Goal: Task Accomplishment & Management: Manage account settings

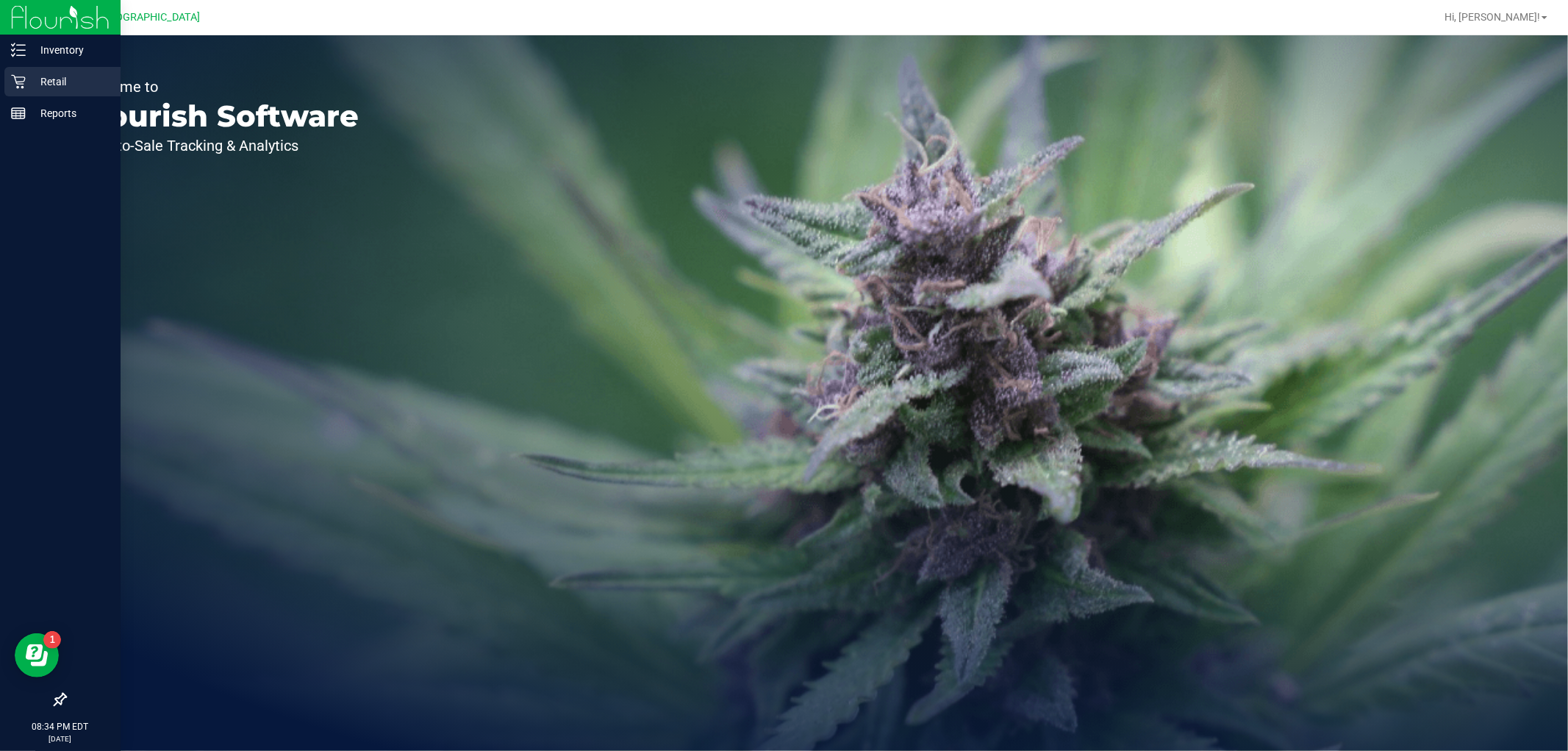
click at [14, 81] on icon at bounding box center [18, 81] width 14 height 14
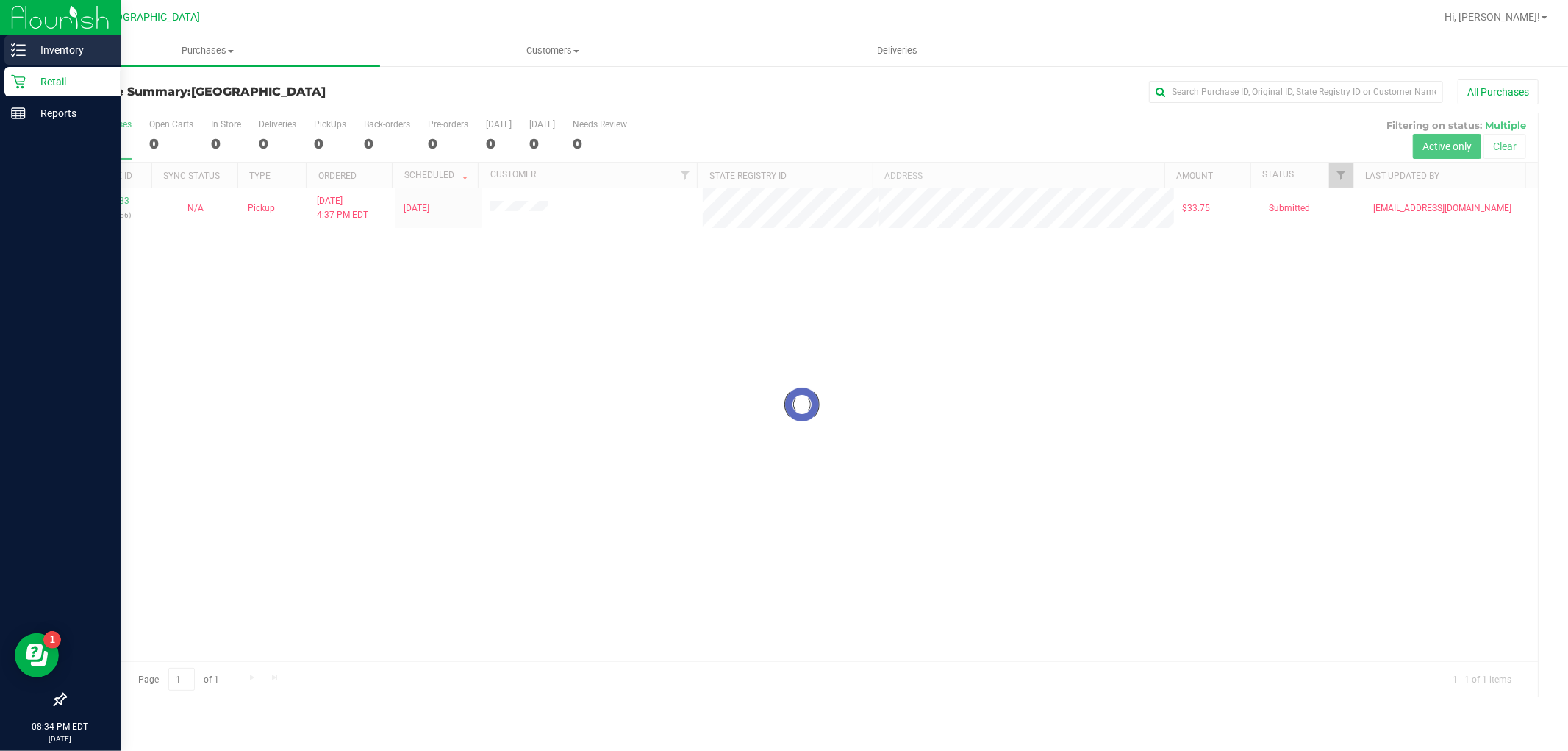
click at [45, 55] on p "Inventory" at bounding box center [70, 49] width 89 height 18
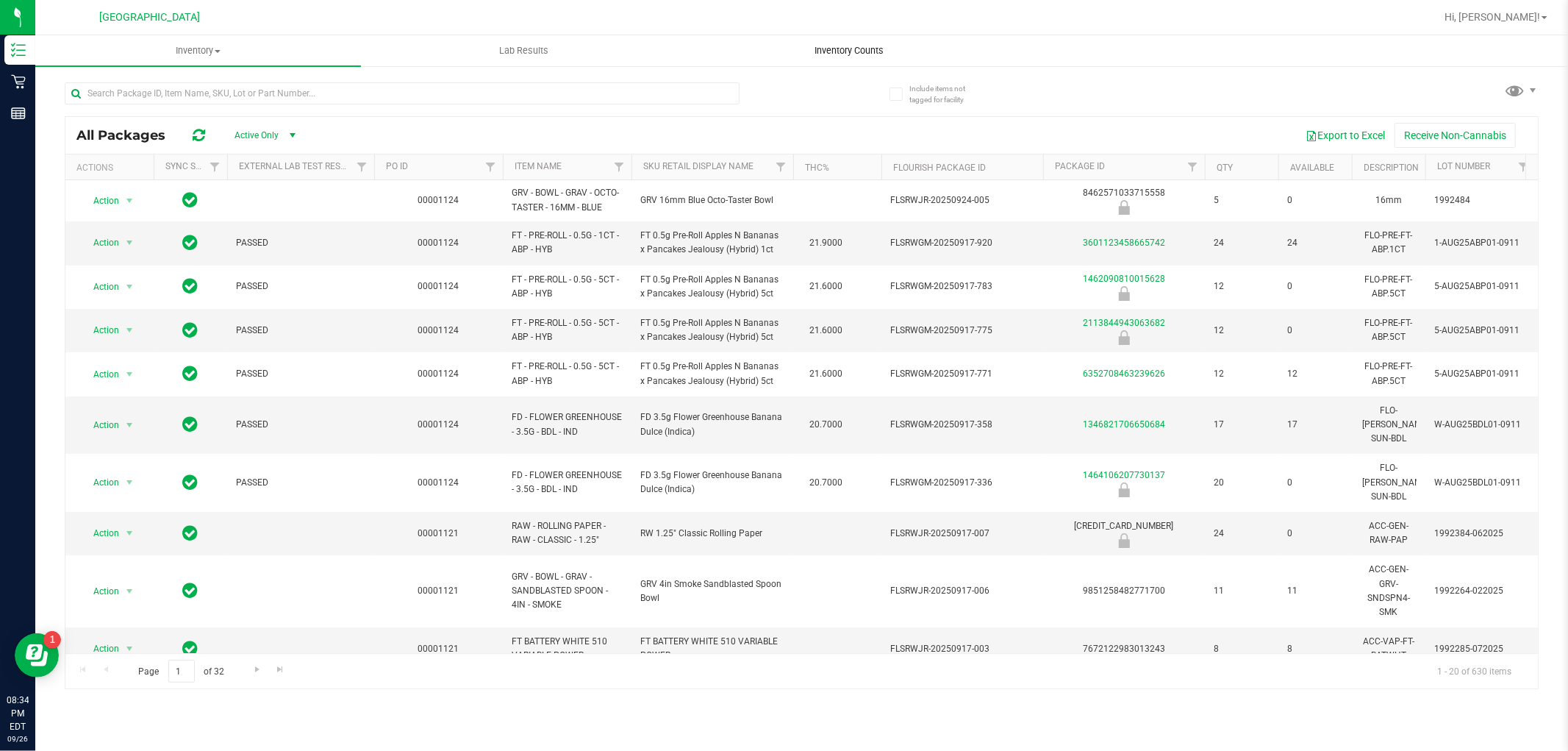
click at [866, 53] on span "Inventory Counts" at bounding box center [850, 51] width 109 height 14
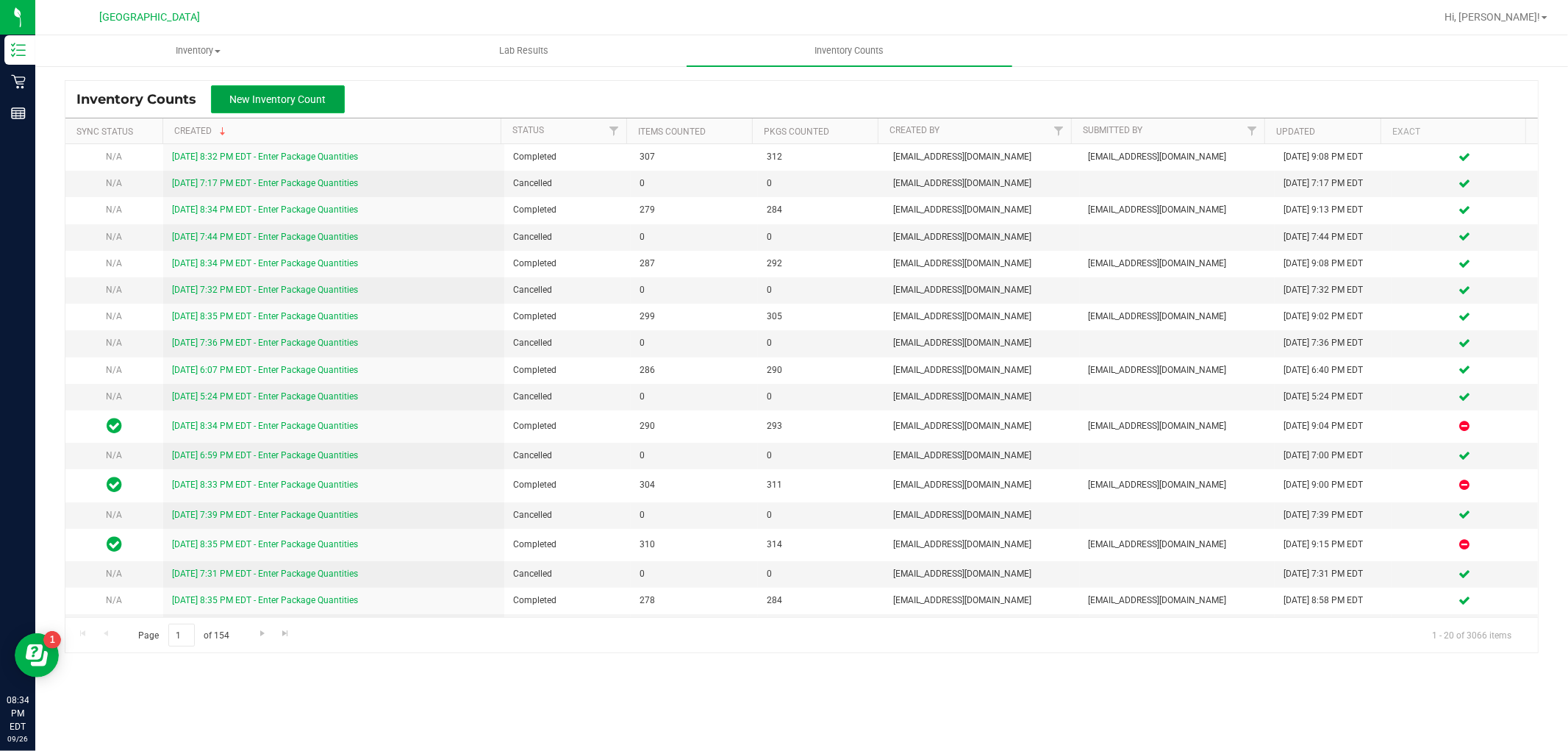
click at [297, 106] on button "New Inventory Count" at bounding box center [278, 99] width 134 height 28
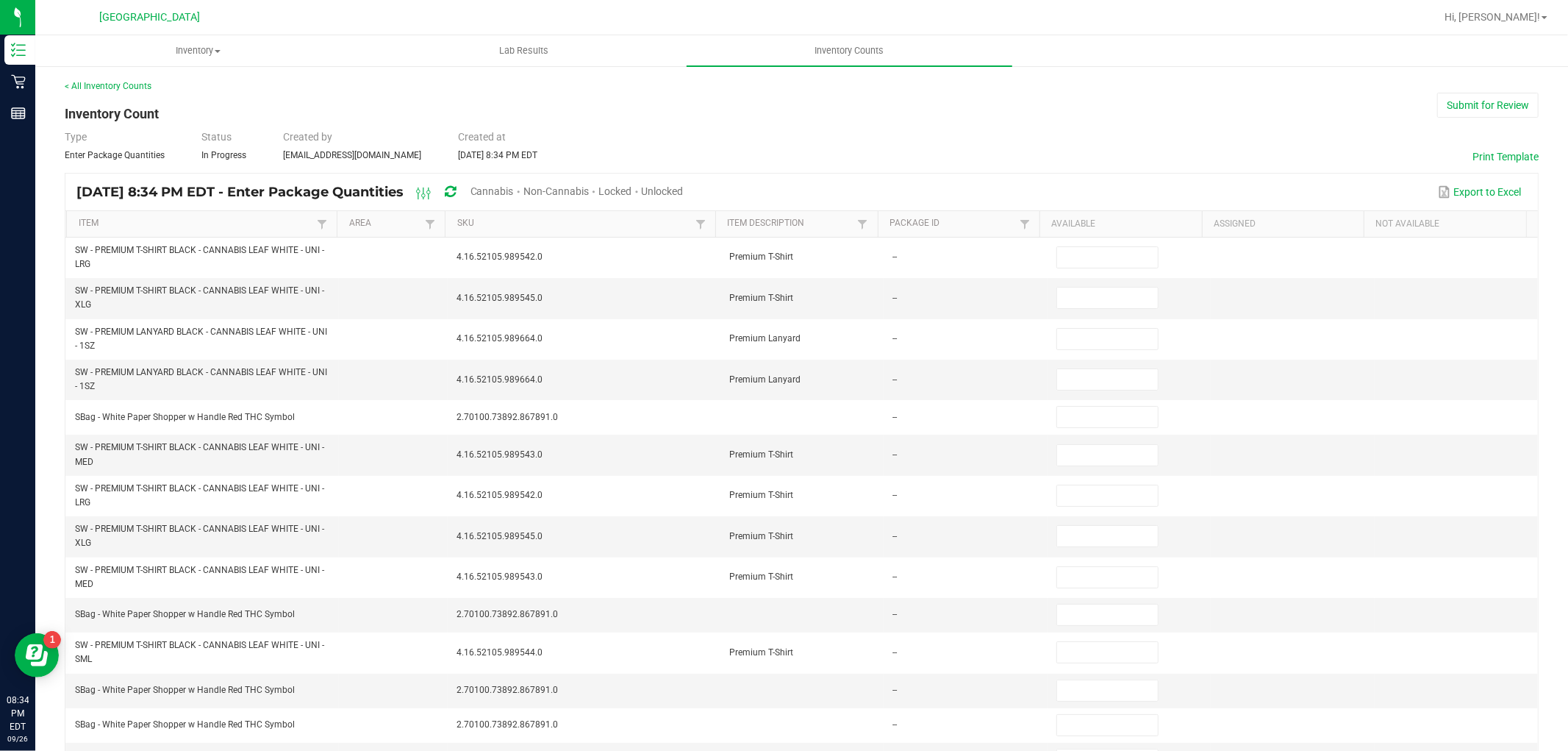
click at [683, 182] on div "Unlocked" at bounding box center [662, 193] width 42 height 27
click at [683, 193] on span "Unlocked" at bounding box center [662, 191] width 42 height 12
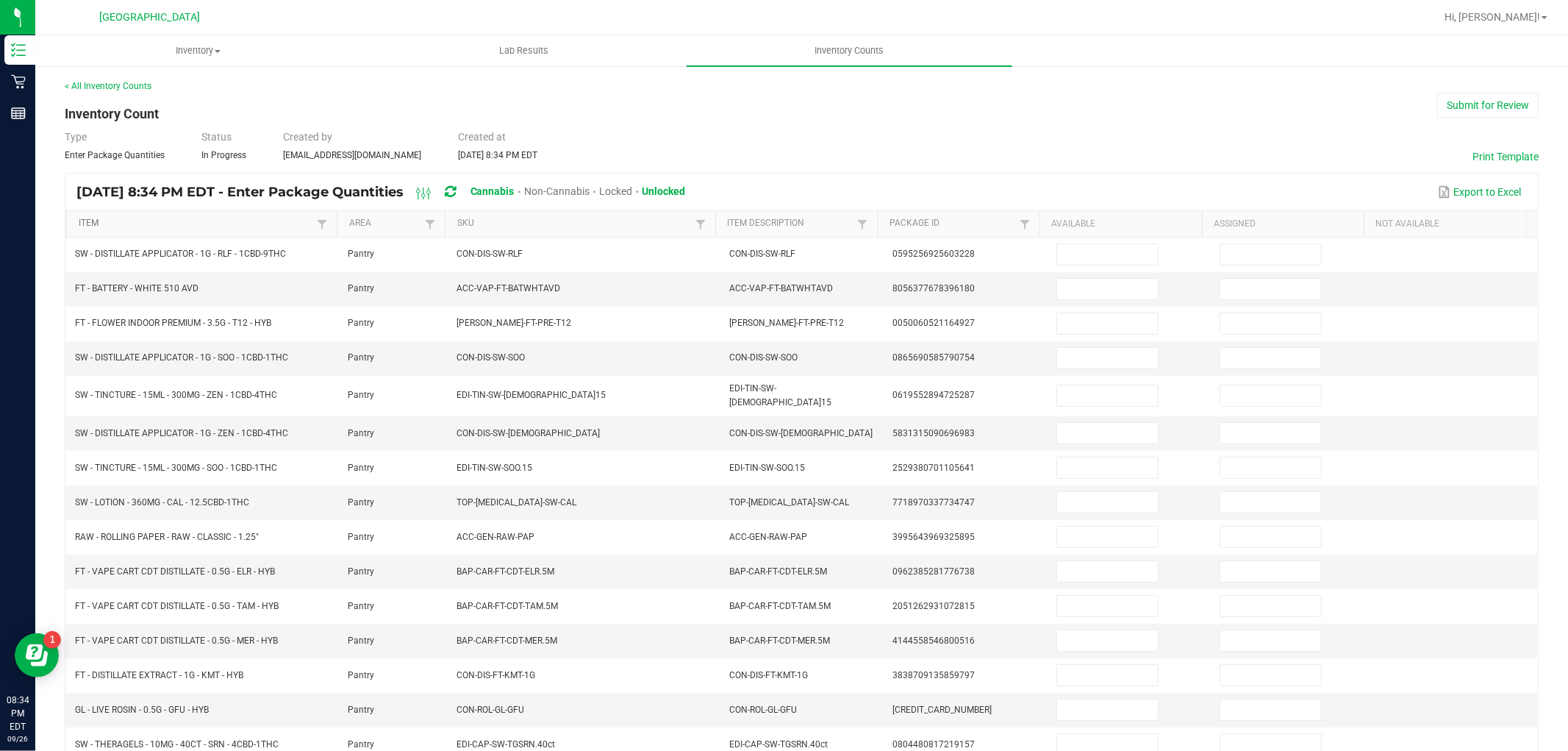
click at [147, 224] on link "Item" at bounding box center [195, 223] width 234 height 12
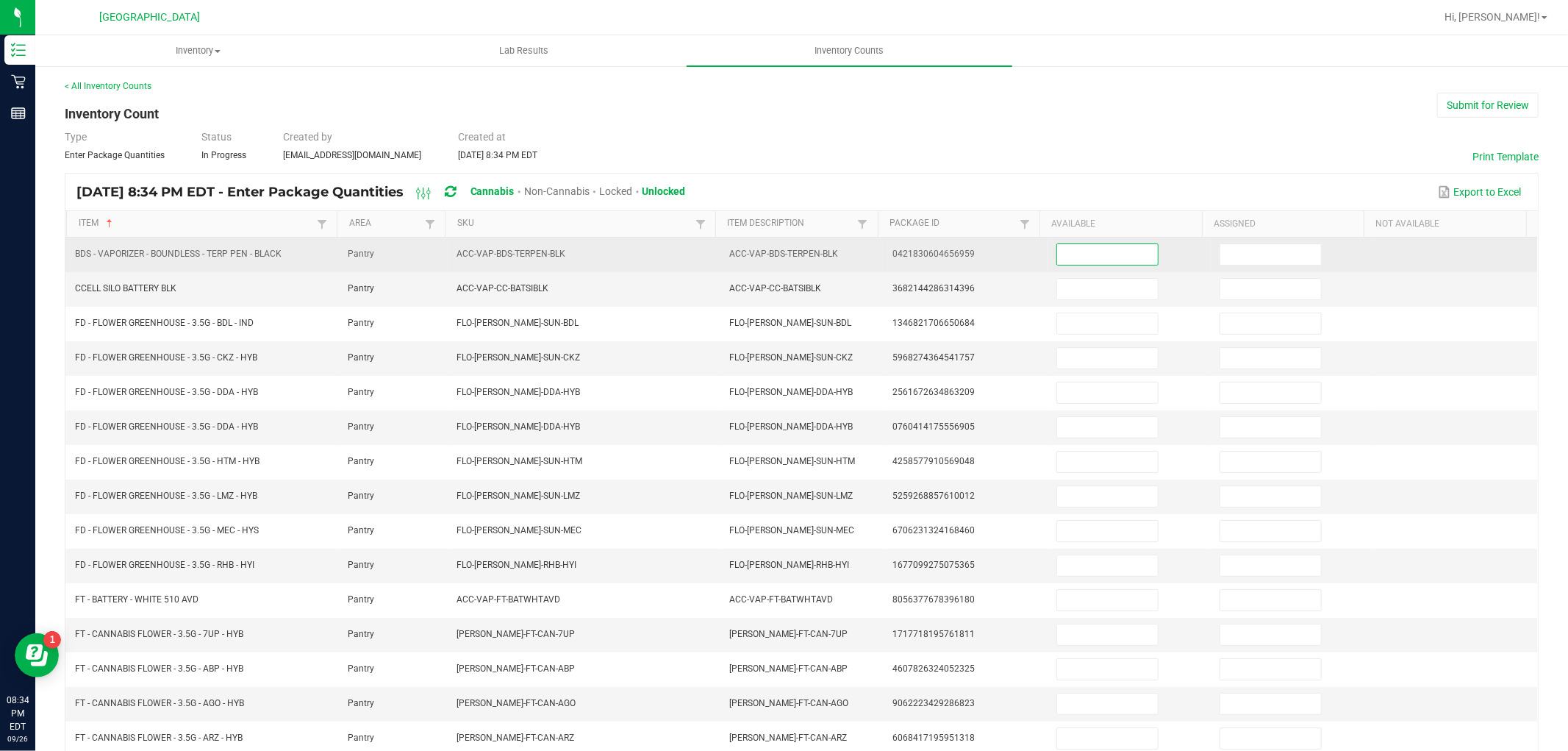
click at [1059, 247] on input at bounding box center [1107, 254] width 101 height 20
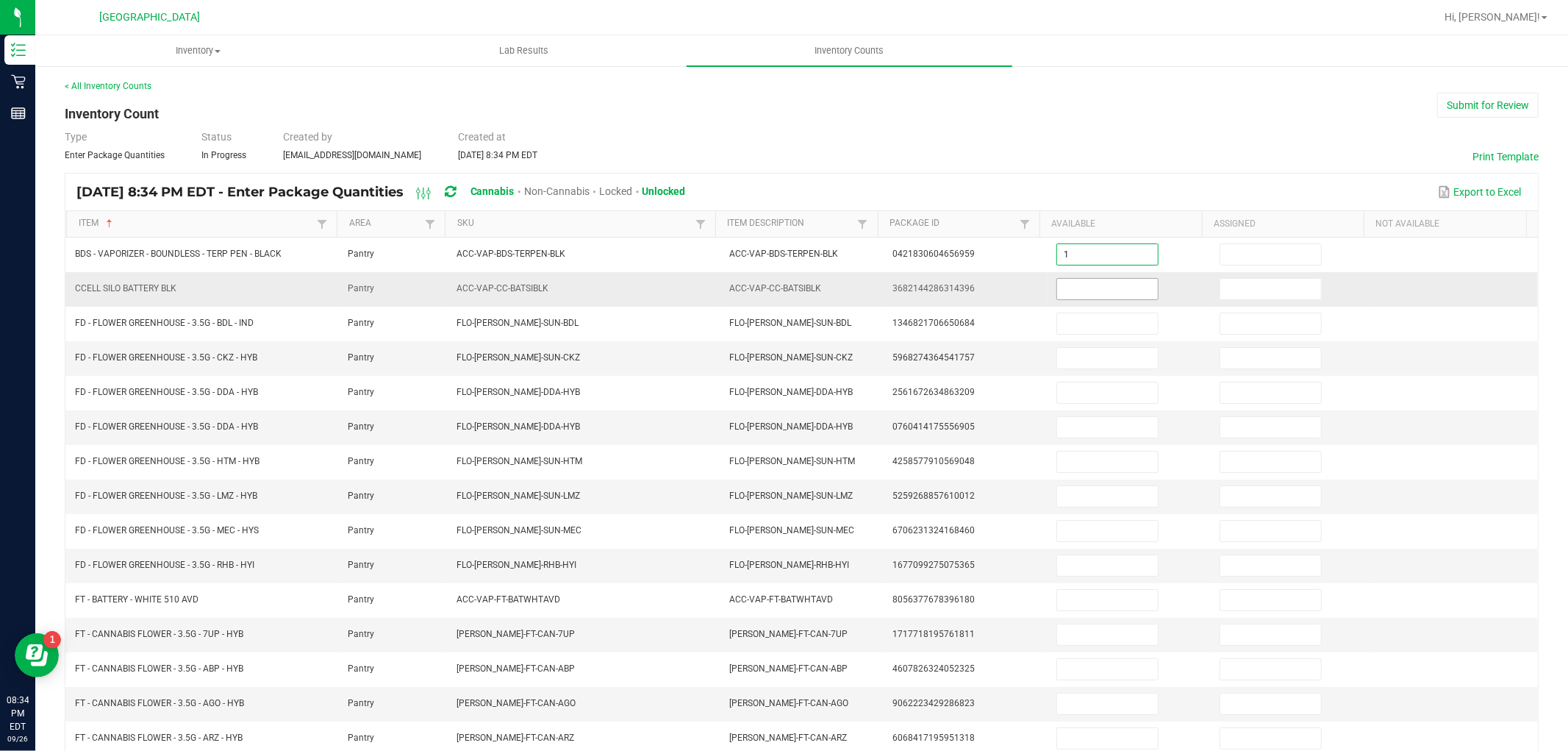
type input "1"
click at [1072, 288] on input at bounding box center [1107, 289] width 101 height 20
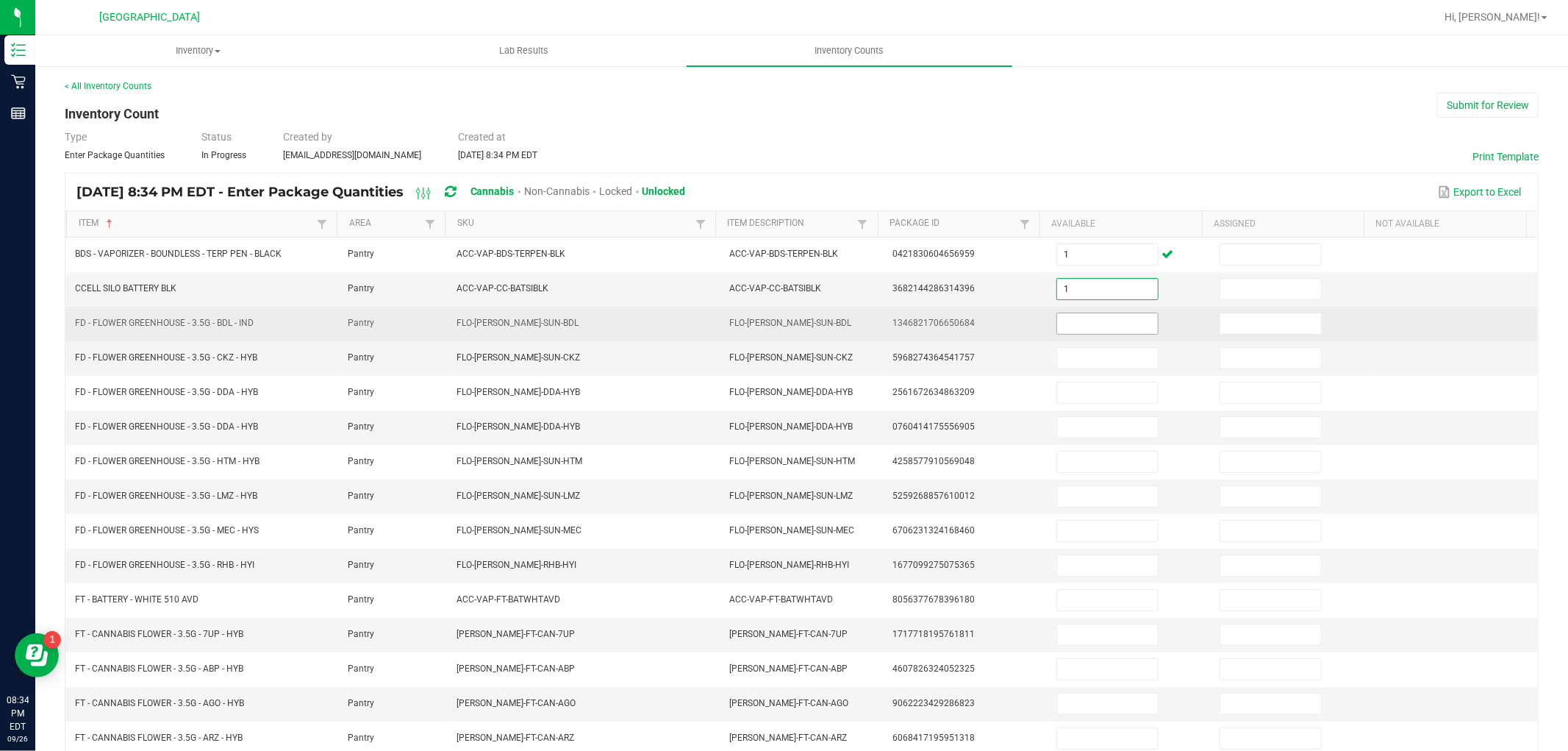
type input "1"
click at [1085, 329] on input at bounding box center [1107, 323] width 101 height 20
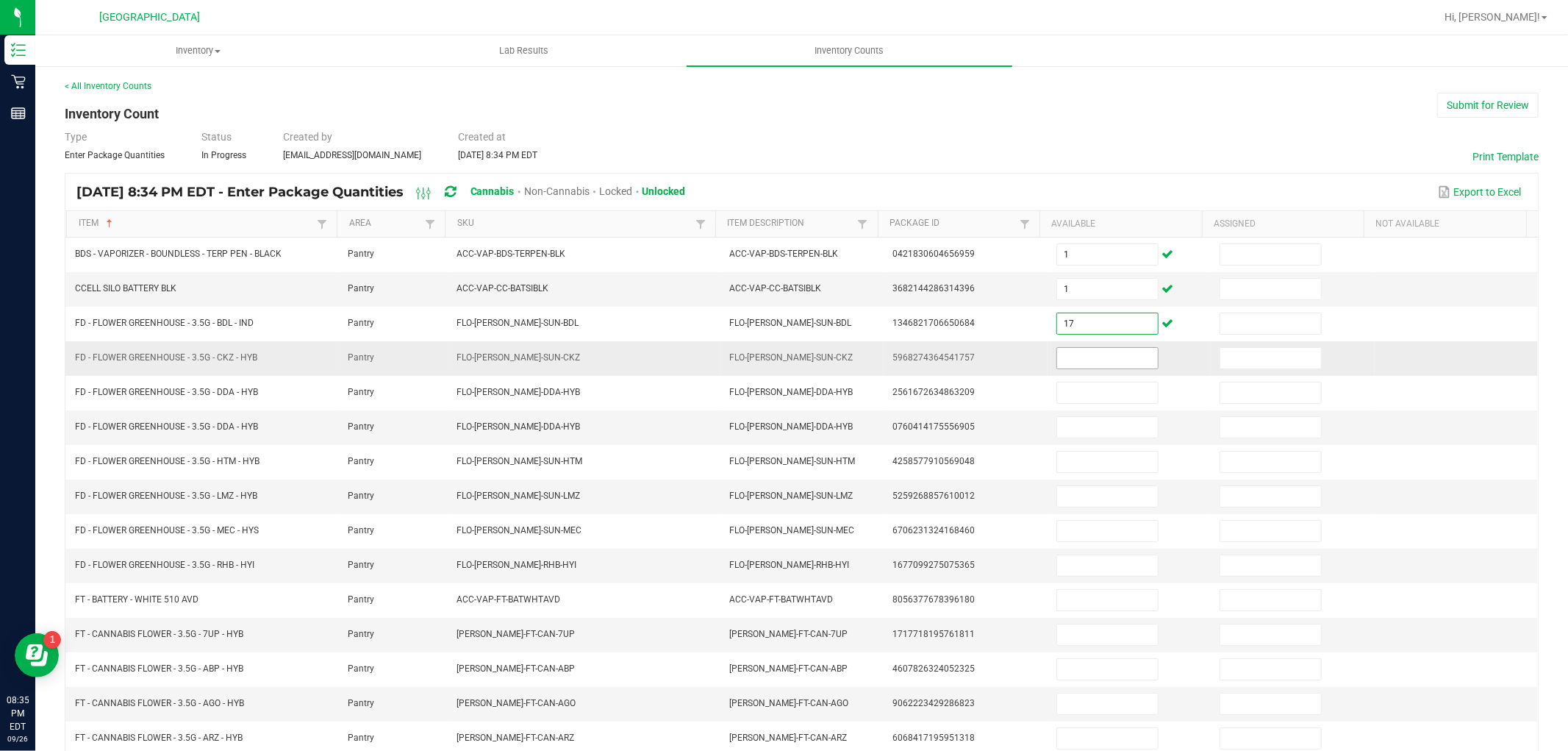
type input "17"
click at [1075, 361] on input at bounding box center [1107, 358] width 101 height 20
type input "16"
type input "19"
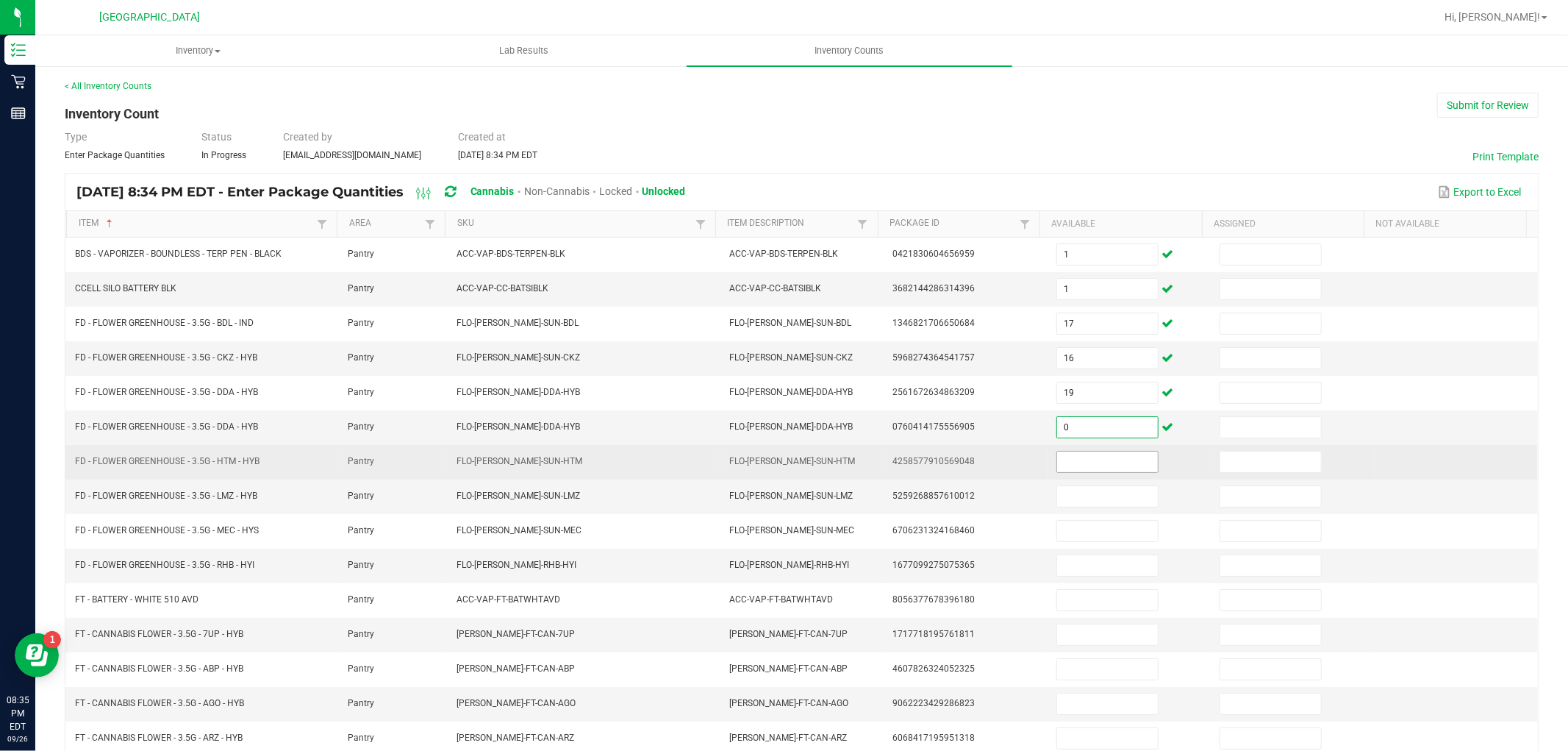
type input "0"
click at [1089, 459] on input at bounding box center [1107, 462] width 101 height 20
type input "6"
type input "16"
type input "2"
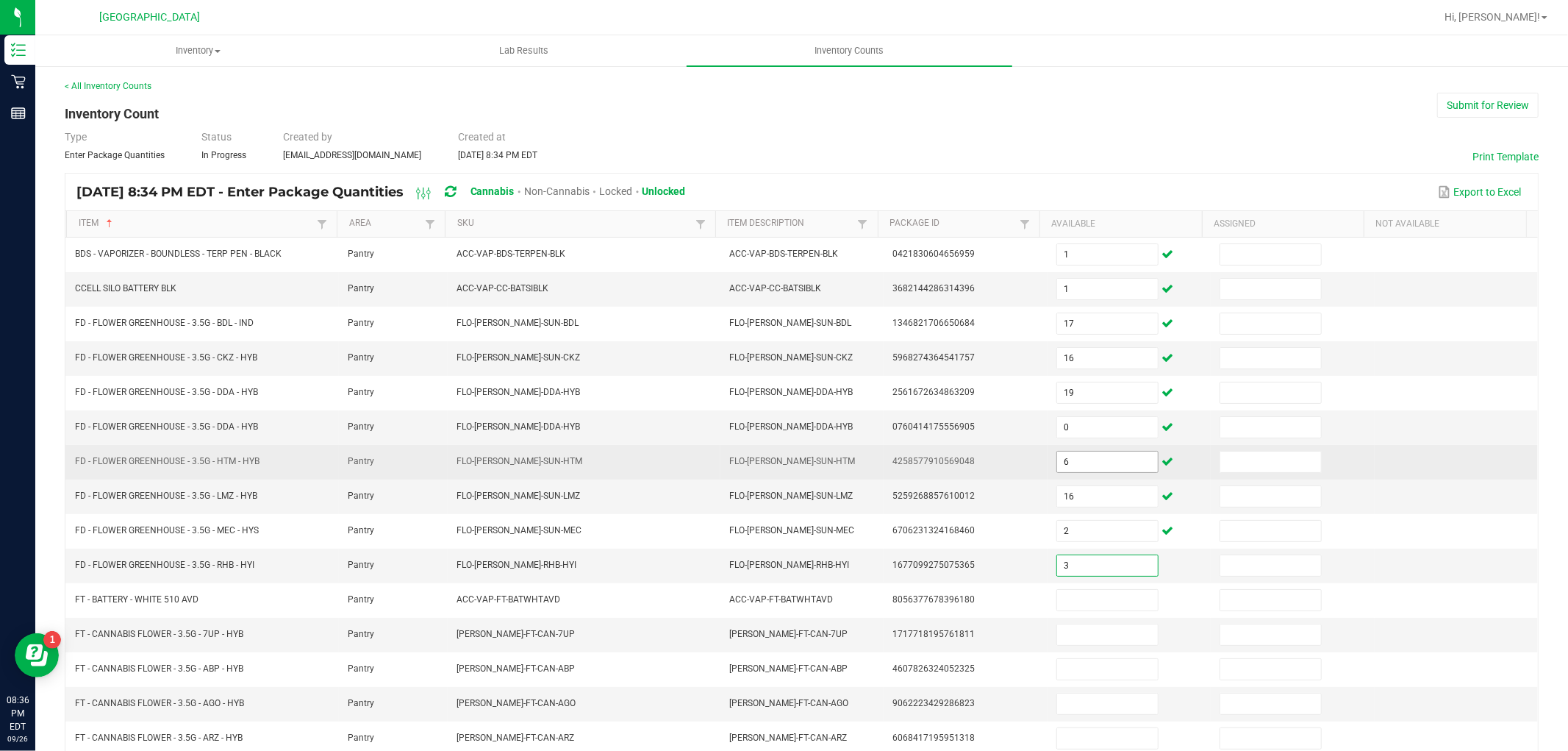
type input "3"
type input "1"
type input "19"
type input "20"
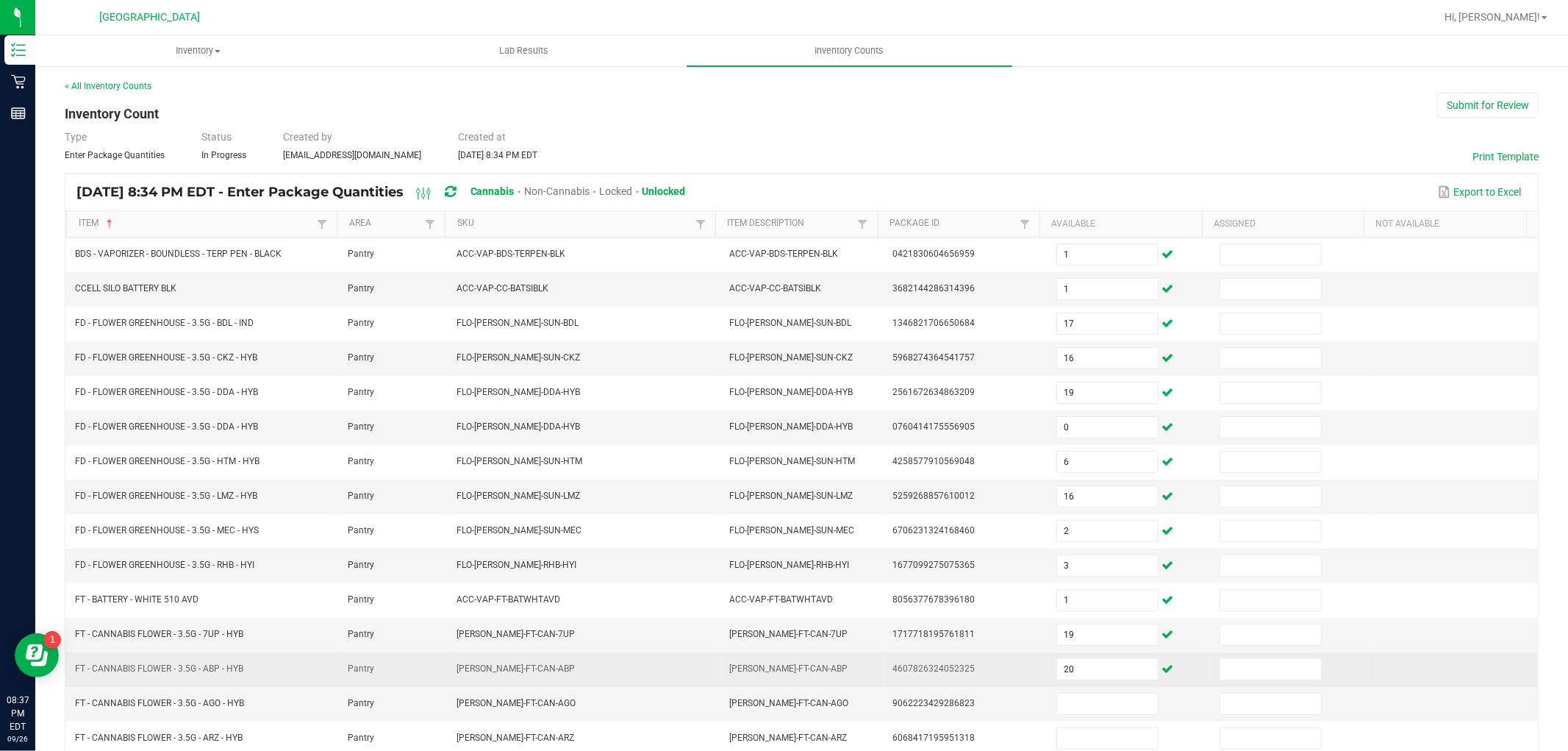
click at [178, 666] on span "FT - CANNABIS FLOWER - 3.5G - ABP - HYB" at bounding box center [159, 668] width 169 height 10
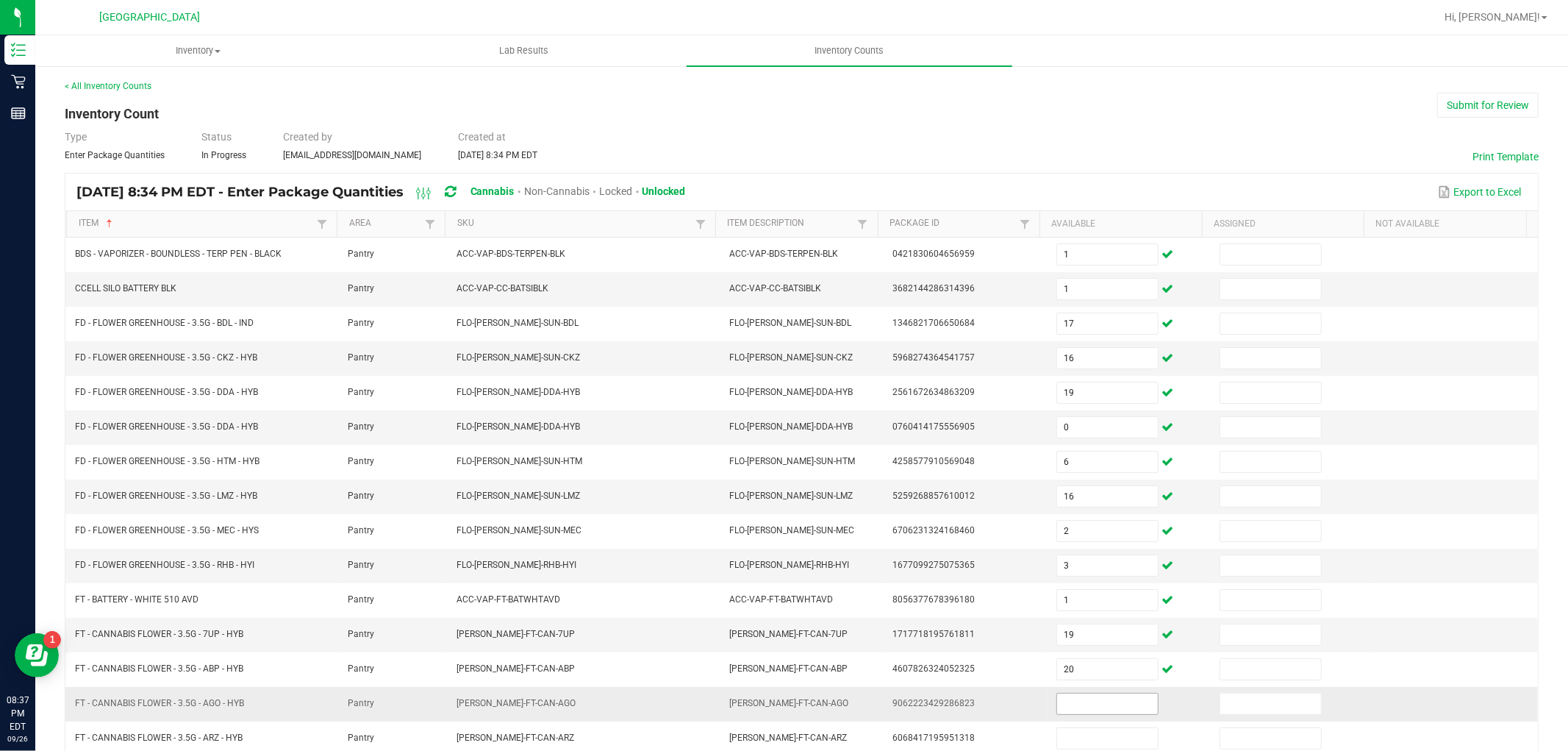
click at [1084, 702] on input at bounding box center [1107, 703] width 101 height 20
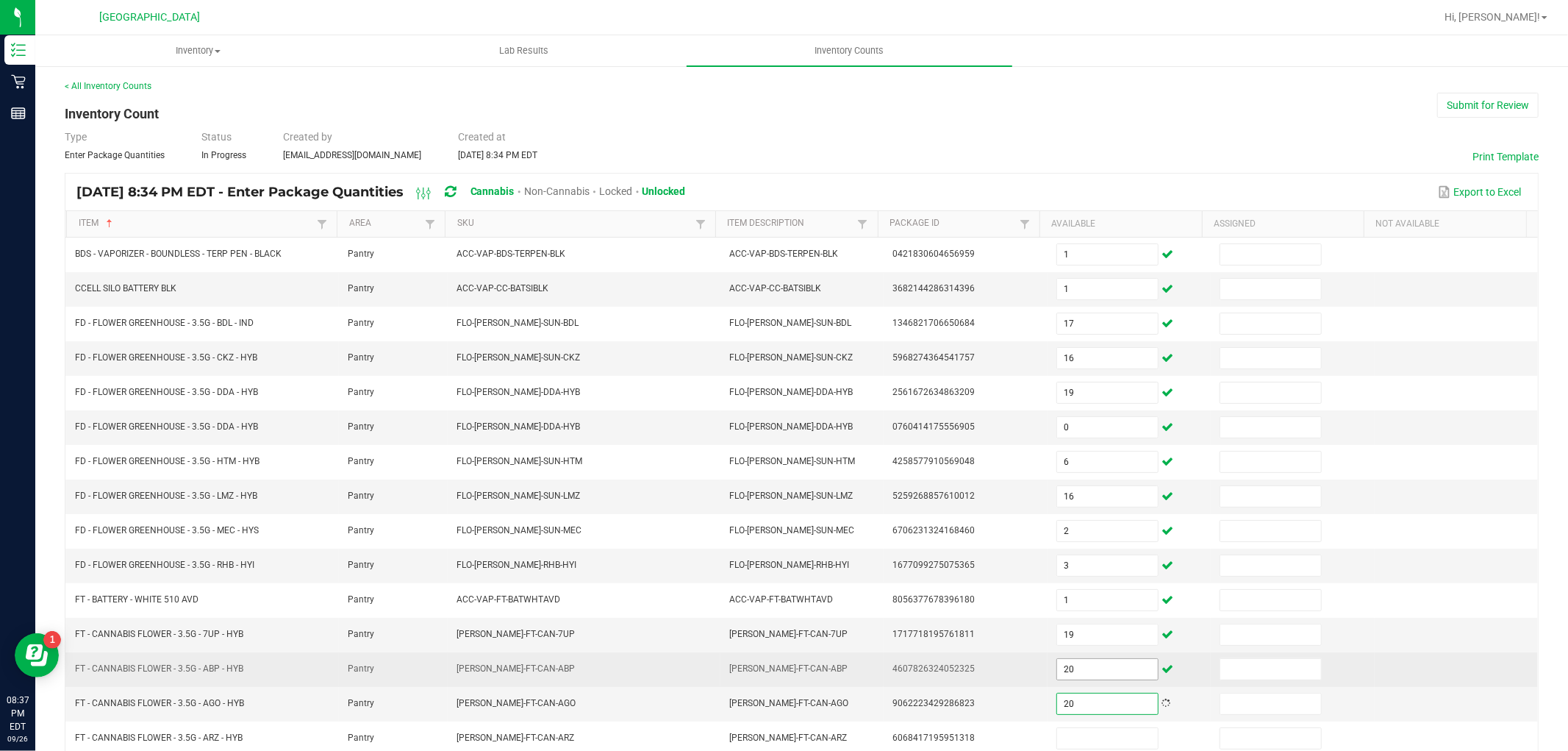
type input "20"
click at [1097, 672] on input "20" at bounding box center [1107, 669] width 101 height 20
type input "6"
type input "11"
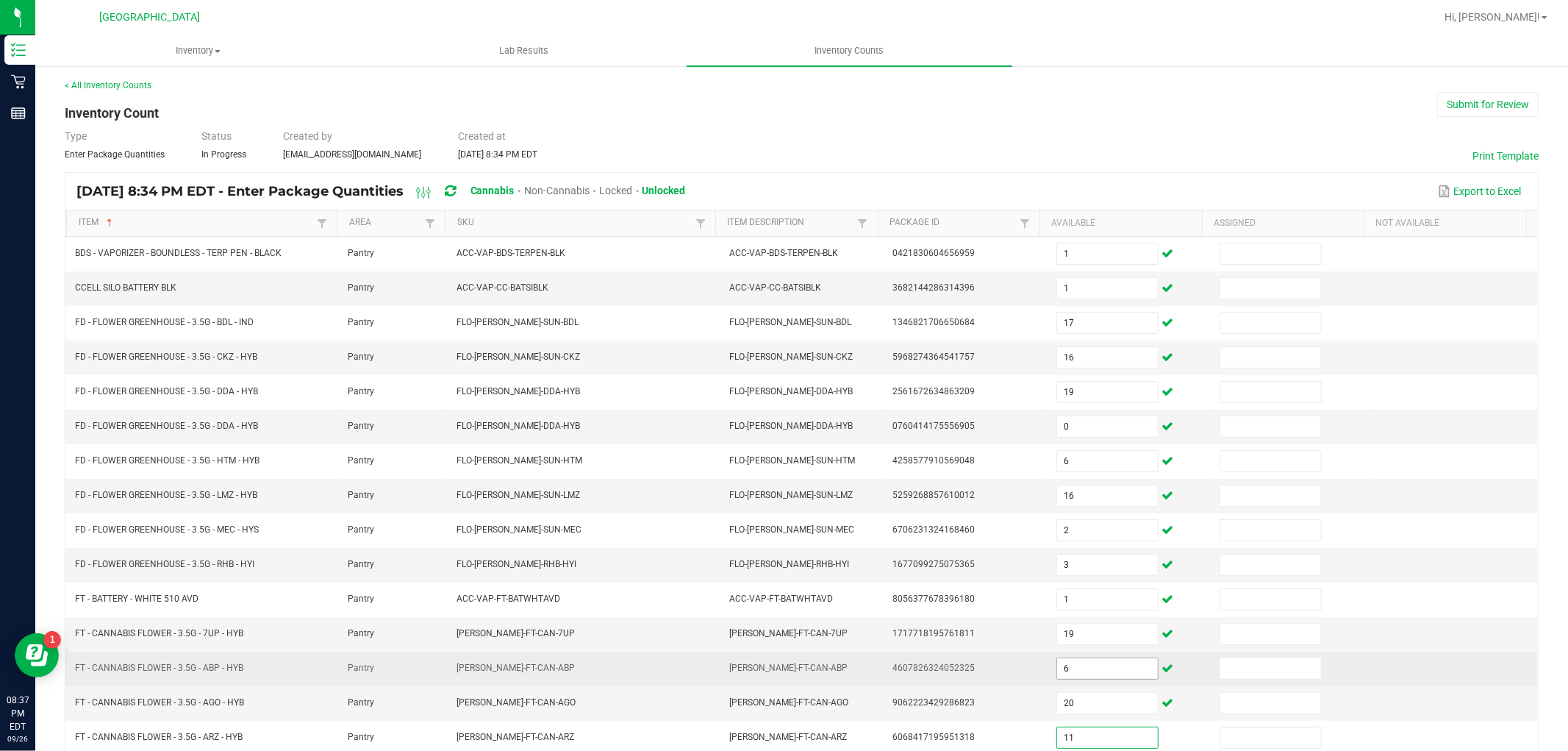
scroll to position [234, 0]
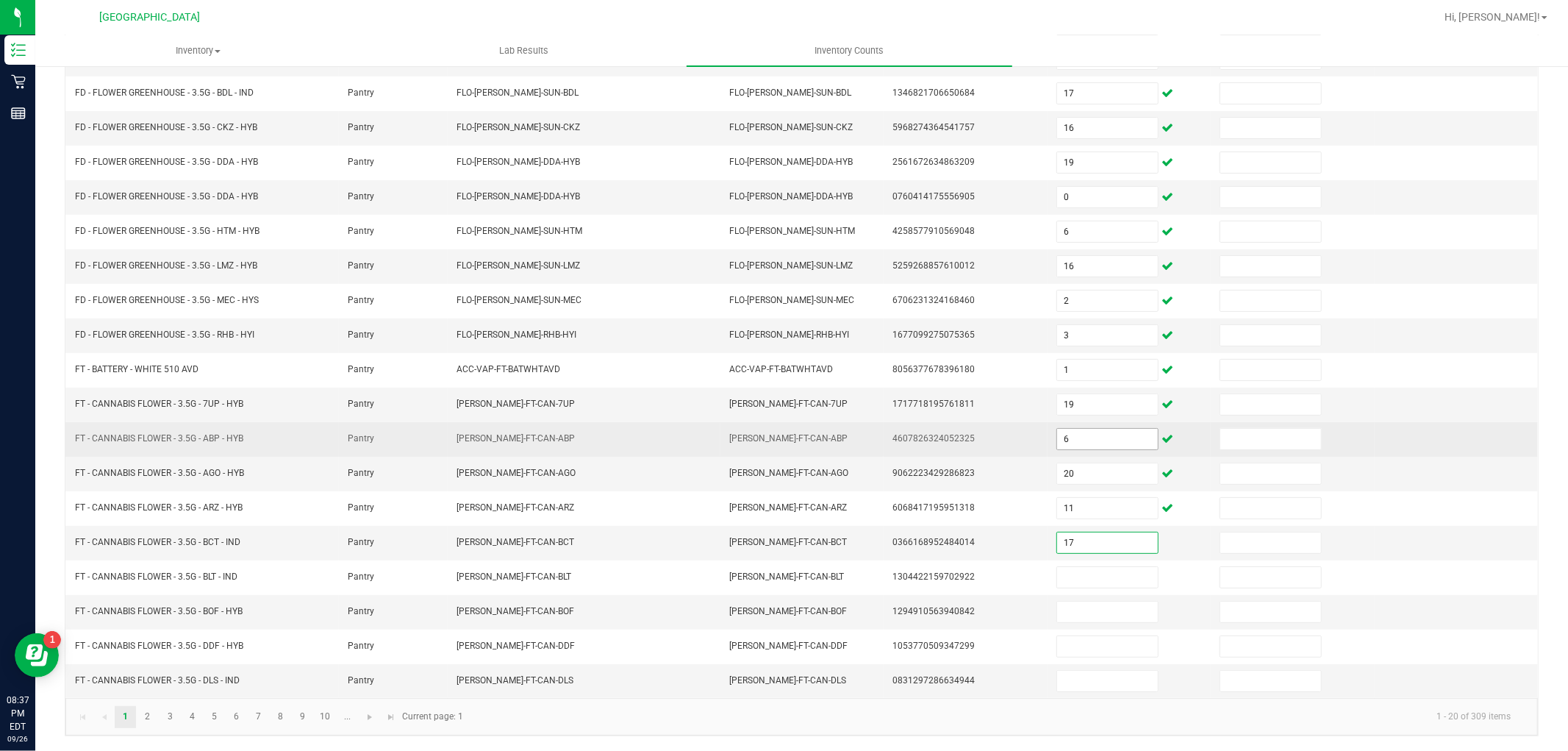
type input "17"
type input "20"
type input "14"
type input "5"
type input "2"
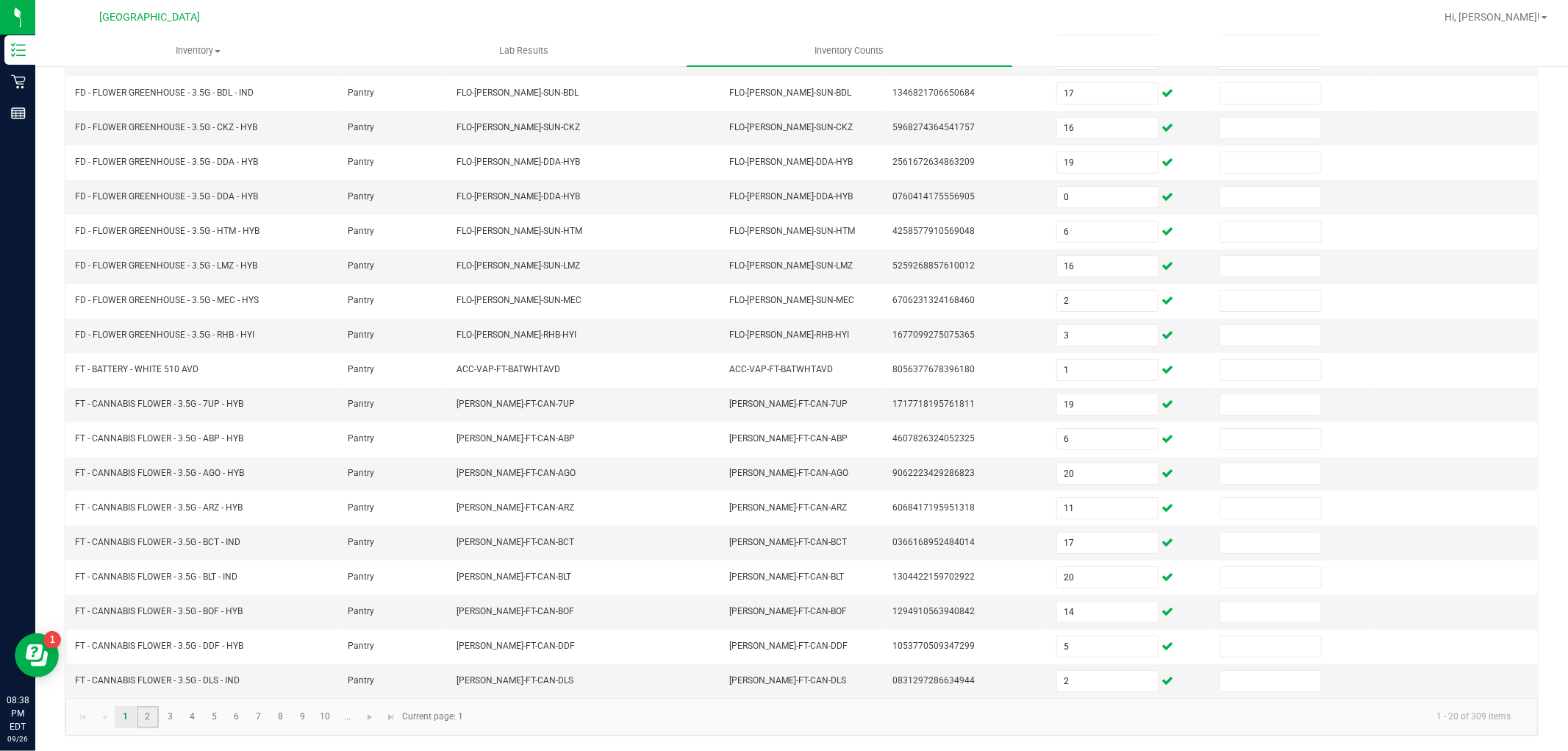
click at [143, 710] on link "2" at bounding box center [147, 717] width 21 height 22
click at [127, 725] on link "1" at bounding box center [125, 717] width 21 height 22
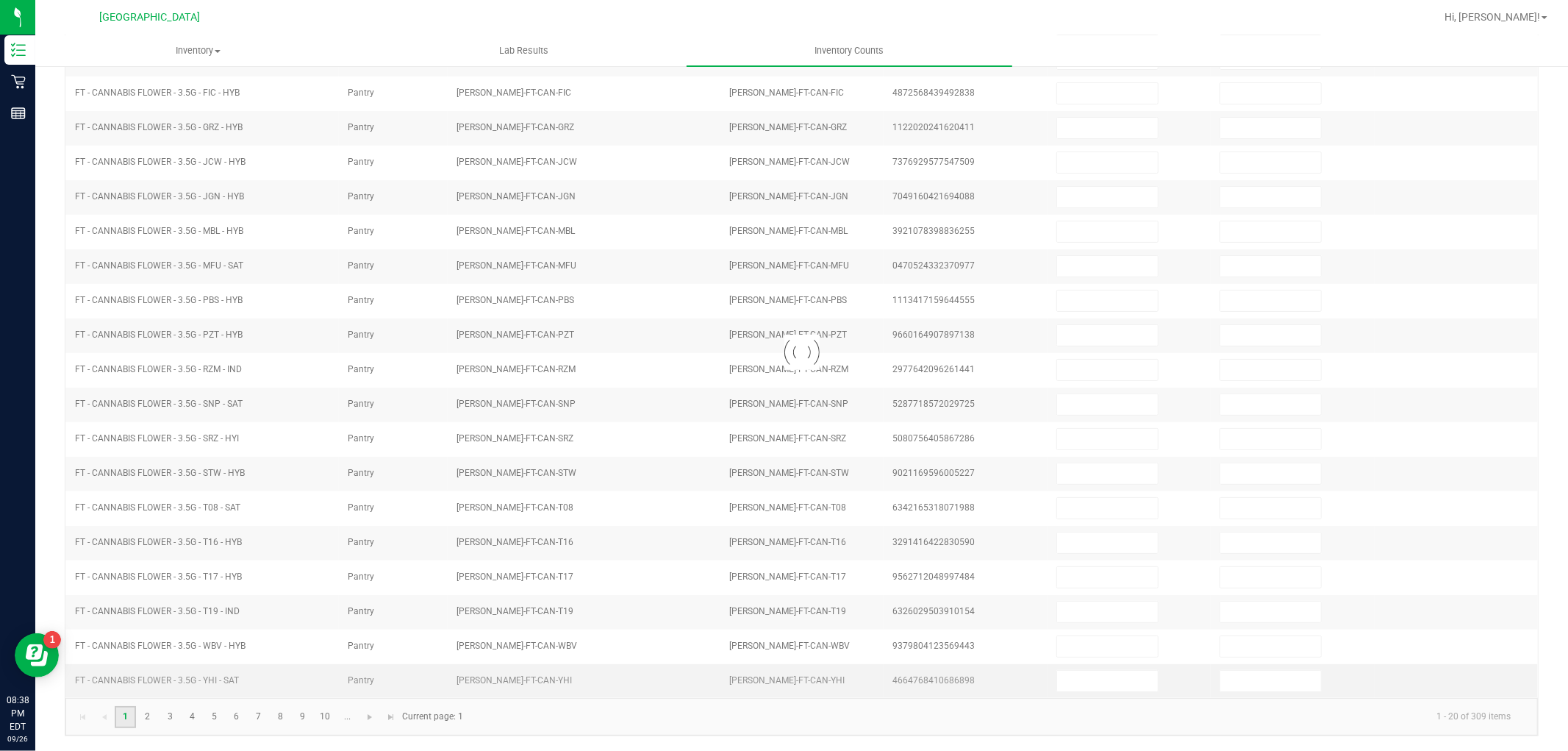
type input "1"
type input "17"
type input "16"
type input "19"
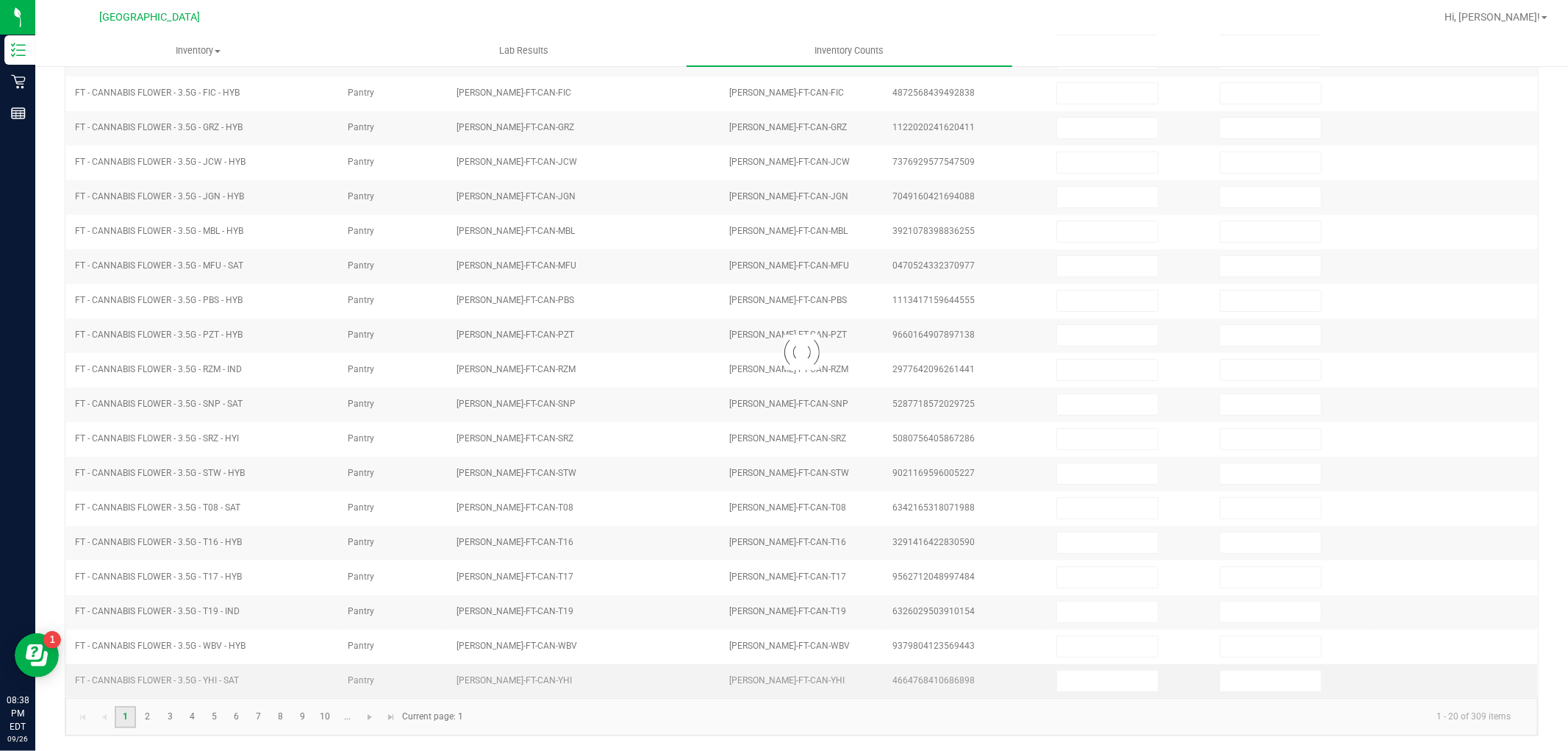
type input "0"
type input "6"
type input "16"
type input "2"
type input "3"
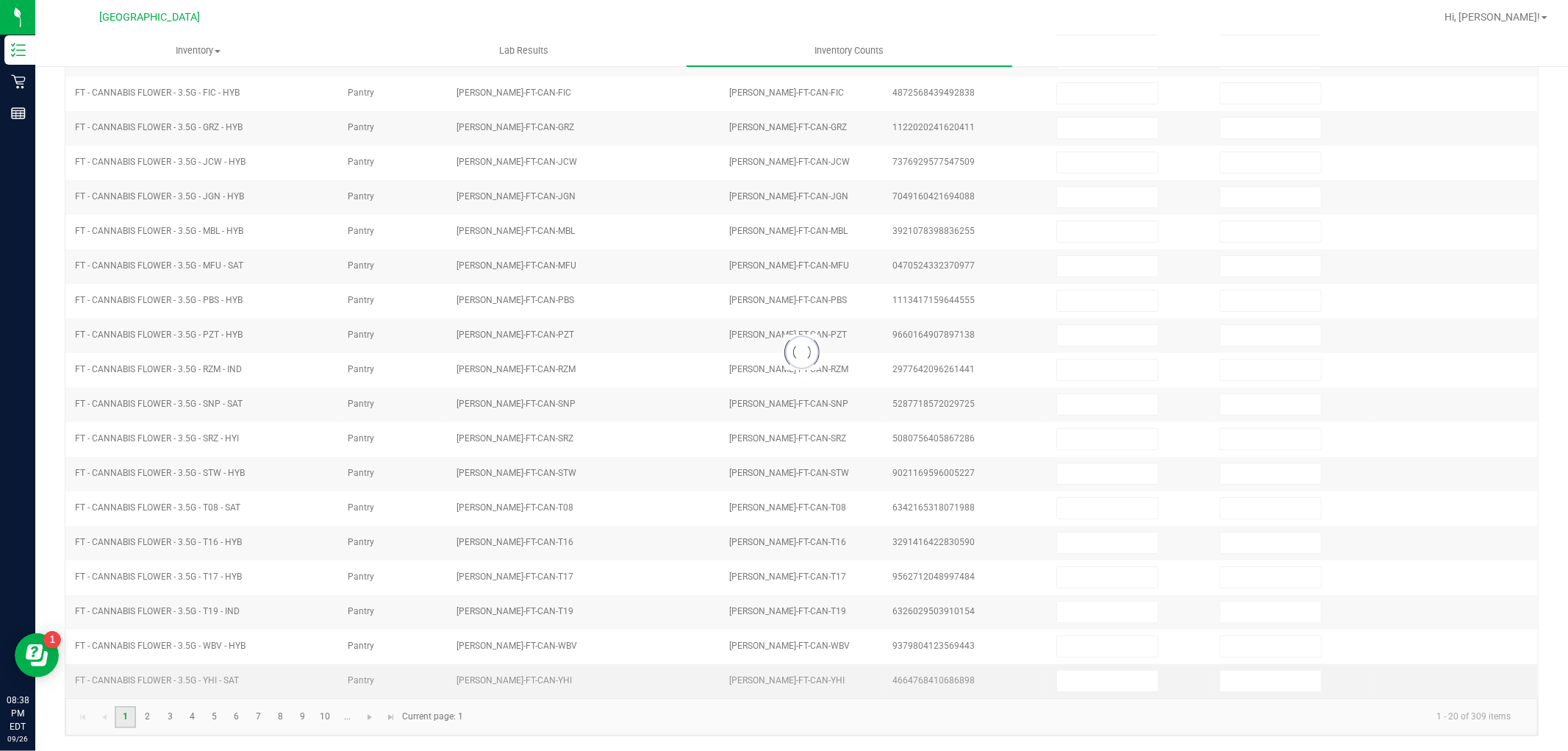
type input "1"
type input "19"
type input "6"
type input "20"
type input "11"
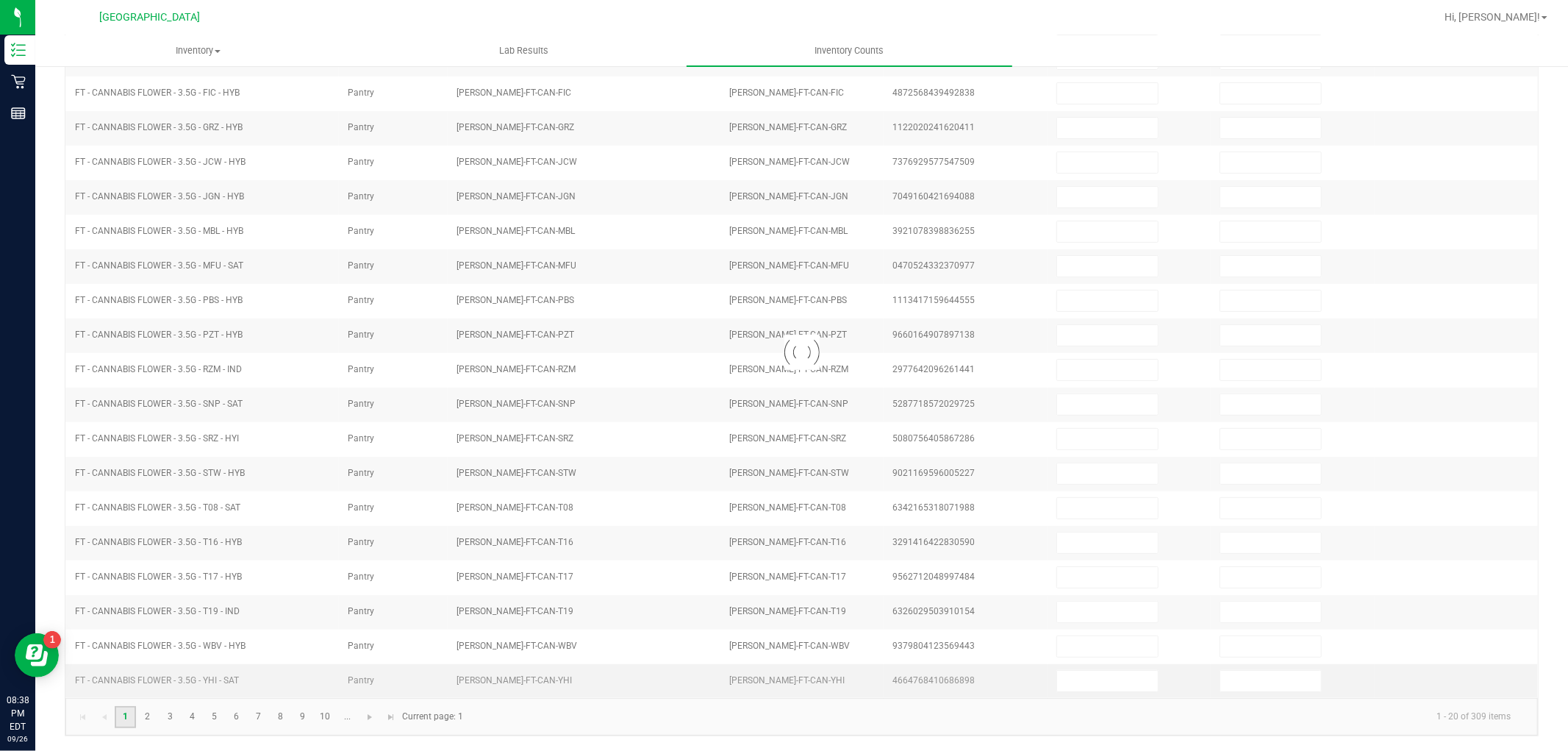
type input "17"
type input "20"
type input "14"
type input "5"
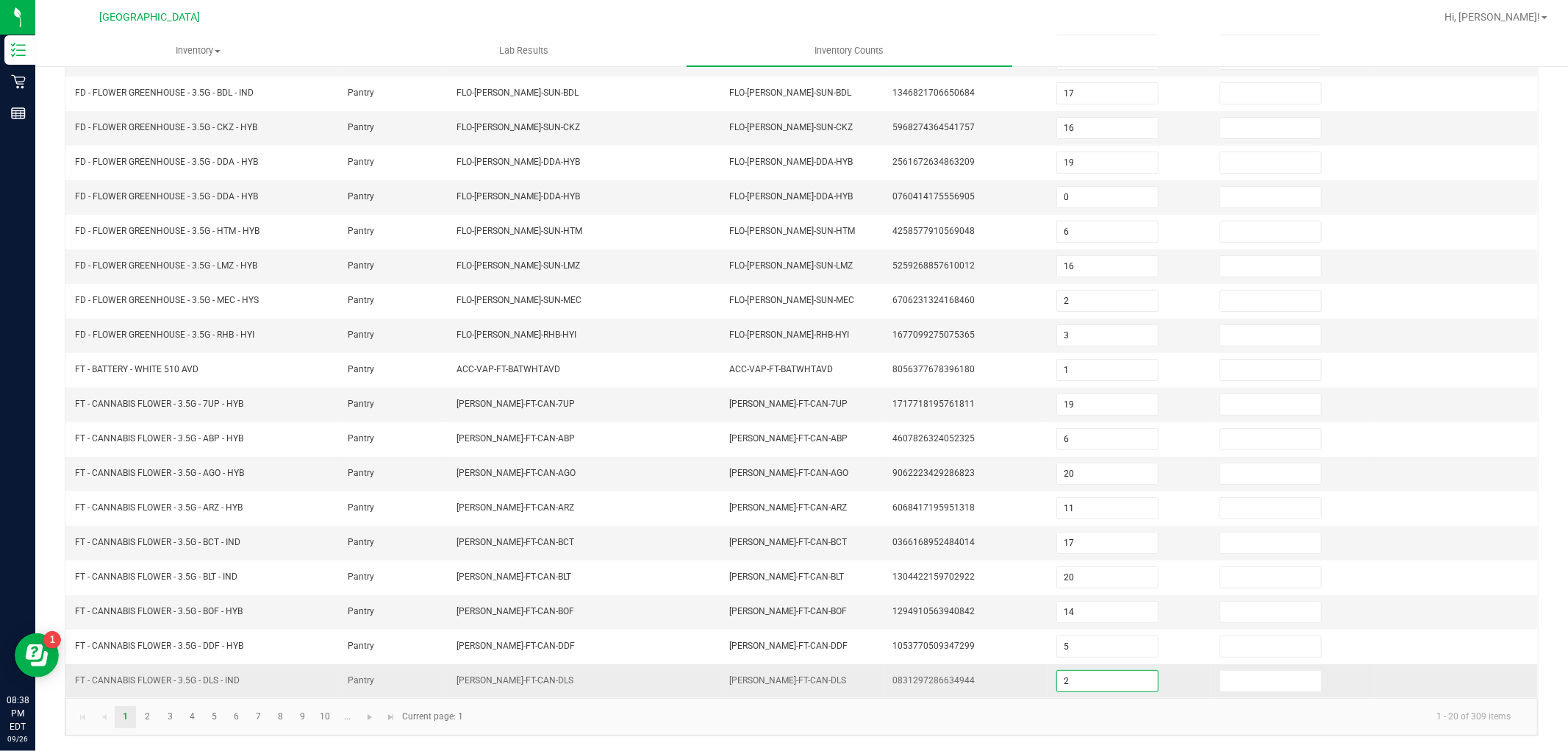
click at [1083, 674] on input "2" at bounding box center [1107, 681] width 101 height 20
type input "7"
click at [150, 709] on link "2" at bounding box center [147, 717] width 21 height 22
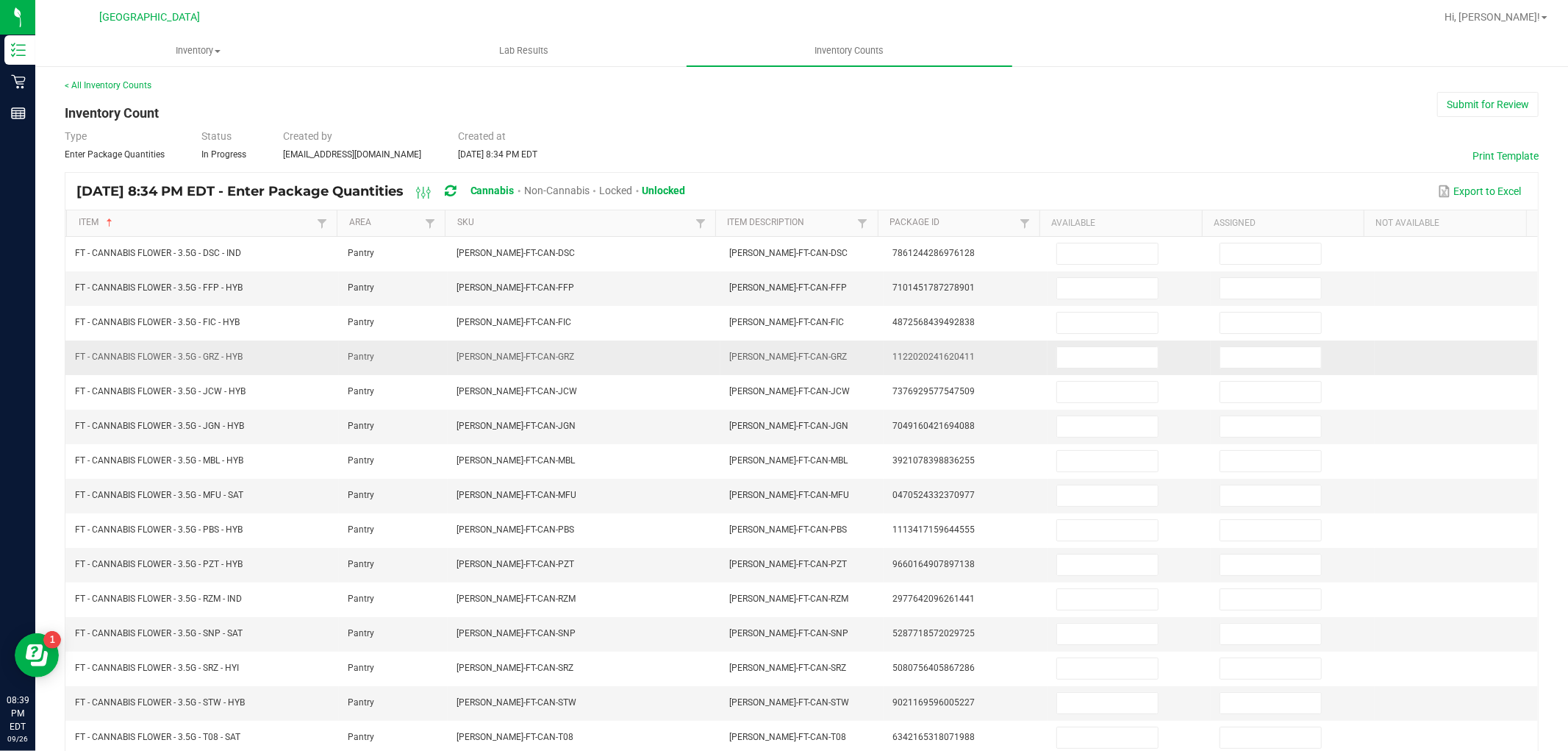
scroll to position [0, 0]
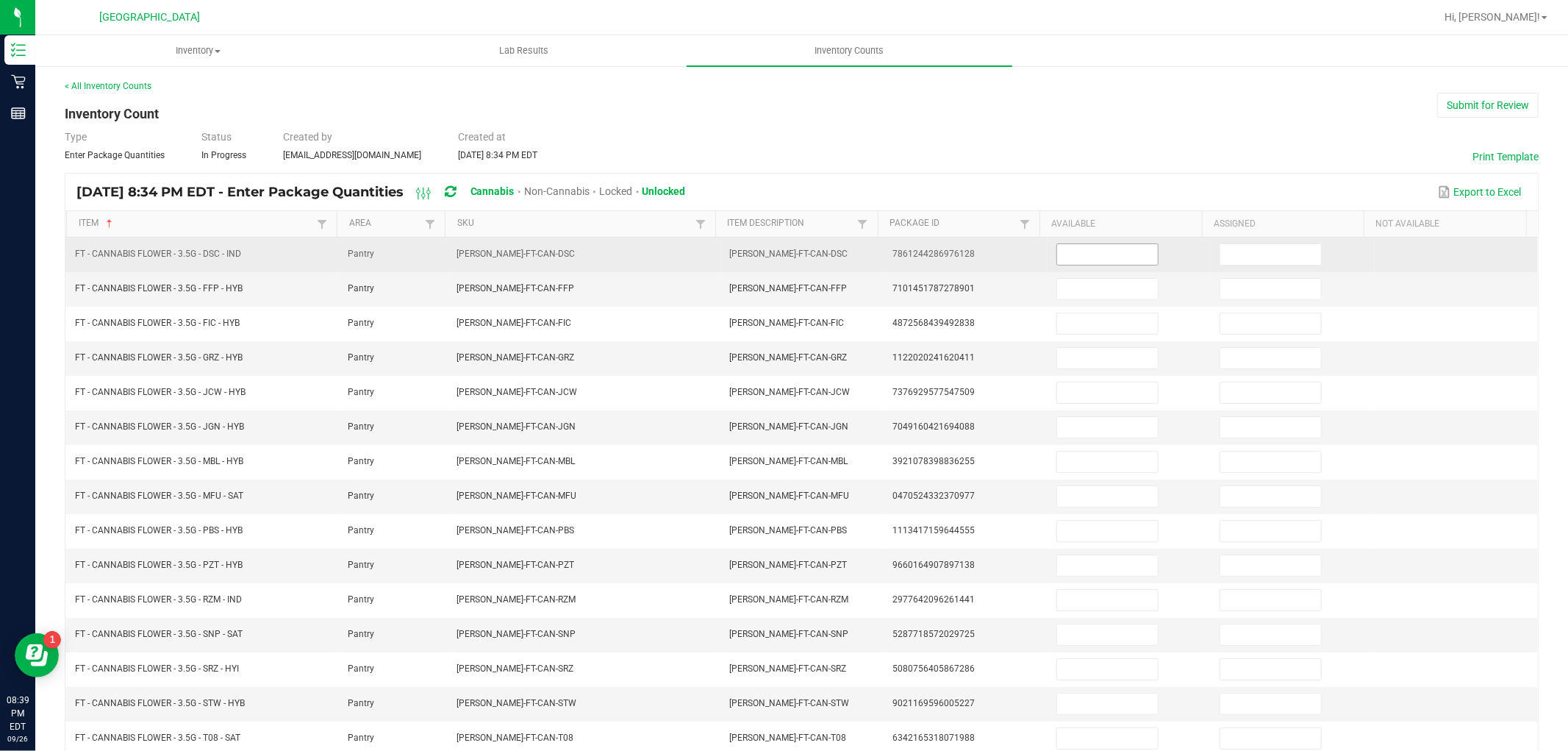
click at [1115, 252] on input at bounding box center [1107, 254] width 101 height 20
type input "8"
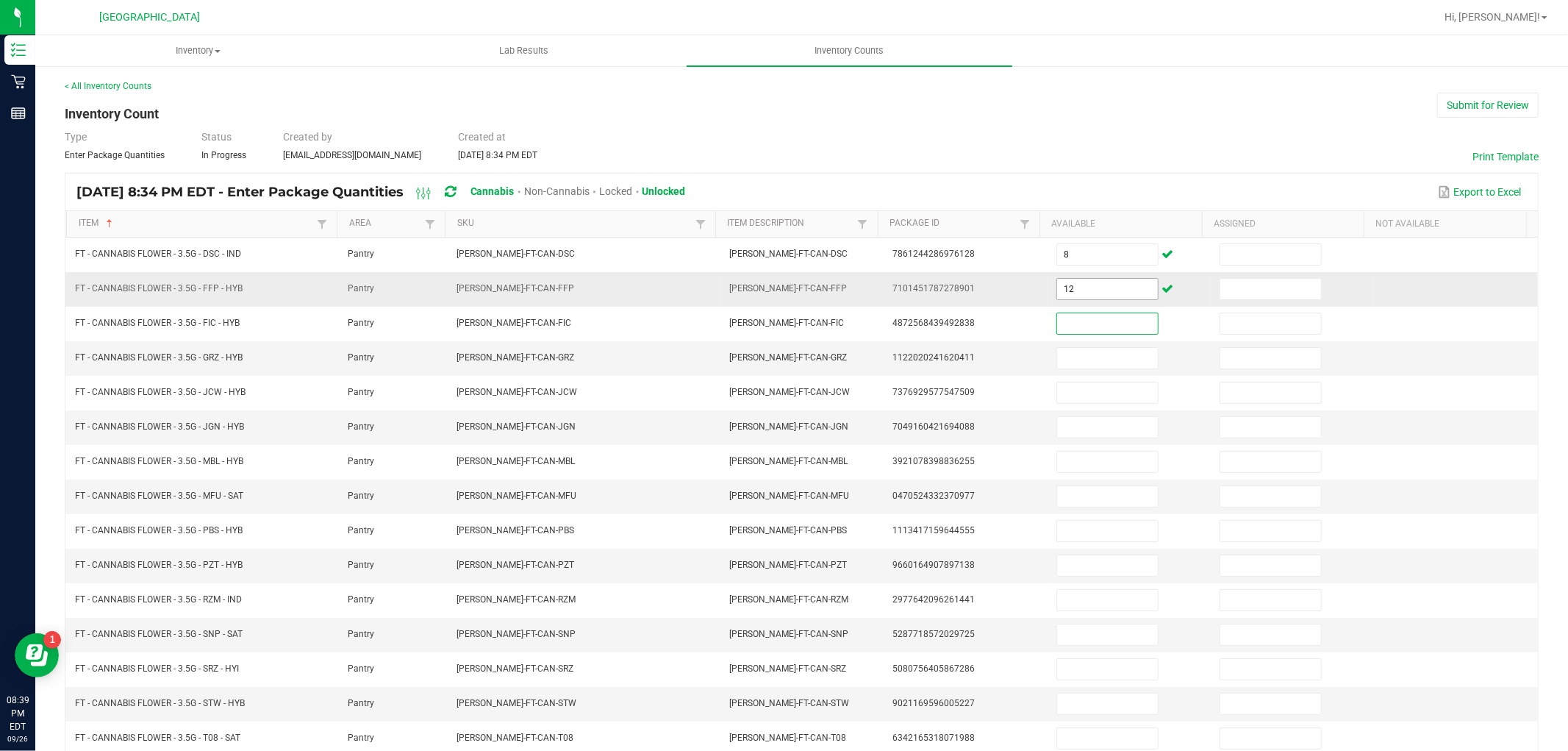
click at [1107, 280] on input "12" at bounding box center [1107, 289] width 101 height 20
type input "2"
type input "19"
type input "1"
type input "13"
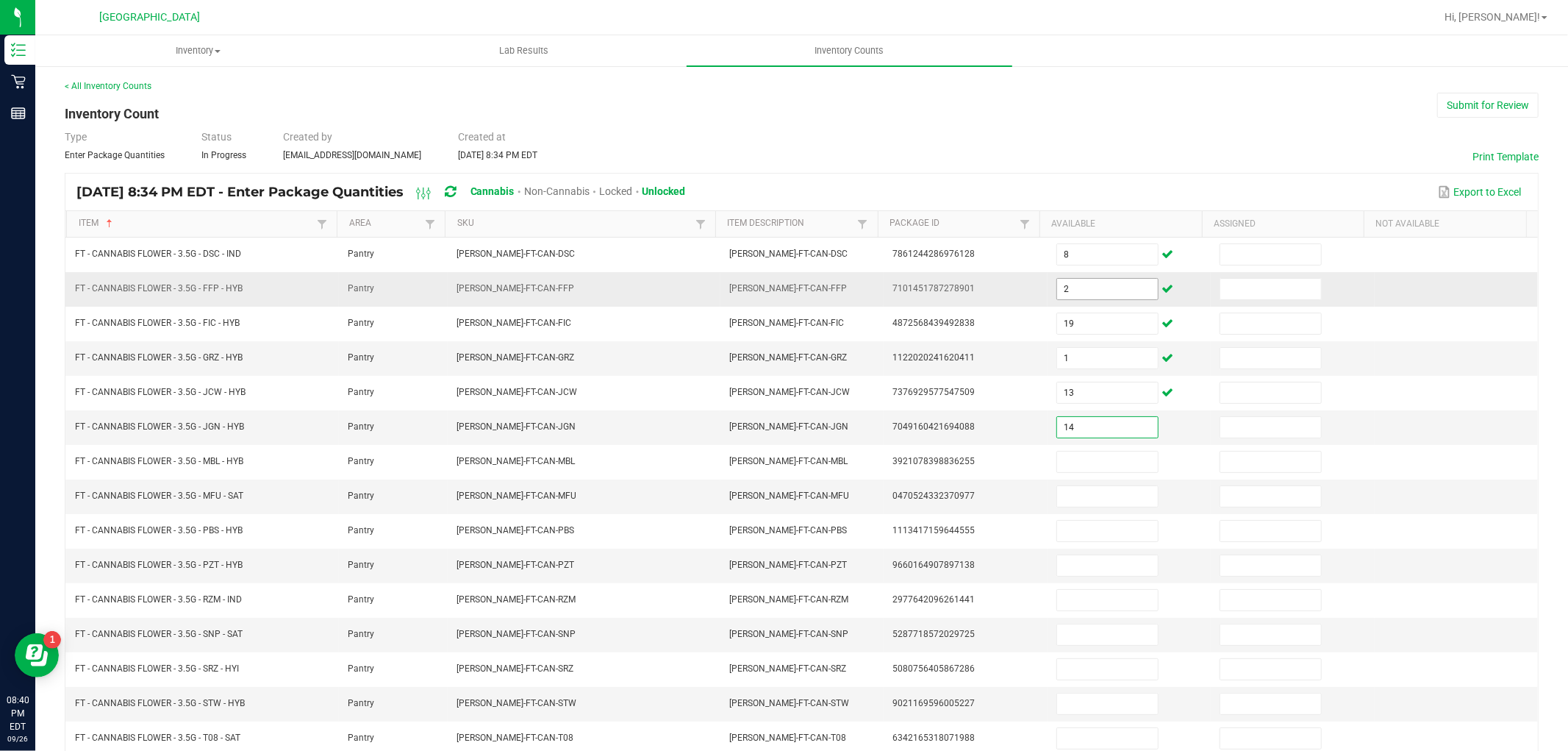
type input "14"
type input "11"
type input "14"
type input "6"
type input "16"
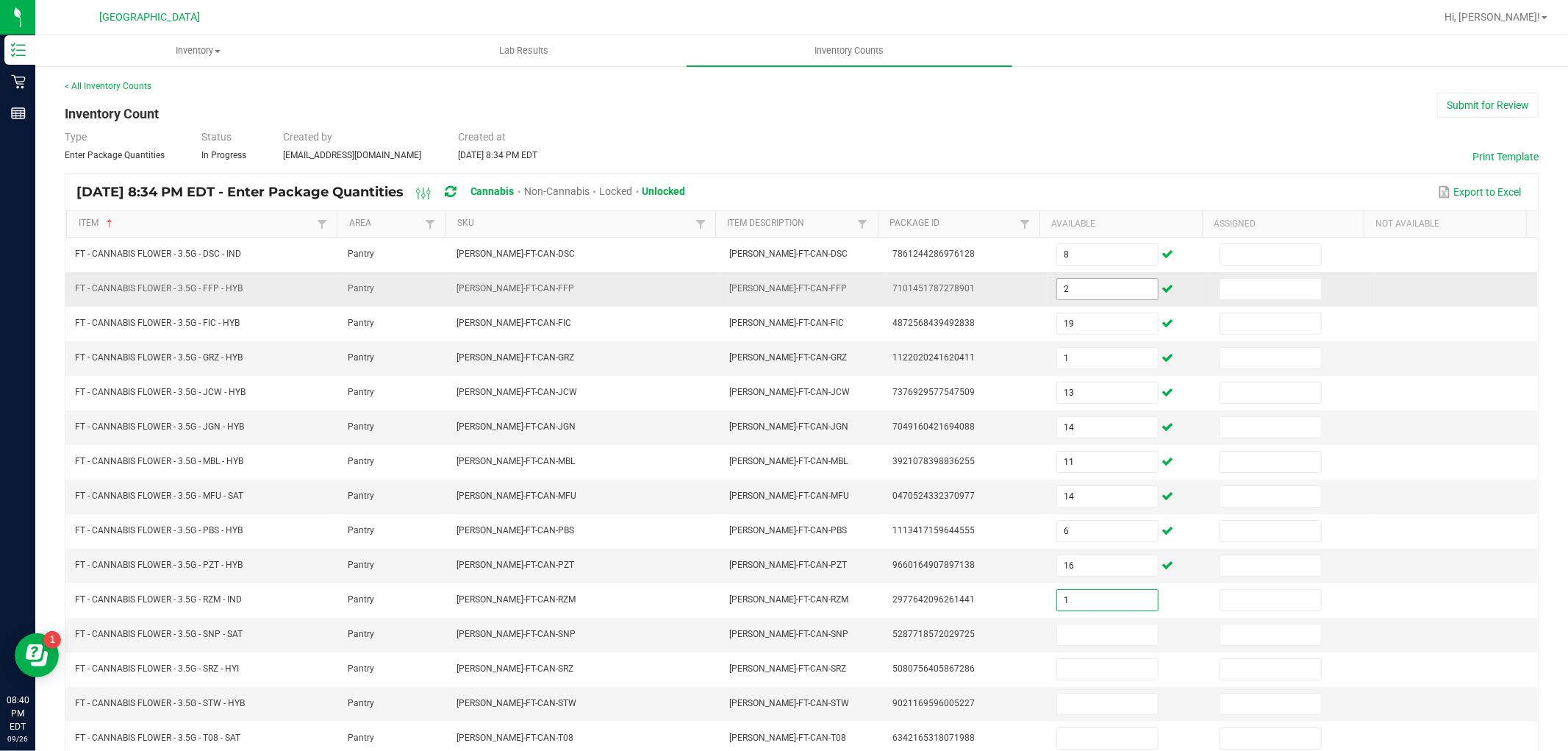
type input "1"
type input "10"
type input "4"
type input "2"
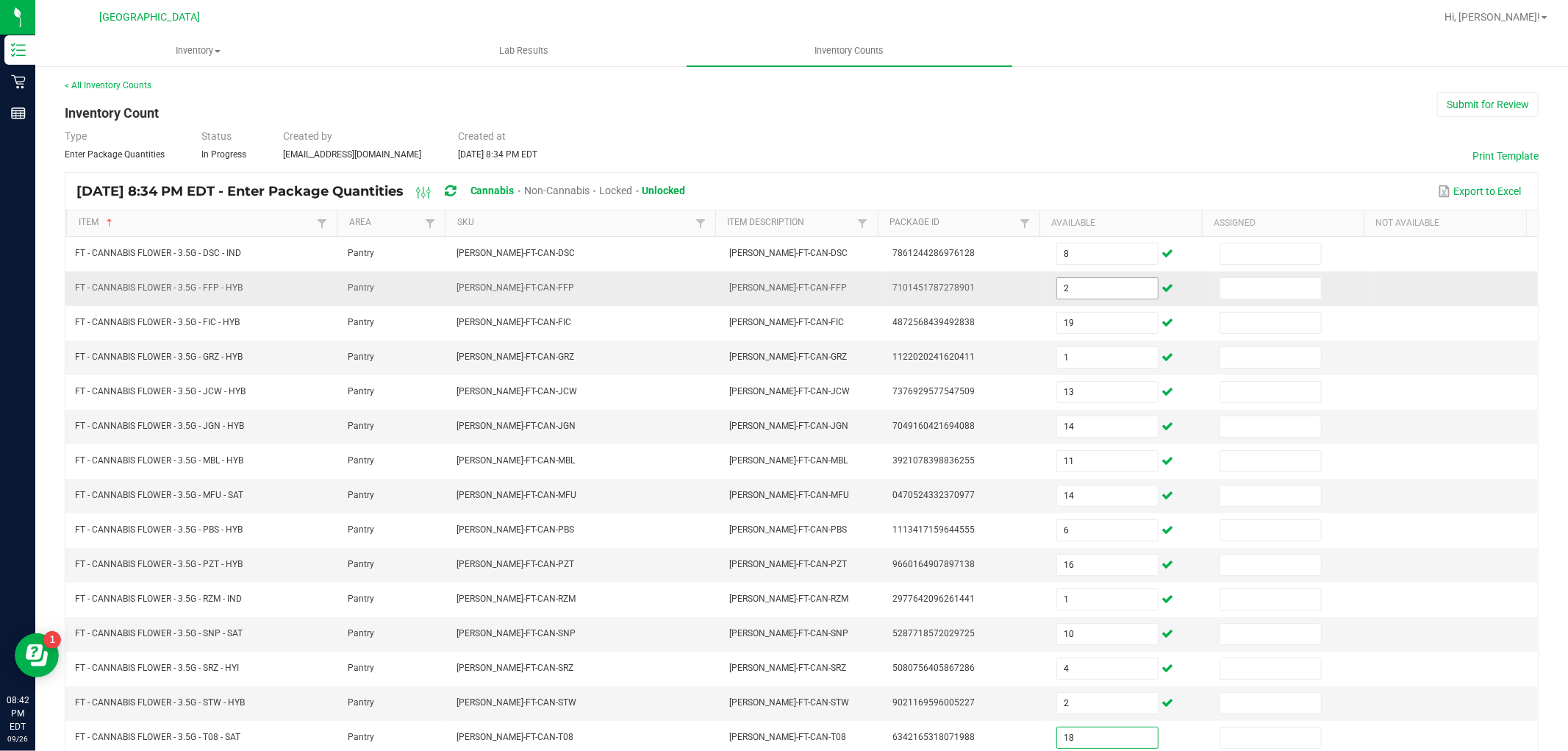
type input "18"
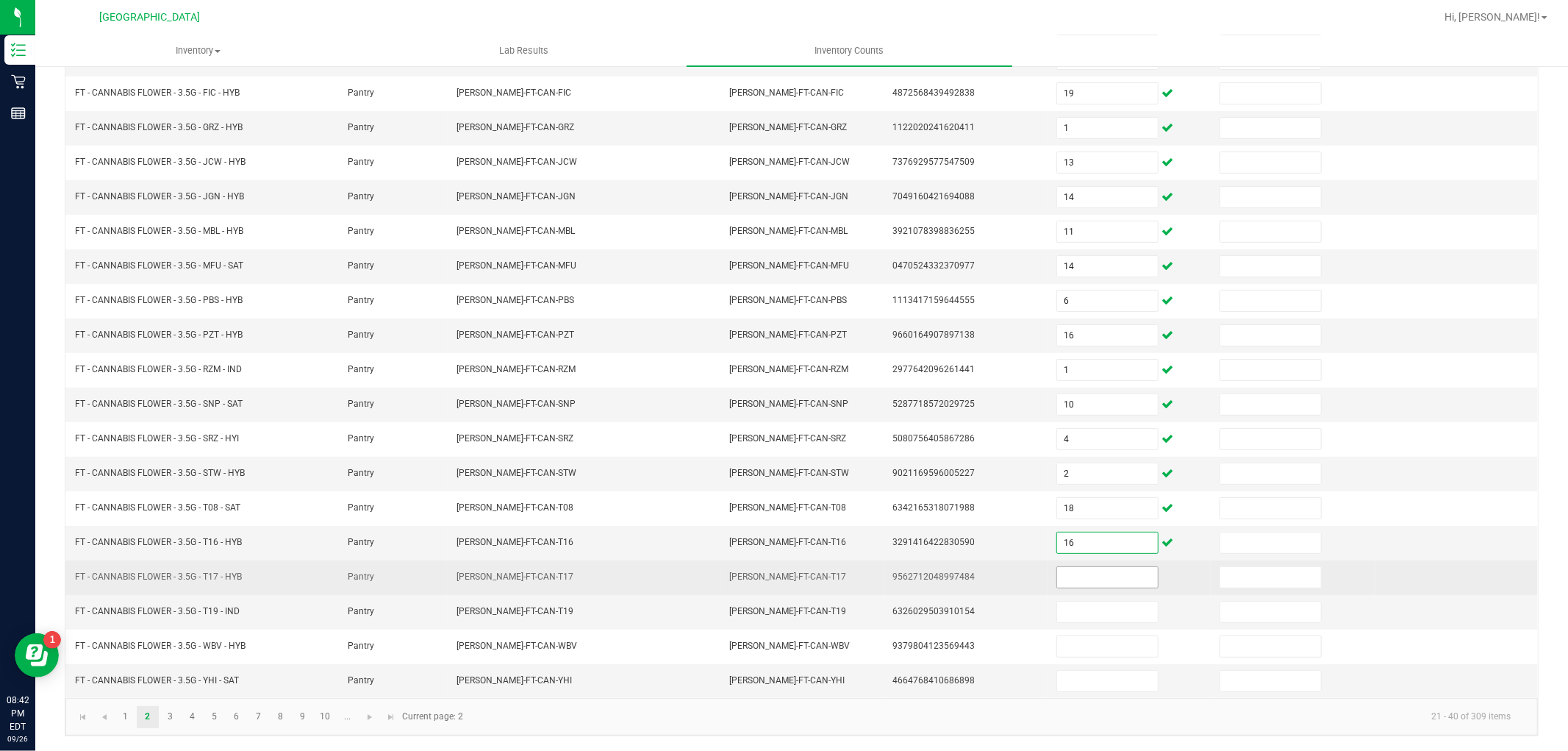
type input "16"
click at [1083, 575] on input at bounding box center [1107, 577] width 101 height 20
type input "12"
type input "15"
click at [1115, 575] on input "12" at bounding box center [1107, 577] width 101 height 20
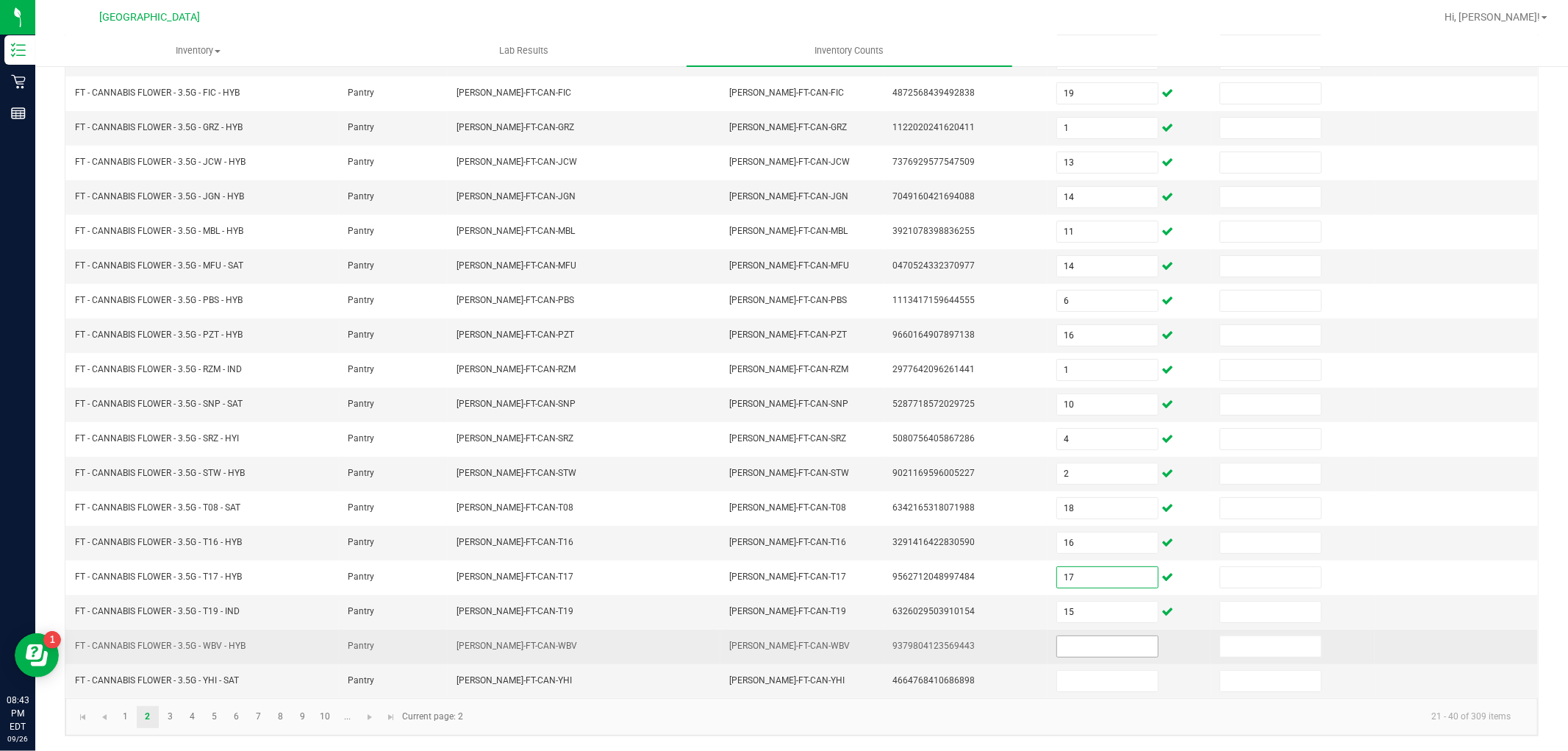
type input "17"
click at [1095, 647] on input at bounding box center [1107, 646] width 101 height 20
type input "12"
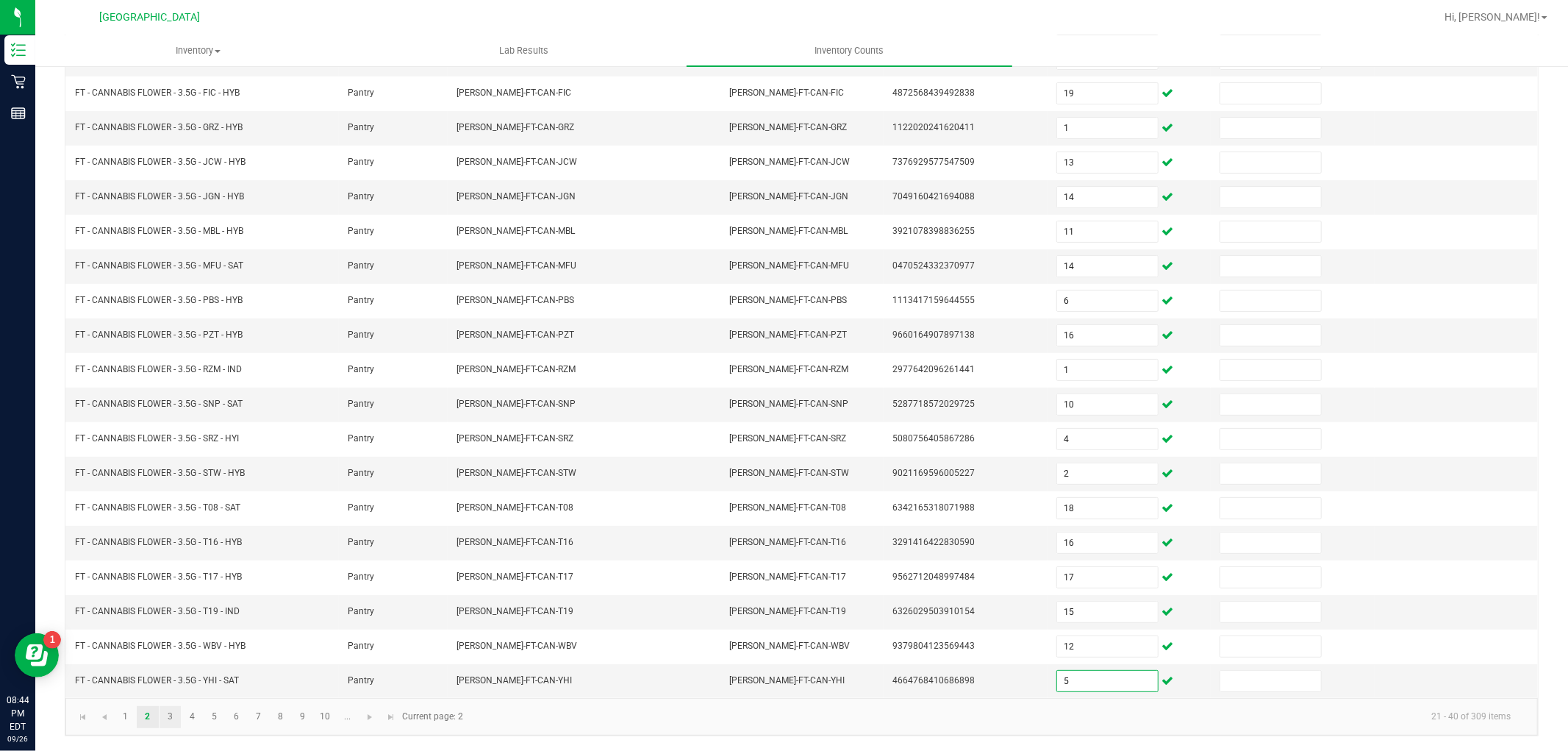
type input "5"
click at [160, 716] on link "3" at bounding box center [170, 717] width 21 height 22
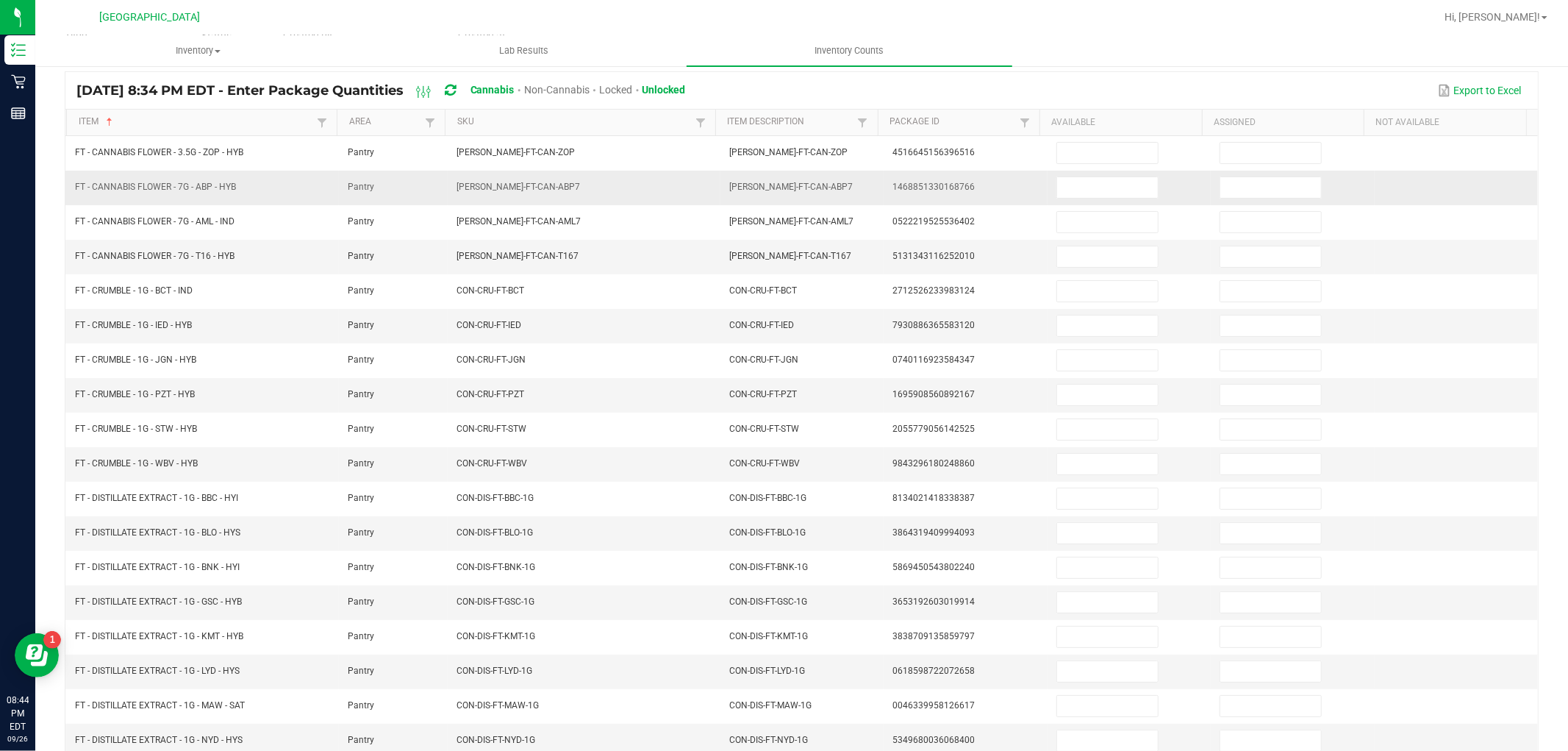
scroll to position [0, 0]
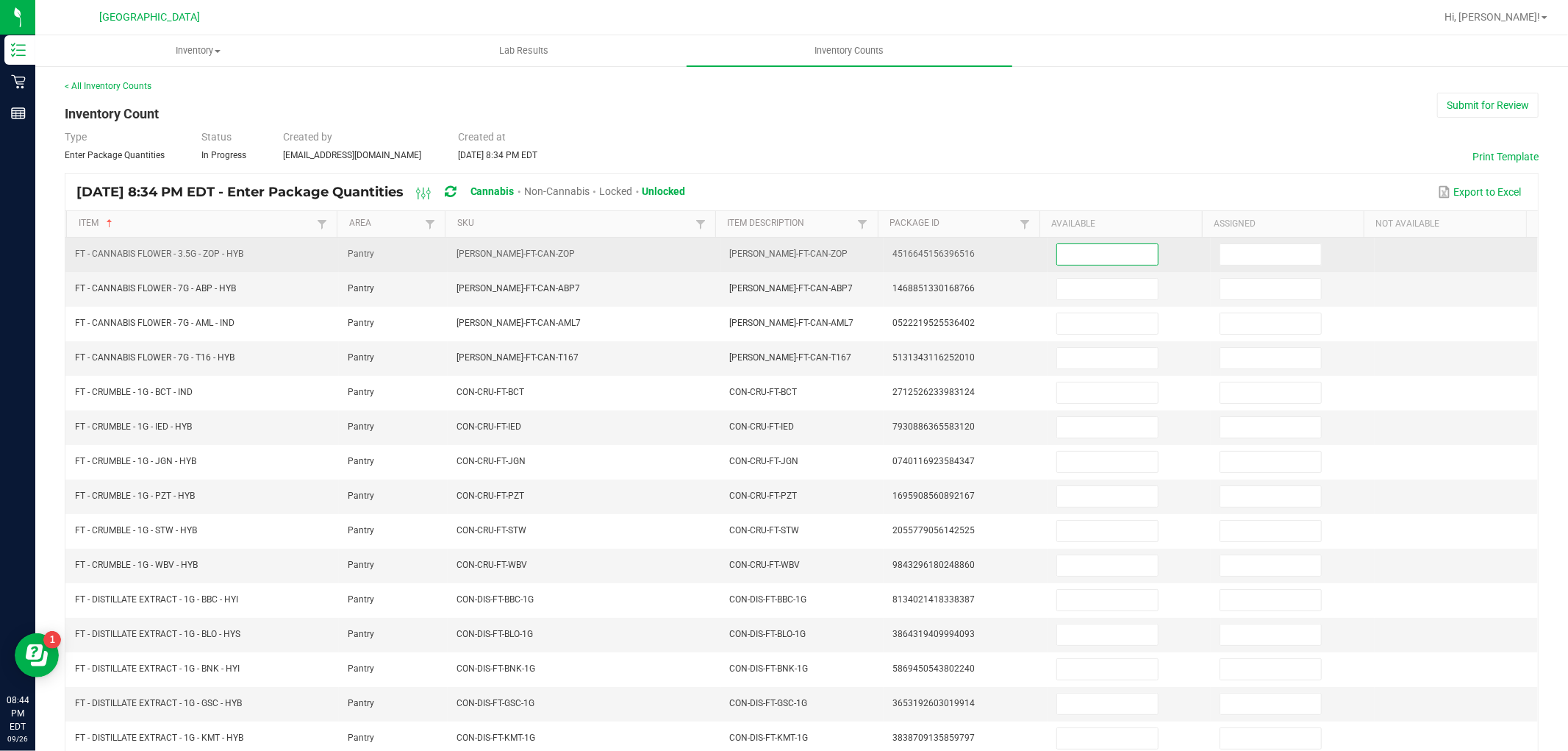
click at [1111, 249] on input at bounding box center [1107, 254] width 101 height 20
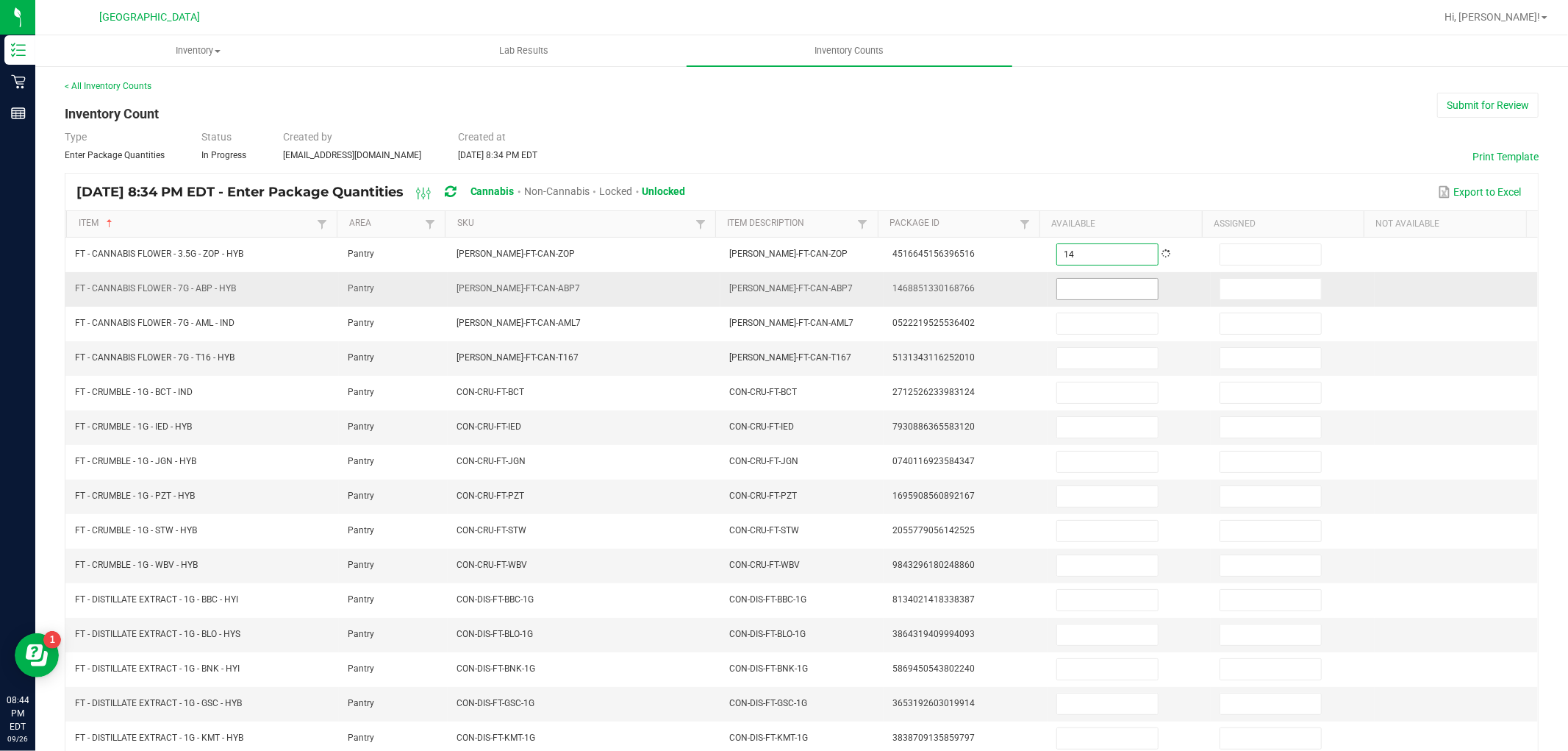
type input "14"
click at [1117, 284] on input at bounding box center [1107, 289] width 101 height 20
type input "9"
type input "4"
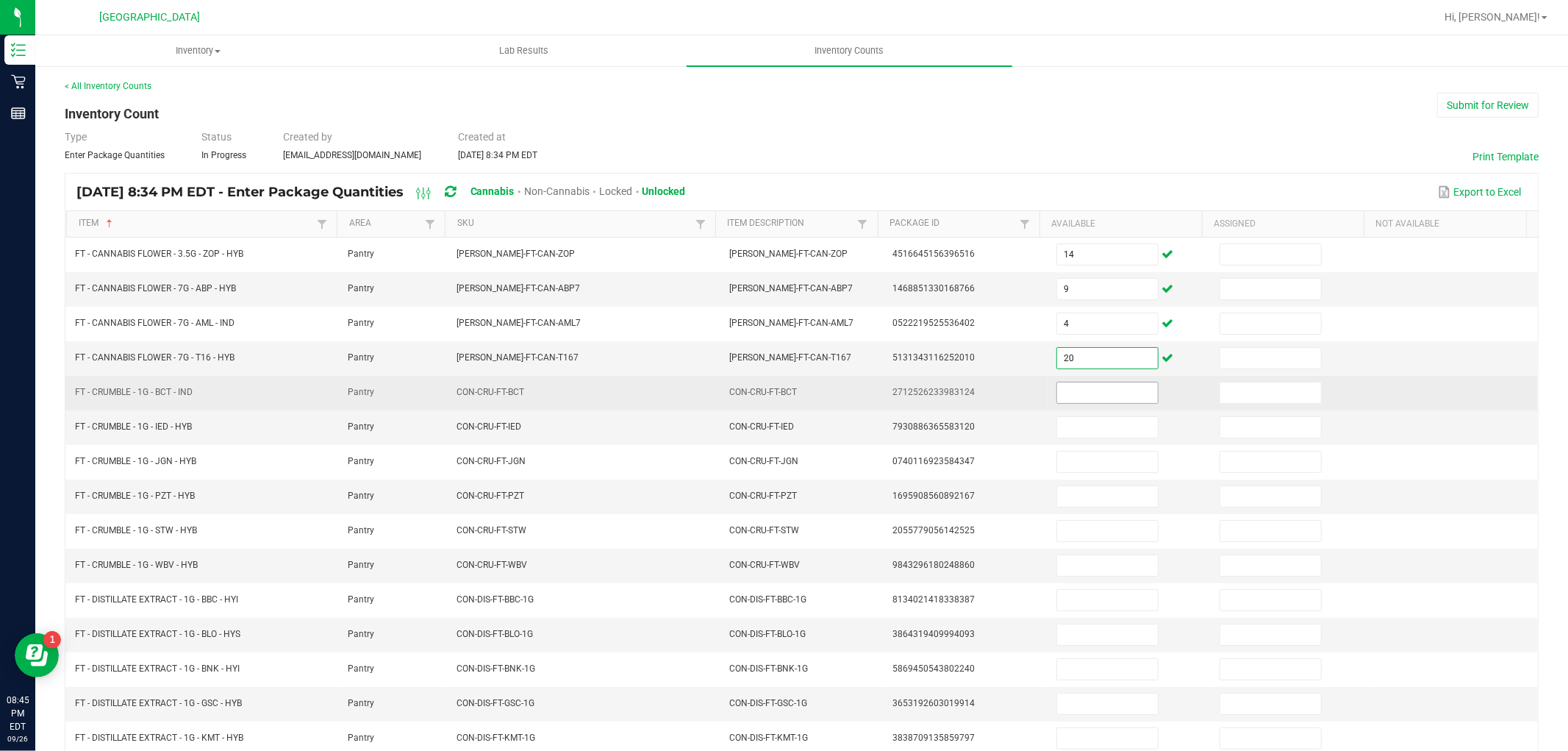
type input "20"
click at [1083, 394] on input at bounding box center [1107, 393] width 101 height 20
click at [1087, 398] on input "5" at bounding box center [1107, 393] width 101 height 20
type input "3"
type input "5"
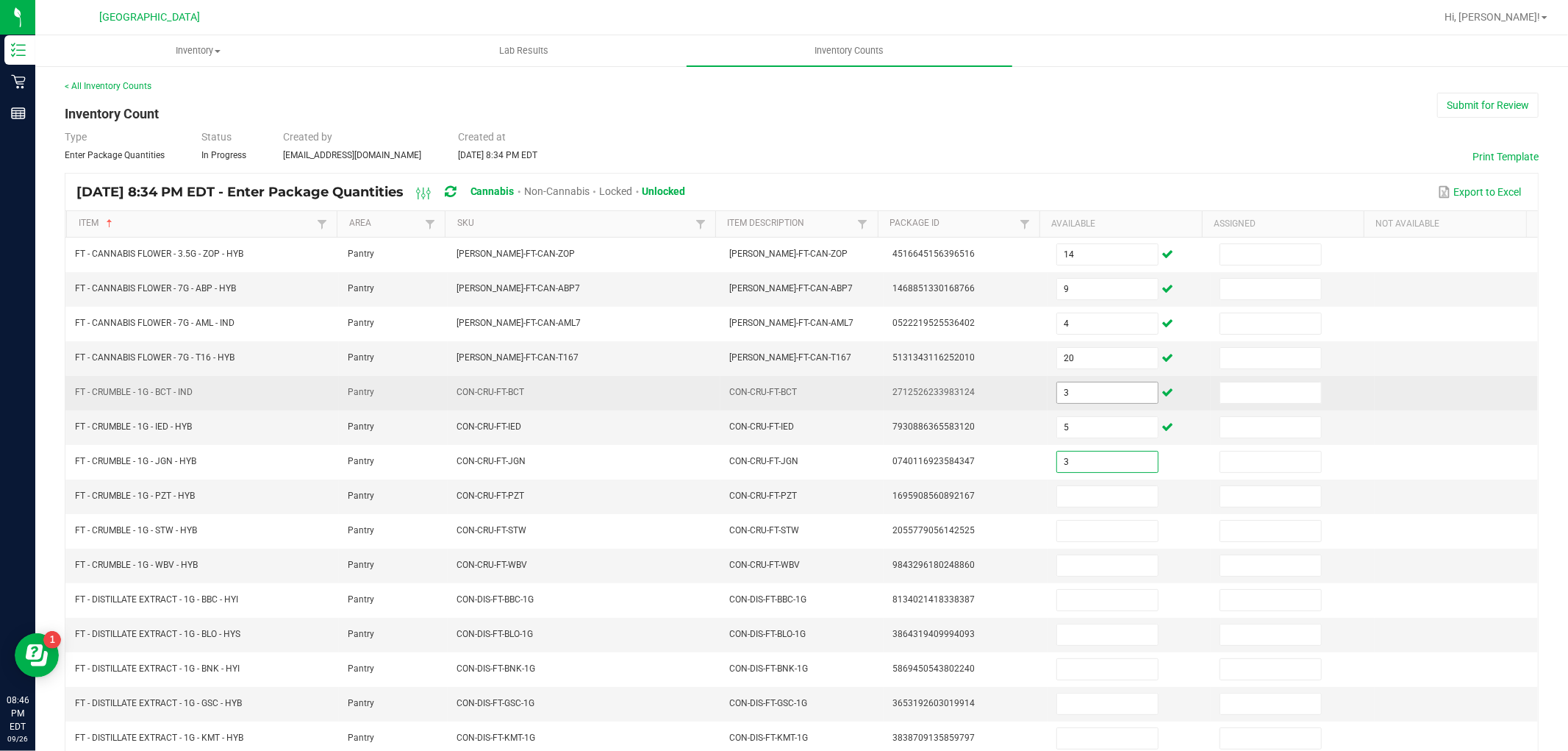
type input "3"
type input "7"
type input "3"
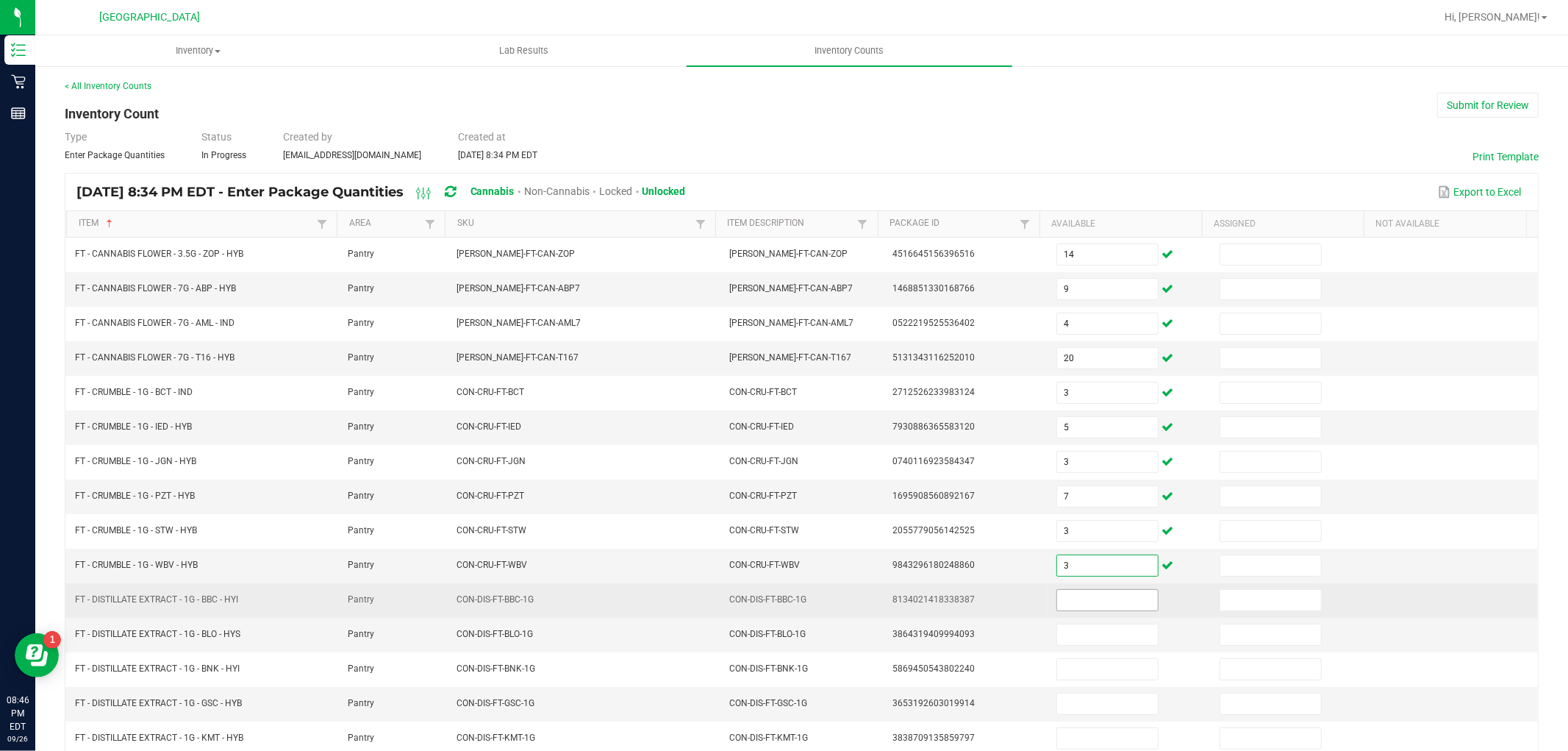
type input "3"
click at [1057, 603] on input at bounding box center [1107, 600] width 101 height 20
type input "11"
type input "7"
type input "3"
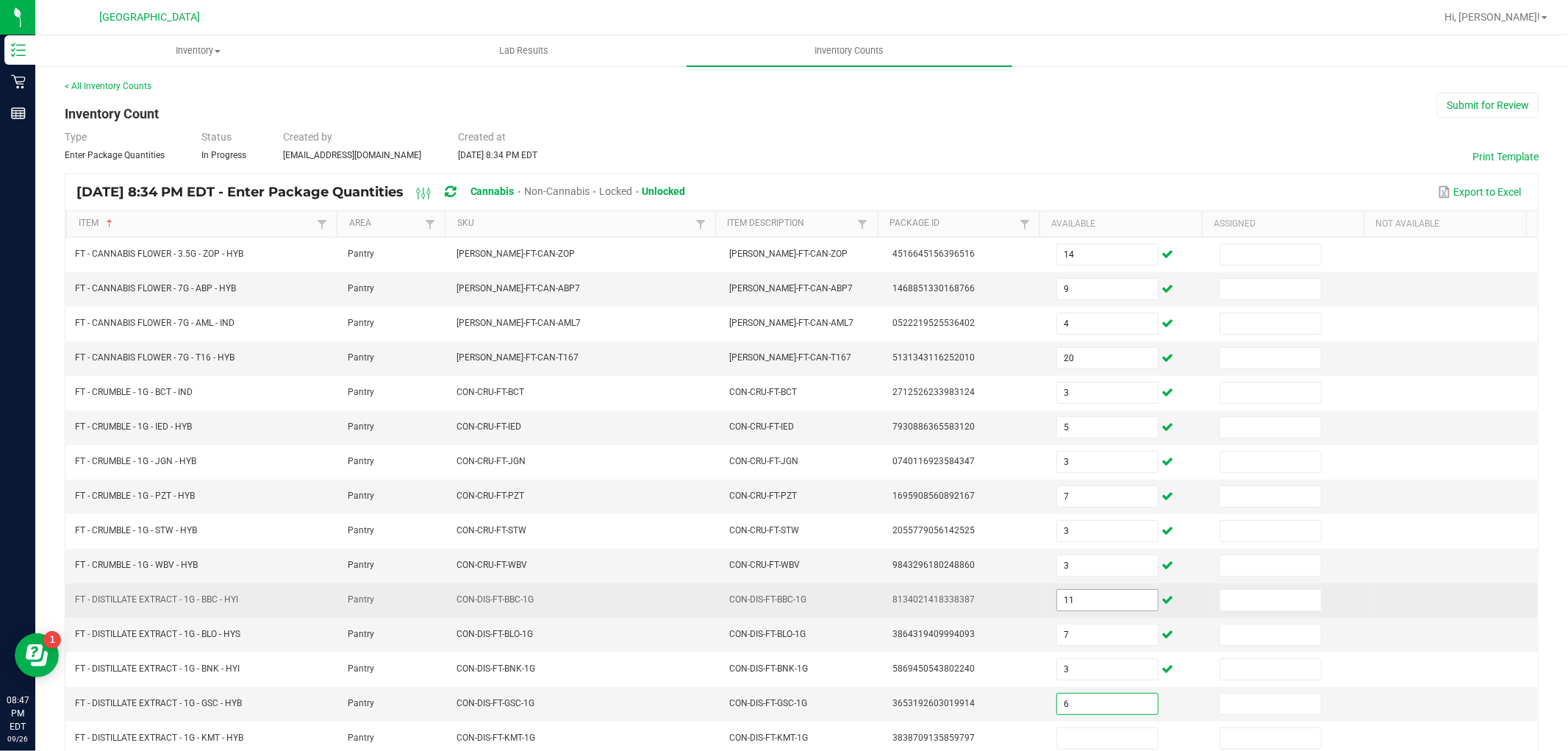
type input "6"
type input "1"
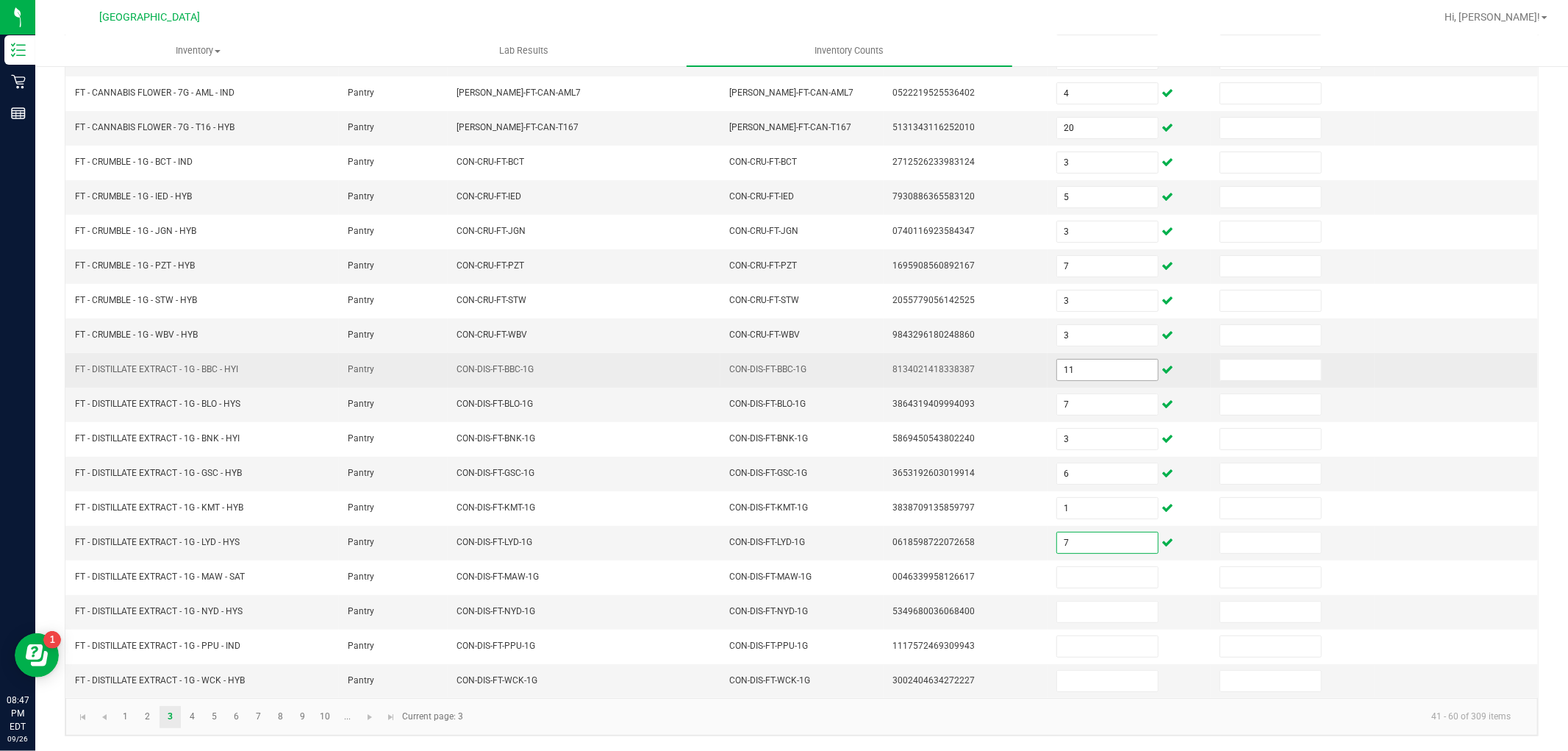
type input "7"
type input "2"
type input "3"
type input "11"
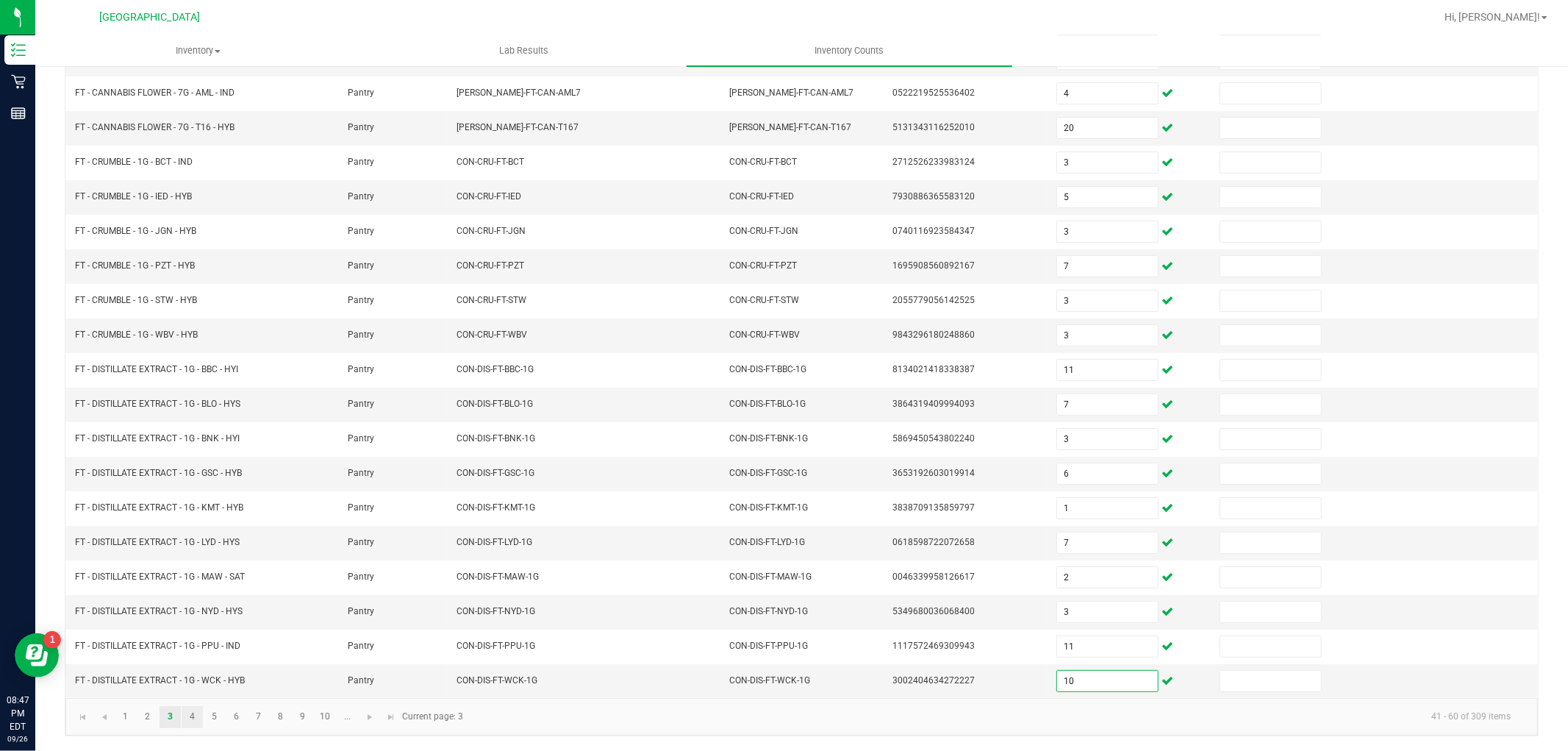
type input "10"
click at [184, 715] on link "4" at bounding box center [192, 717] width 21 height 22
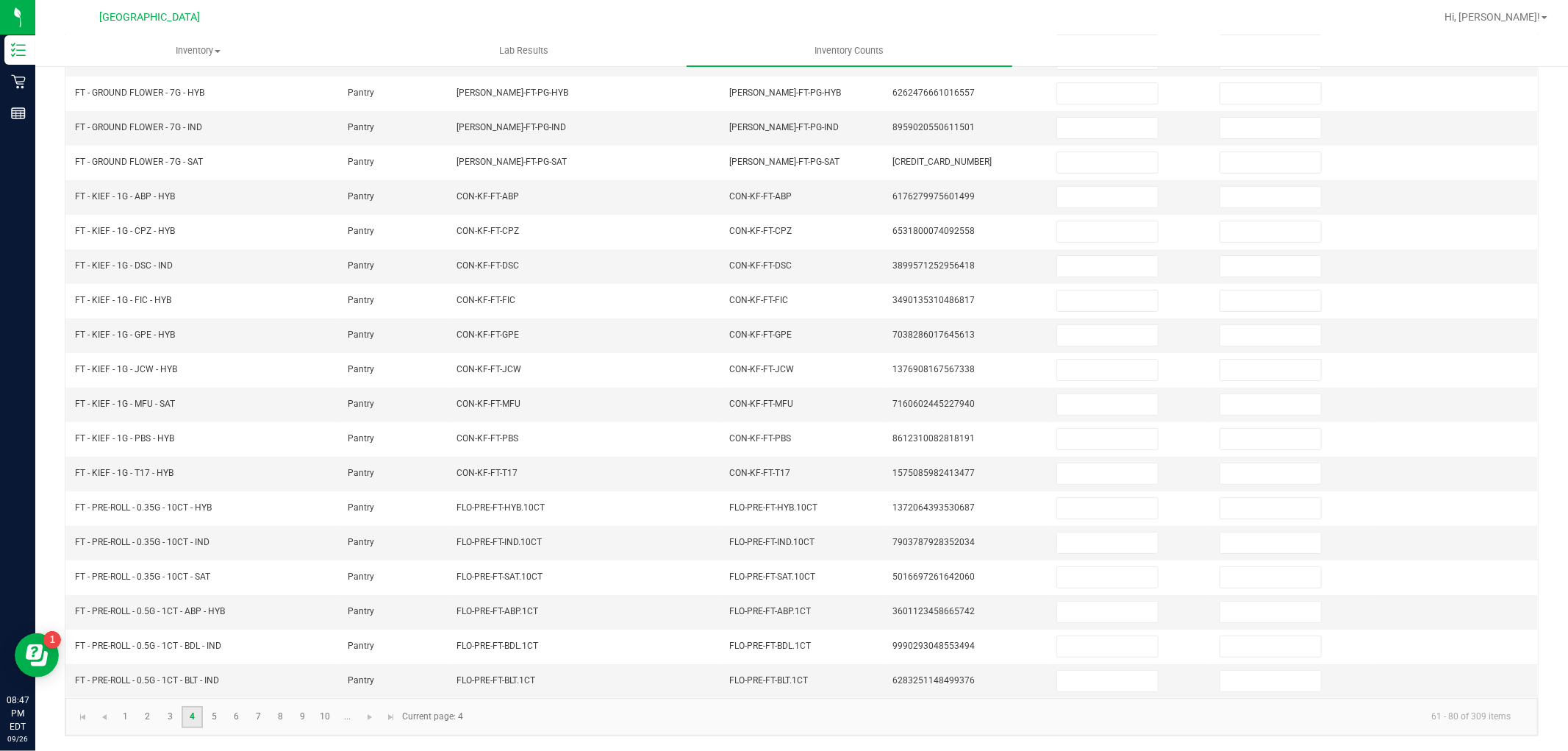
scroll to position [0, 0]
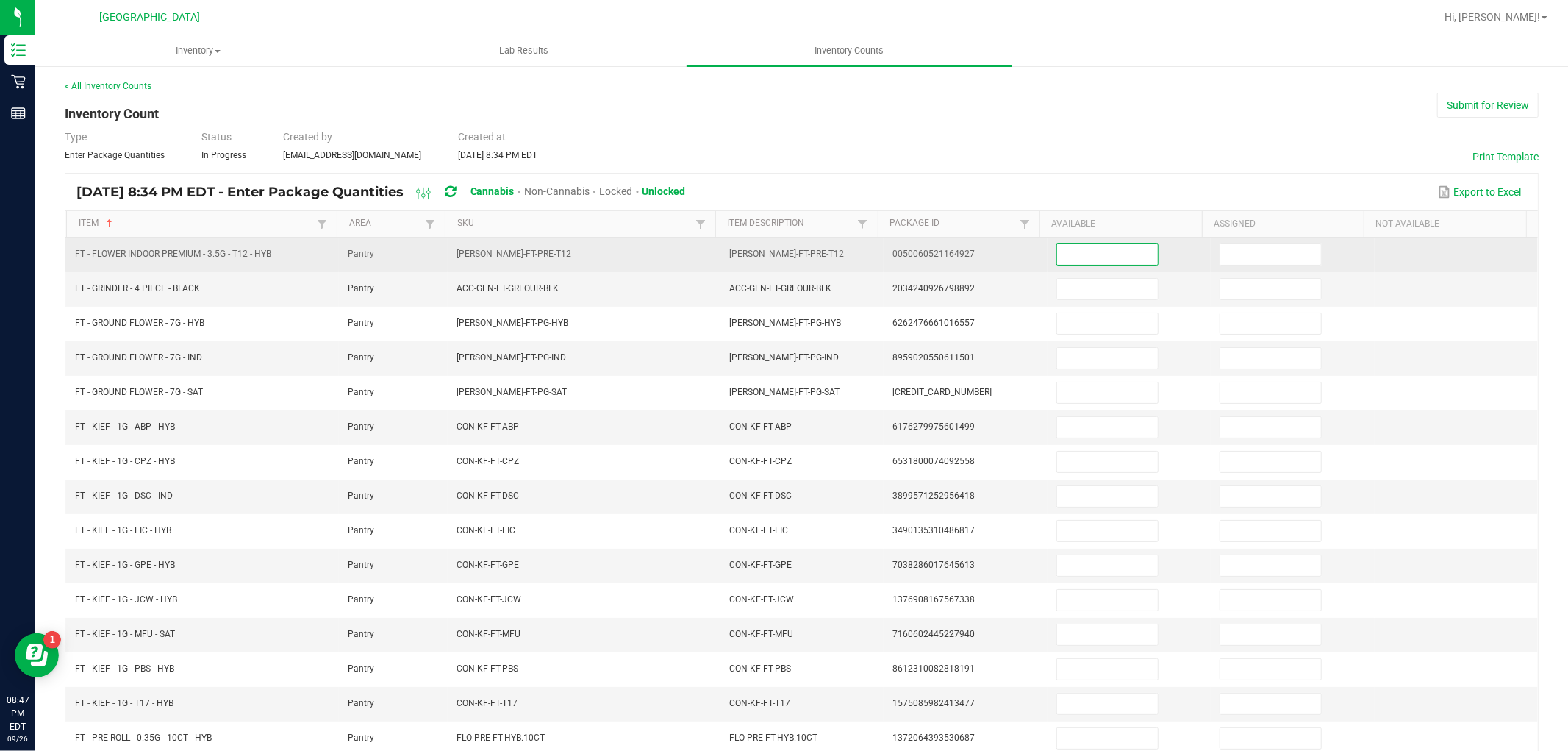
click at [1069, 258] on input at bounding box center [1107, 254] width 101 height 20
click at [1067, 256] on input at bounding box center [1107, 254] width 101 height 20
type input "28"
type input "1"
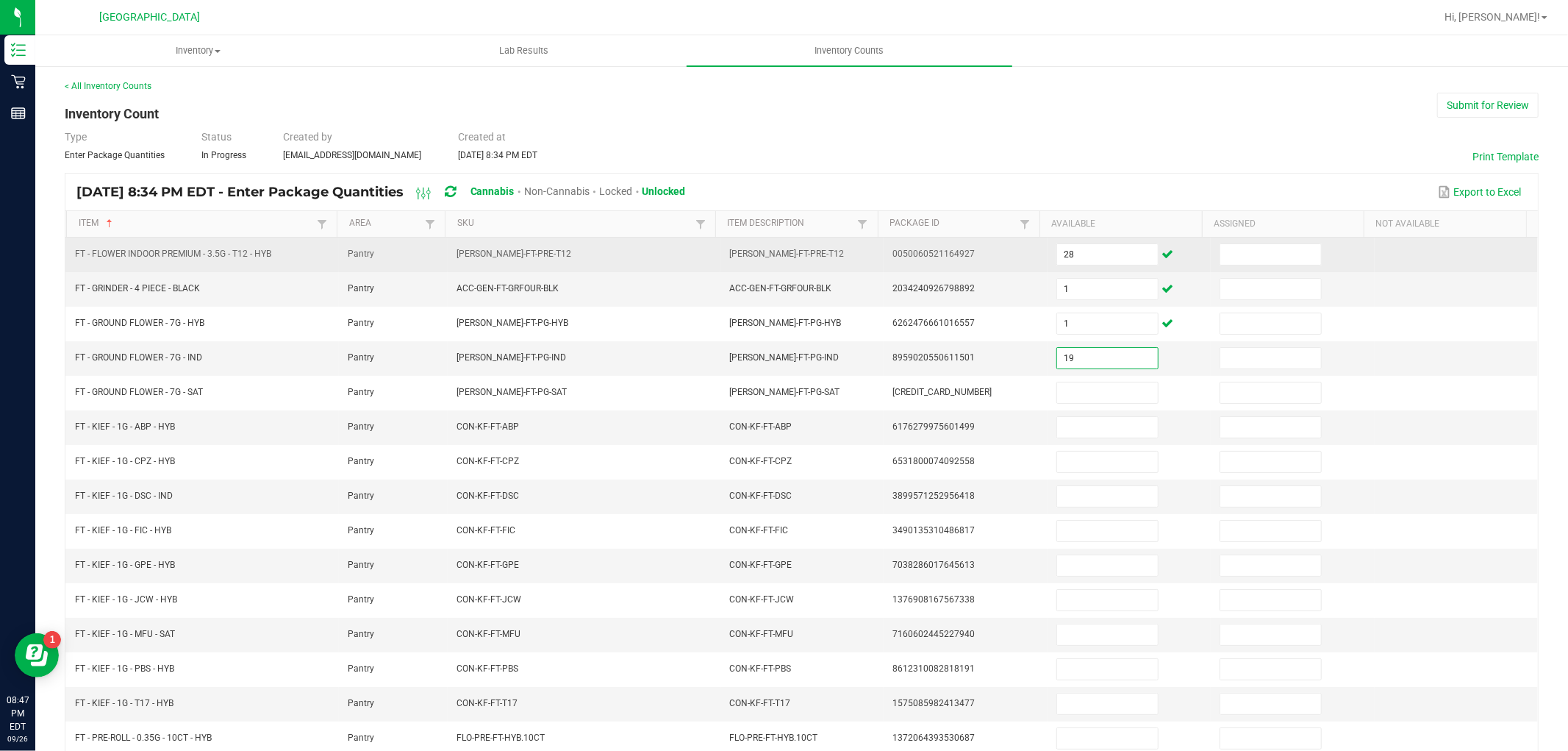
type input "19"
type input "10"
type input "3"
type input "6"
type input "3"
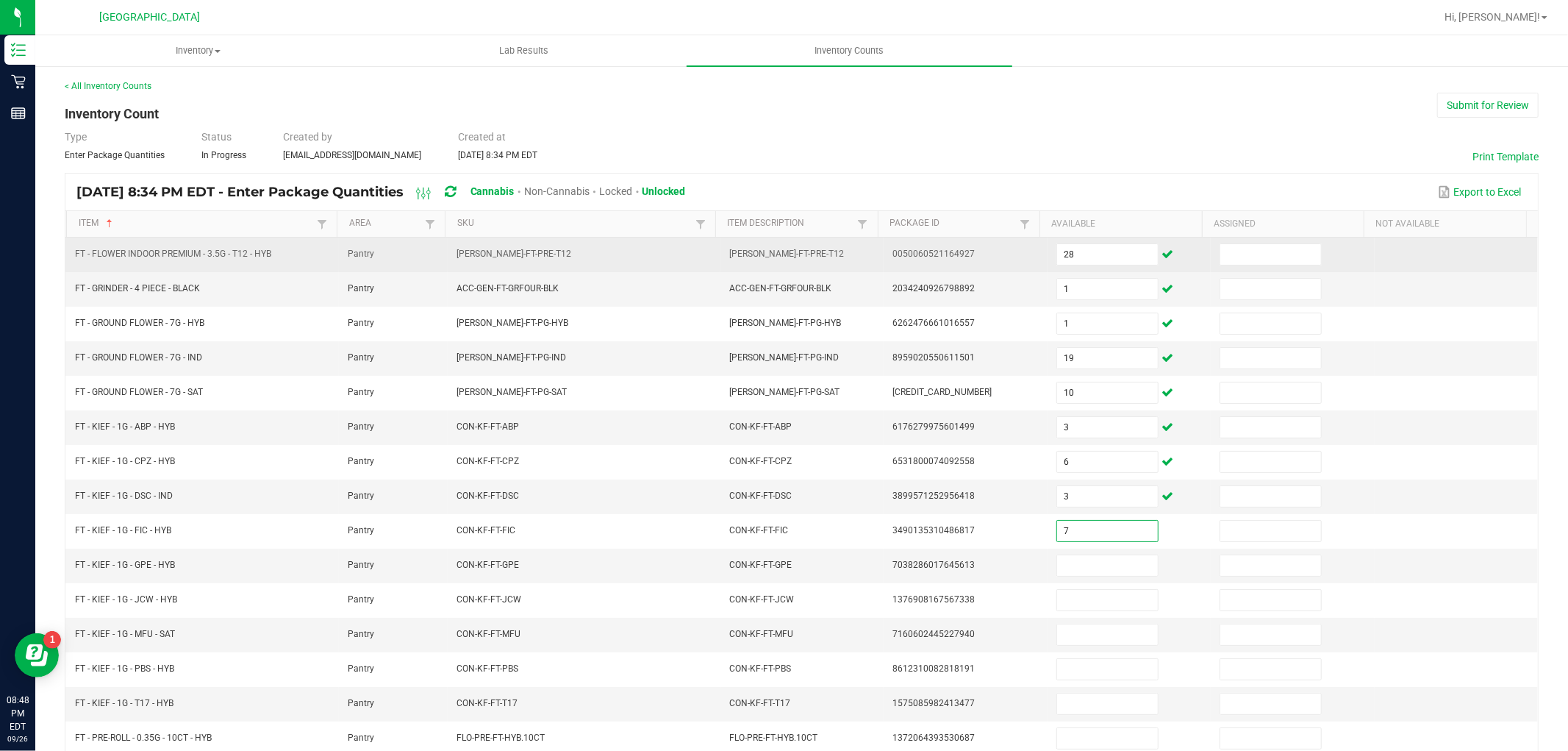
type input "7"
type input "3"
type input "5"
type input "4"
type input "5"
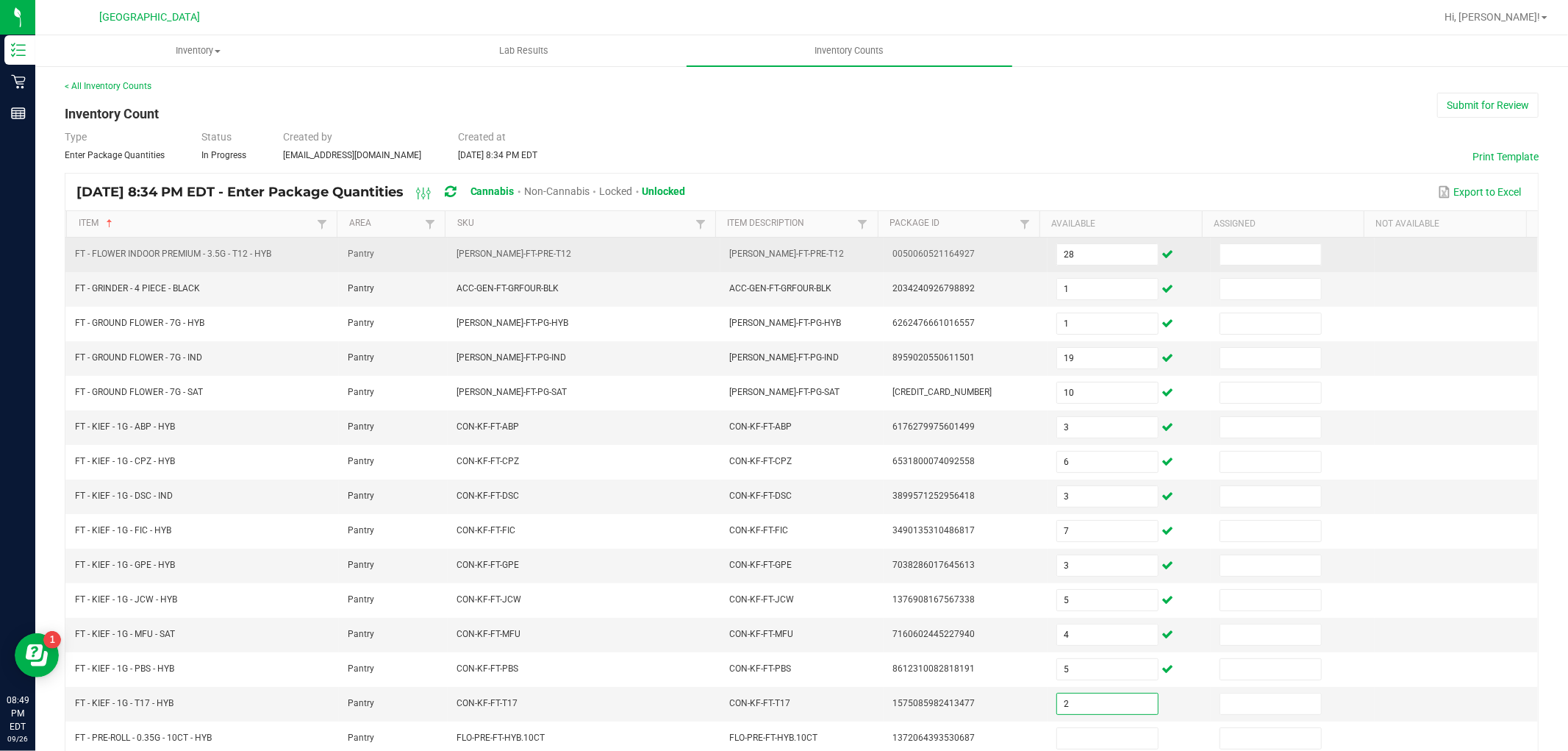
type input "2"
type input "11"
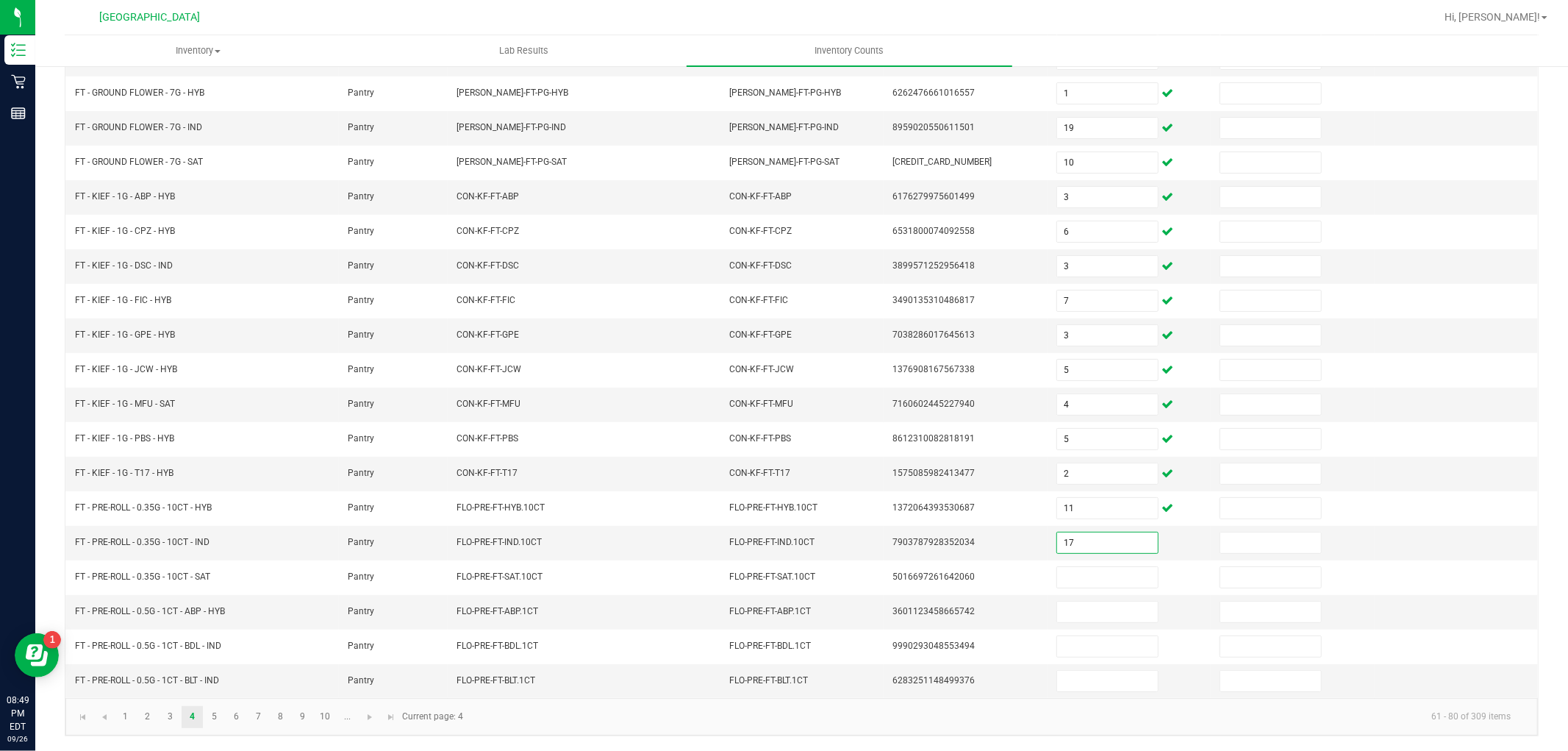
type input "17"
type input "13"
type input "24"
type input "17"
type input "19"
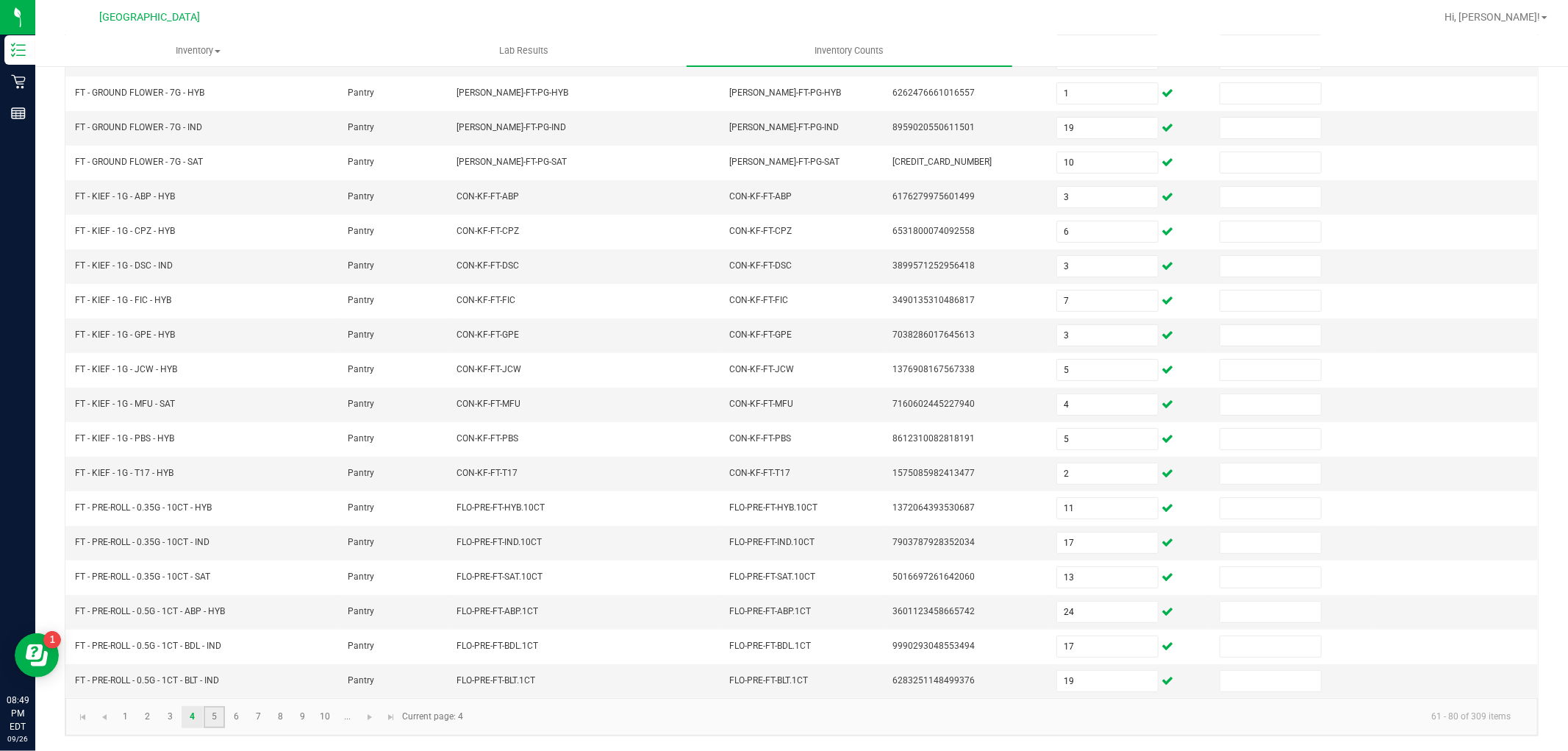
click at [216, 725] on link "5" at bounding box center [214, 717] width 21 height 22
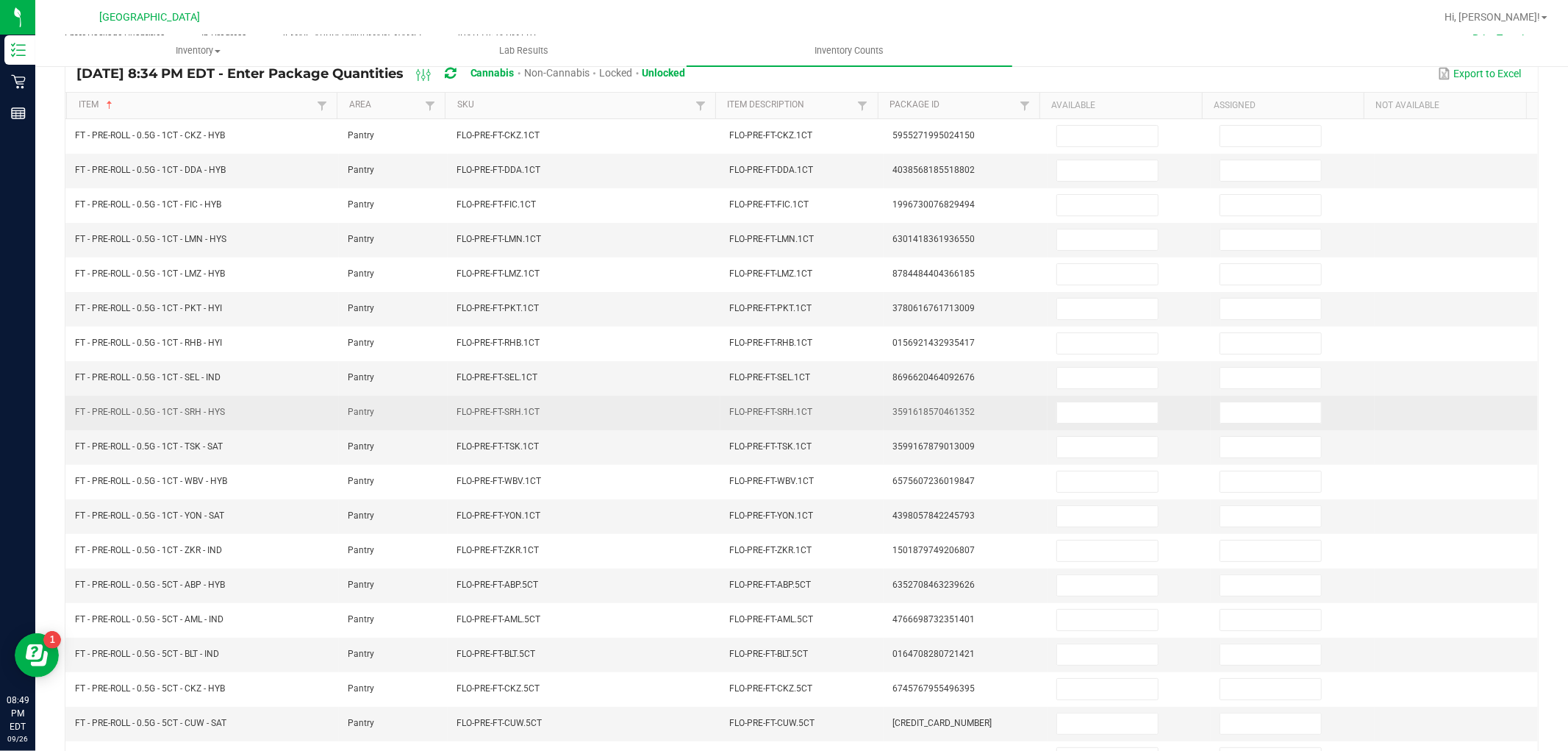
scroll to position [0, 0]
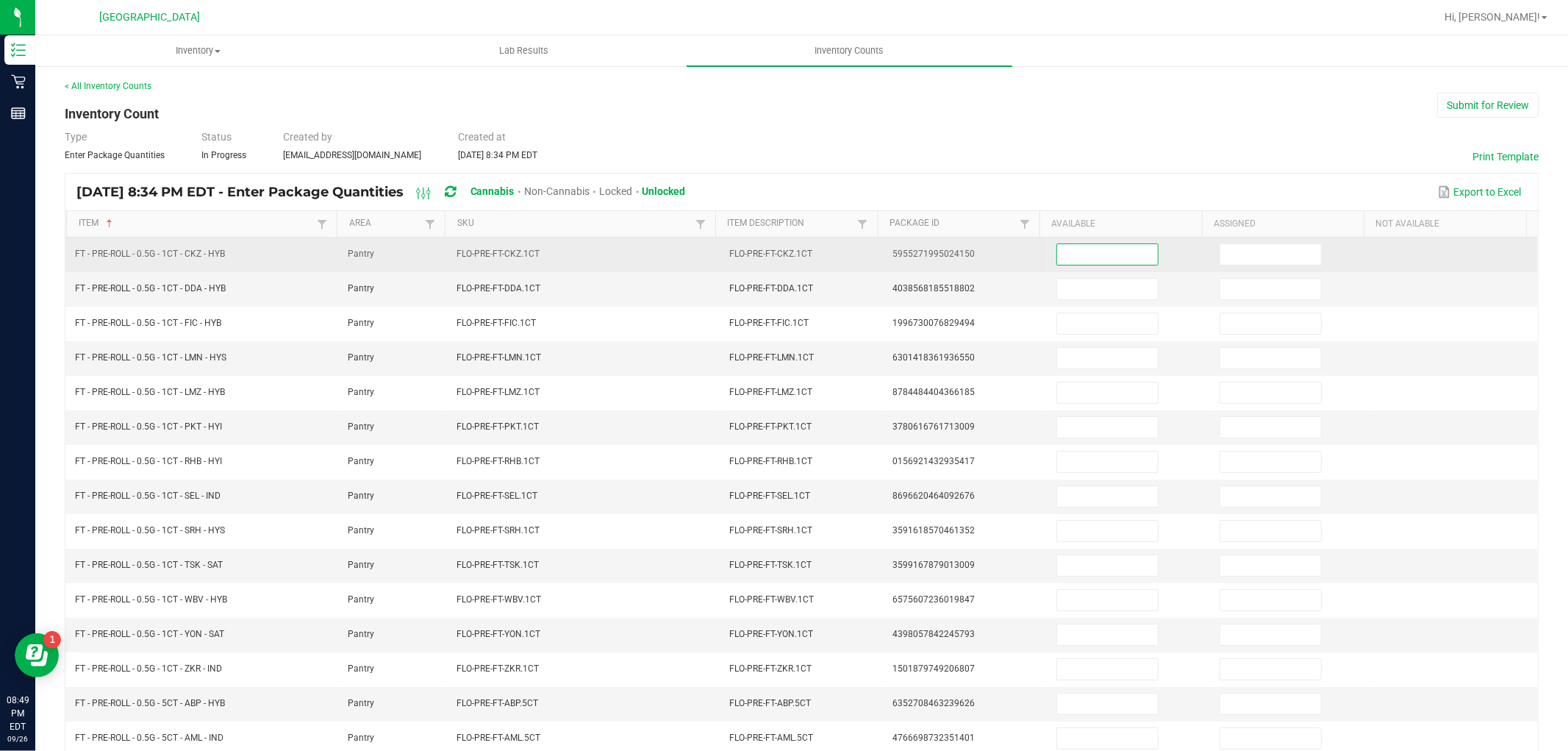
click at [1069, 255] on input at bounding box center [1107, 254] width 101 height 20
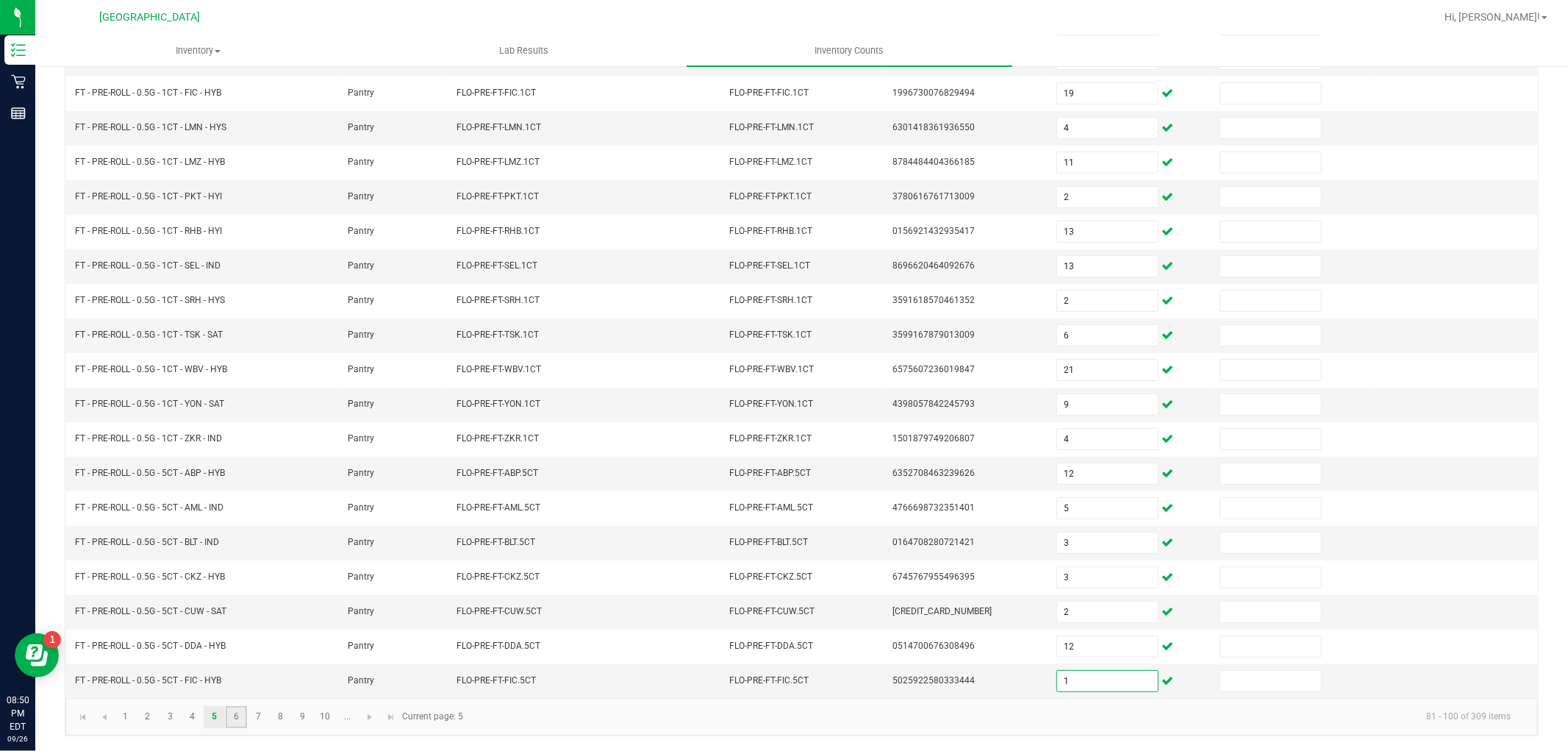
click at [237, 716] on link "6" at bounding box center [236, 717] width 21 height 22
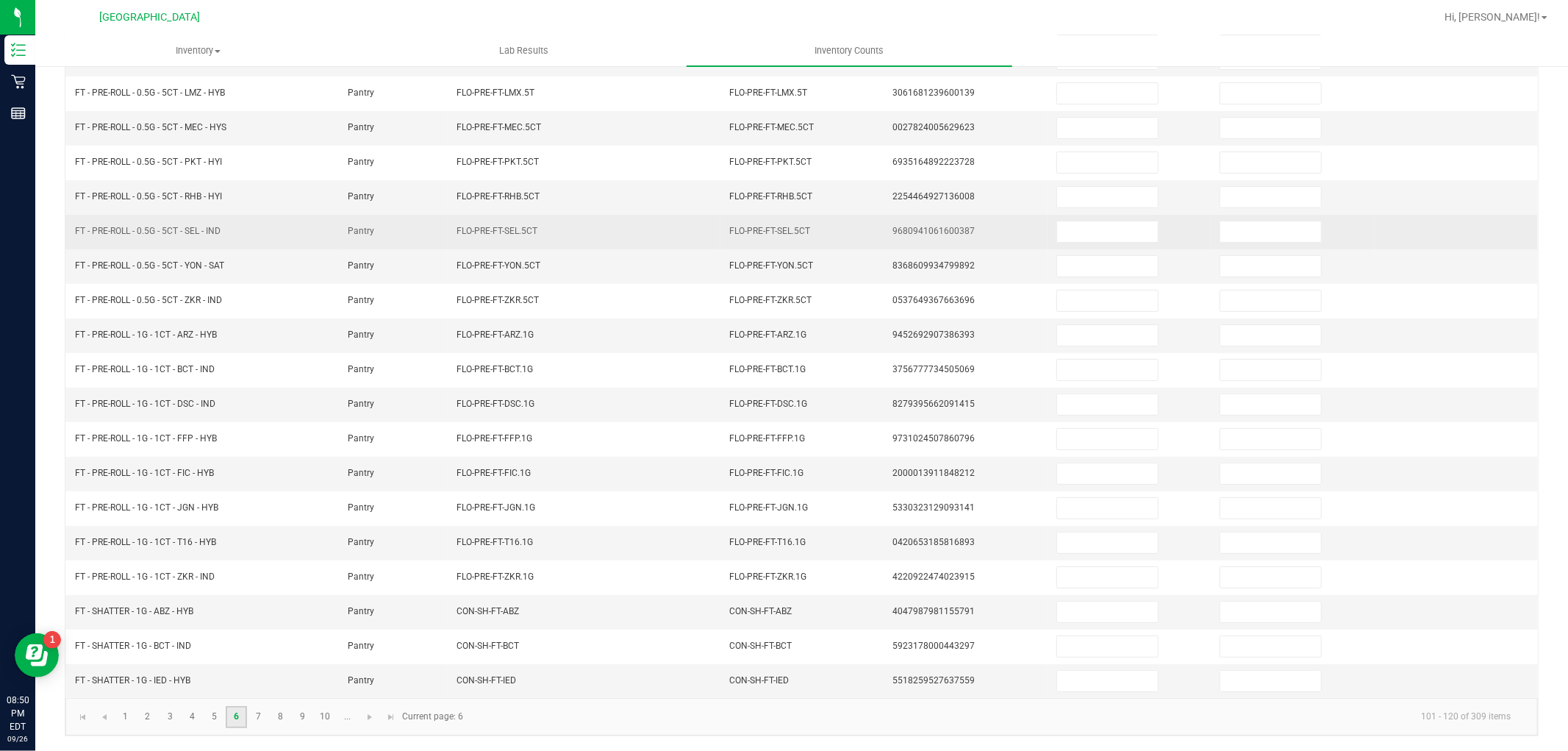
scroll to position [0, 0]
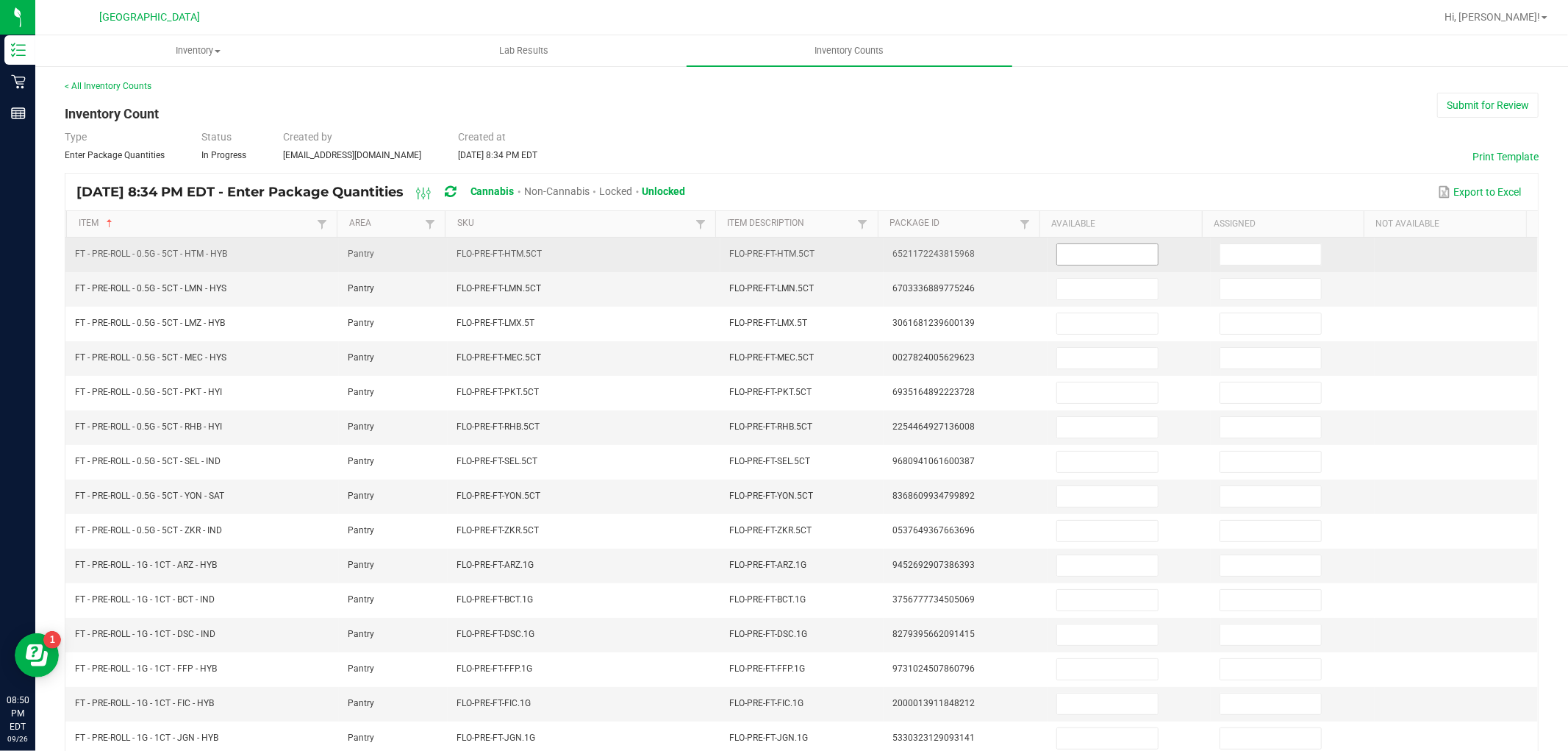
click at [1076, 257] on input at bounding box center [1107, 254] width 101 height 20
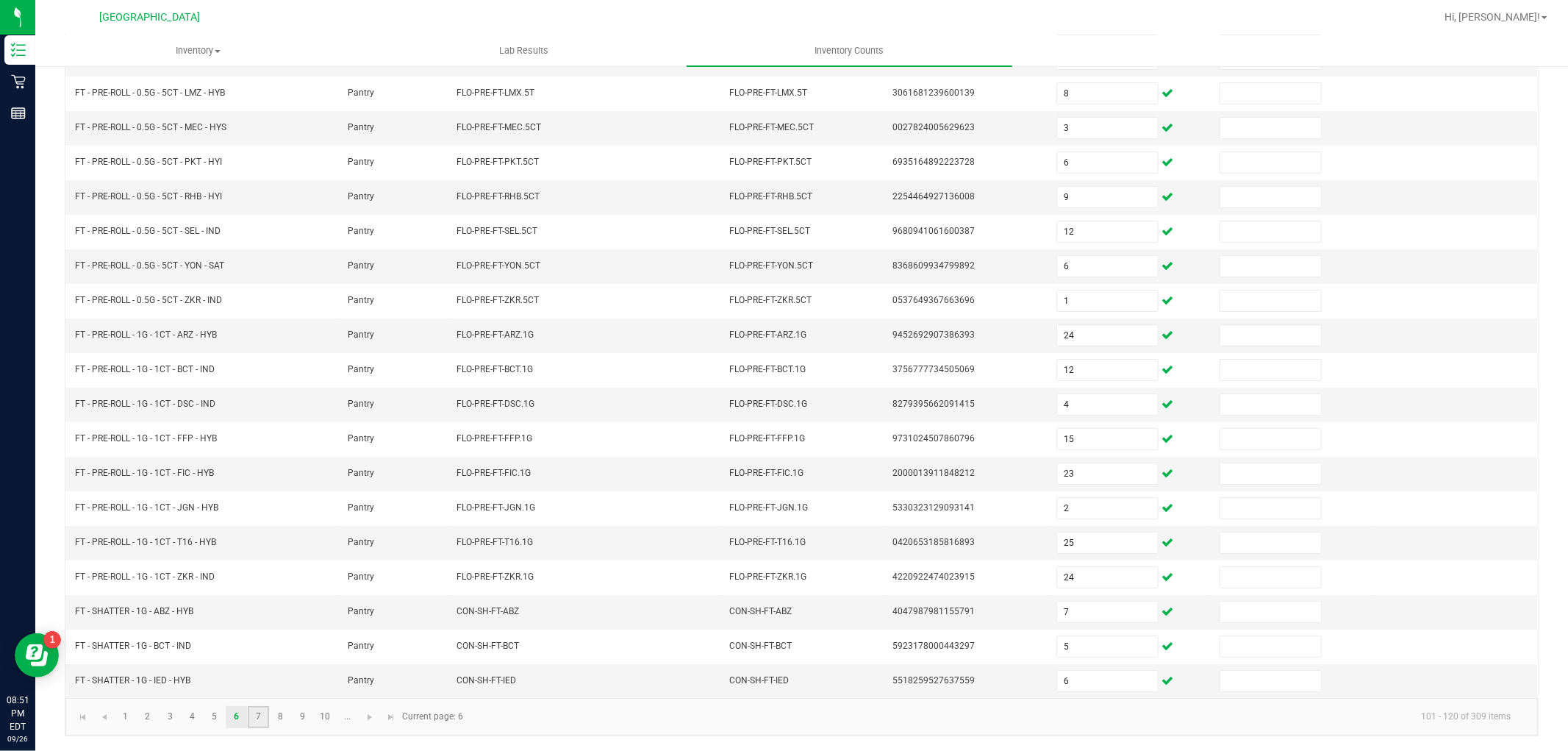
click at [262, 725] on link "7" at bounding box center [258, 717] width 21 height 22
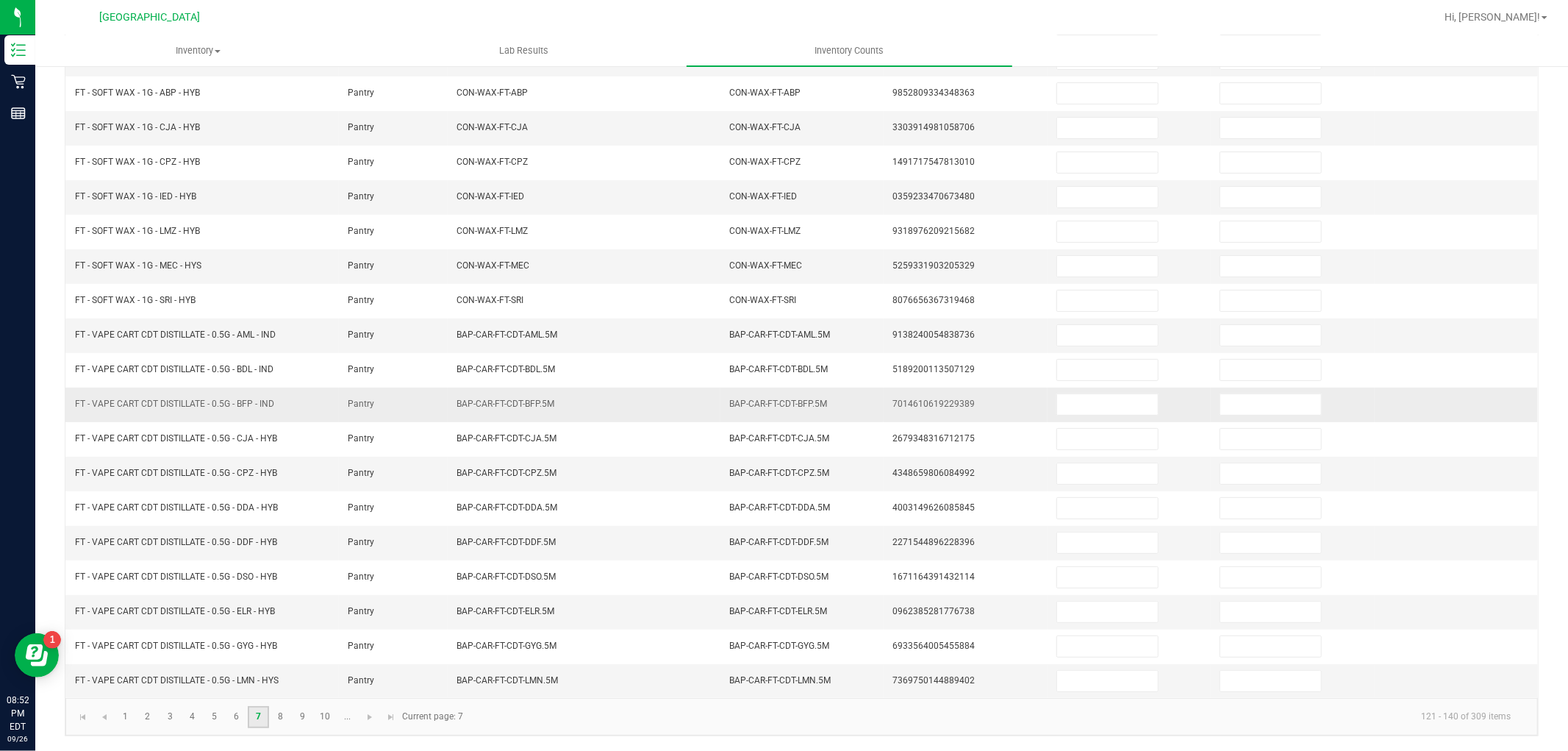
scroll to position [0, 0]
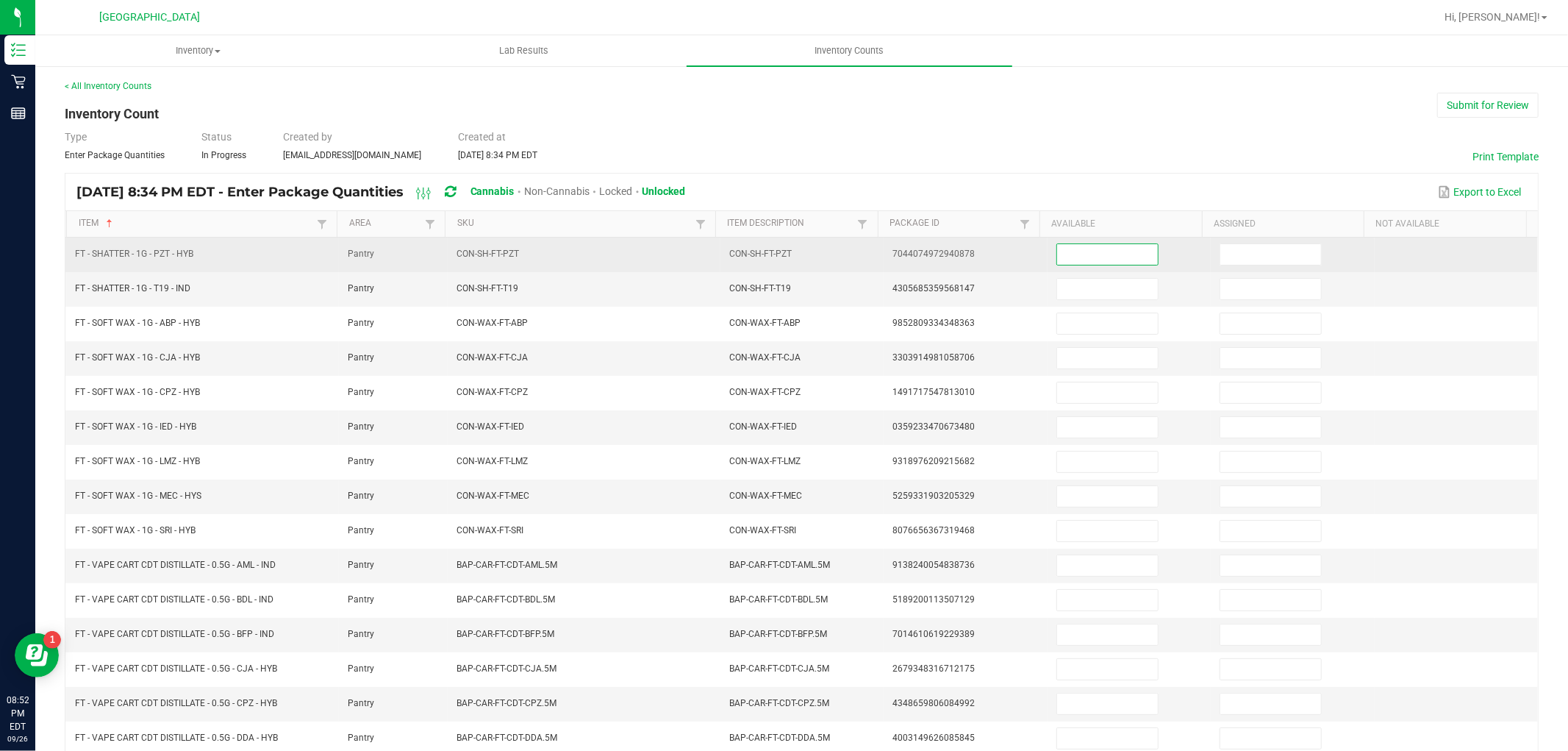
click at [1113, 249] on input at bounding box center [1107, 254] width 101 height 20
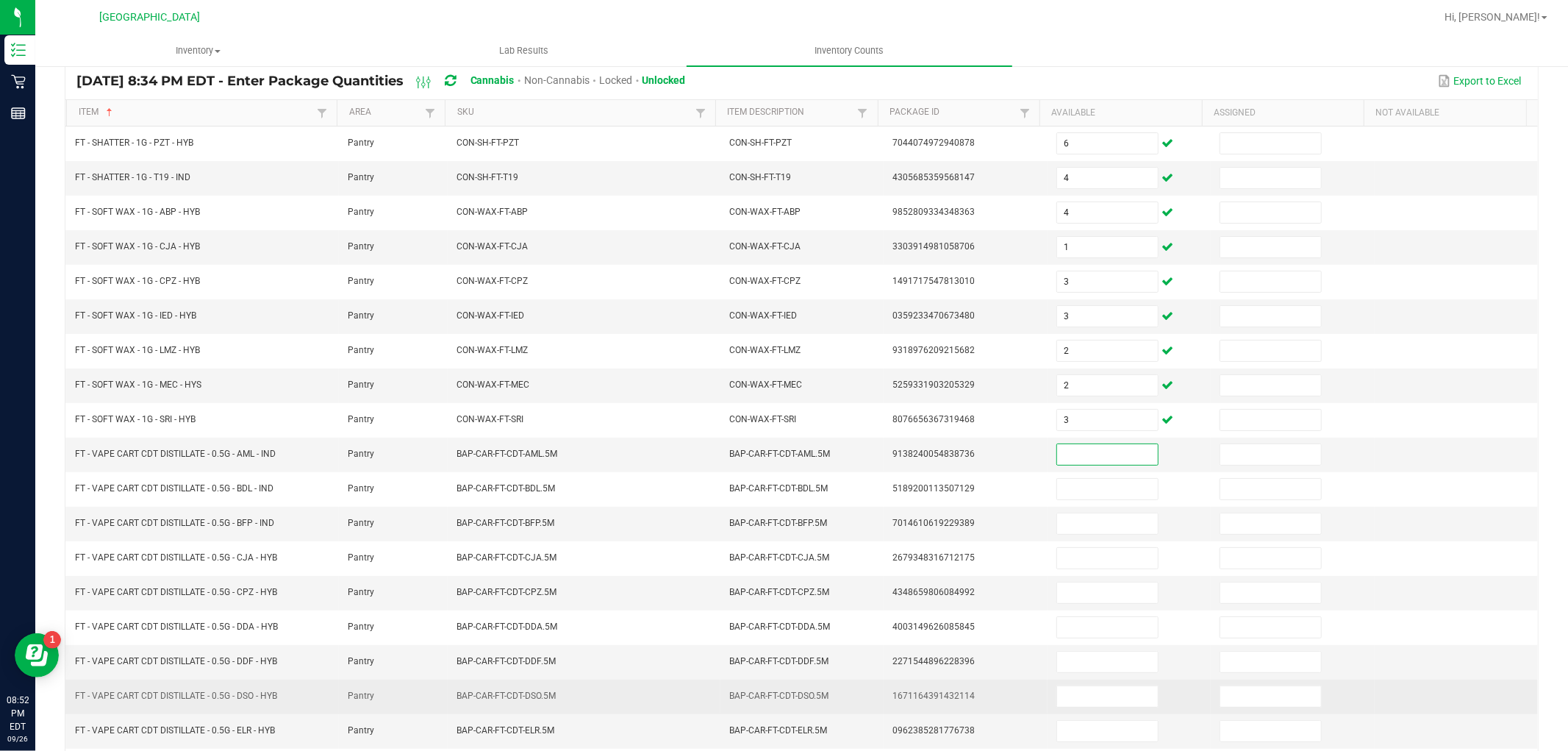
scroll to position [234, 0]
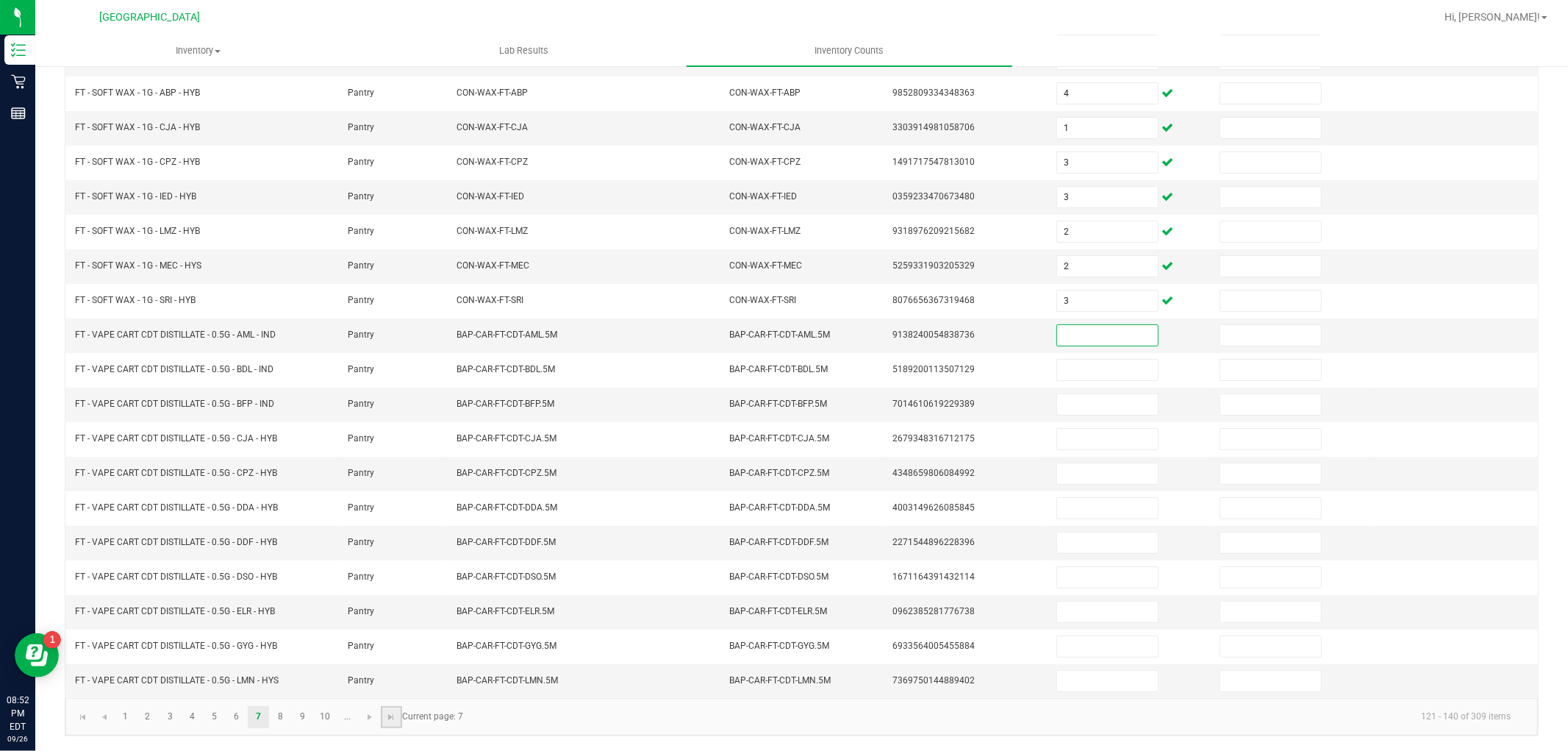
click at [387, 725] on link at bounding box center [391, 717] width 21 height 22
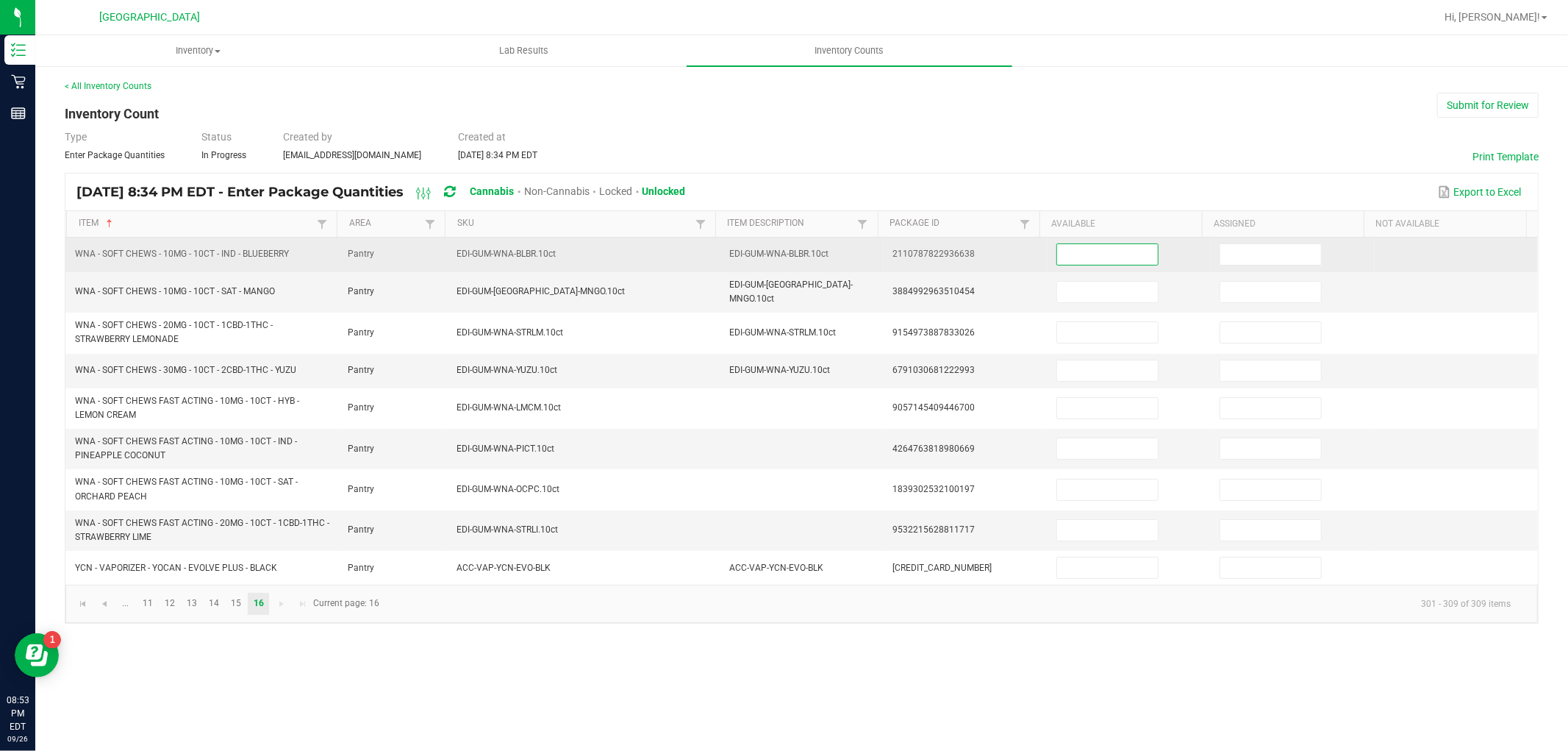
click at [1087, 251] on input at bounding box center [1107, 254] width 101 height 20
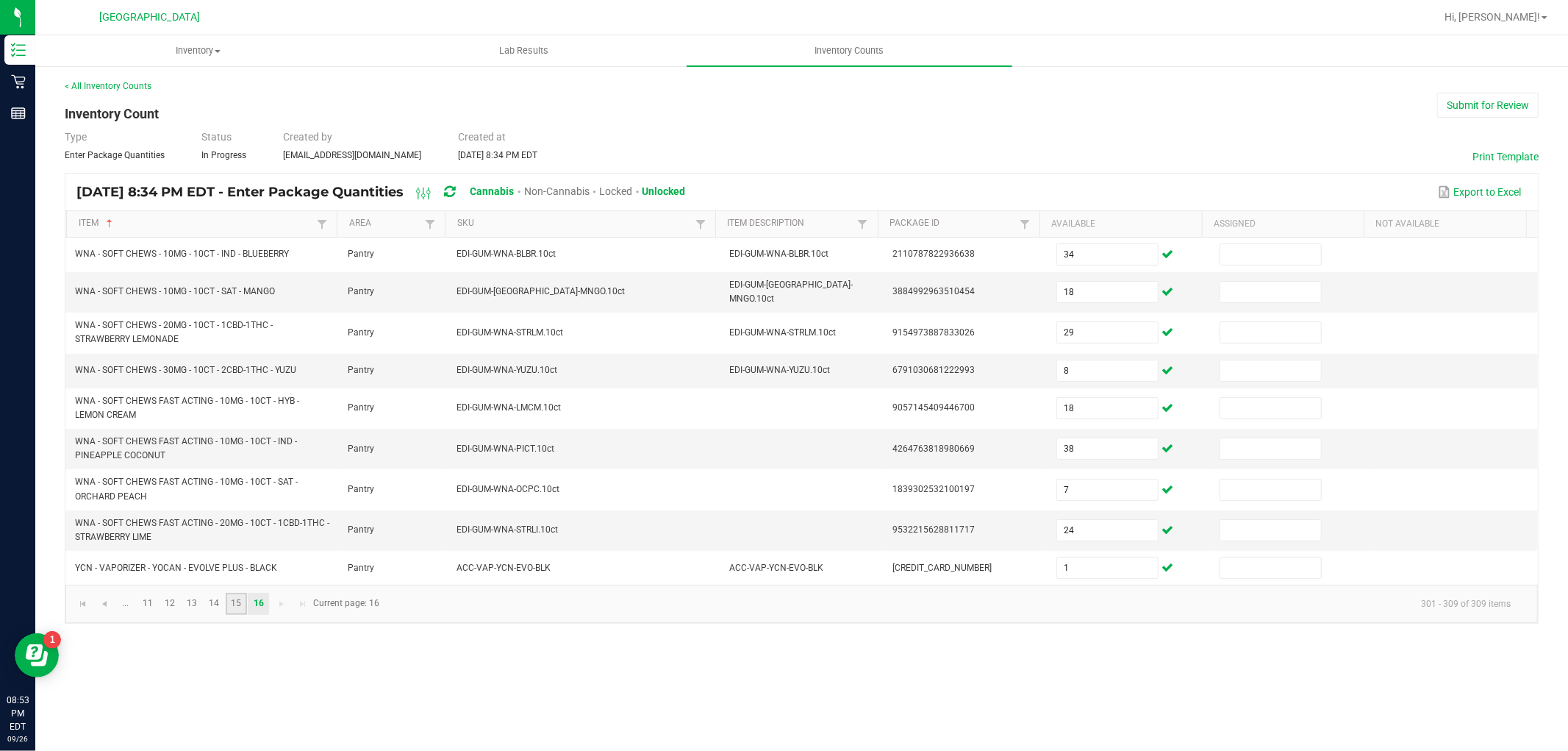
click at [239, 597] on link "15" at bounding box center [236, 604] width 21 height 22
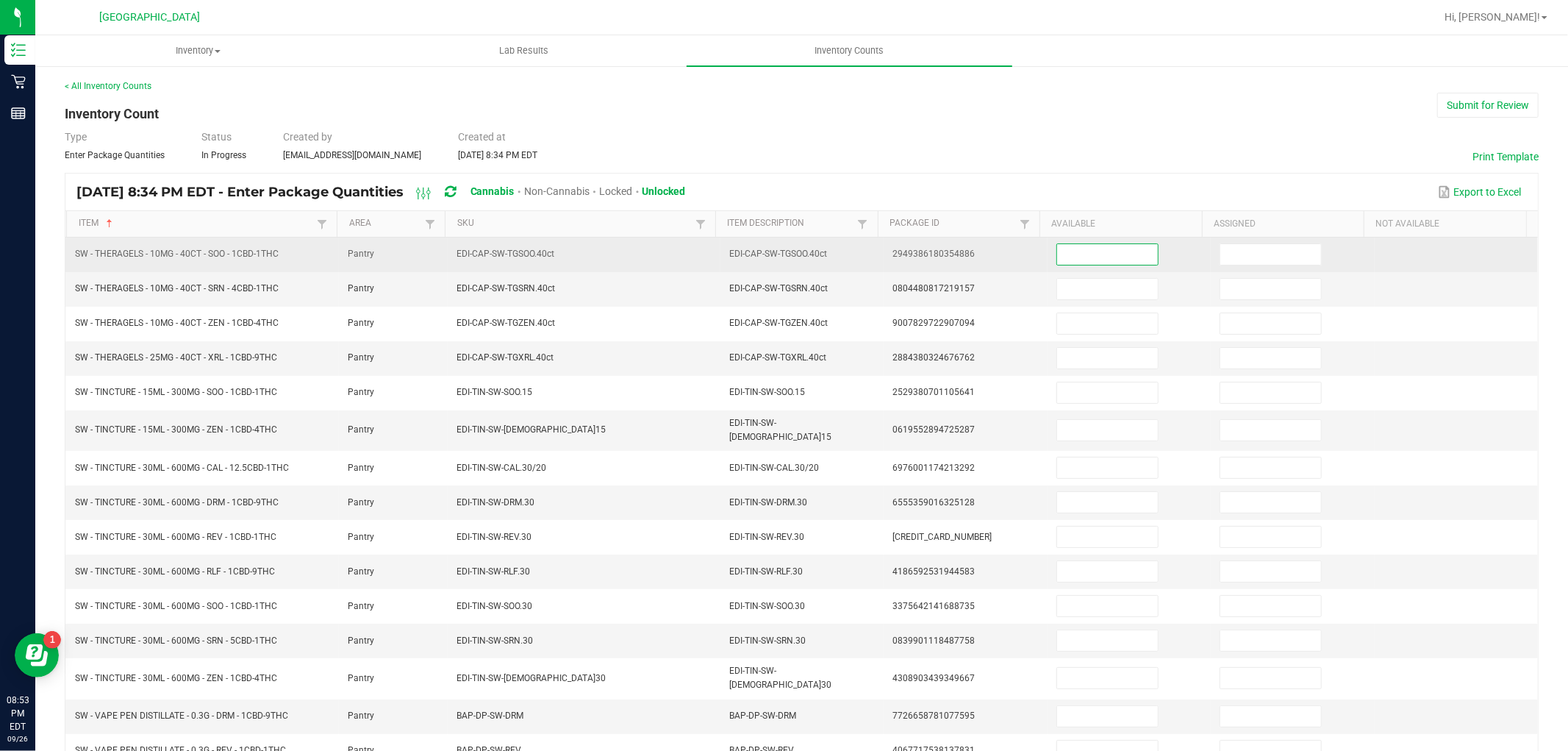
click at [1074, 246] on input at bounding box center [1107, 254] width 101 height 20
click at [1081, 250] on input at bounding box center [1107, 254] width 101 height 20
click at [1077, 251] on input "5" at bounding box center [1107, 254] width 101 height 20
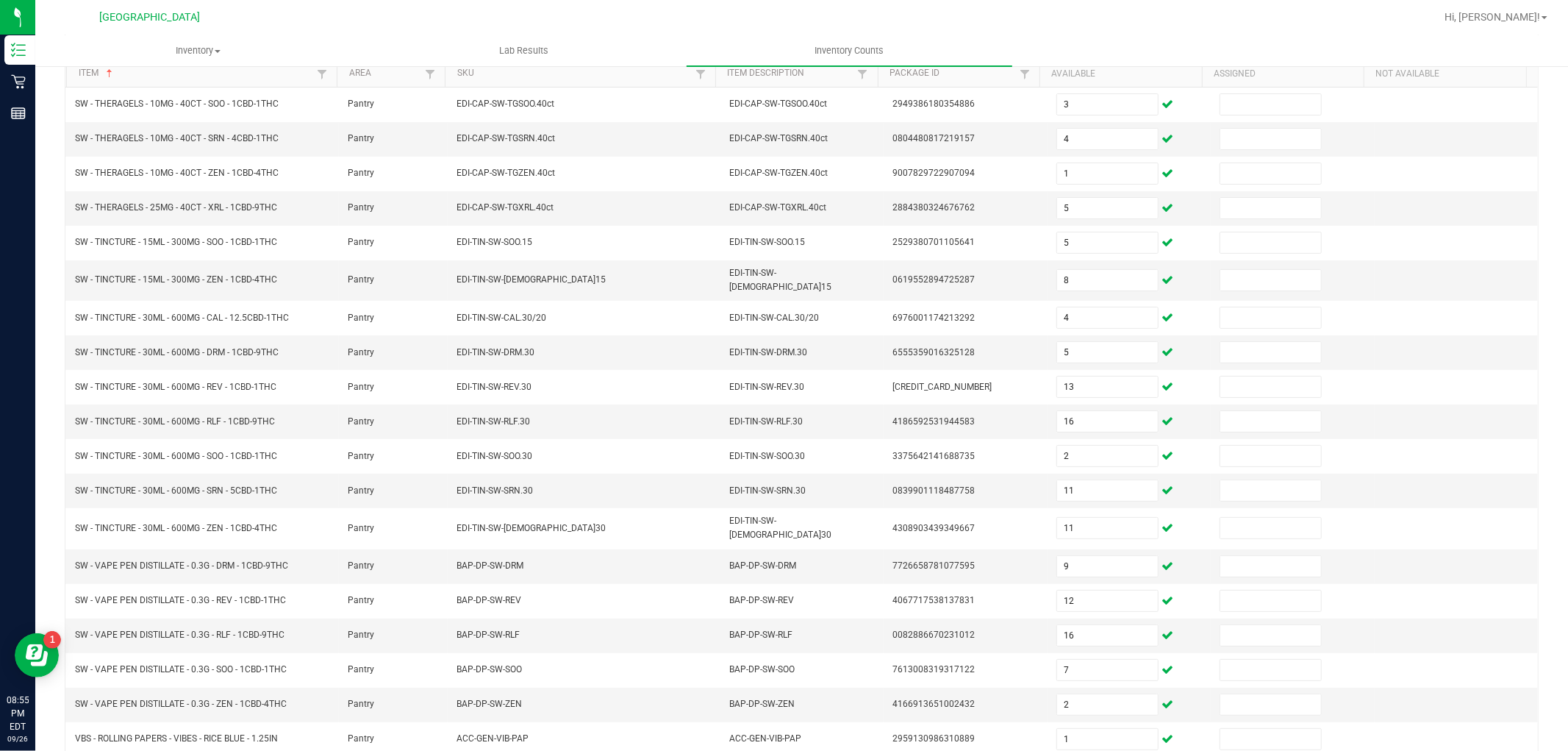
scroll to position [234, 0]
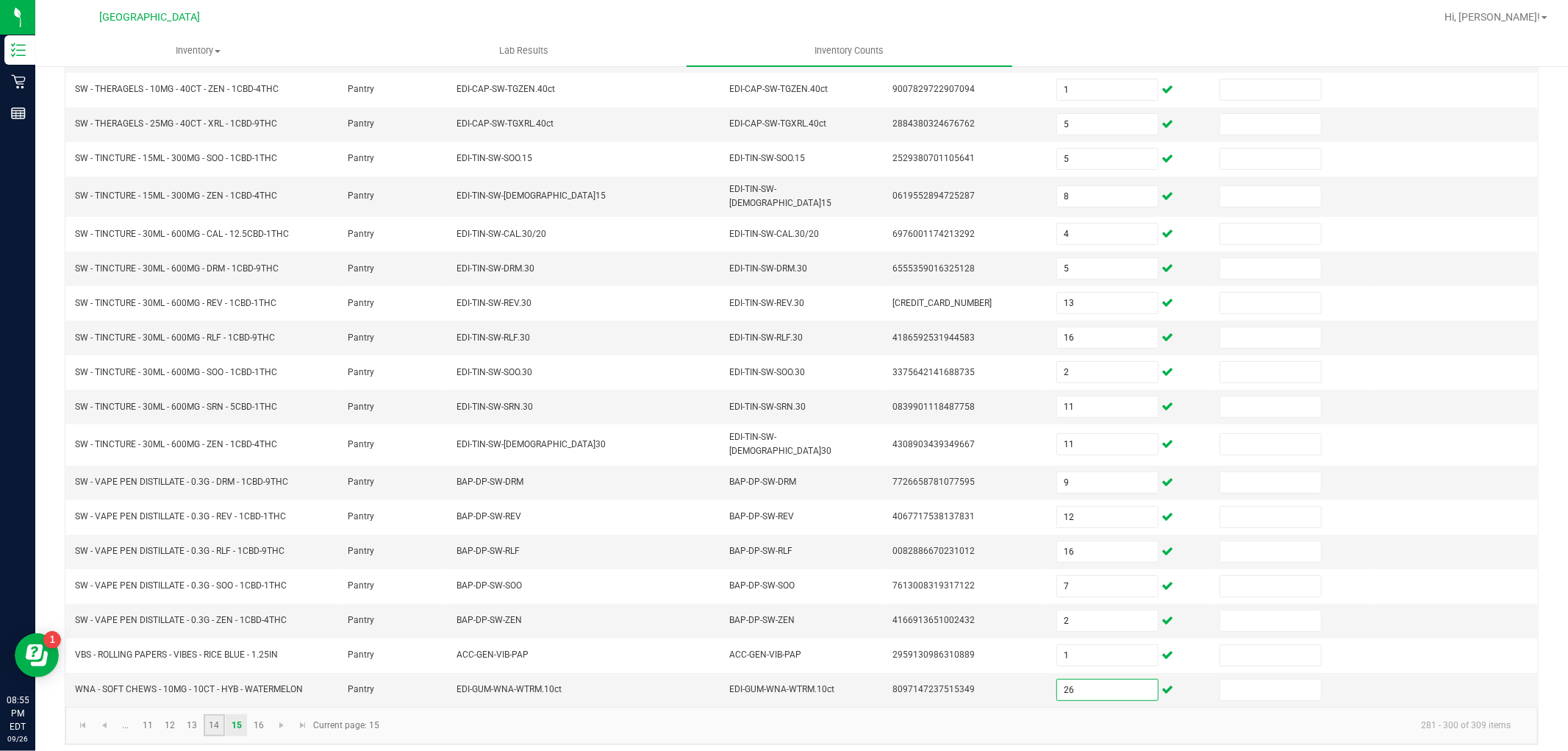
click at [211, 714] on link "14" at bounding box center [214, 725] width 21 height 22
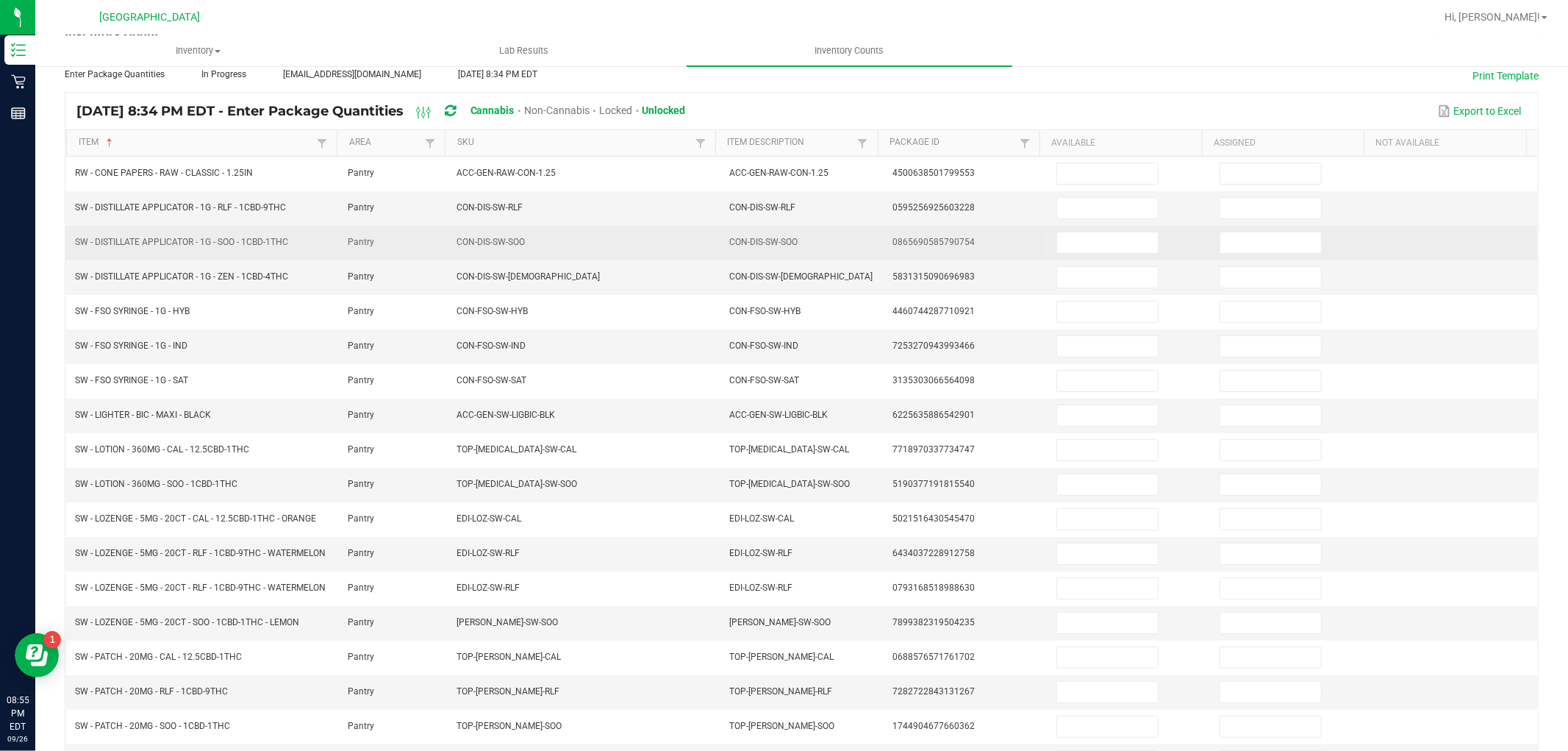
scroll to position [0, 0]
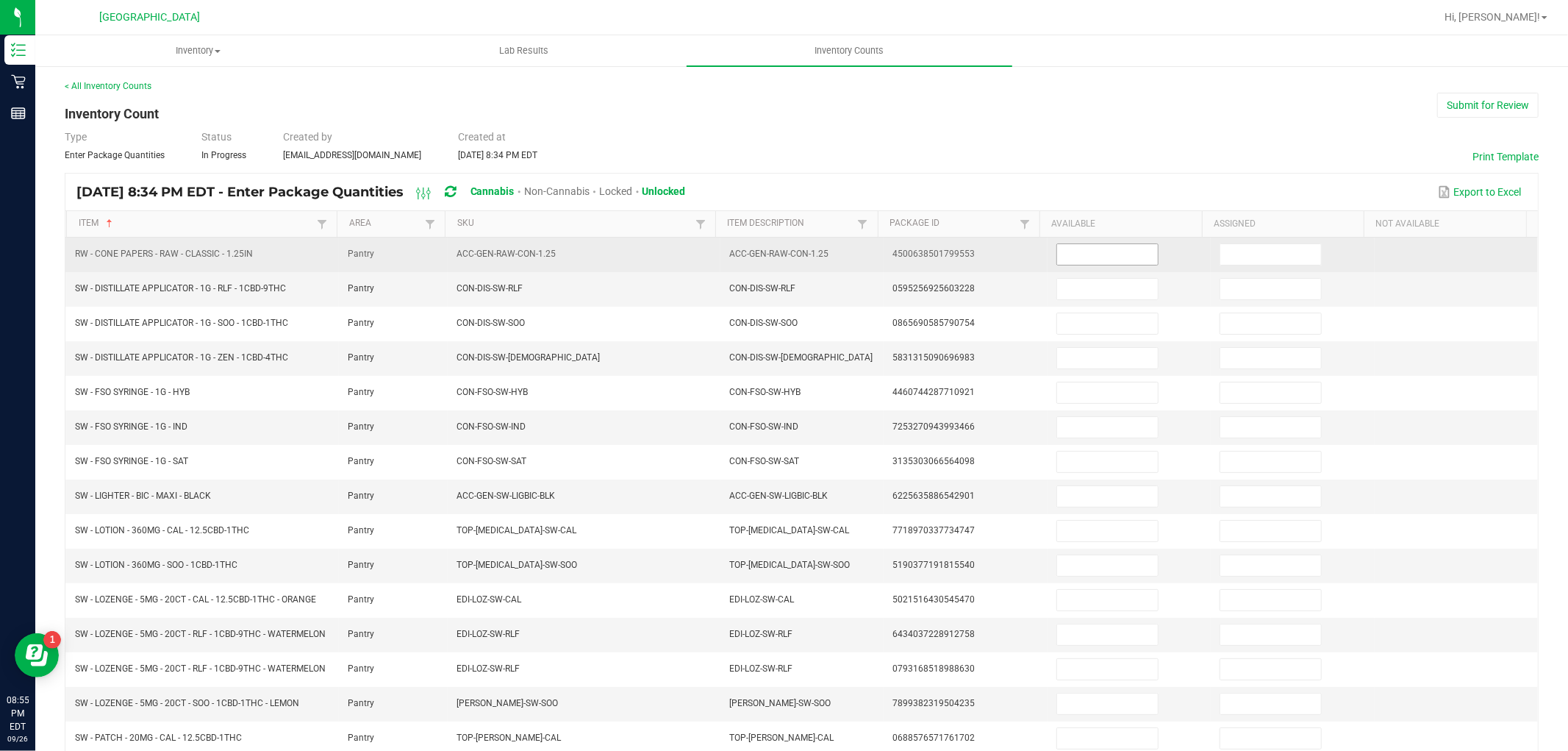
click at [1078, 252] on input at bounding box center [1107, 254] width 101 height 20
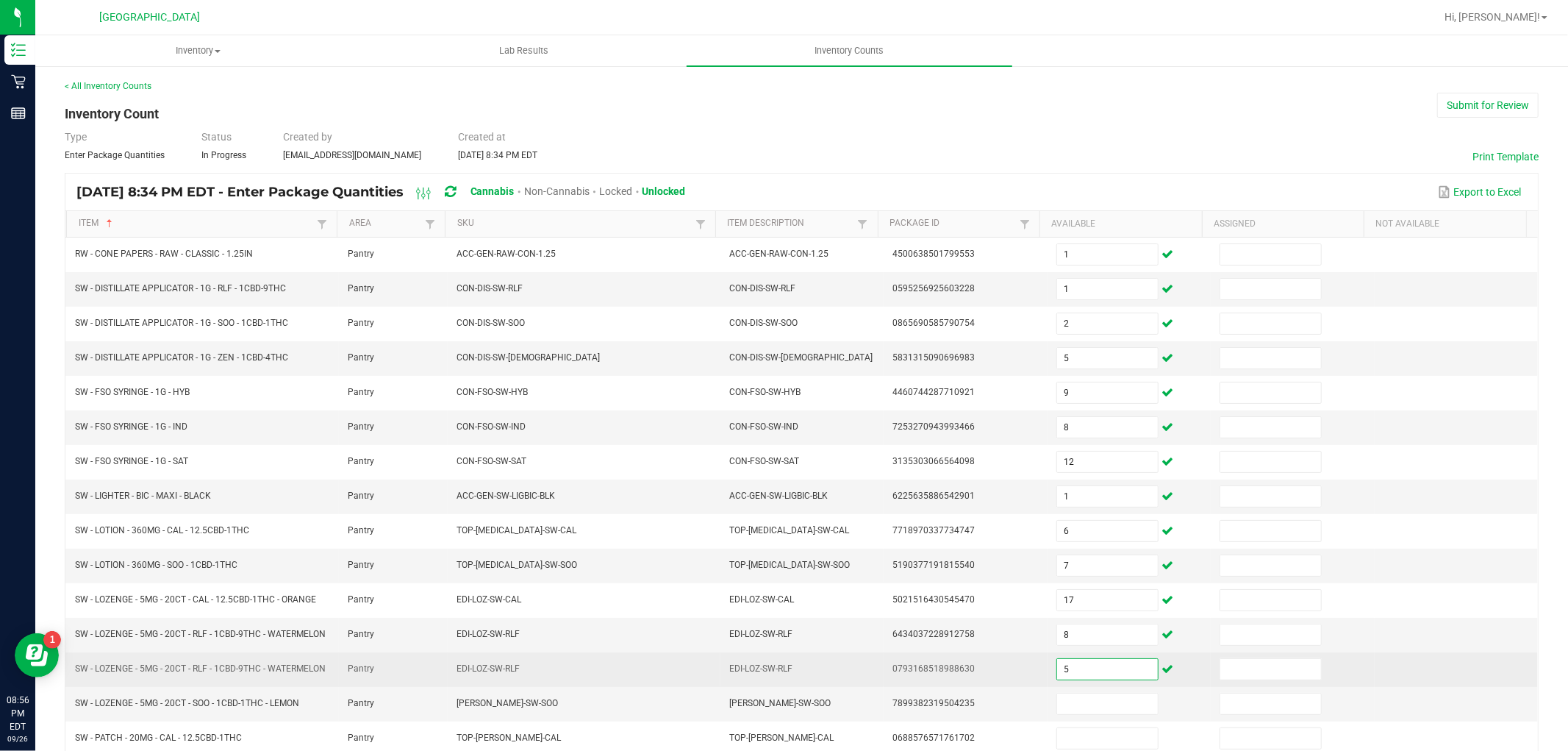
click at [1115, 675] on input "5" at bounding box center [1107, 669] width 101 height 20
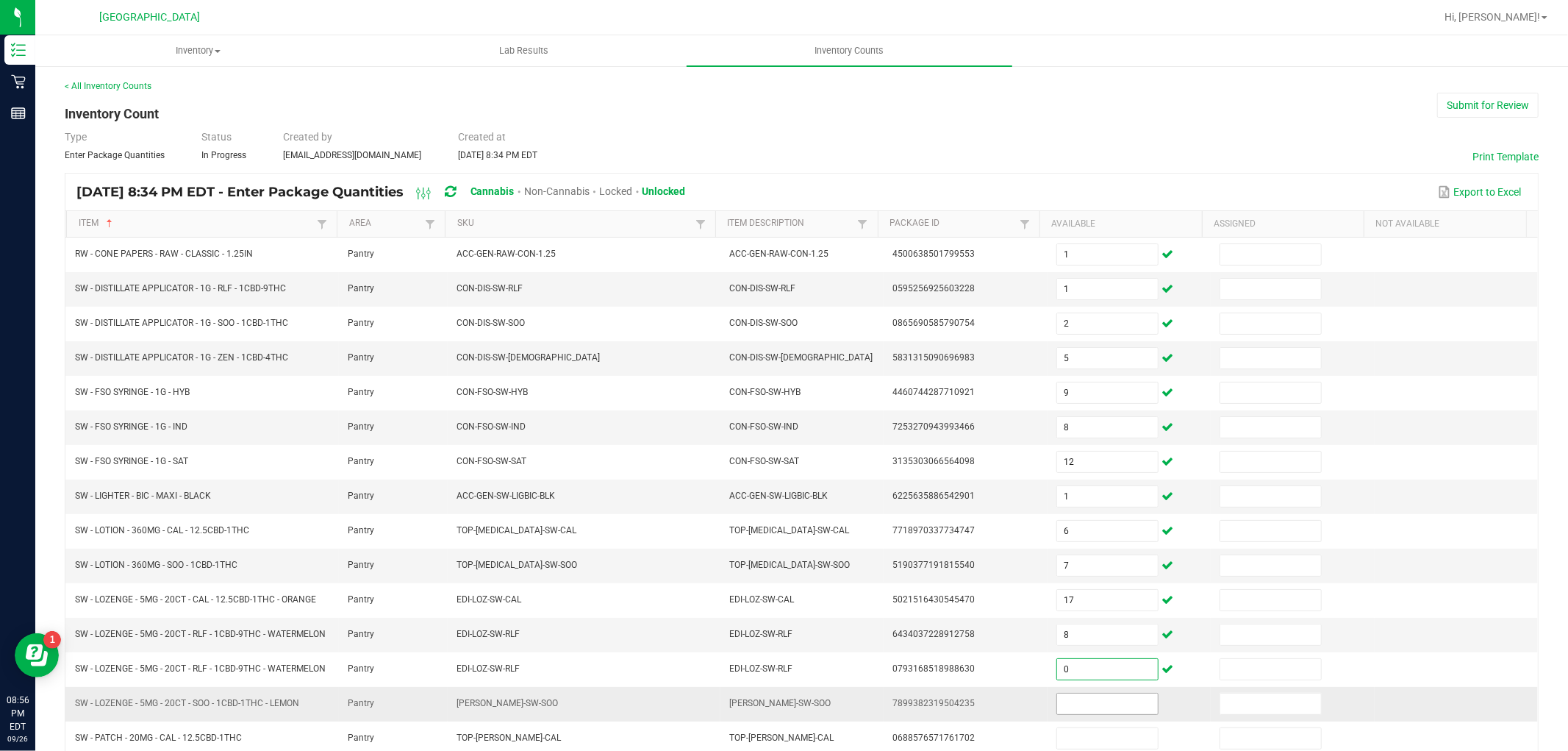
click at [1095, 714] on input at bounding box center [1107, 703] width 101 height 20
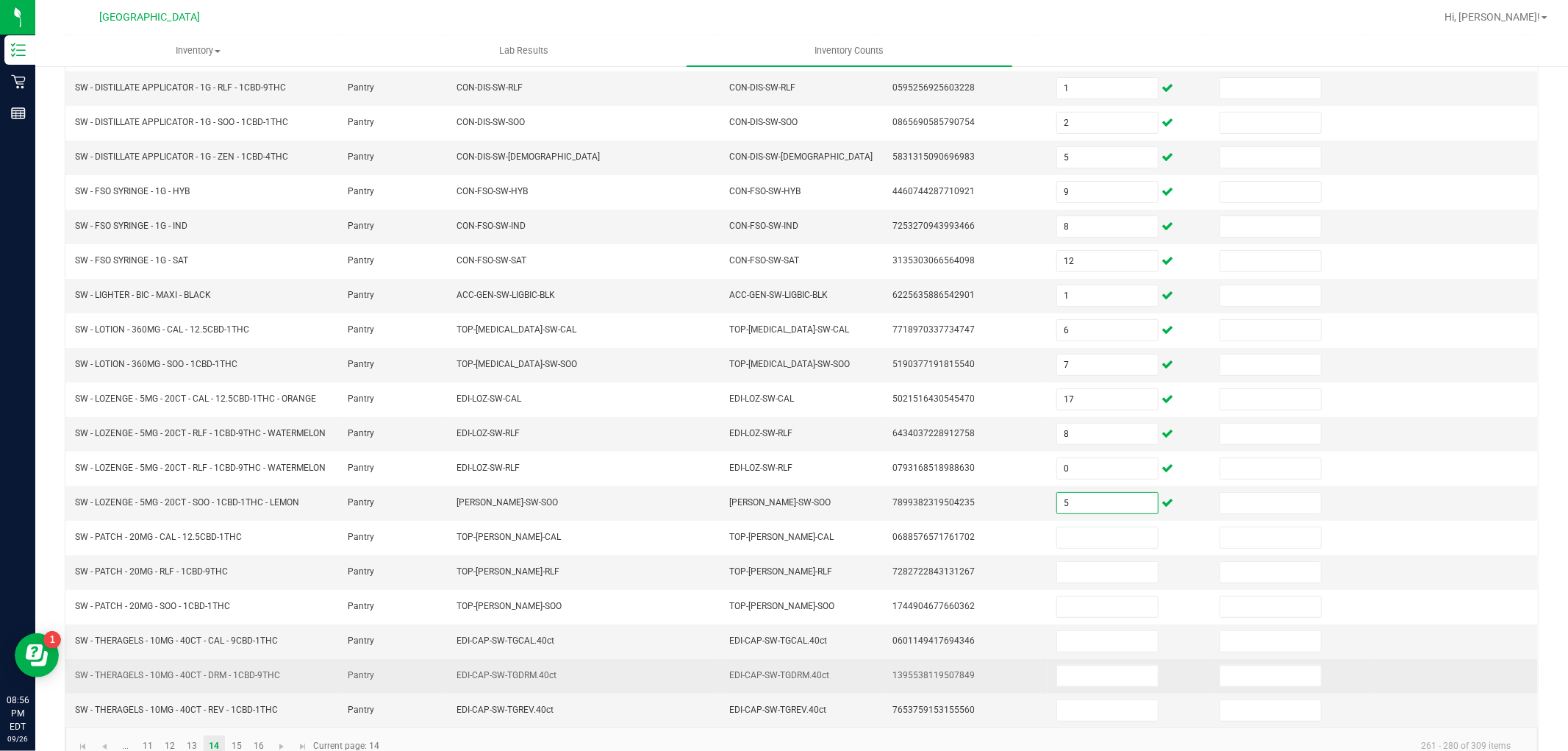
scroll to position [245, 0]
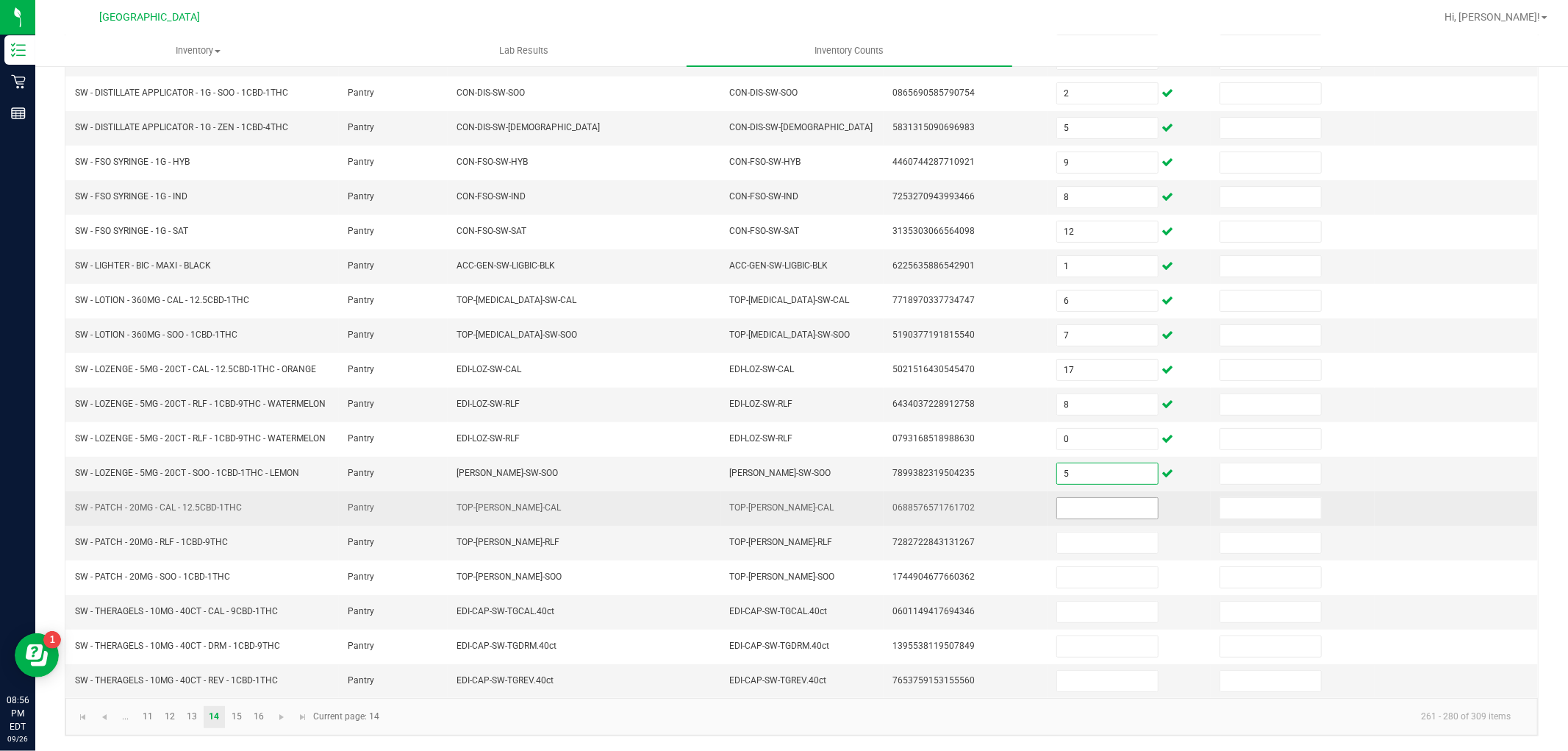
click at [1074, 508] on input at bounding box center [1107, 508] width 101 height 20
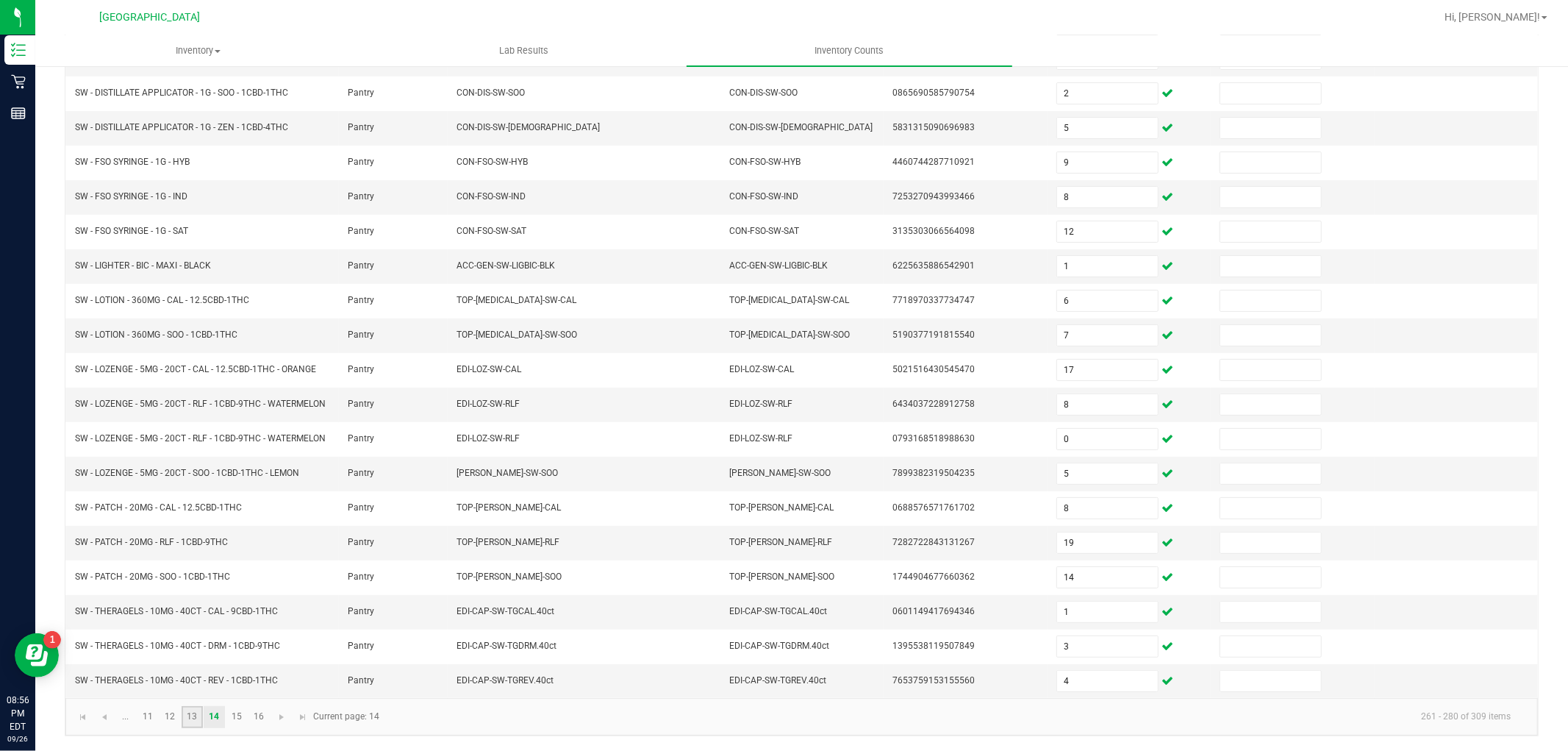
drag, startPoint x: 192, startPoint y: 722, endPoint x: 275, endPoint y: 717, distance: 83.2
click at [192, 723] on link "13" at bounding box center [192, 717] width 21 height 22
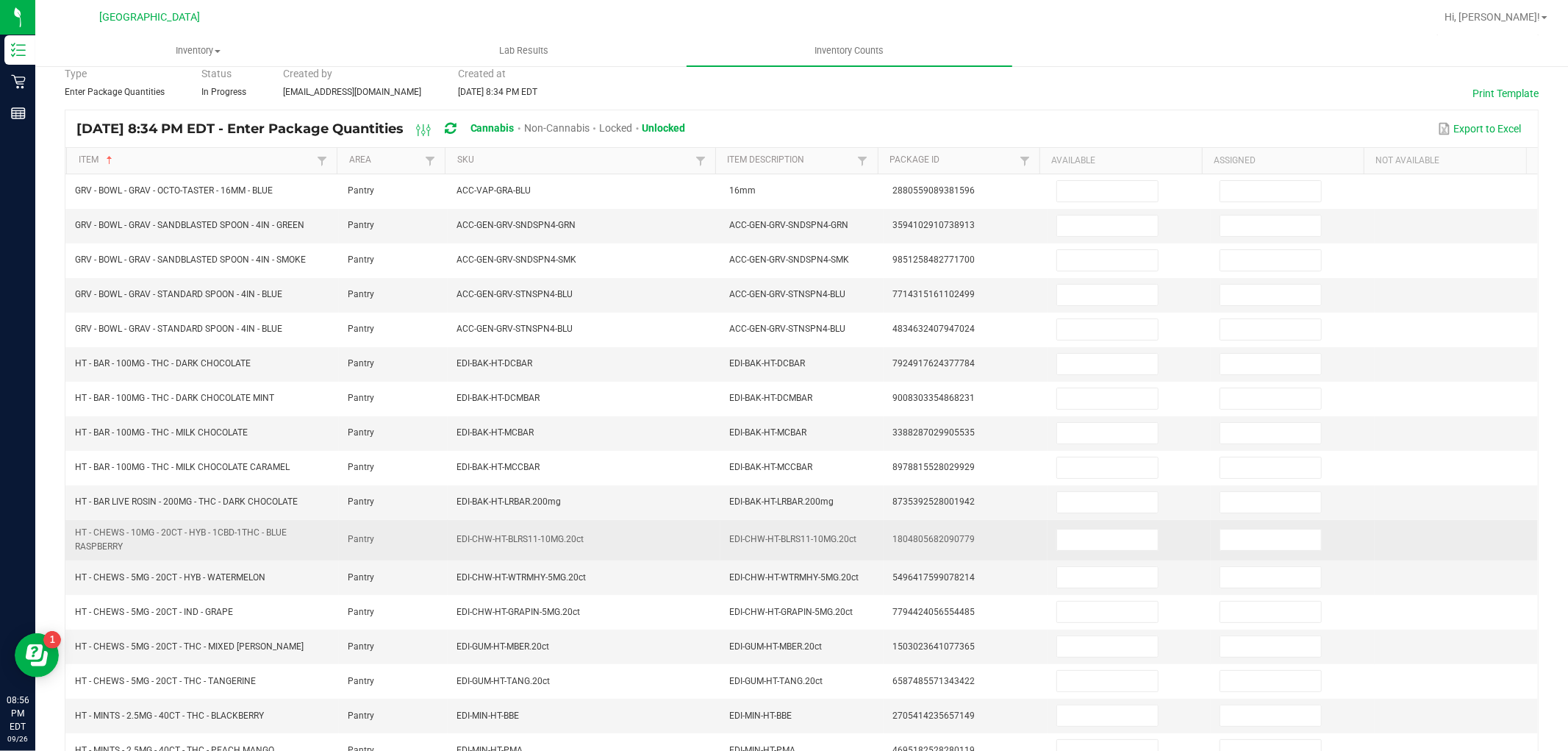
scroll to position [0, 0]
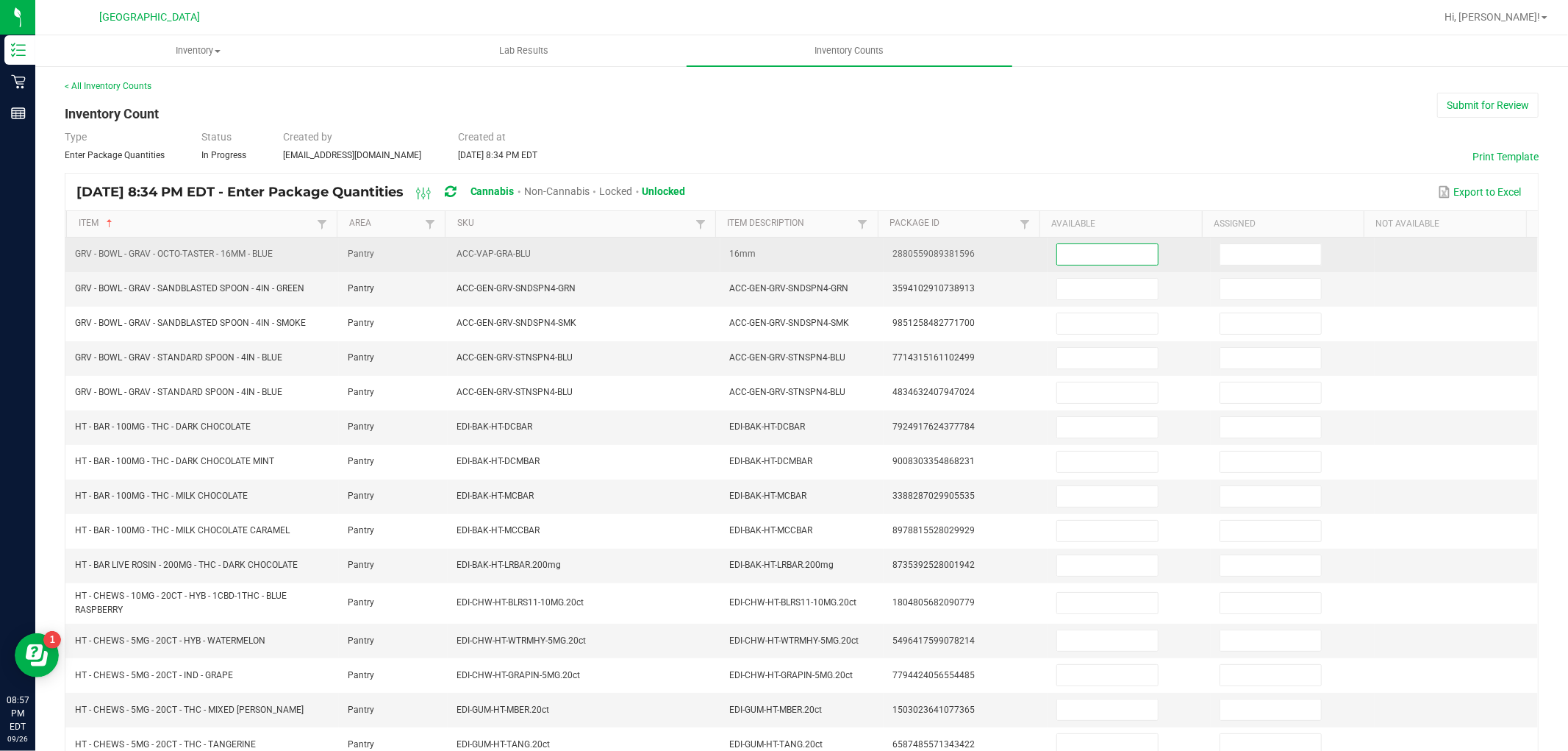
click at [1074, 263] on input at bounding box center [1107, 254] width 101 height 20
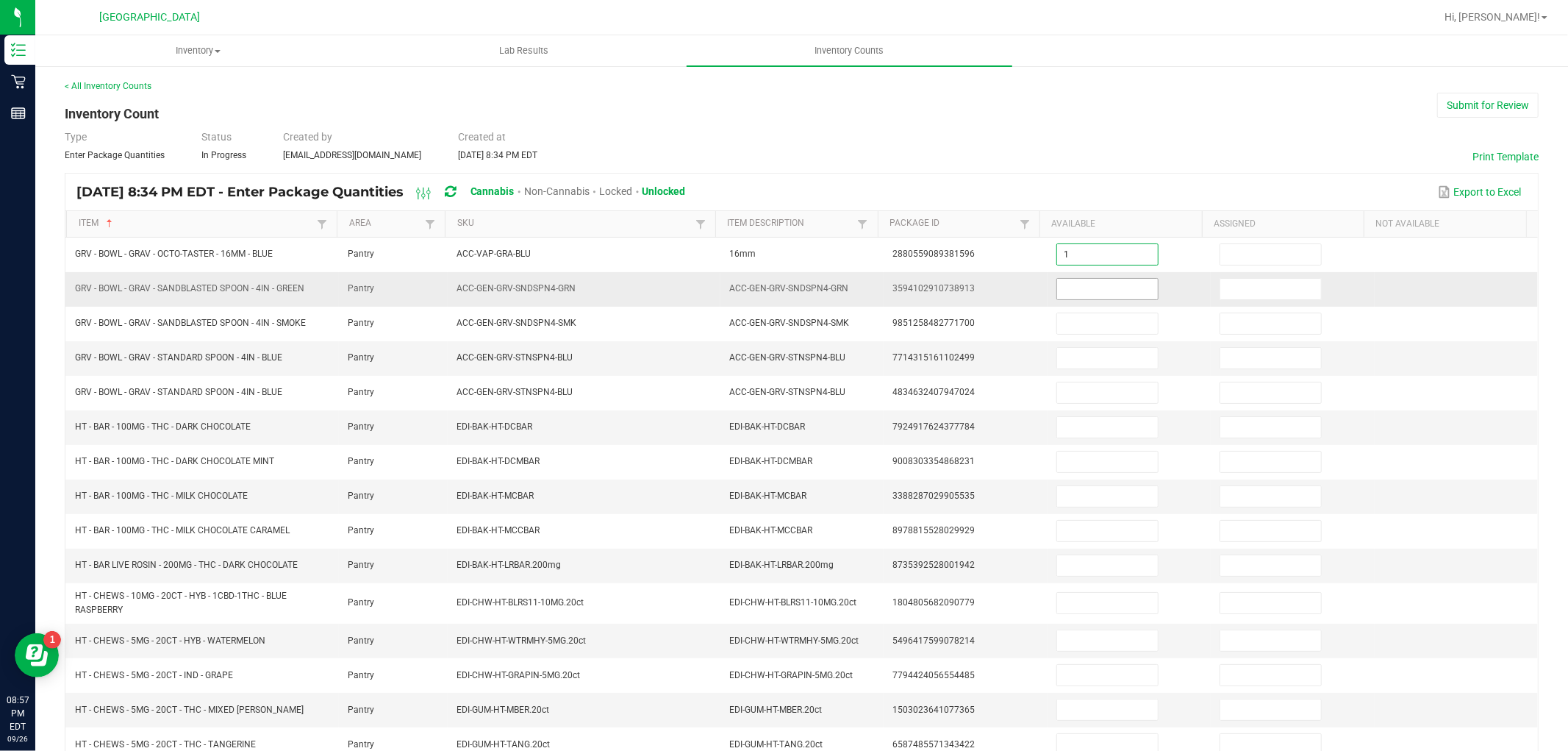
click at [1088, 288] on input at bounding box center [1107, 289] width 101 height 20
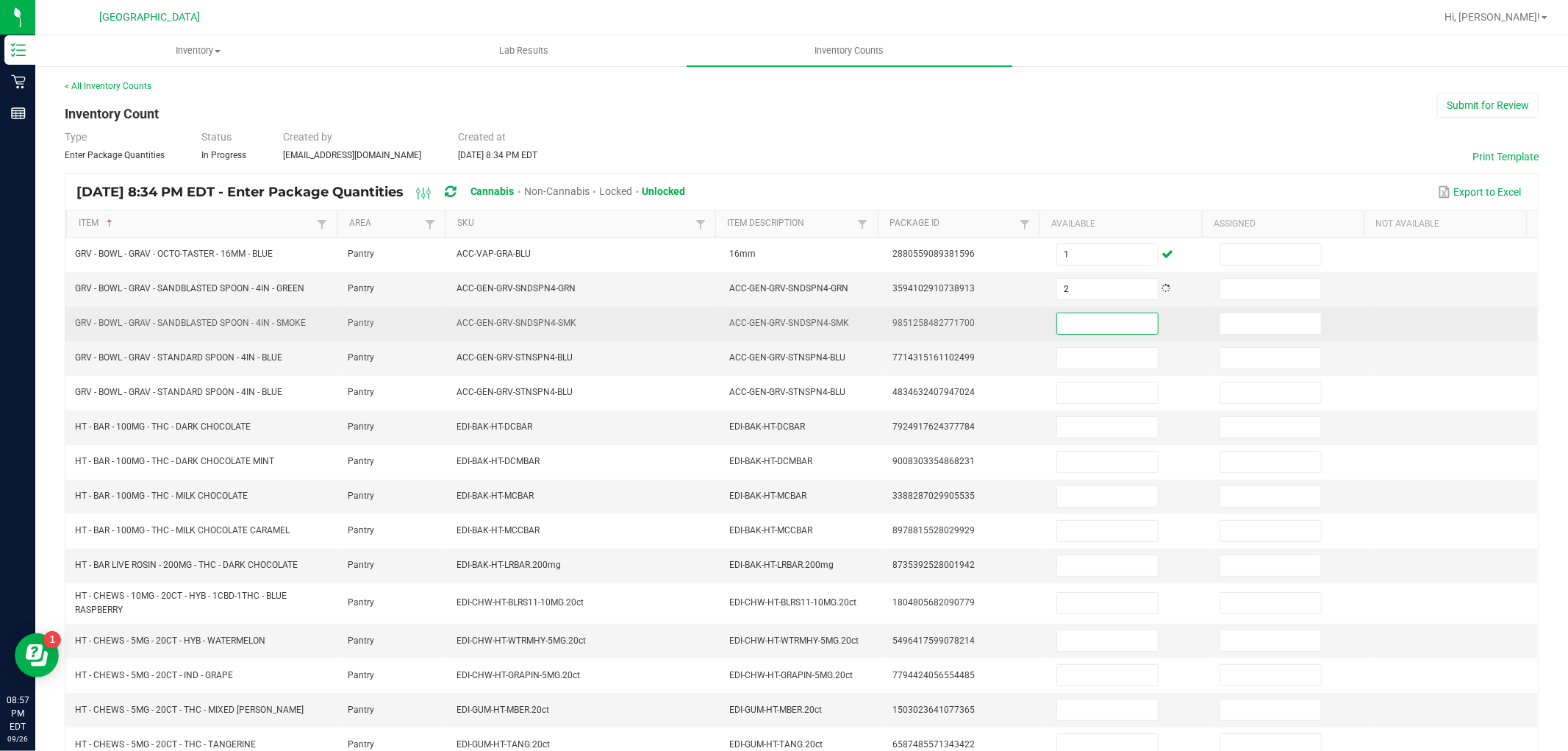
click at [1088, 326] on input at bounding box center [1107, 323] width 101 height 20
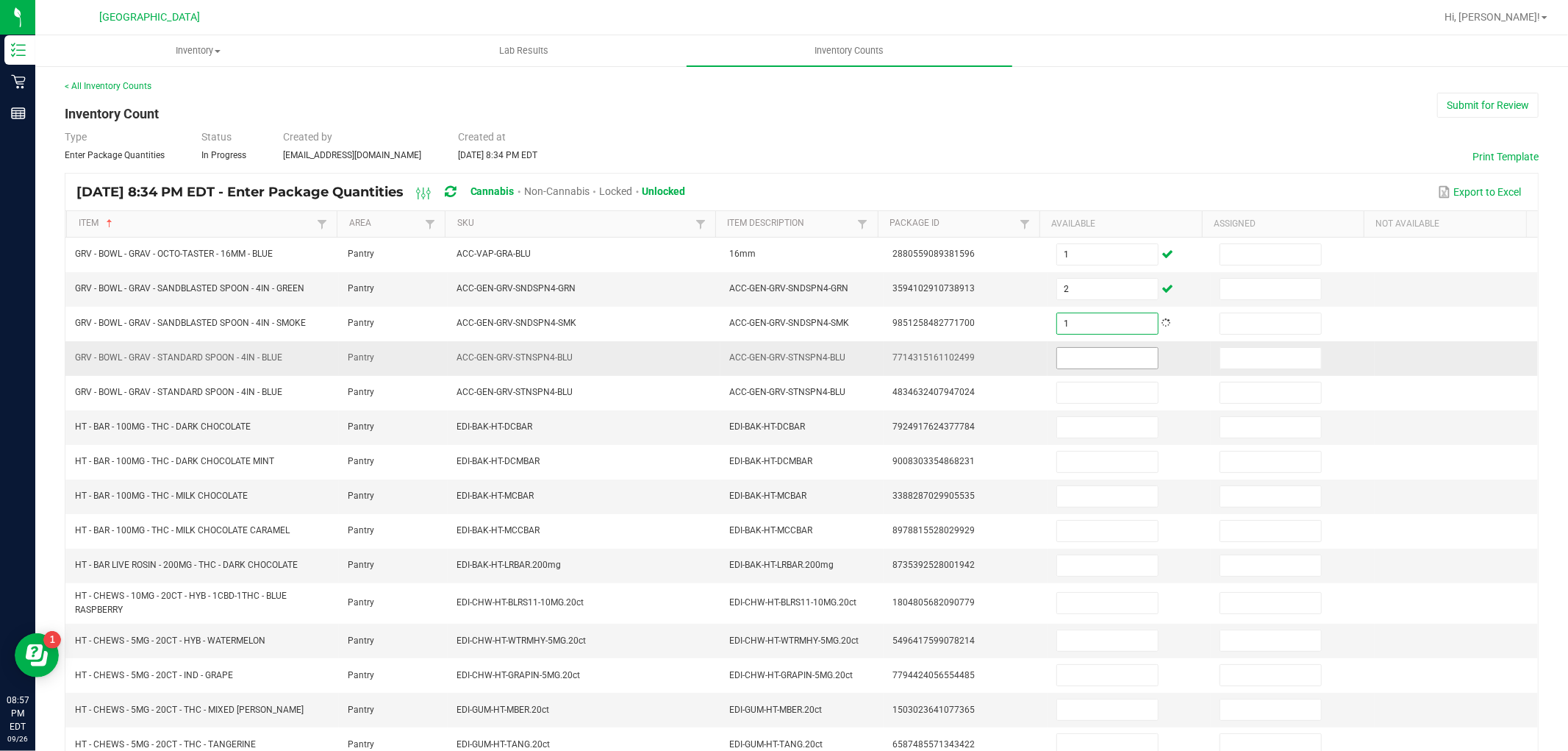
click at [1081, 362] on input at bounding box center [1107, 358] width 101 height 20
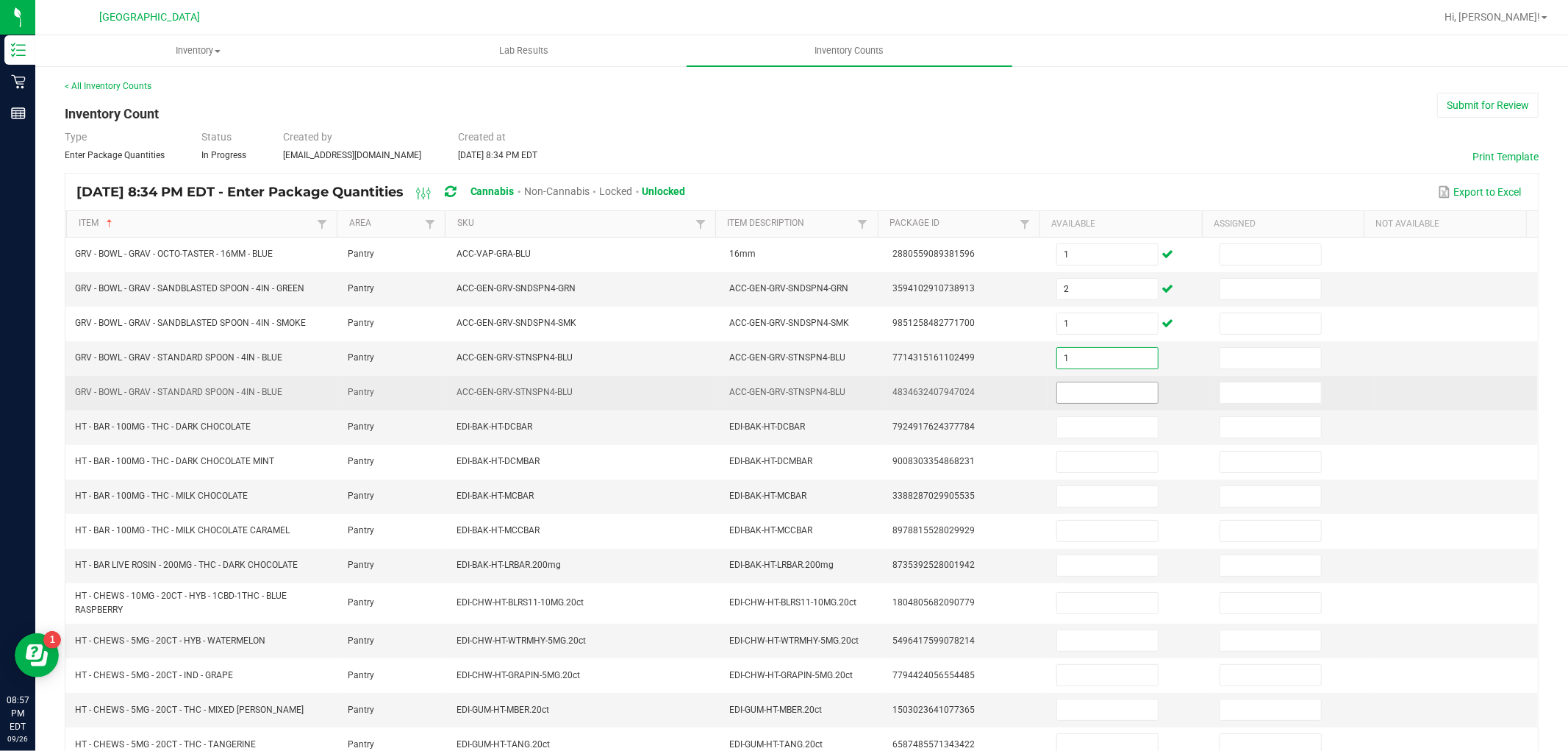
click at [1072, 392] on input at bounding box center [1107, 393] width 101 height 20
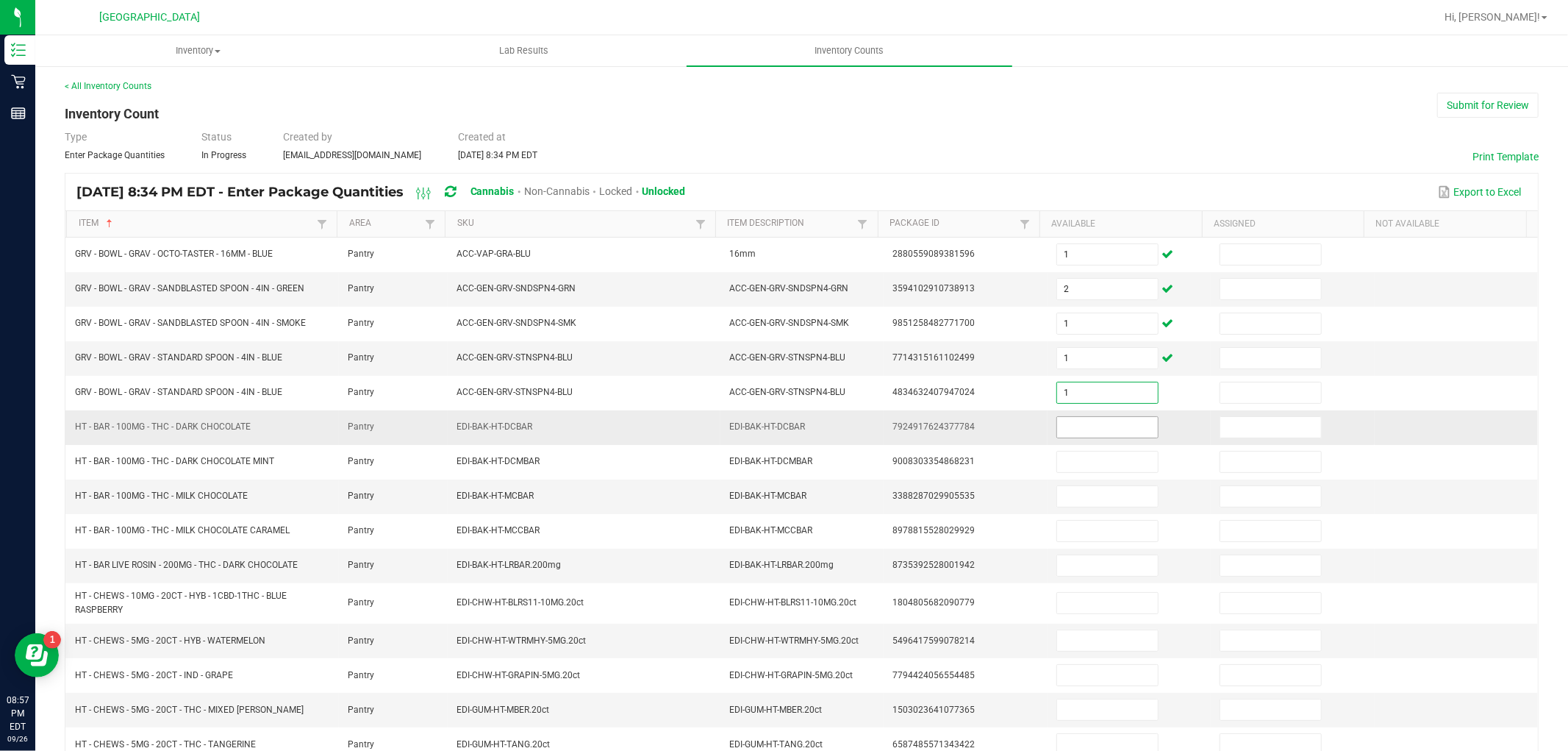
click at [1063, 423] on input at bounding box center [1107, 427] width 101 height 20
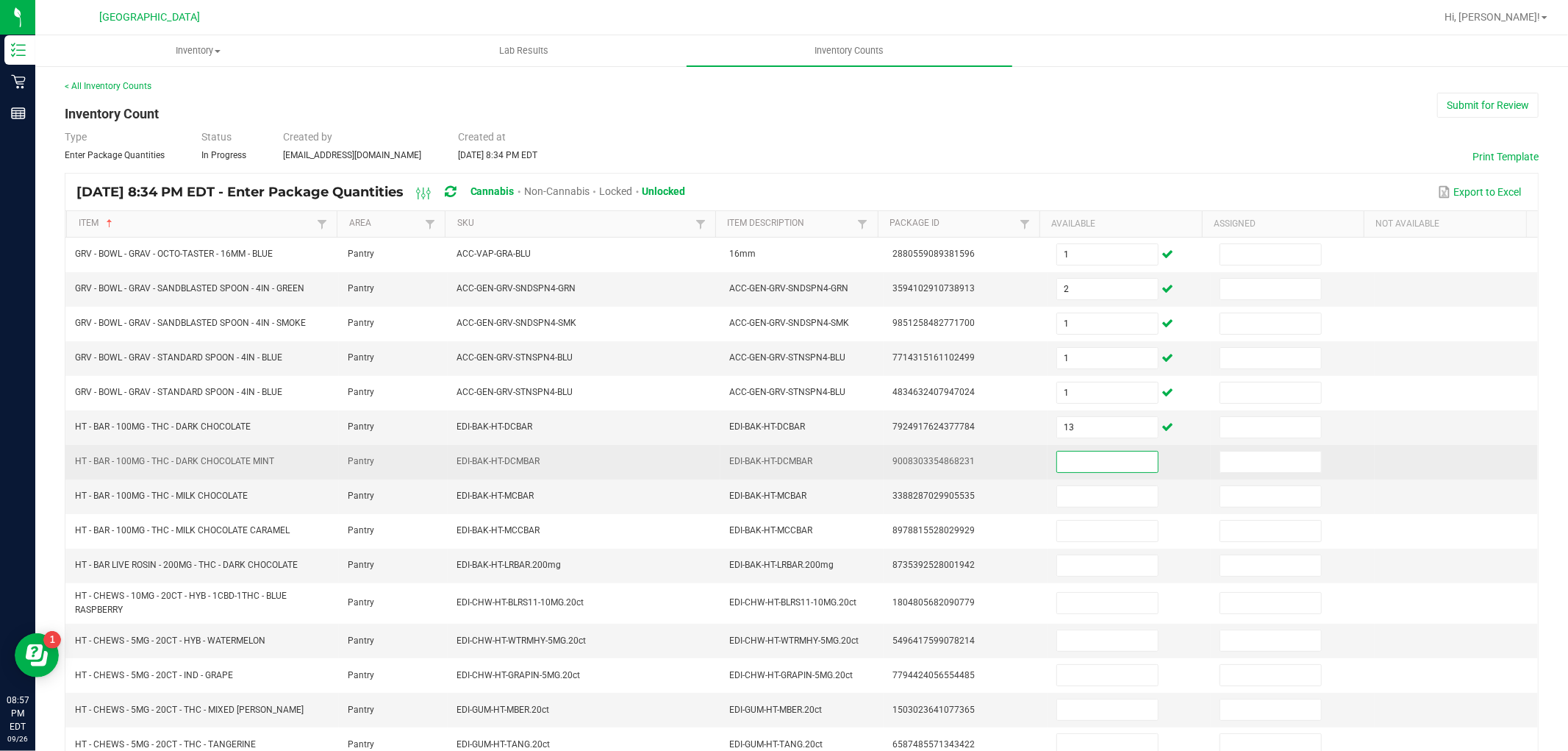
click at [1077, 465] on input at bounding box center [1107, 462] width 101 height 20
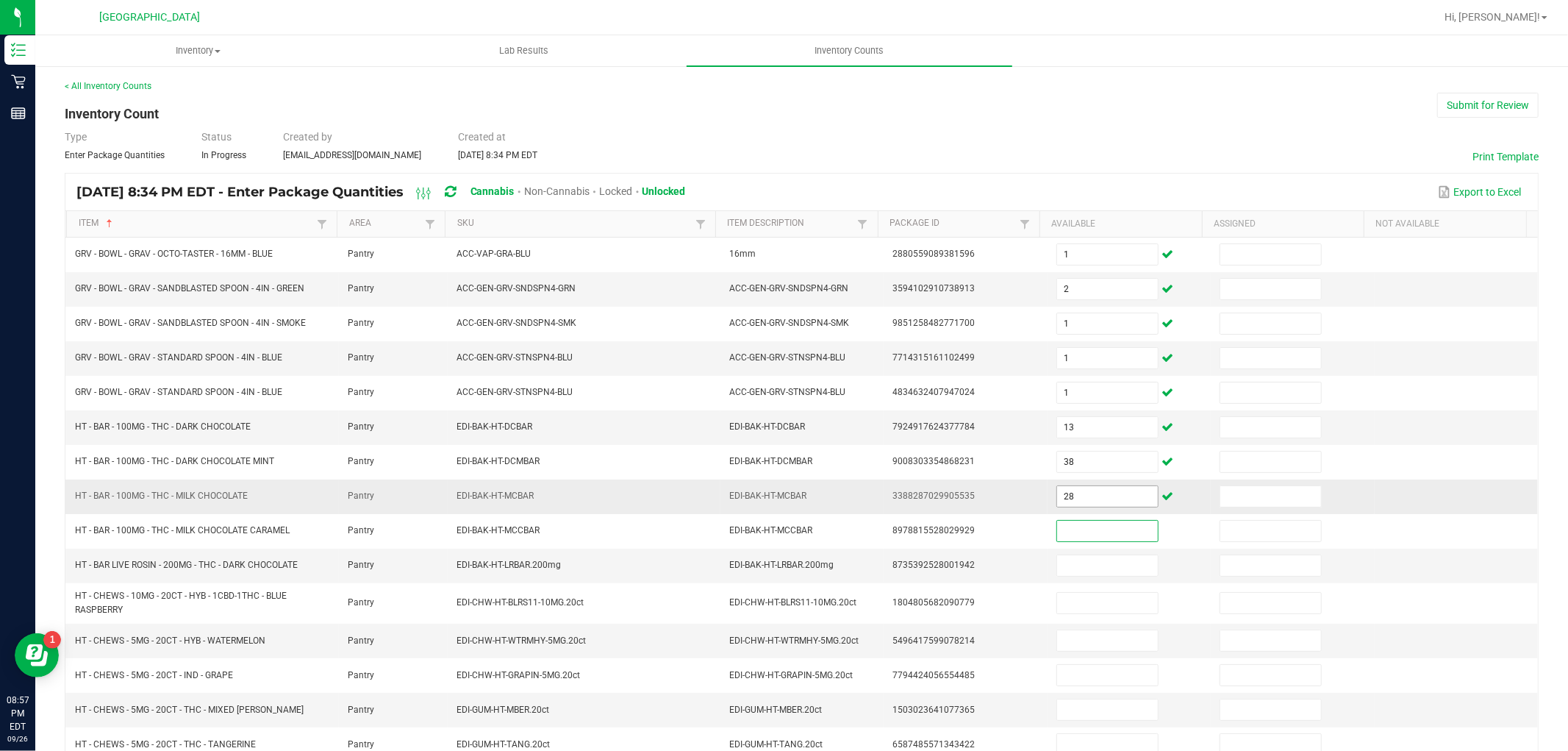
click at [1070, 505] on input "28" at bounding box center [1107, 496] width 101 height 20
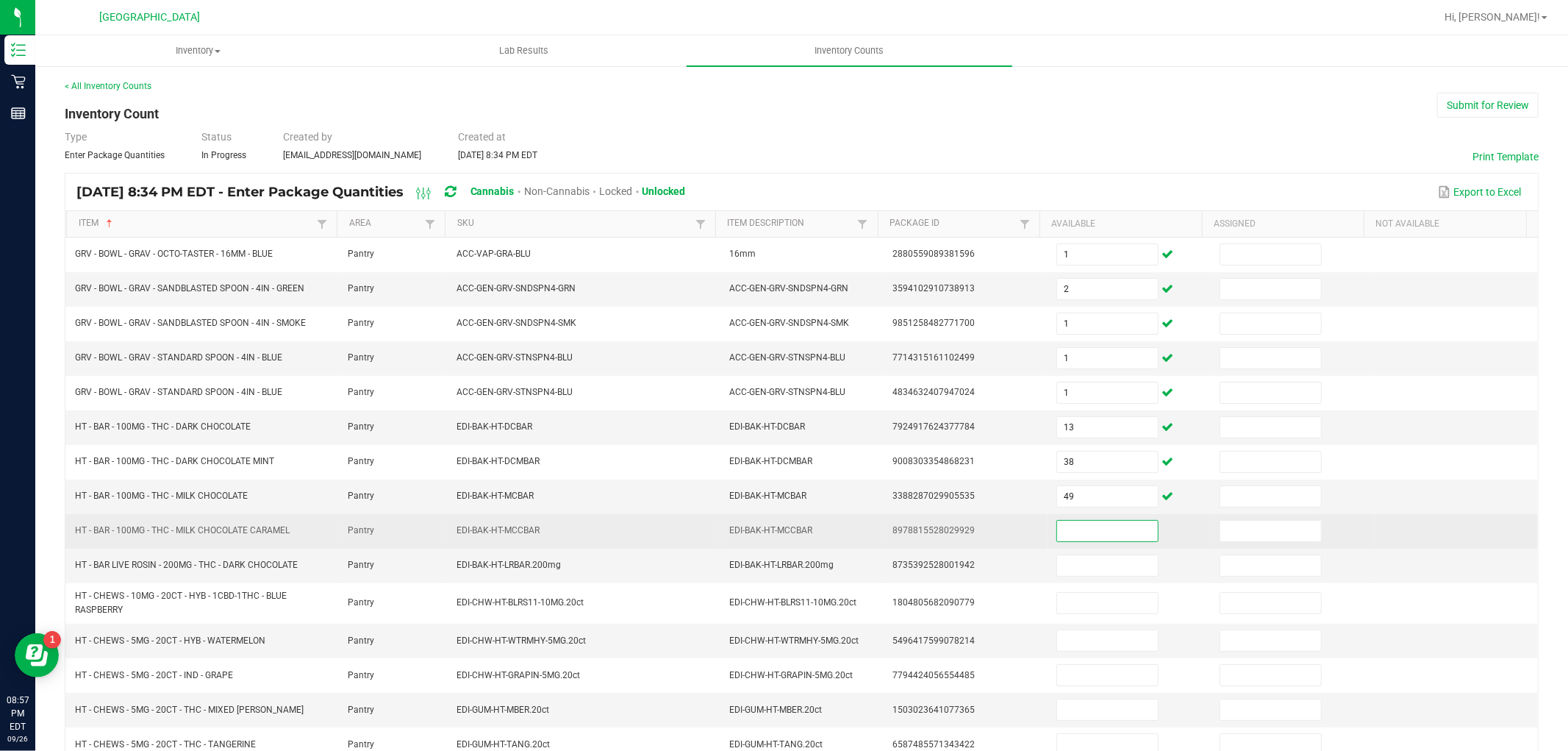
click at [1088, 533] on input at bounding box center [1107, 531] width 101 height 20
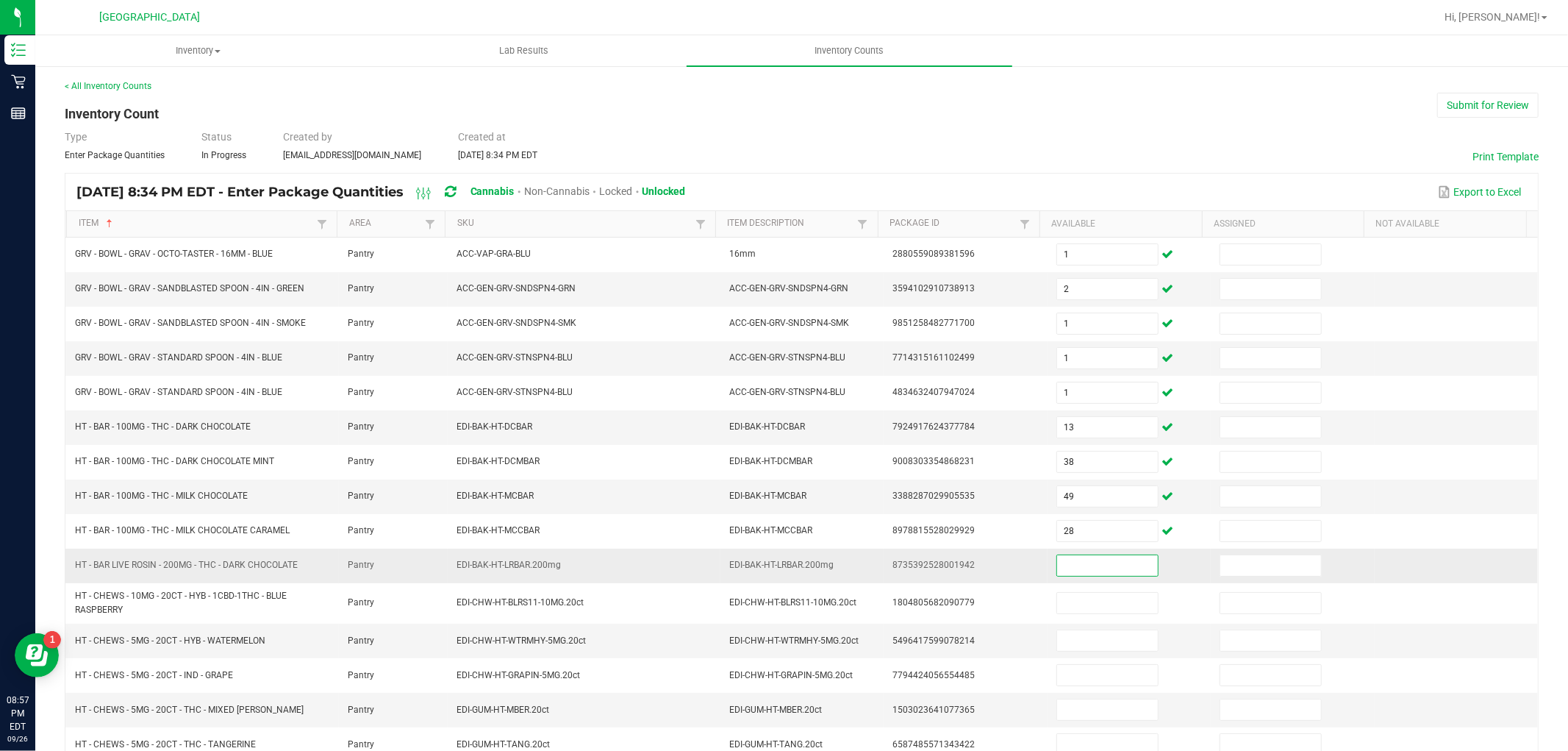
click at [1103, 563] on input at bounding box center [1107, 565] width 101 height 20
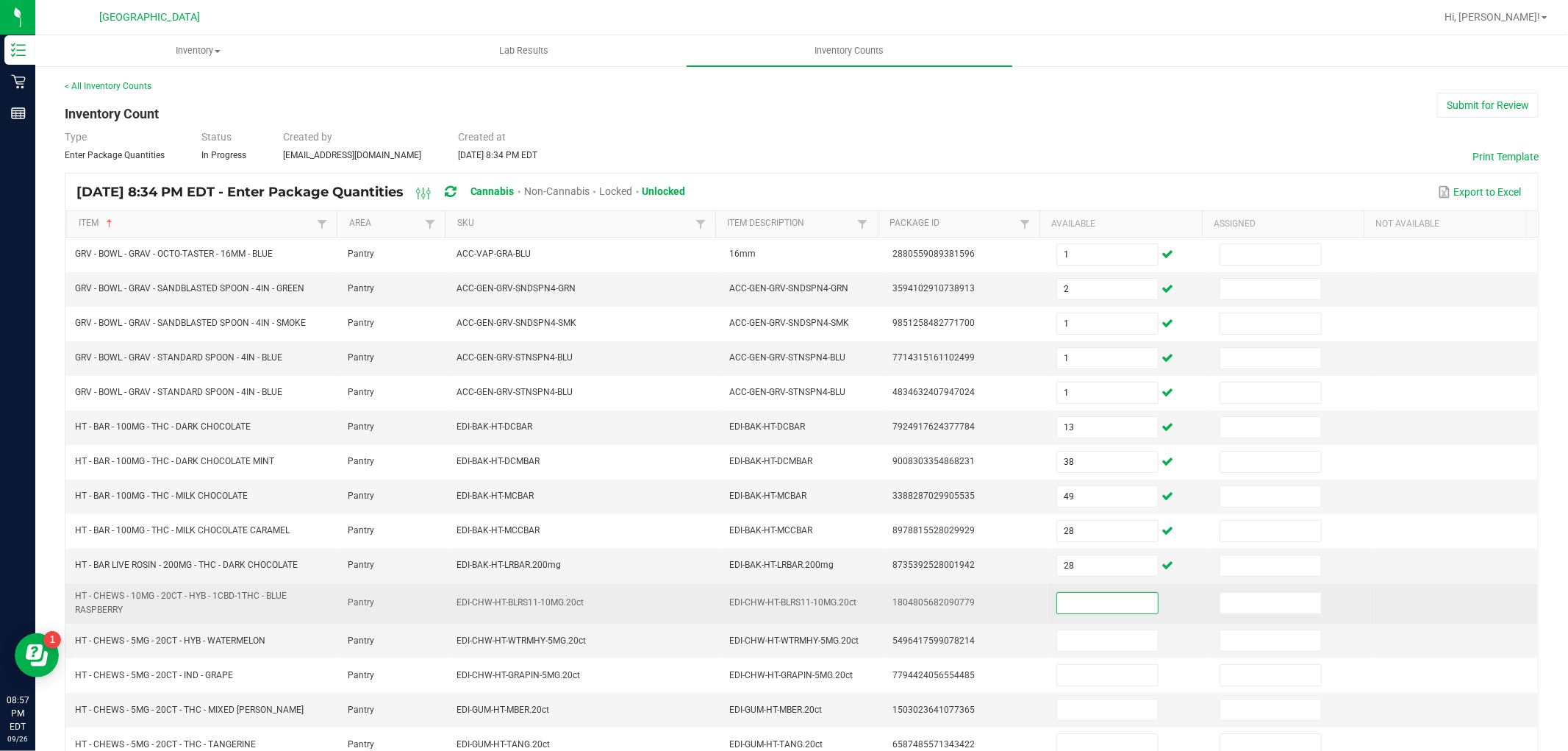
click at [1057, 607] on input at bounding box center [1107, 603] width 101 height 20
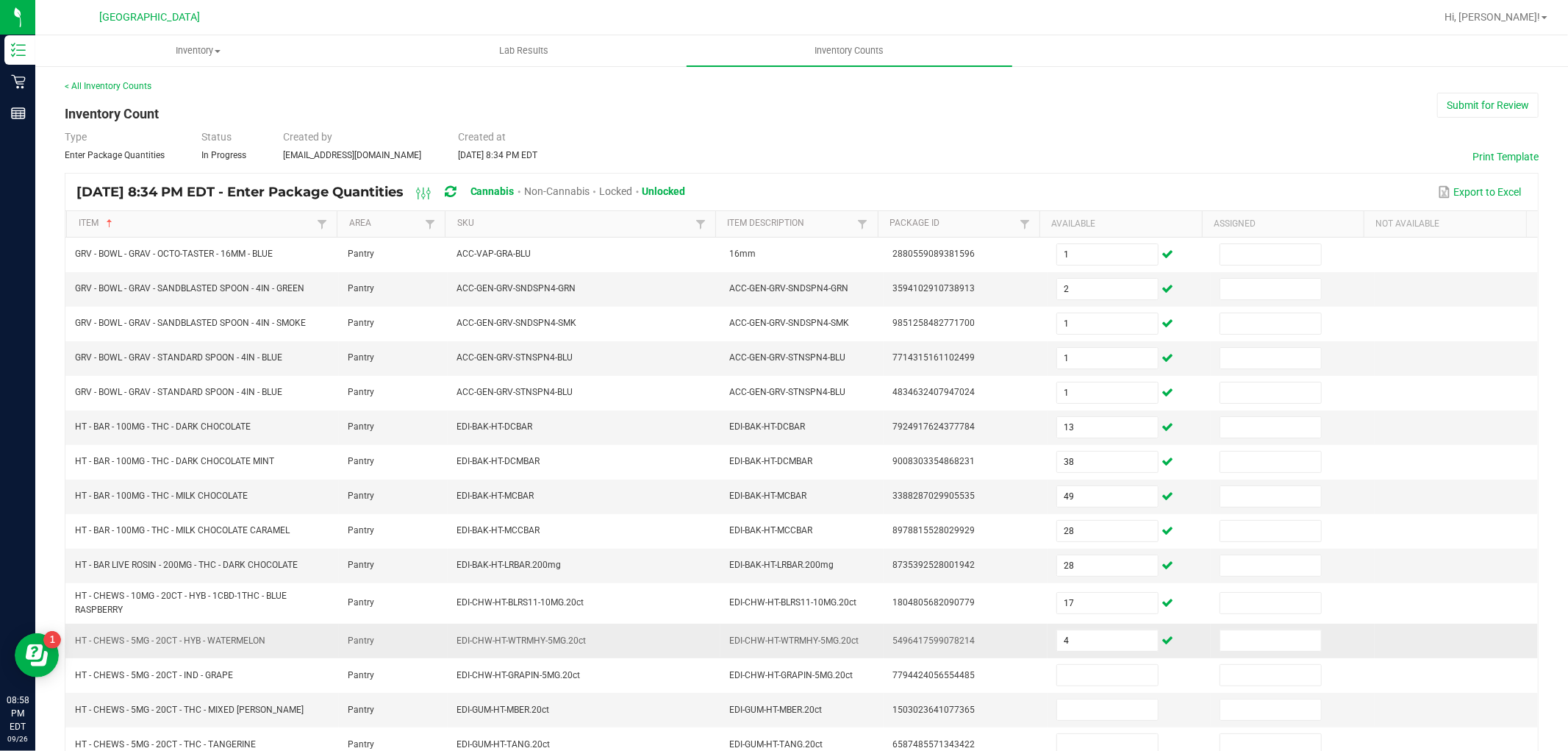
click at [205, 640] on span "HT - CHEWS - 5MG - 20CT - HYB - WATERMELON" at bounding box center [170, 640] width 190 height 10
click at [1119, 647] on input "4" at bounding box center [1107, 640] width 101 height 20
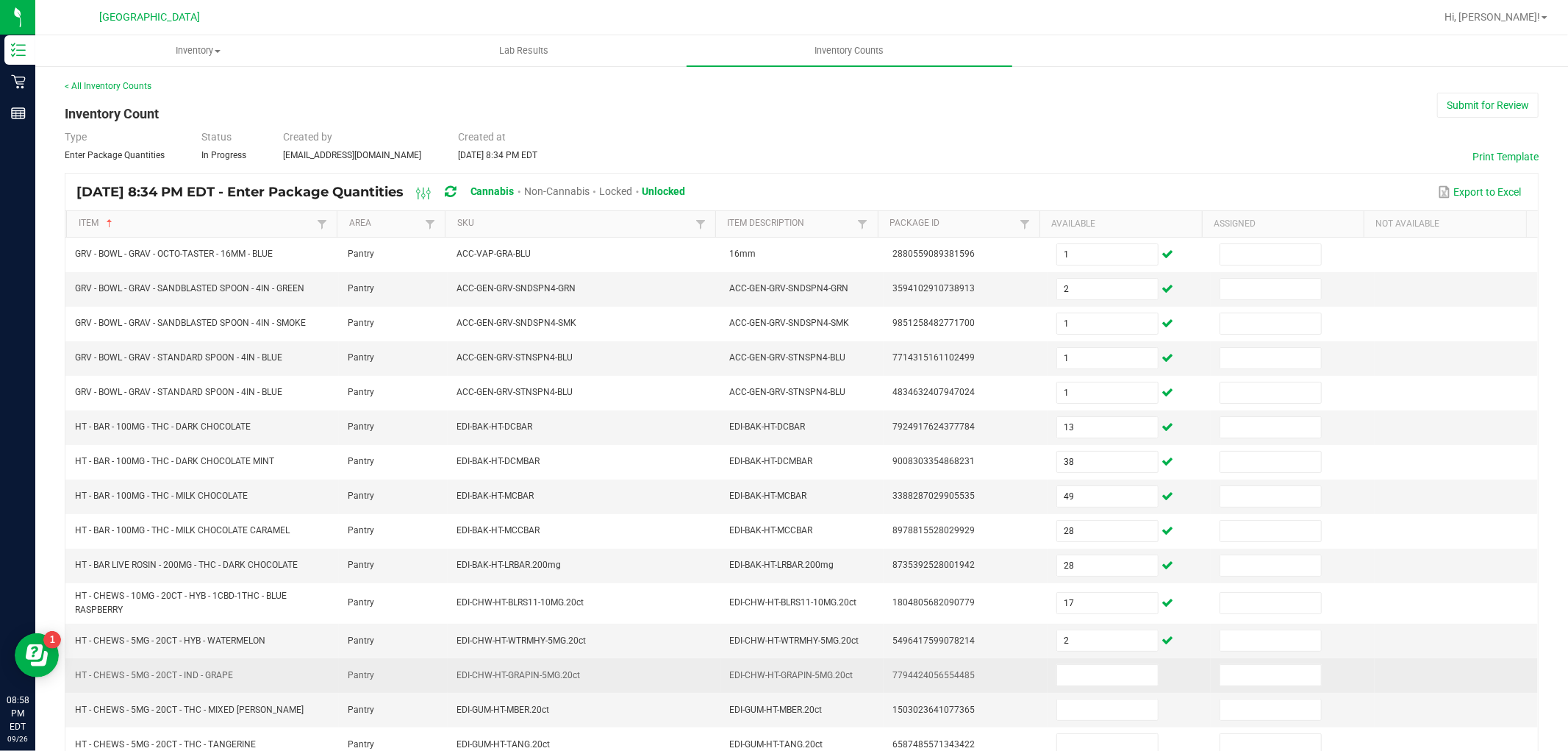
click at [1072, 666] on td at bounding box center [1128, 675] width 163 height 35
click at [1077, 685] on input at bounding box center [1107, 675] width 101 height 20
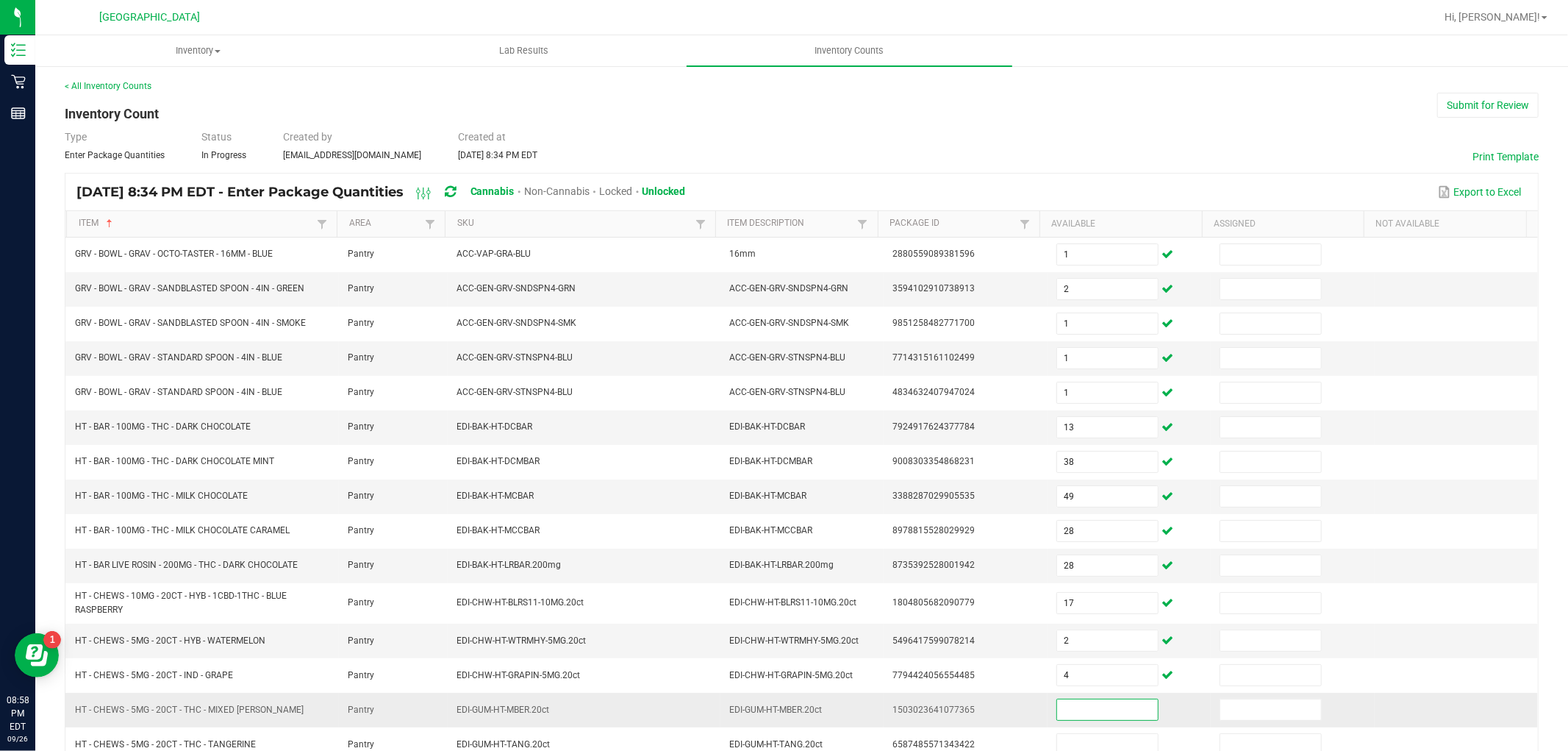
click at [1069, 708] on input at bounding box center [1107, 709] width 101 height 20
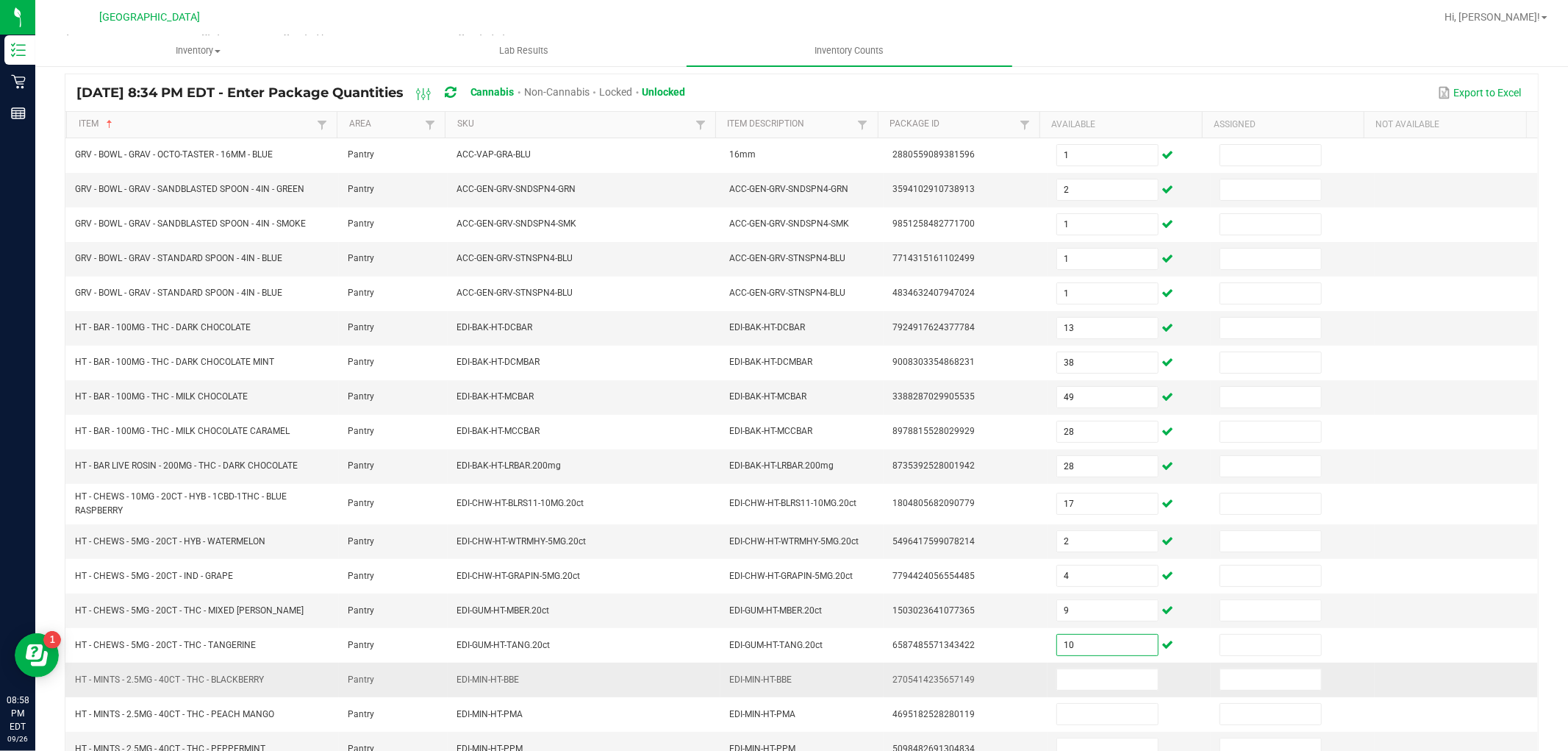
scroll to position [170, 0]
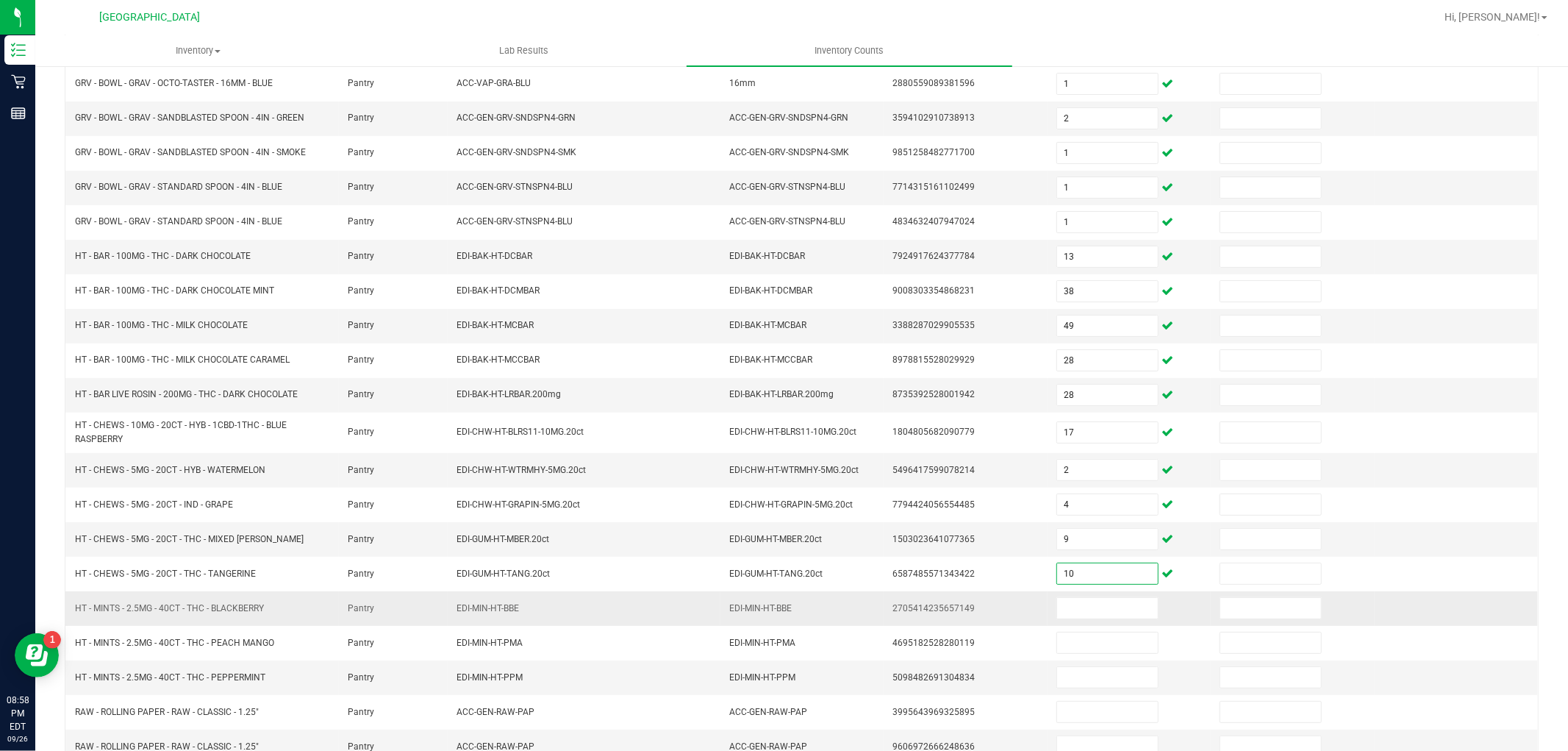
click at [1106, 623] on td at bounding box center [1128, 608] width 163 height 35
click at [1079, 614] on input at bounding box center [1107, 608] width 101 height 20
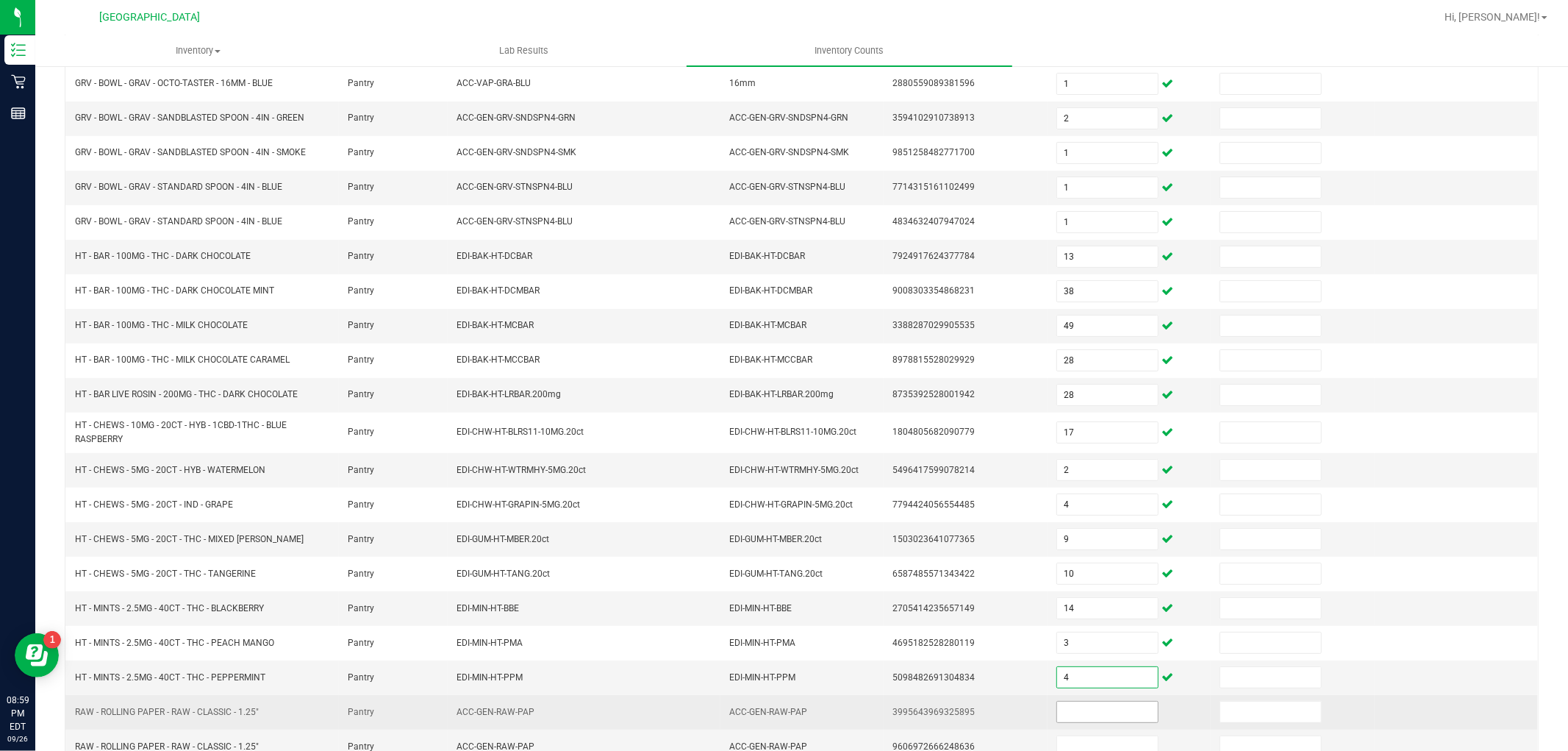
click at [1110, 714] on input at bounding box center [1107, 712] width 101 height 20
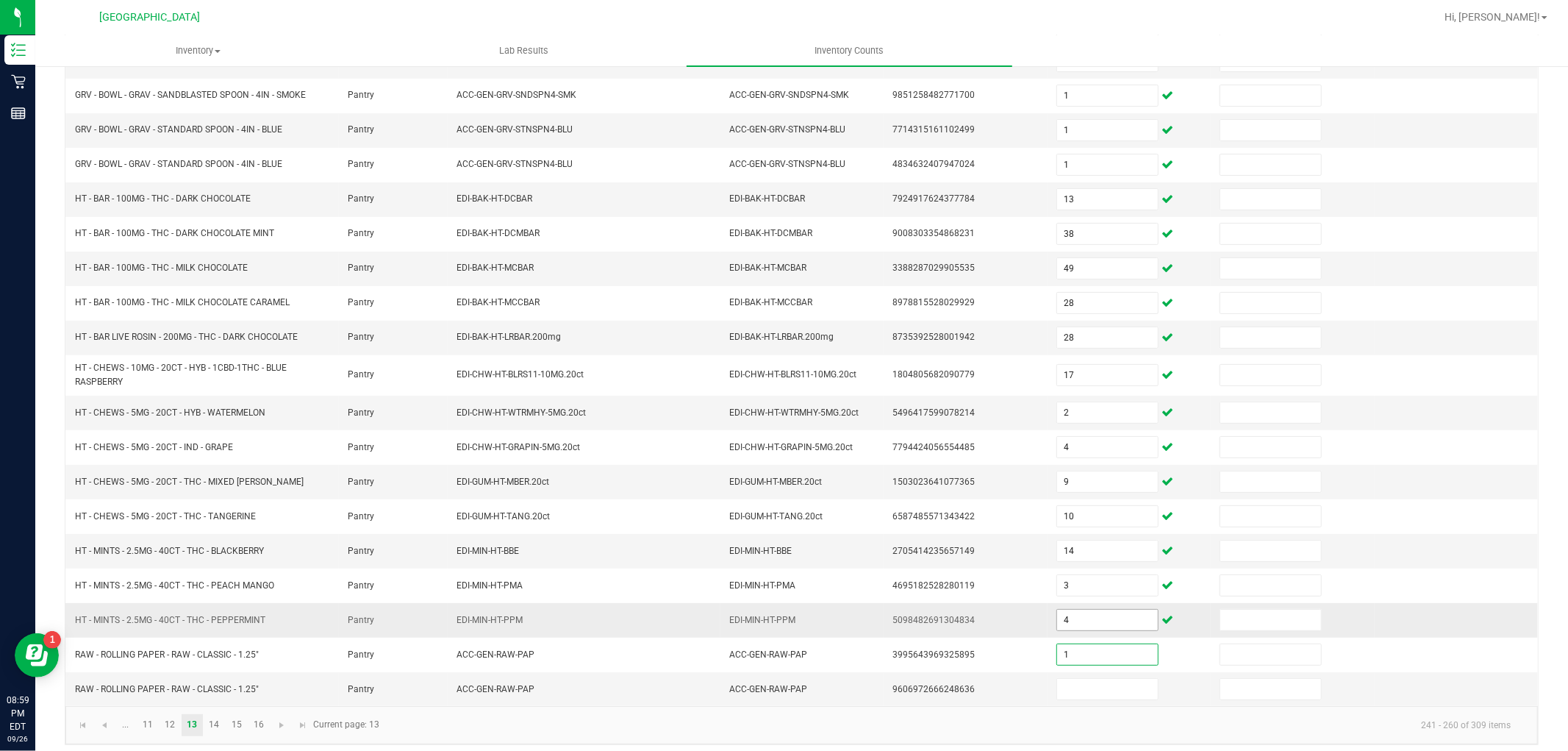
scroll to position [240, 0]
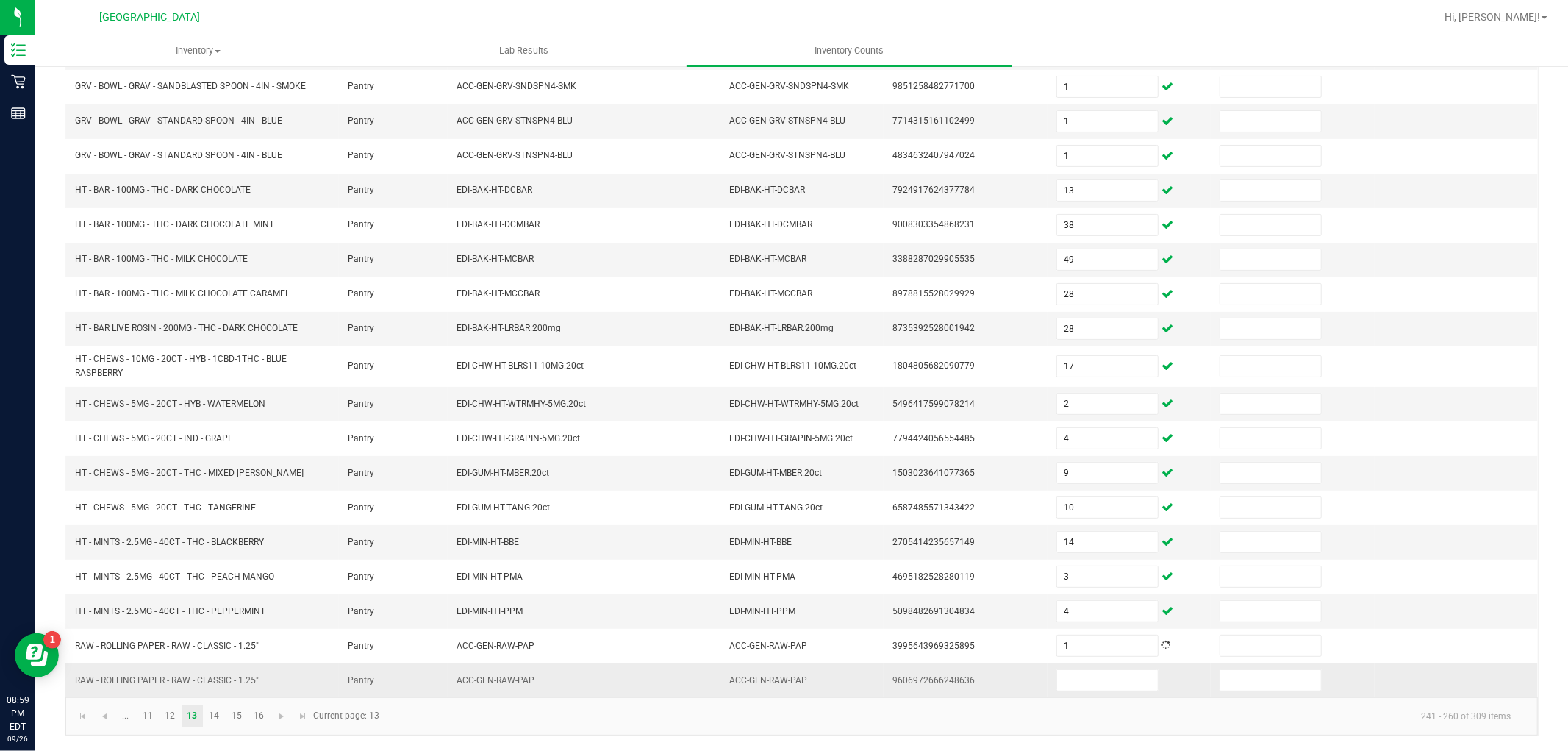
click at [1086, 667] on td at bounding box center [1128, 680] width 163 height 34
click at [1088, 677] on input at bounding box center [1107, 680] width 101 height 20
click at [157, 719] on link "11" at bounding box center [147, 716] width 21 height 22
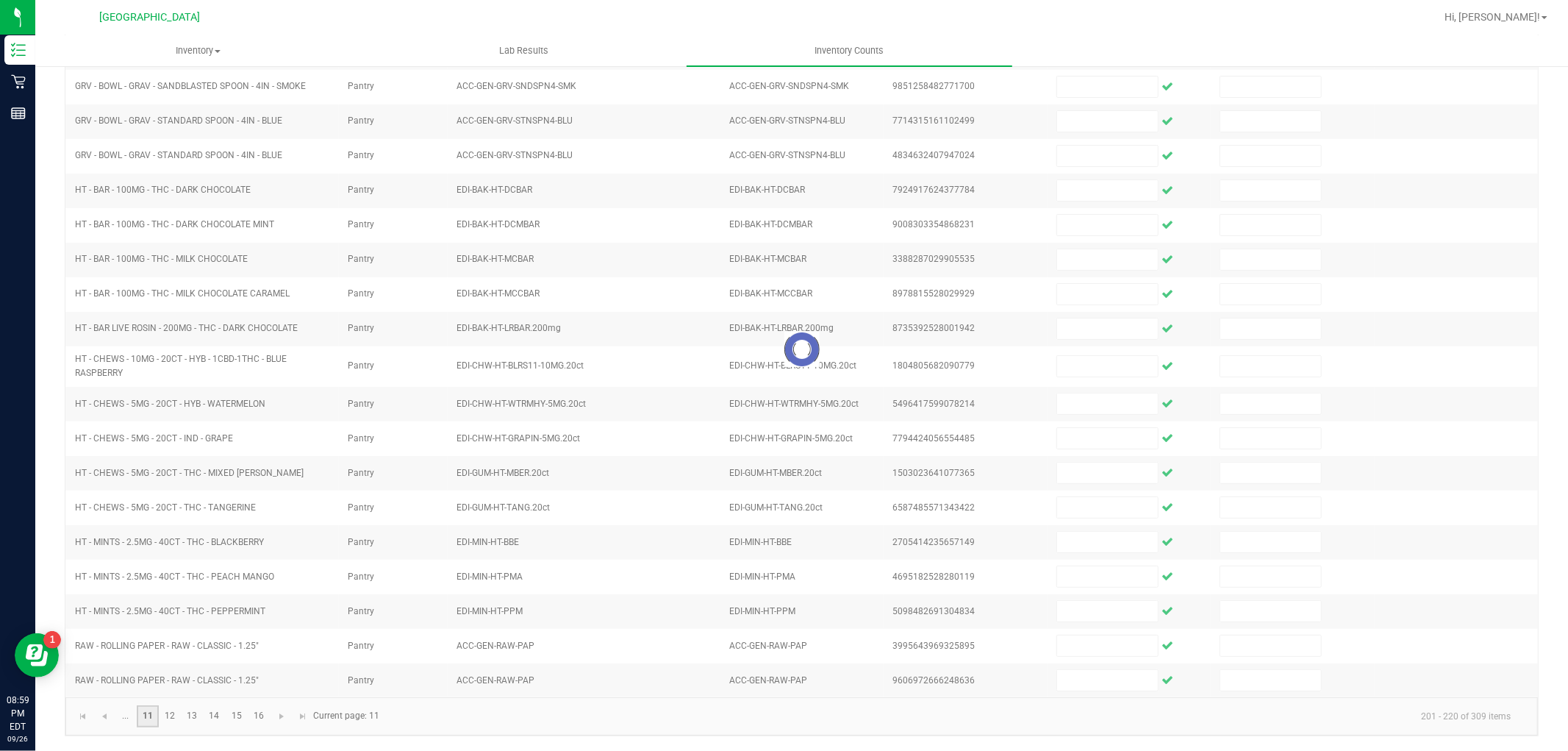
scroll to position [234, 0]
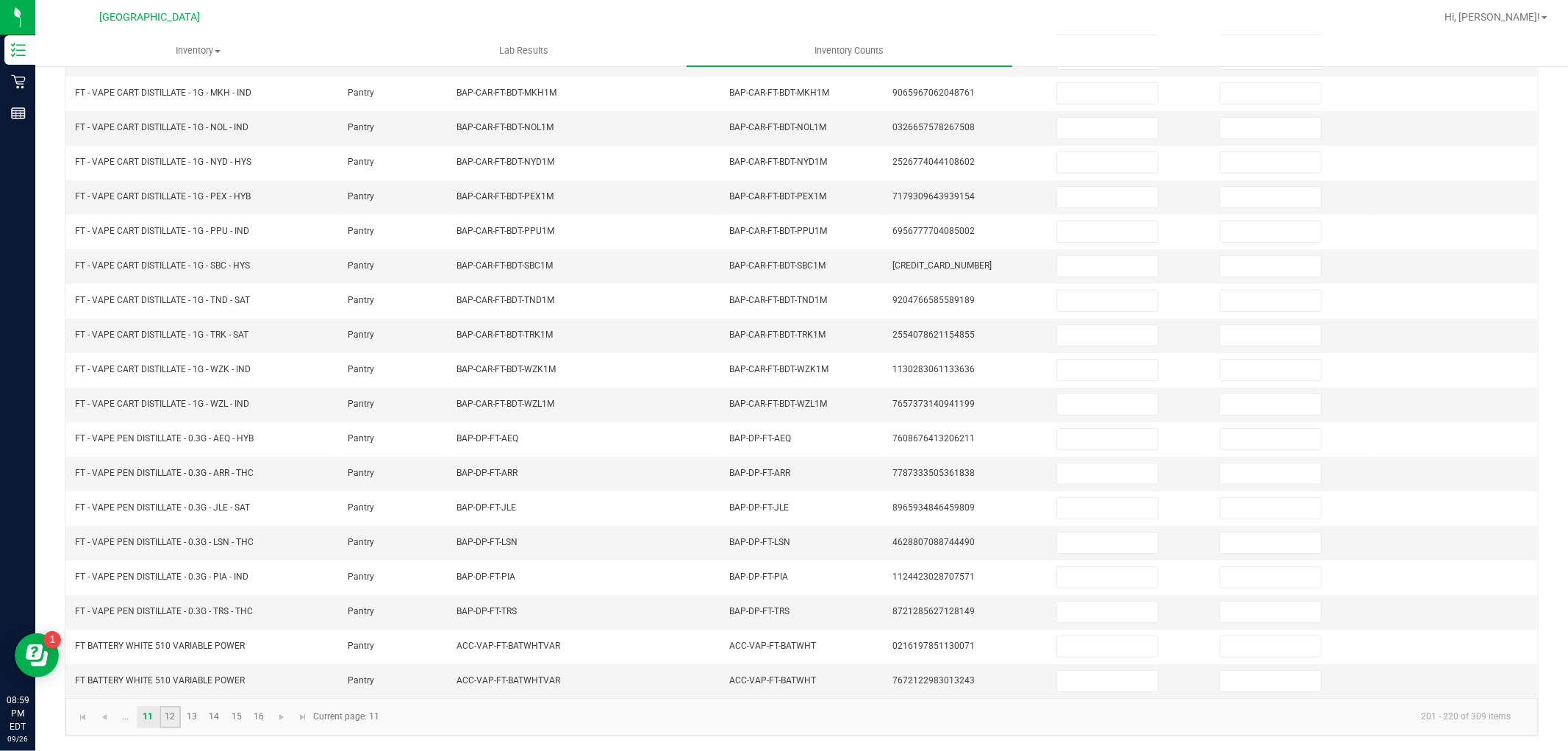
click at [173, 719] on link "12" at bounding box center [170, 717] width 21 height 22
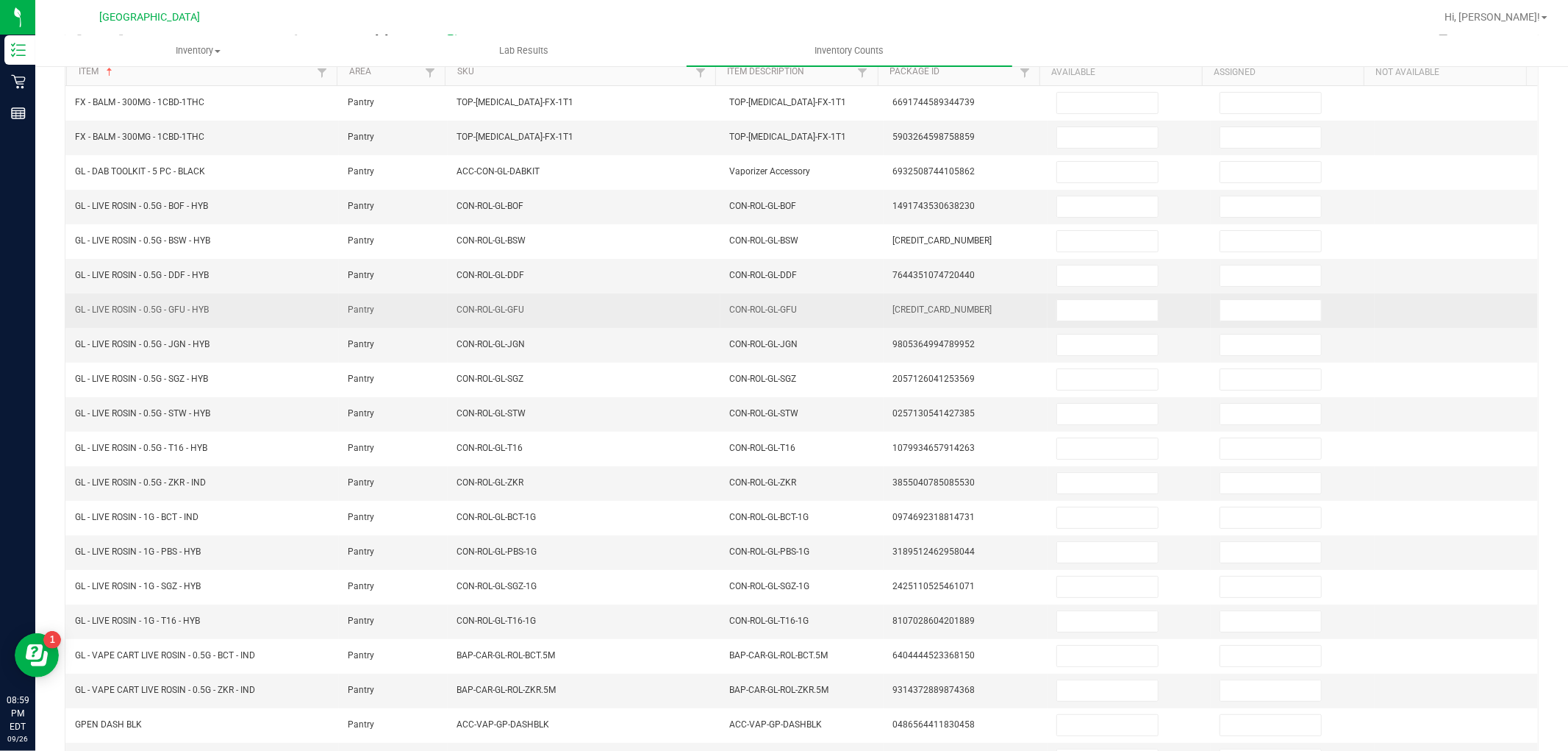
scroll to position [0, 0]
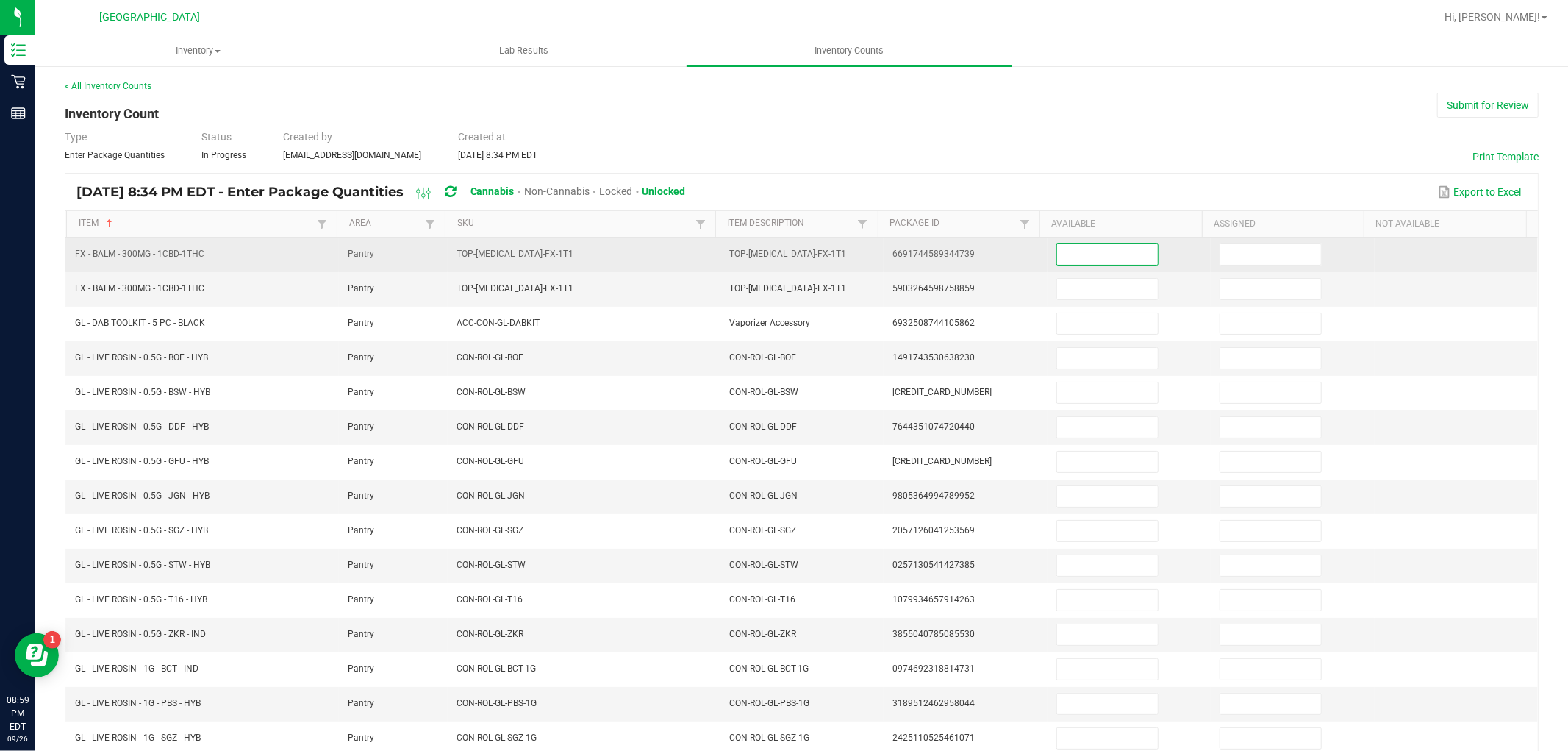
click at [1099, 261] on input at bounding box center [1107, 254] width 101 height 20
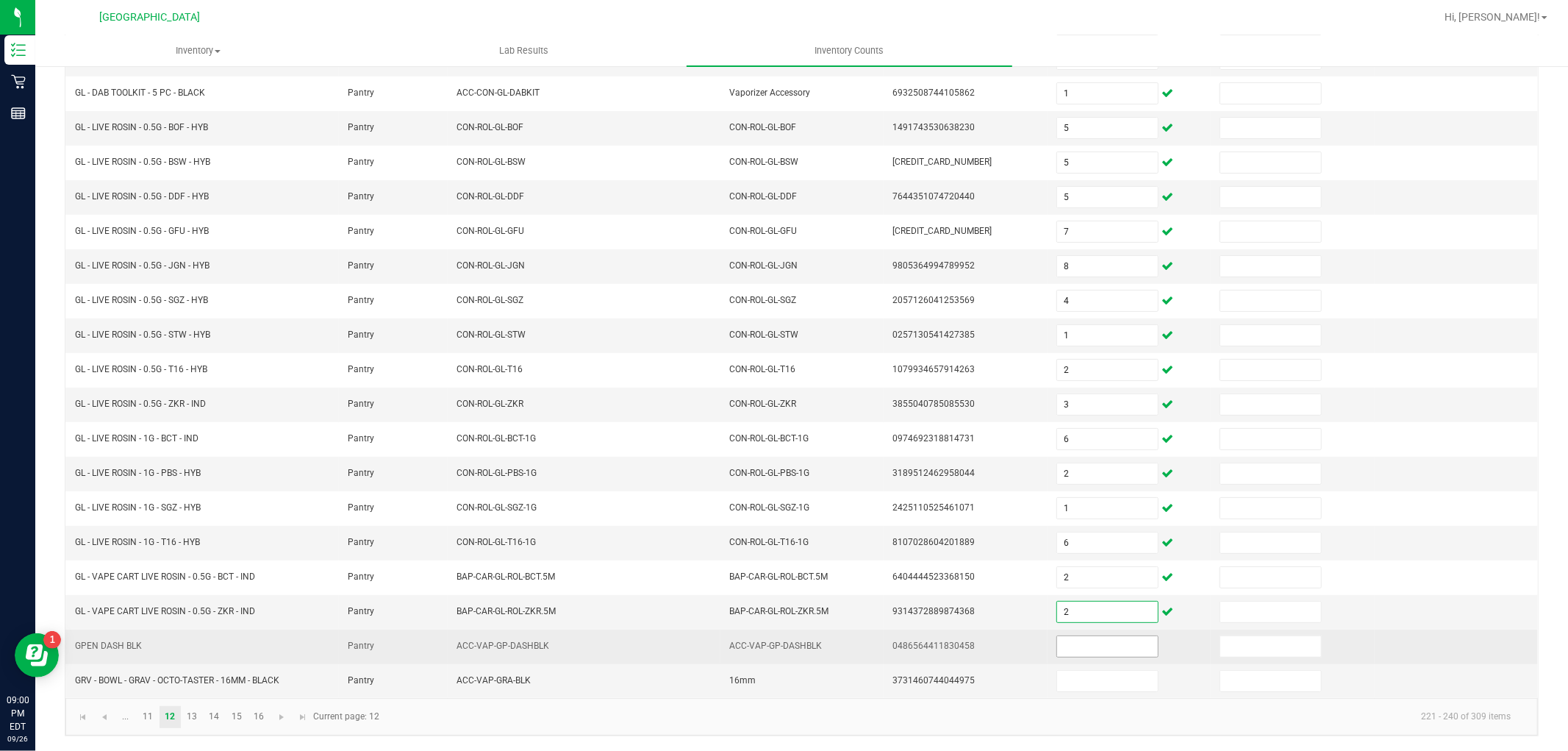
click at [1079, 636] on input at bounding box center [1107, 646] width 101 height 20
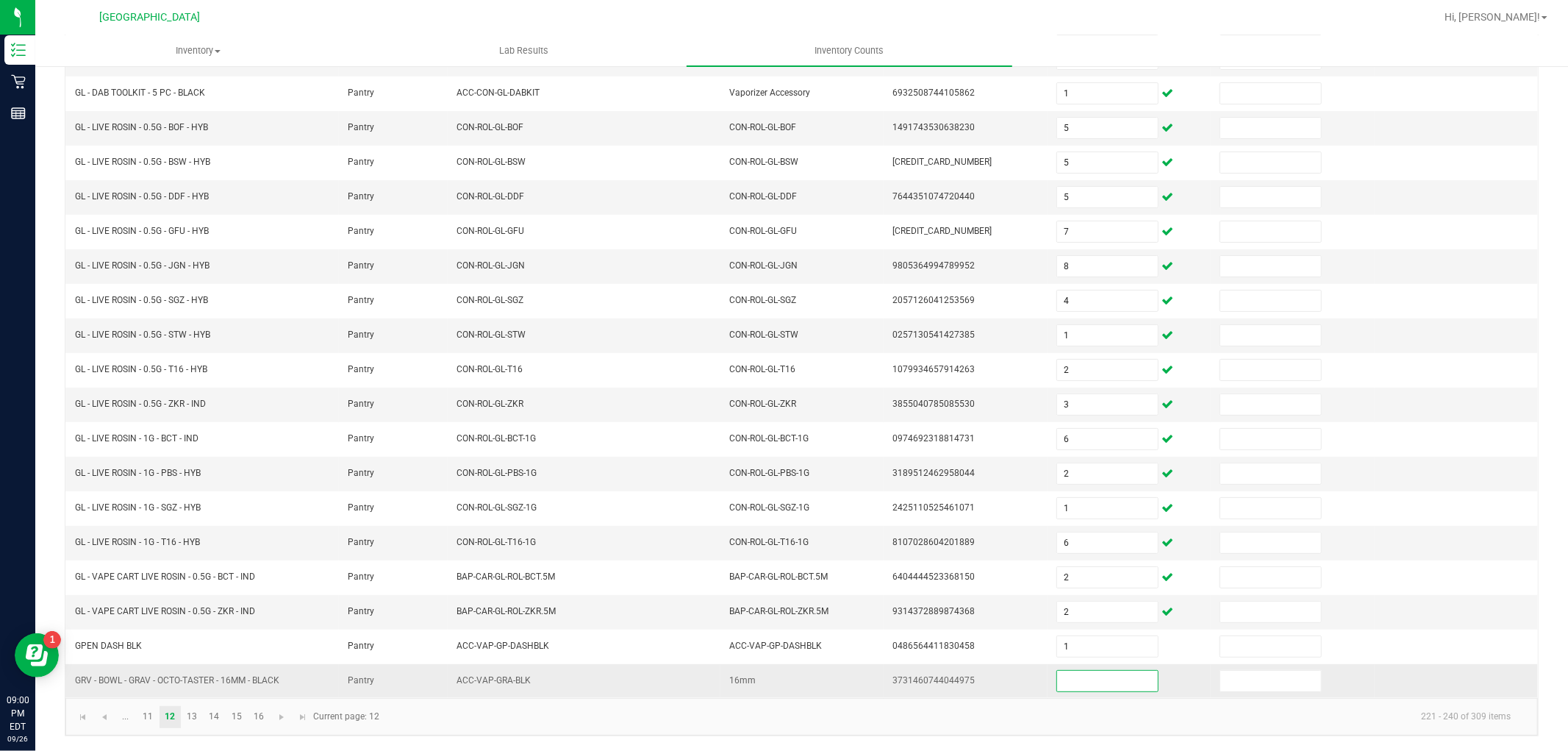
click at [1092, 675] on input at bounding box center [1107, 681] width 101 height 20
click at [142, 720] on link "11" at bounding box center [147, 717] width 21 height 22
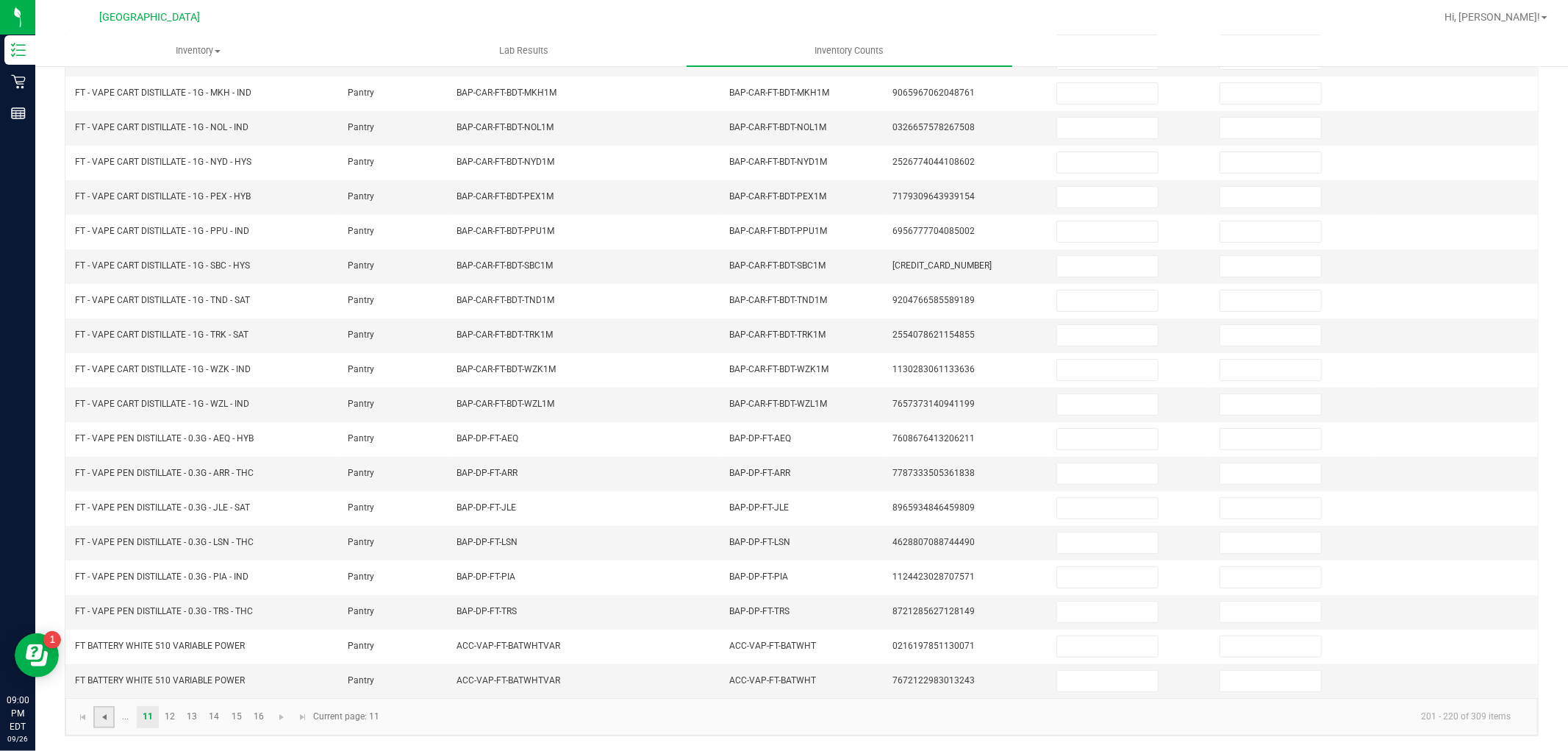
click at [105, 717] on span "Go to the previous page" at bounding box center [105, 717] width 12 height 12
click at [219, 712] on link "5" at bounding box center [214, 717] width 21 height 22
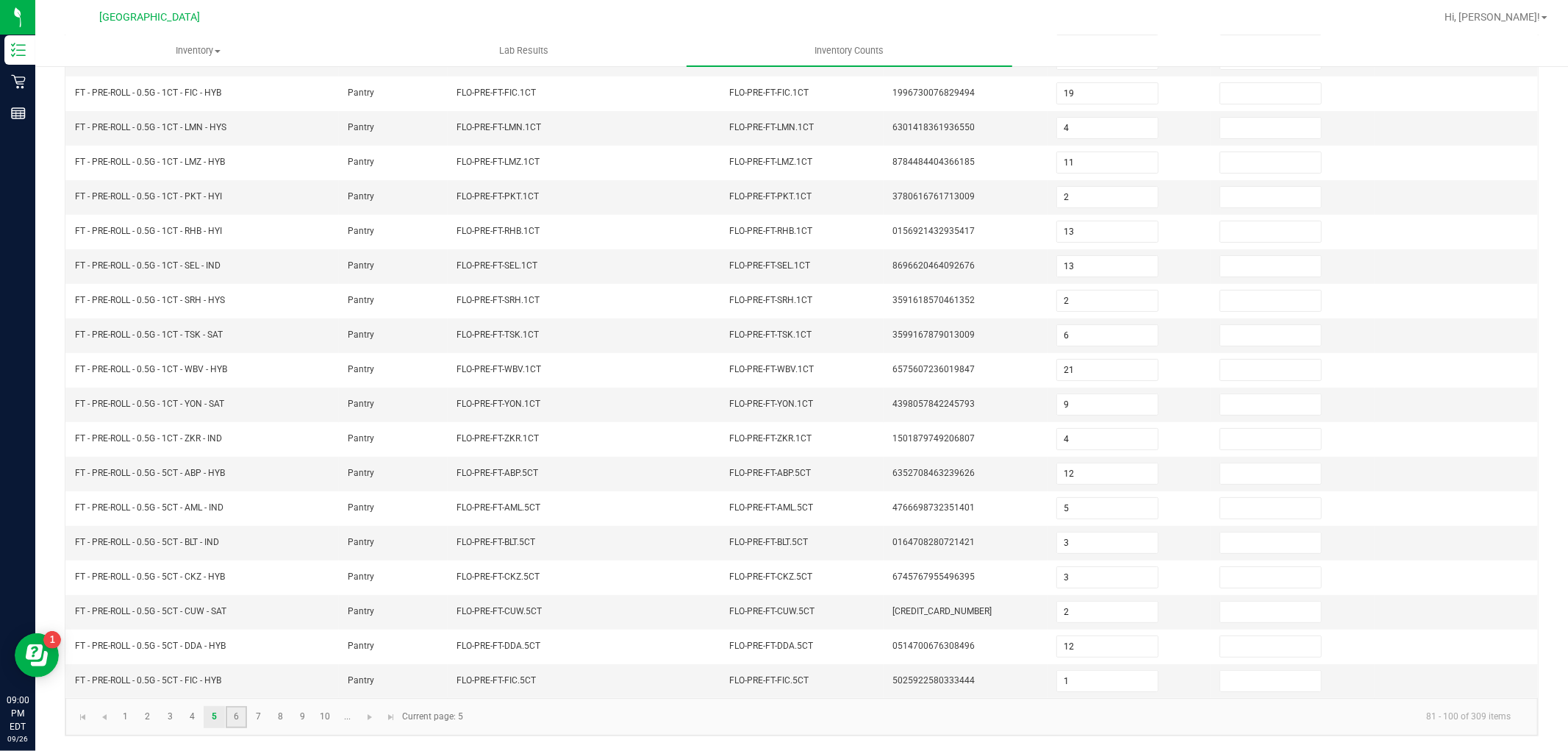
click at [238, 715] on link "6" at bounding box center [236, 717] width 21 height 22
click at [254, 708] on link "7" at bounding box center [258, 717] width 21 height 22
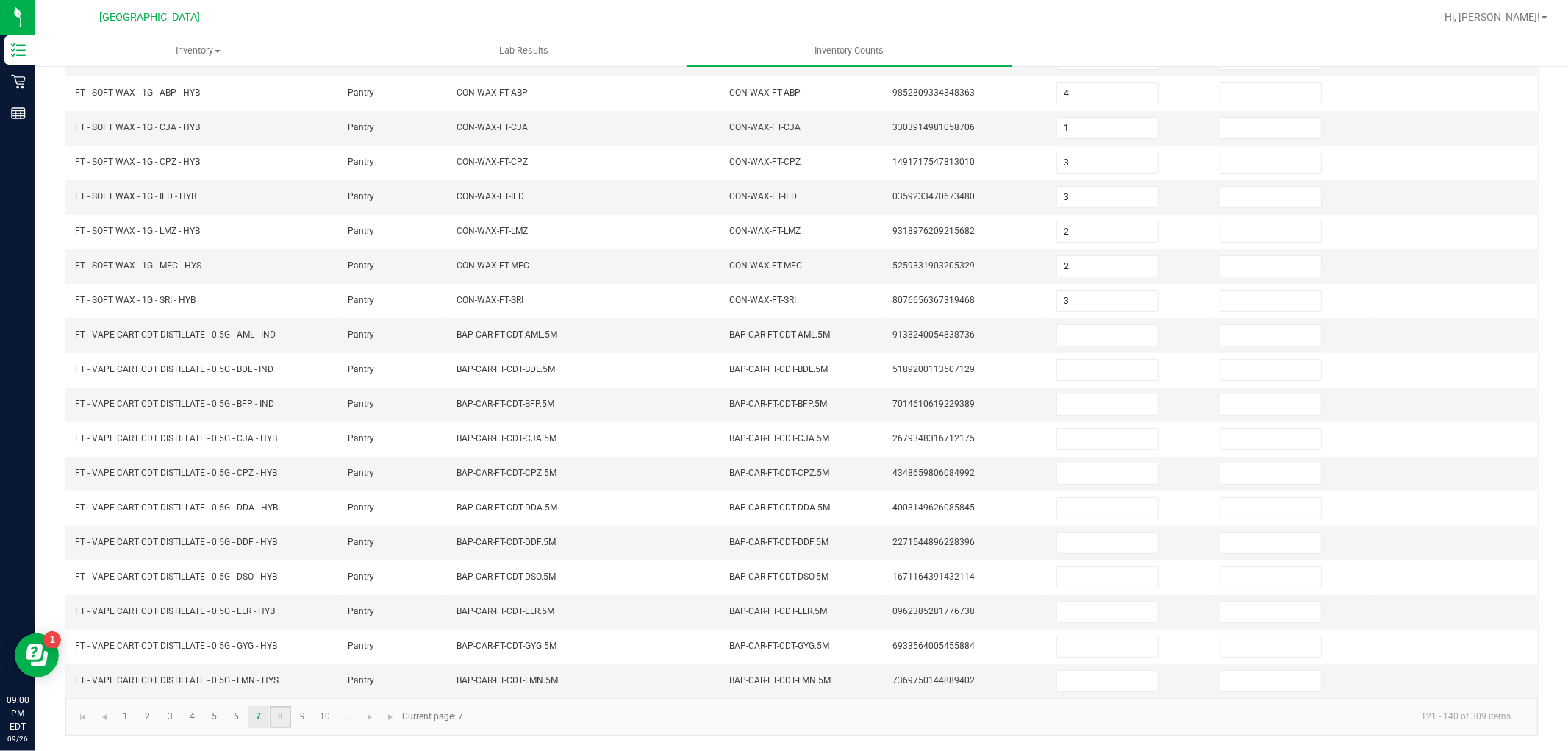
click at [281, 711] on link "8" at bounding box center [280, 717] width 21 height 22
click at [257, 722] on link "7" at bounding box center [258, 717] width 21 height 22
click at [1077, 334] on input at bounding box center [1107, 335] width 101 height 20
click at [280, 724] on link "8" at bounding box center [280, 717] width 21 height 22
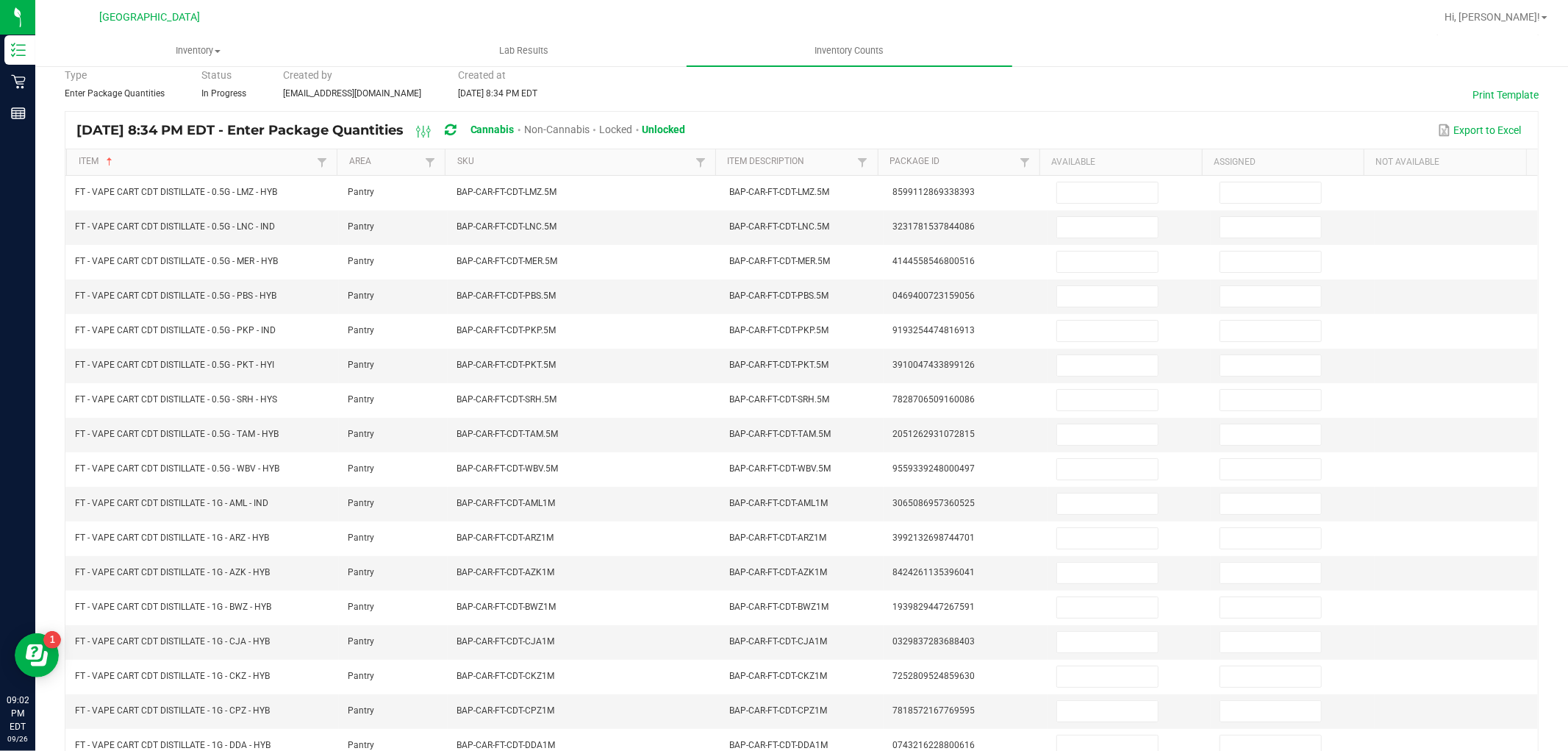
scroll to position [0, 0]
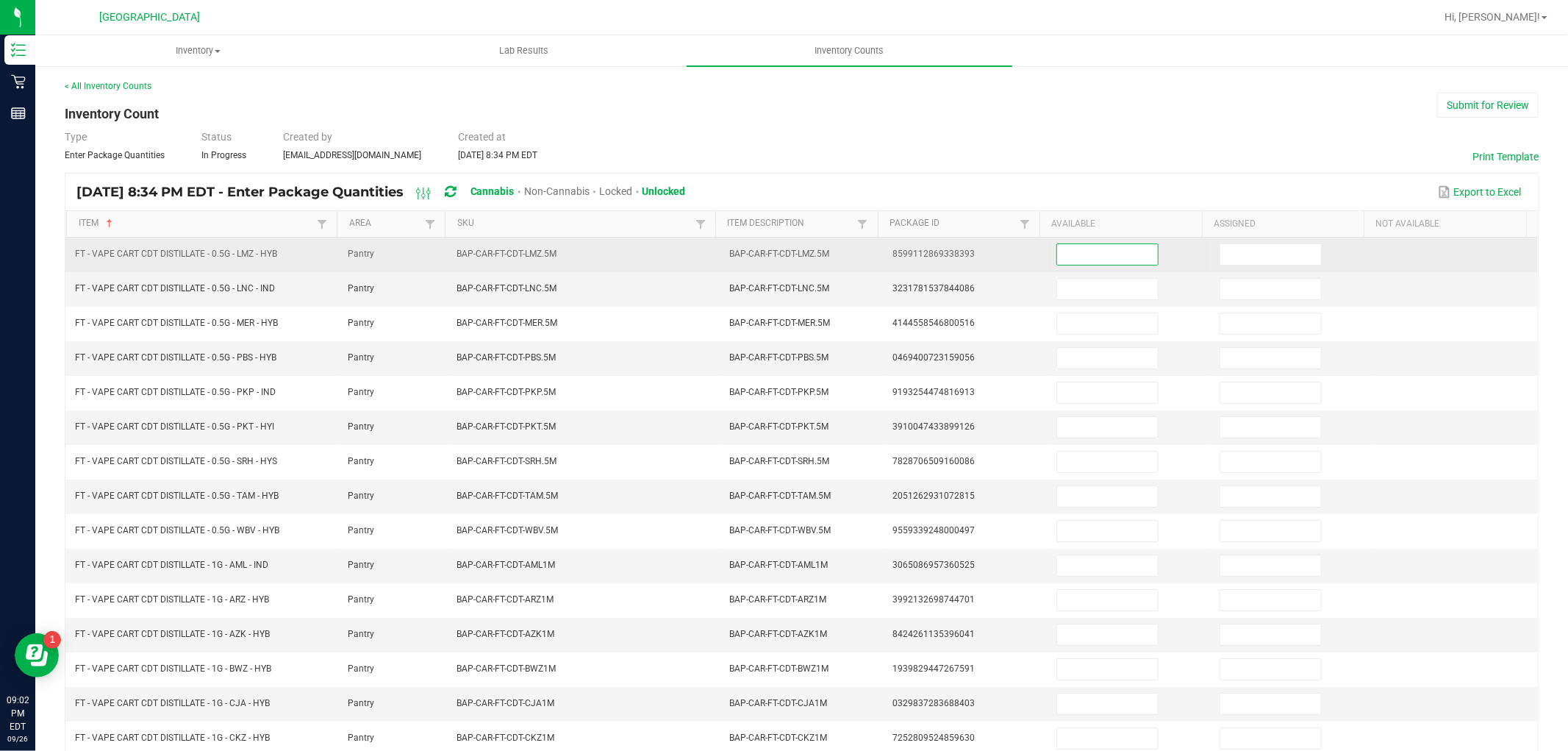
click at [1075, 254] on input at bounding box center [1107, 254] width 101 height 20
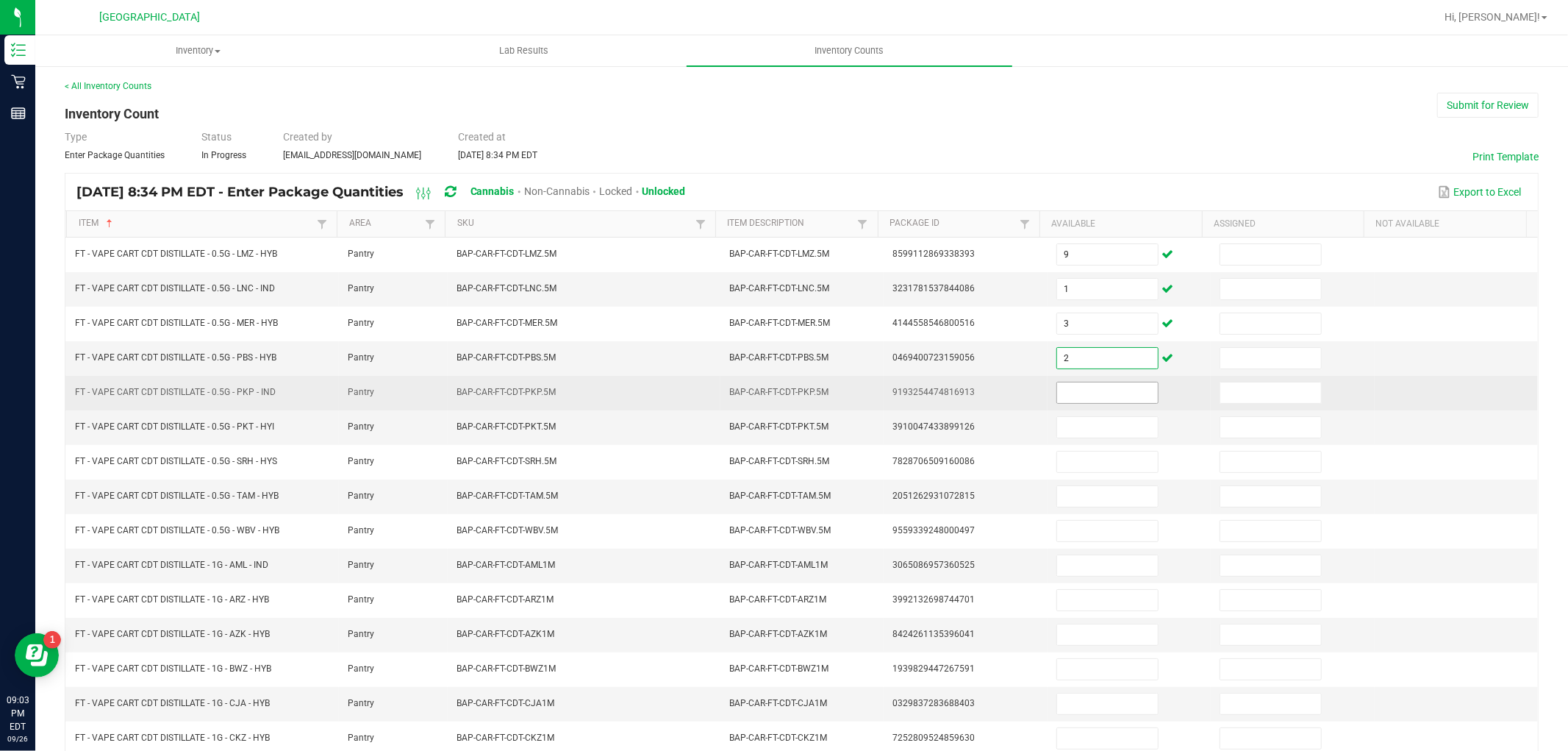
click at [1067, 400] on input at bounding box center [1107, 393] width 101 height 20
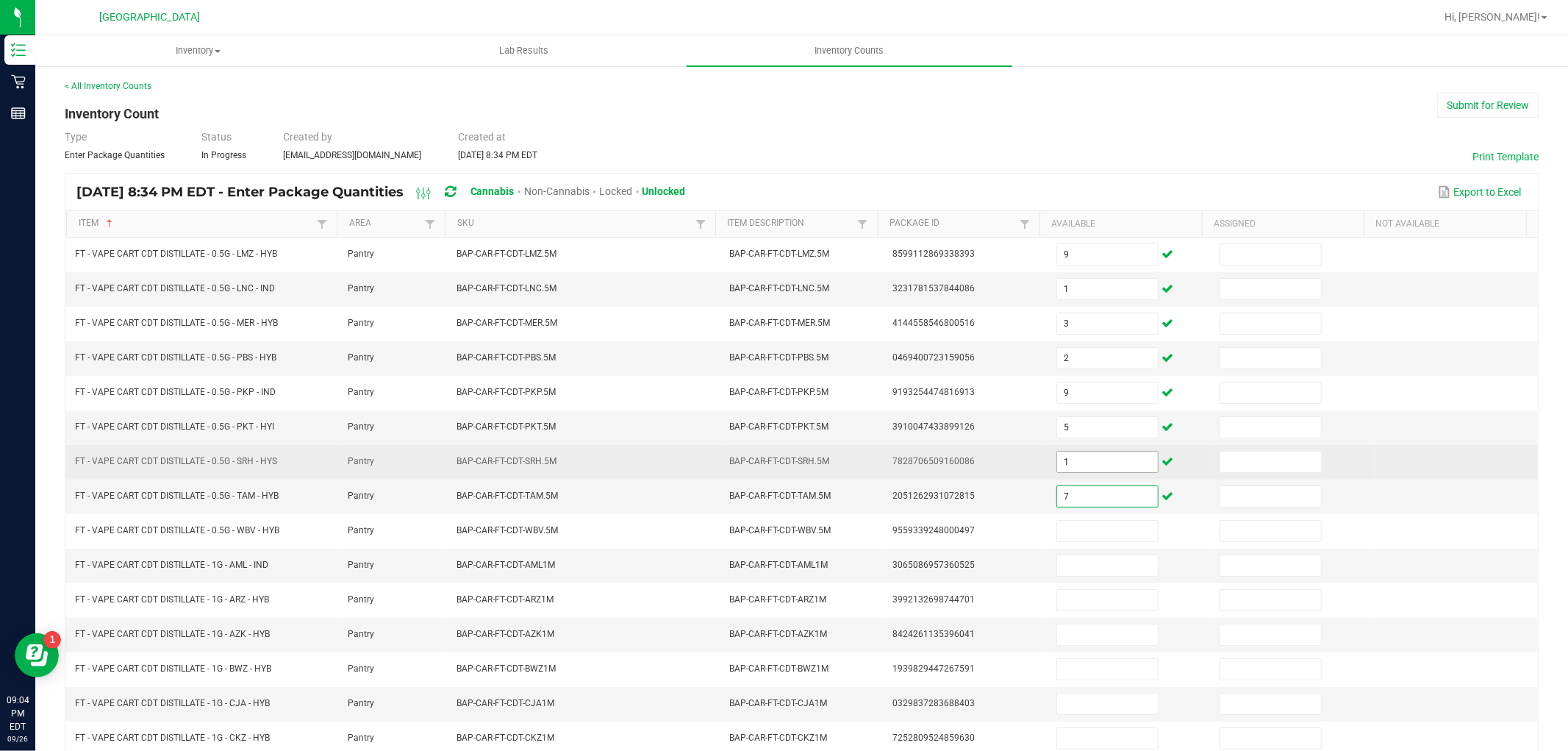
click at [1077, 460] on input "1" at bounding box center [1107, 462] width 101 height 20
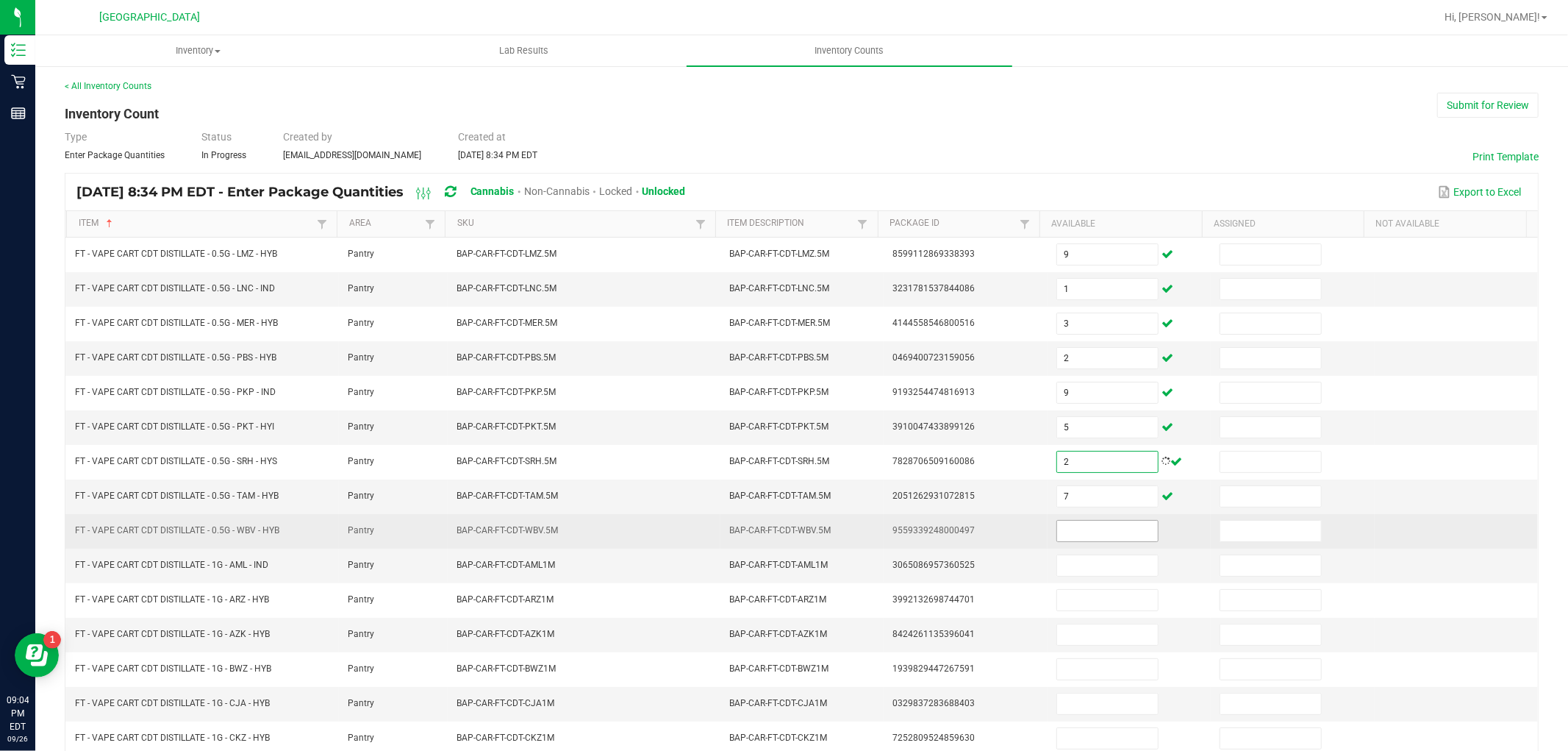
click at [1071, 526] on input at bounding box center [1107, 531] width 101 height 20
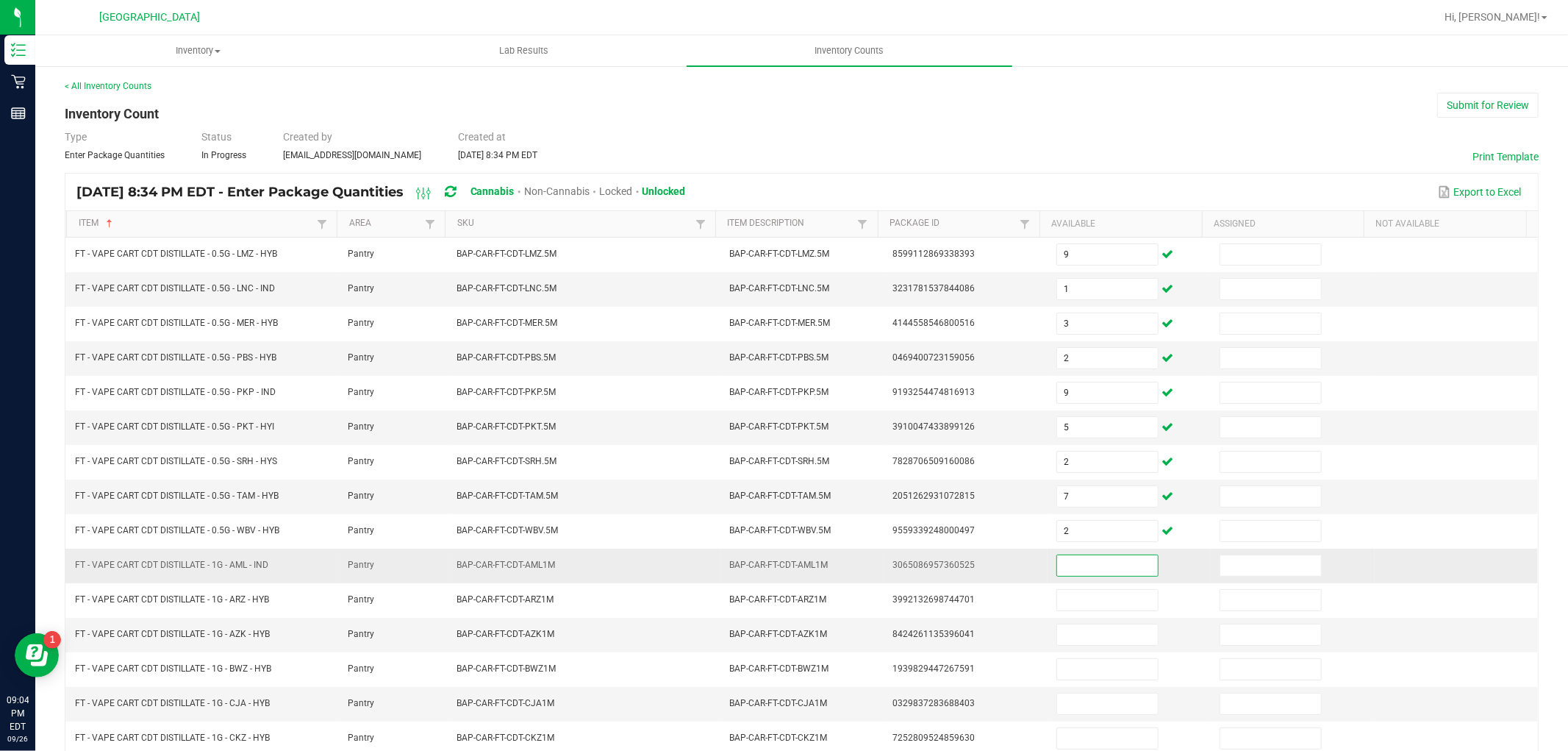
click at [1099, 559] on input at bounding box center [1107, 565] width 101 height 20
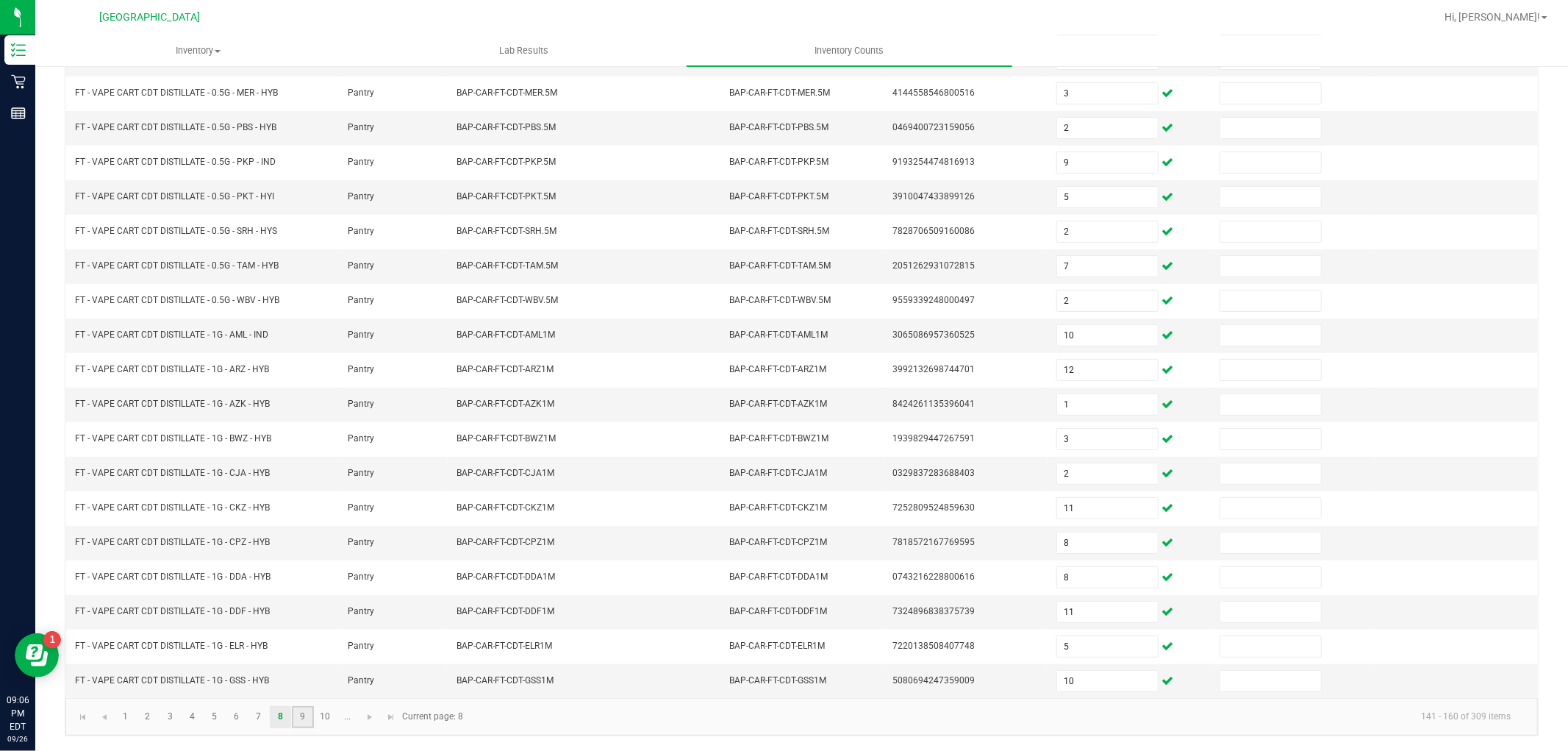
click at [304, 716] on link "9" at bounding box center [302, 717] width 21 height 22
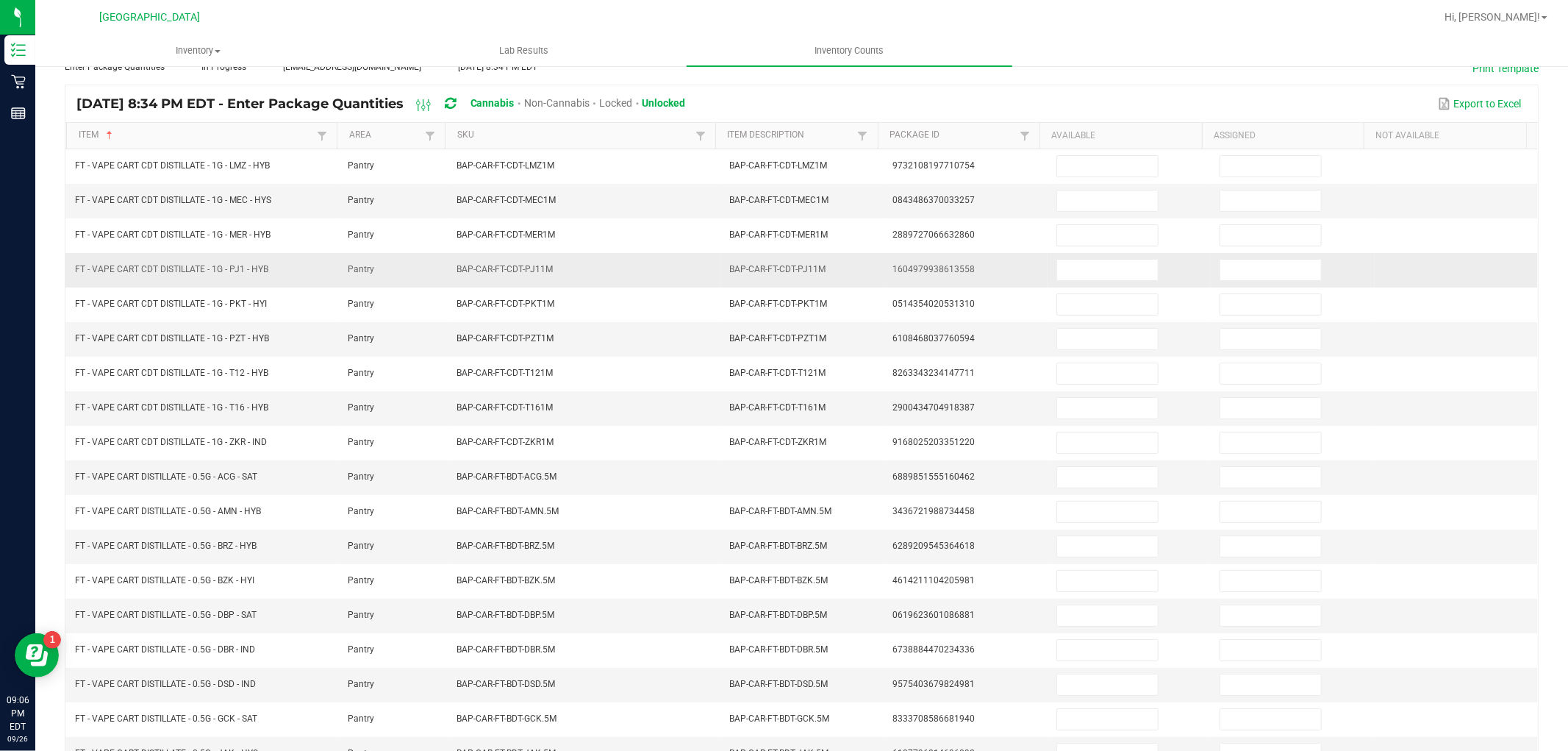
scroll to position [0, 0]
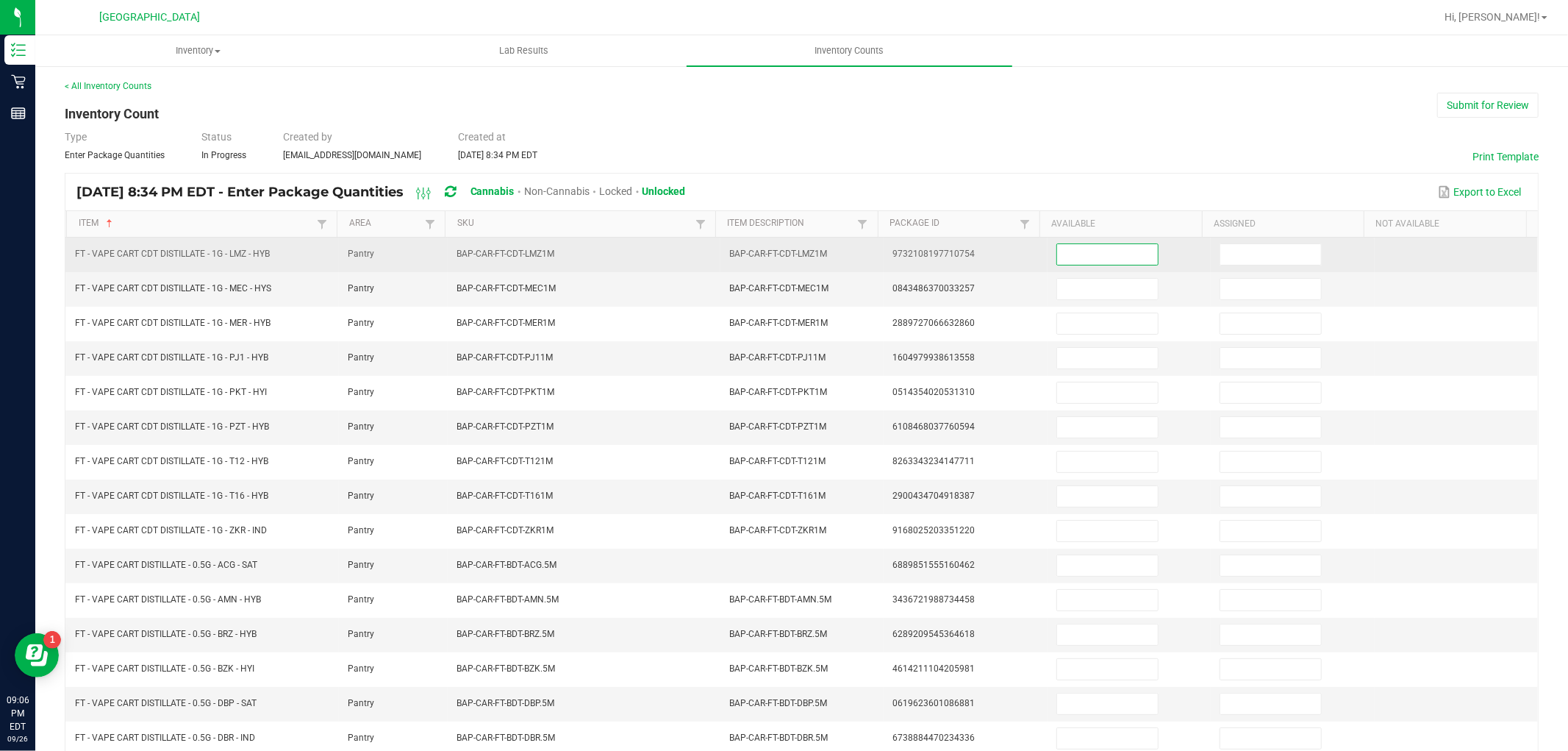
click at [1086, 251] on input at bounding box center [1107, 254] width 101 height 20
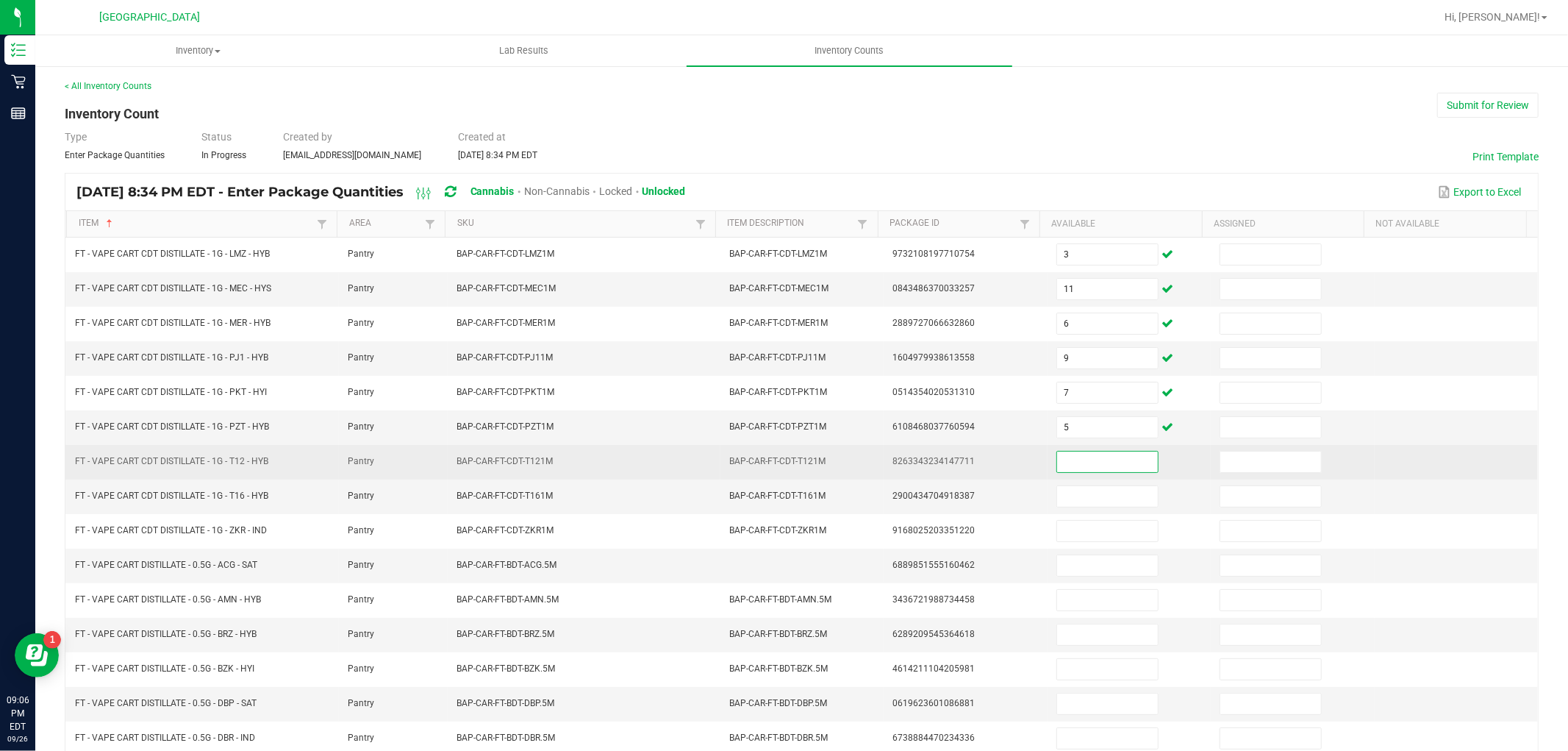
click at [1106, 457] on input at bounding box center [1107, 462] width 101 height 20
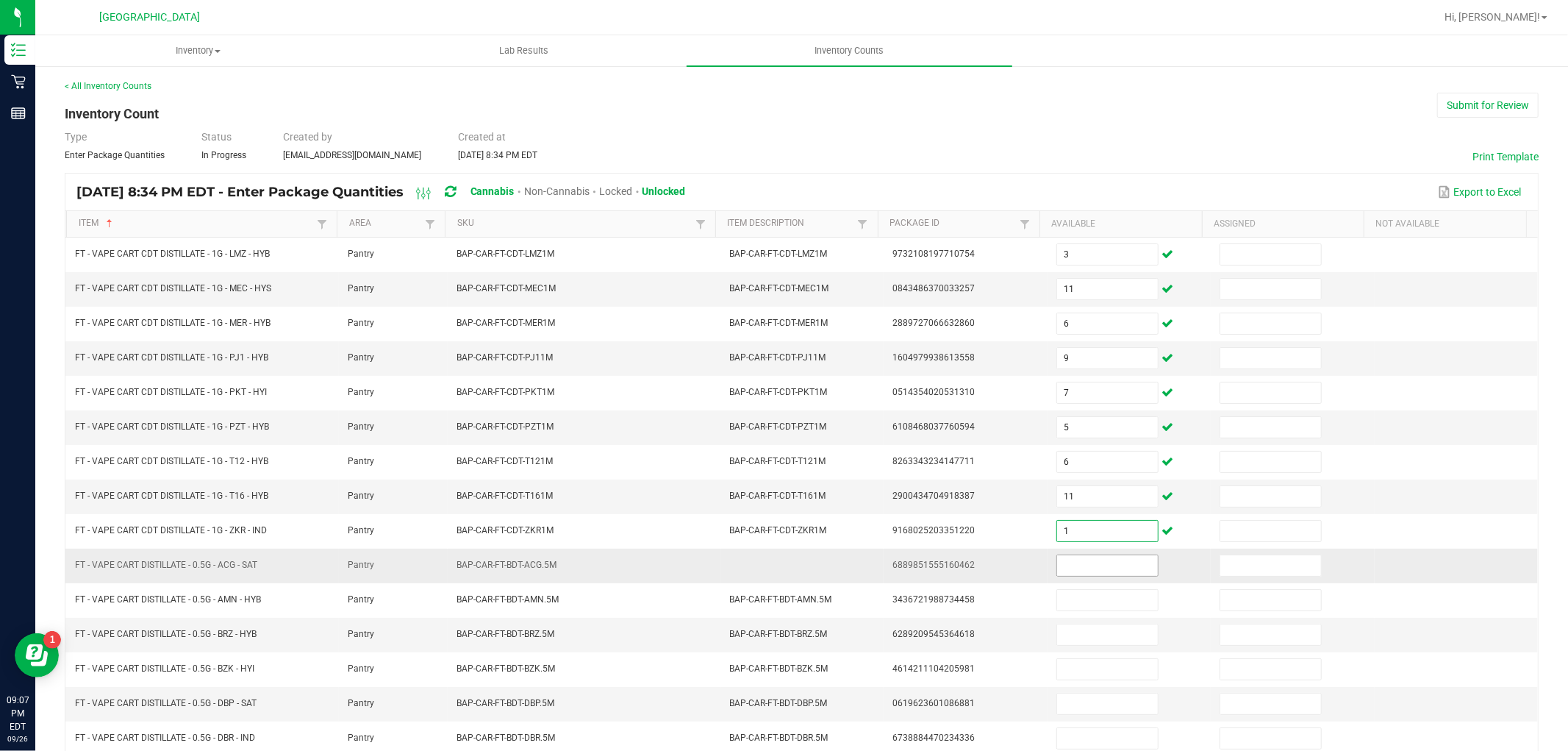
click at [1125, 567] on input at bounding box center [1107, 565] width 101 height 20
click at [1071, 569] on input at bounding box center [1107, 565] width 101 height 20
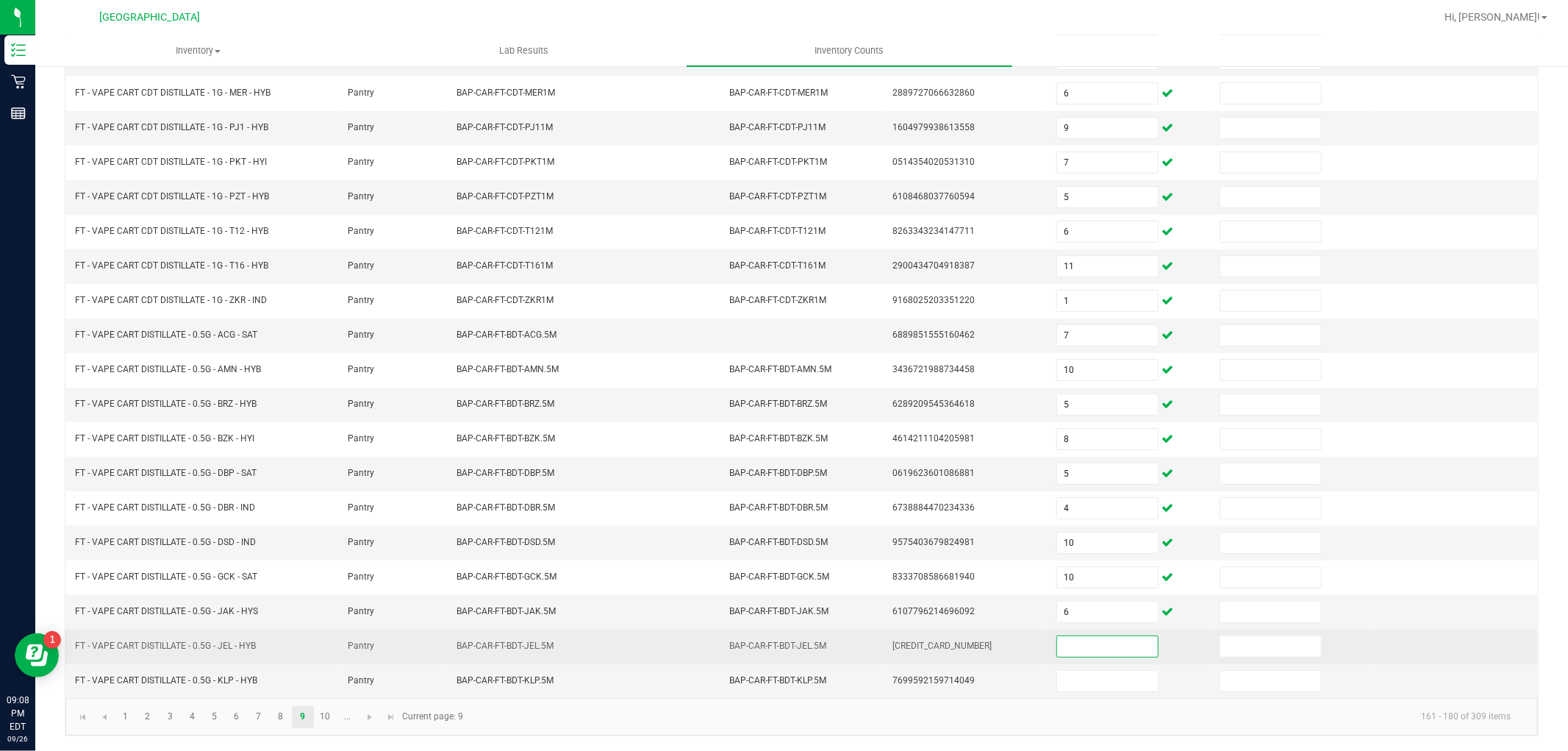
click at [1069, 640] on input at bounding box center [1107, 646] width 101 height 20
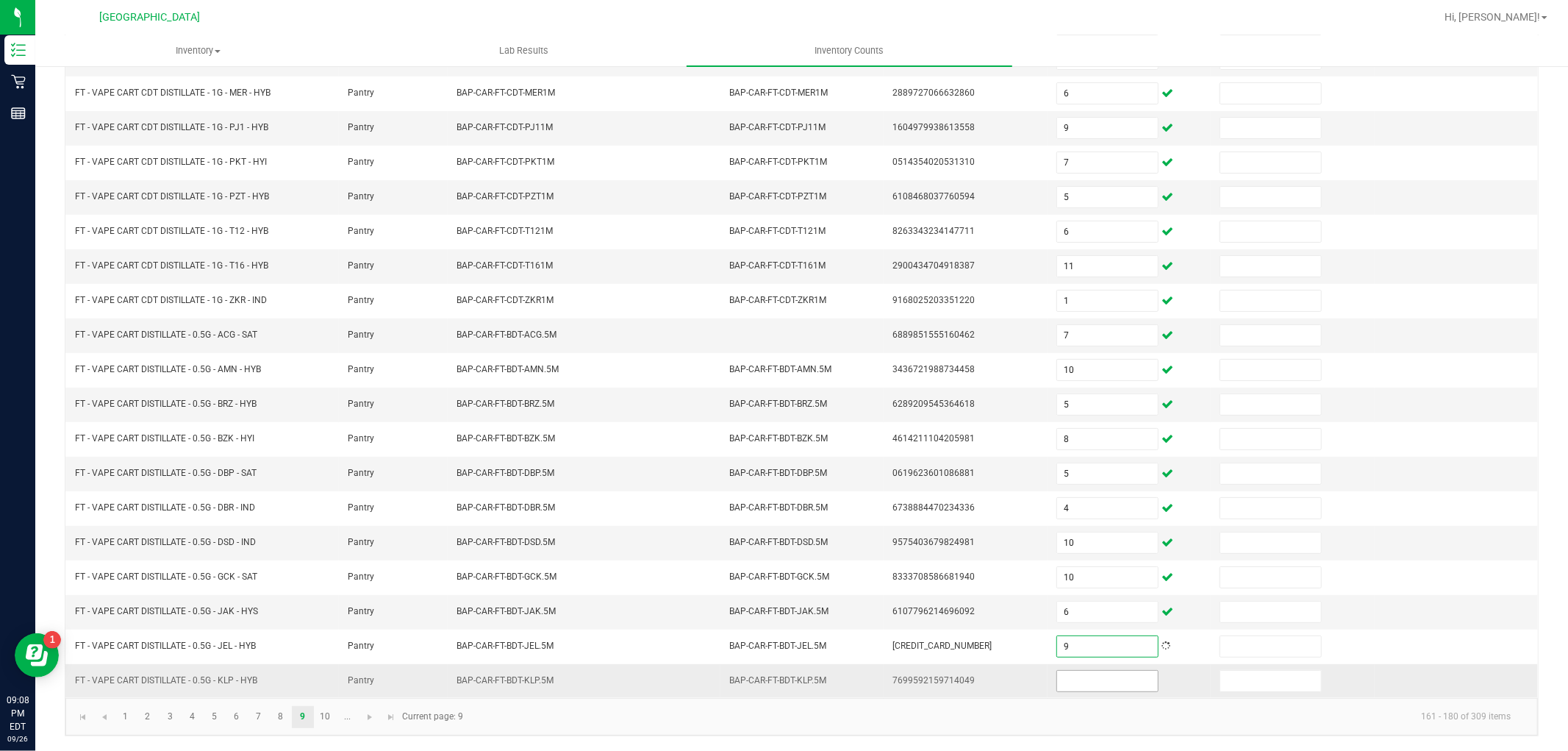
click at [1090, 684] on input at bounding box center [1107, 681] width 101 height 20
click at [325, 711] on link "10" at bounding box center [325, 717] width 21 height 22
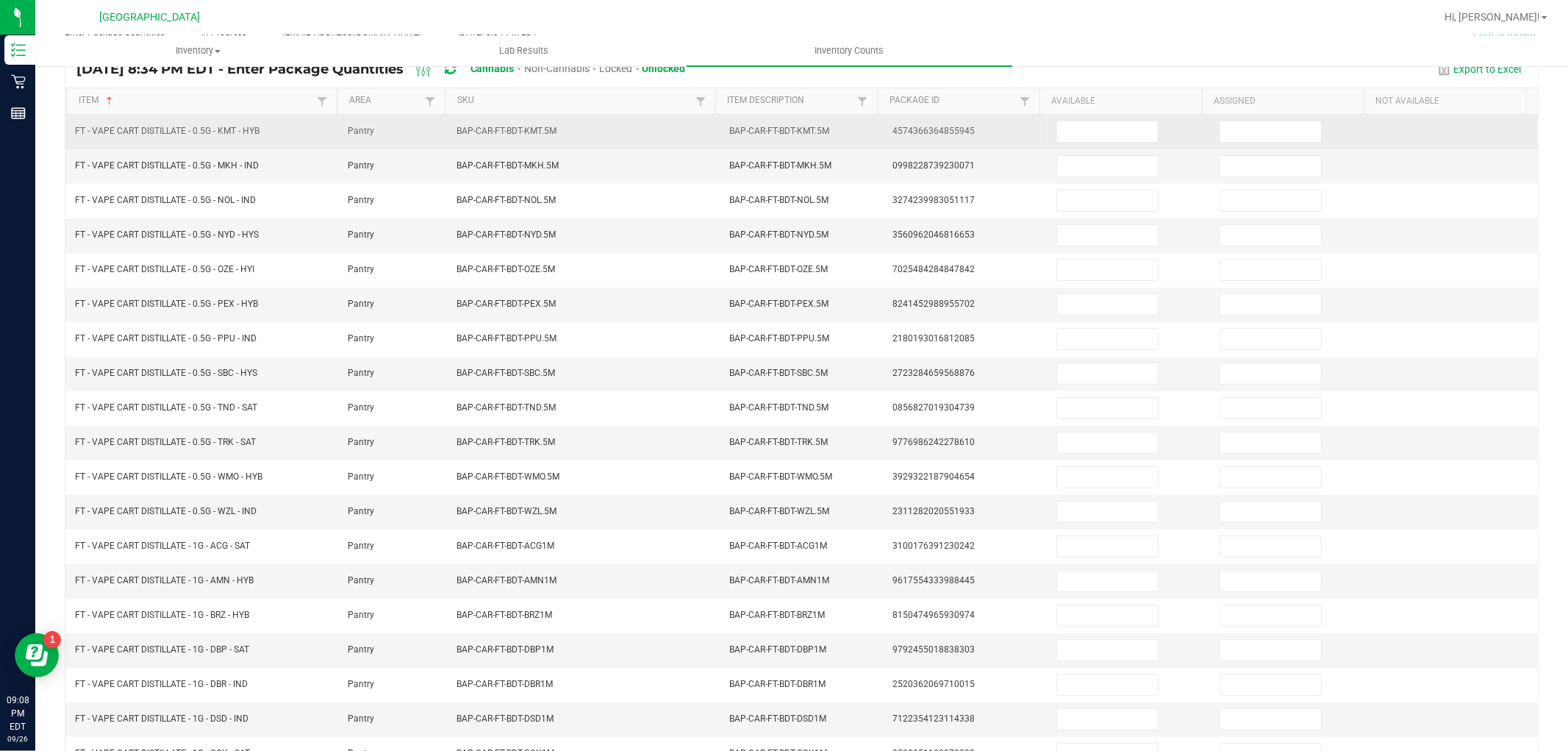
scroll to position [0, 0]
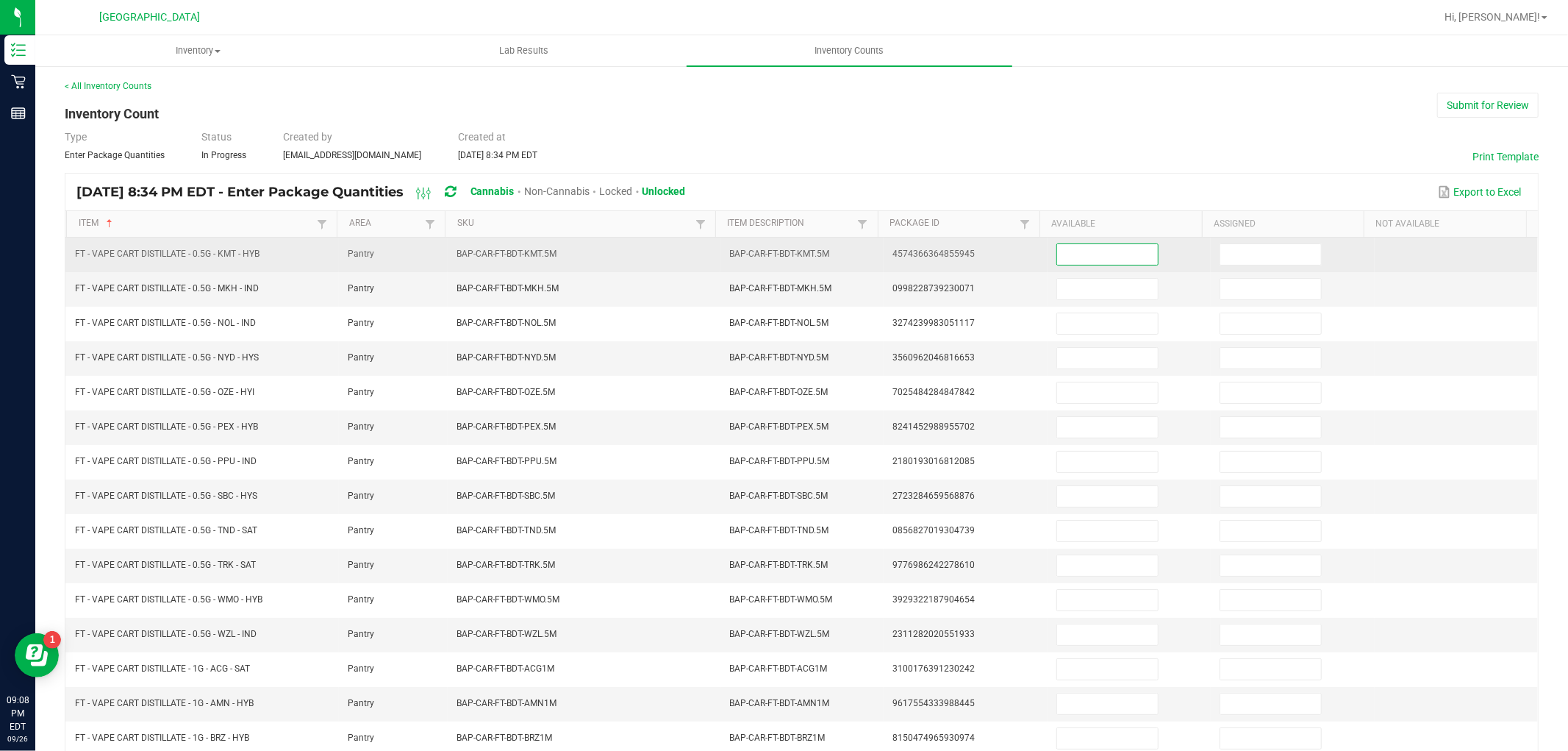
click at [1070, 256] on input at bounding box center [1107, 254] width 101 height 20
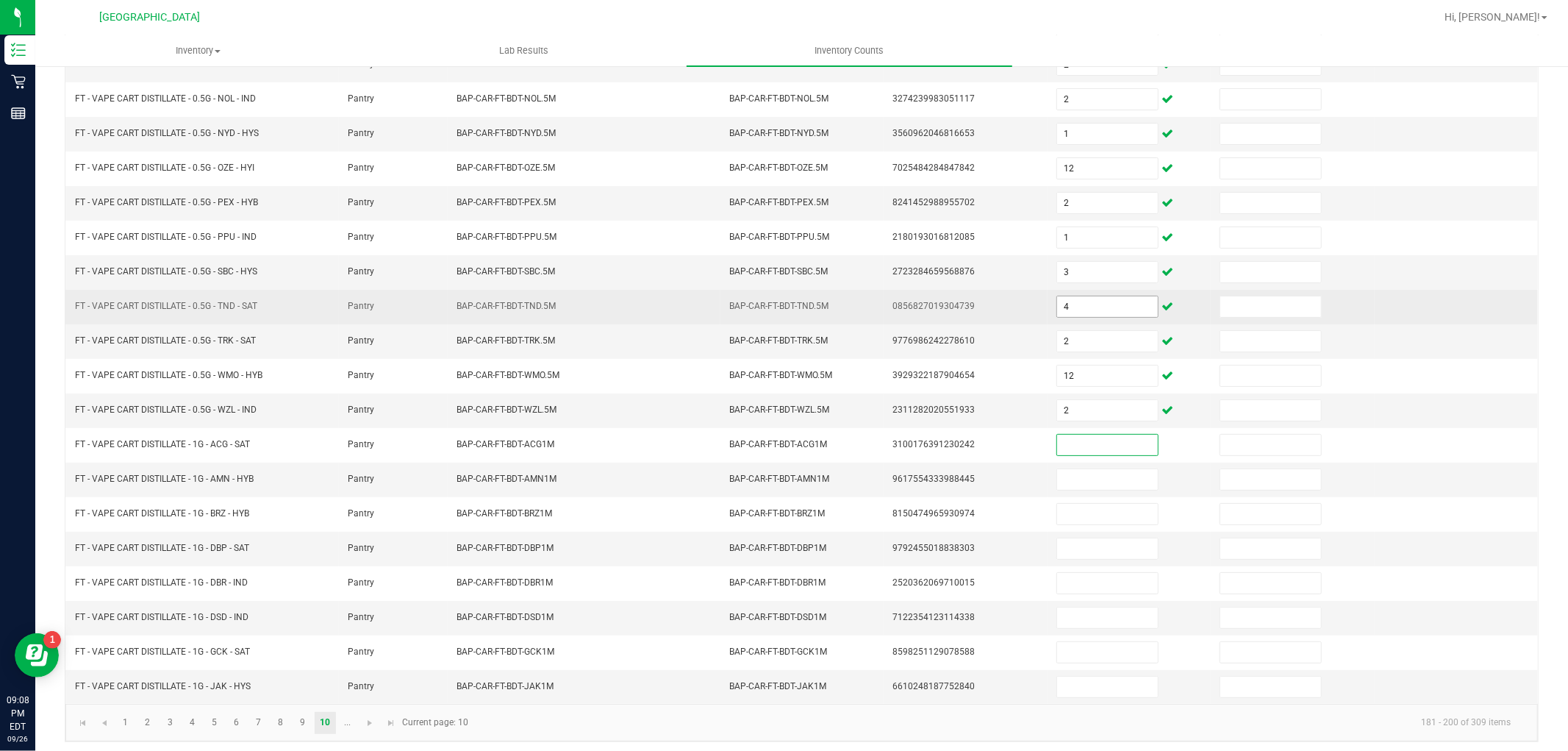
scroll to position [234, 0]
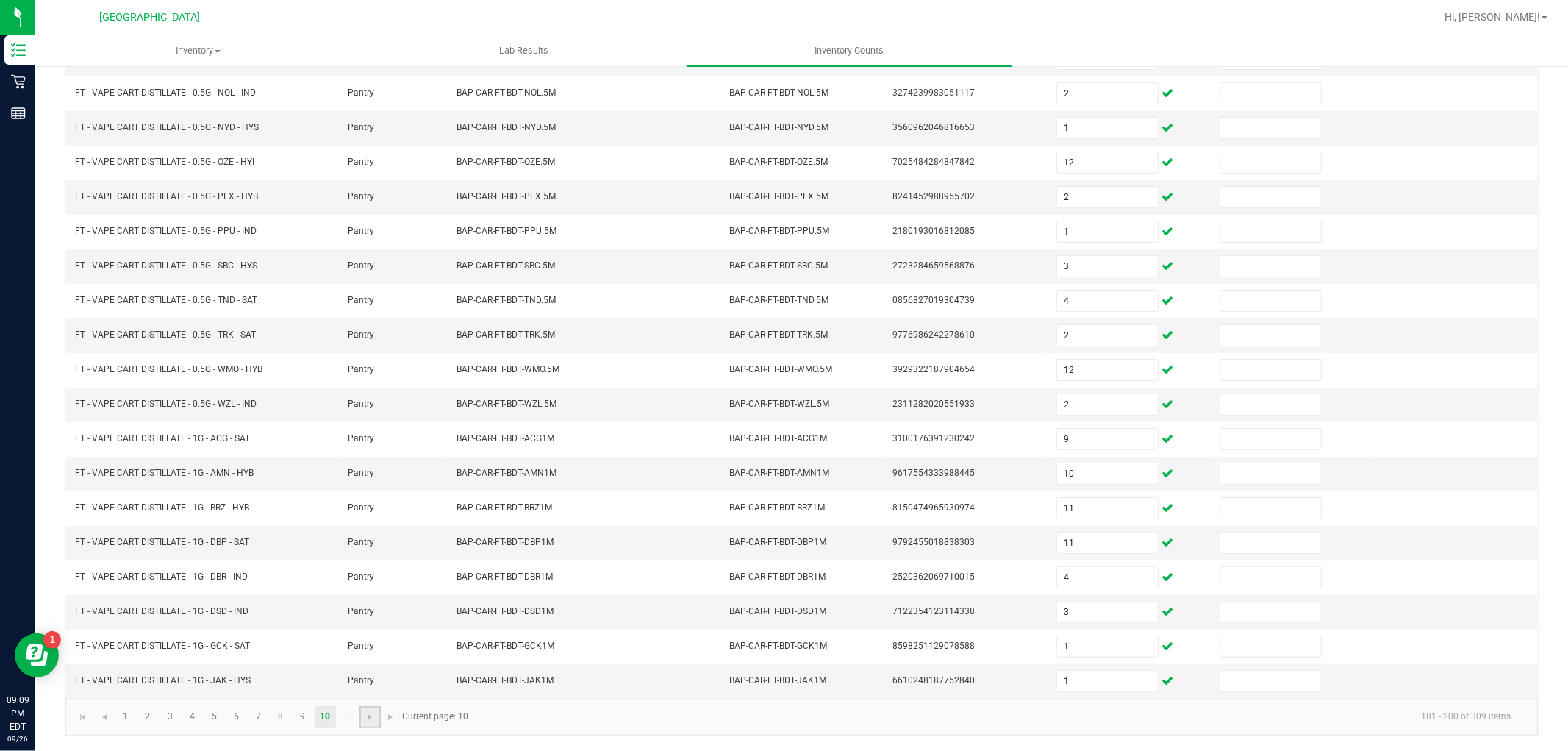
click at [369, 725] on link at bounding box center [370, 717] width 21 height 22
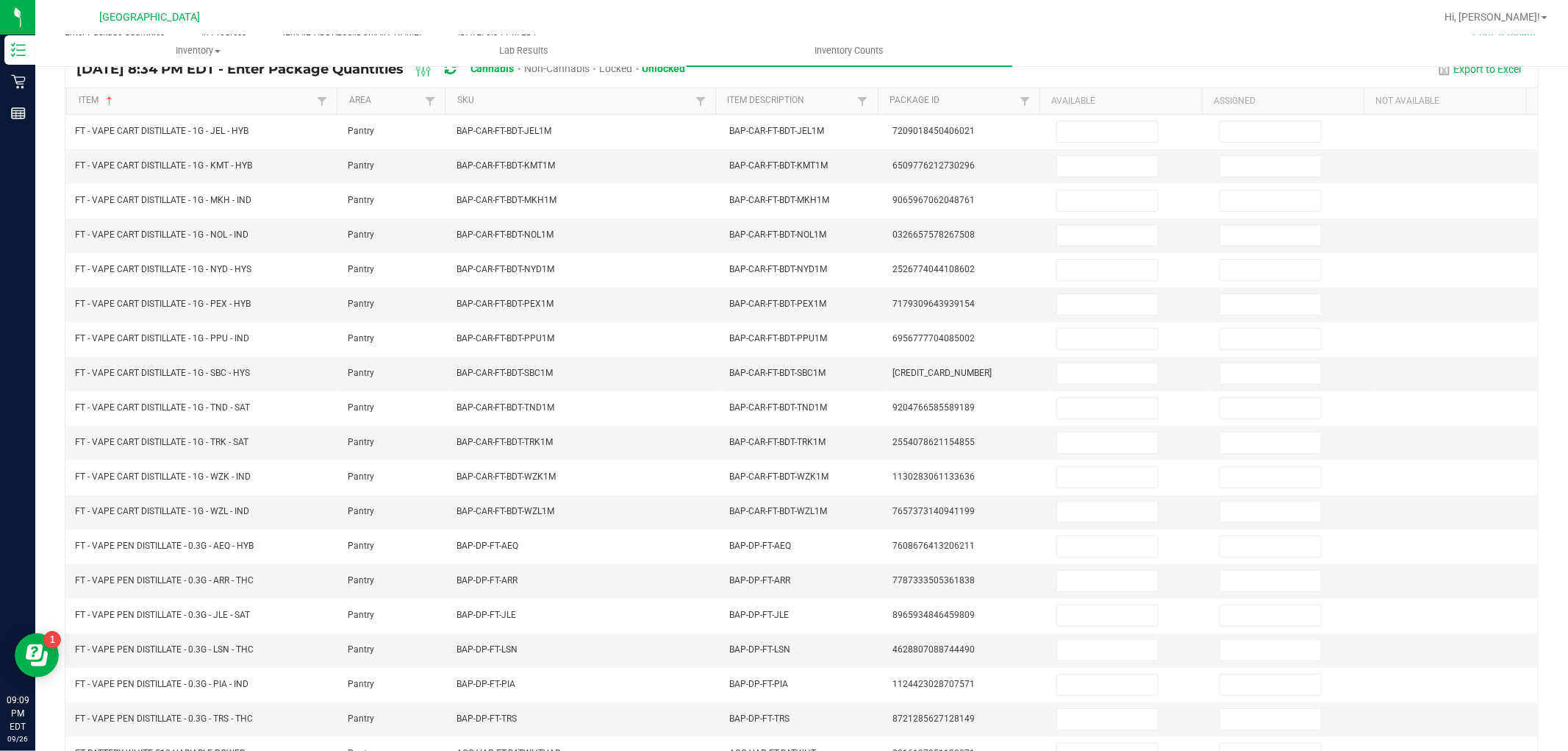
scroll to position [0, 0]
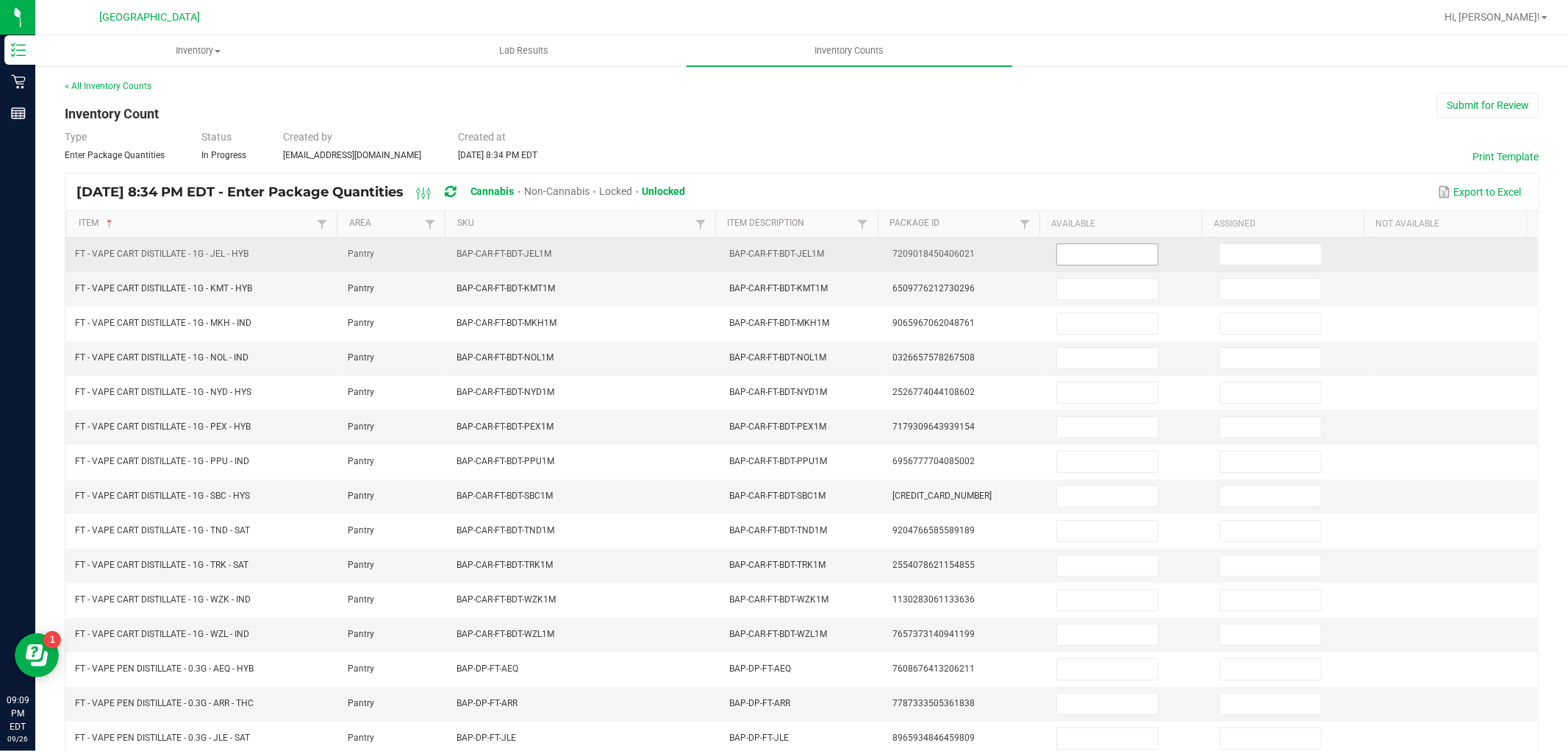
click at [1104, 254] on input at bounding box center [1107, 254] width 101 height 20
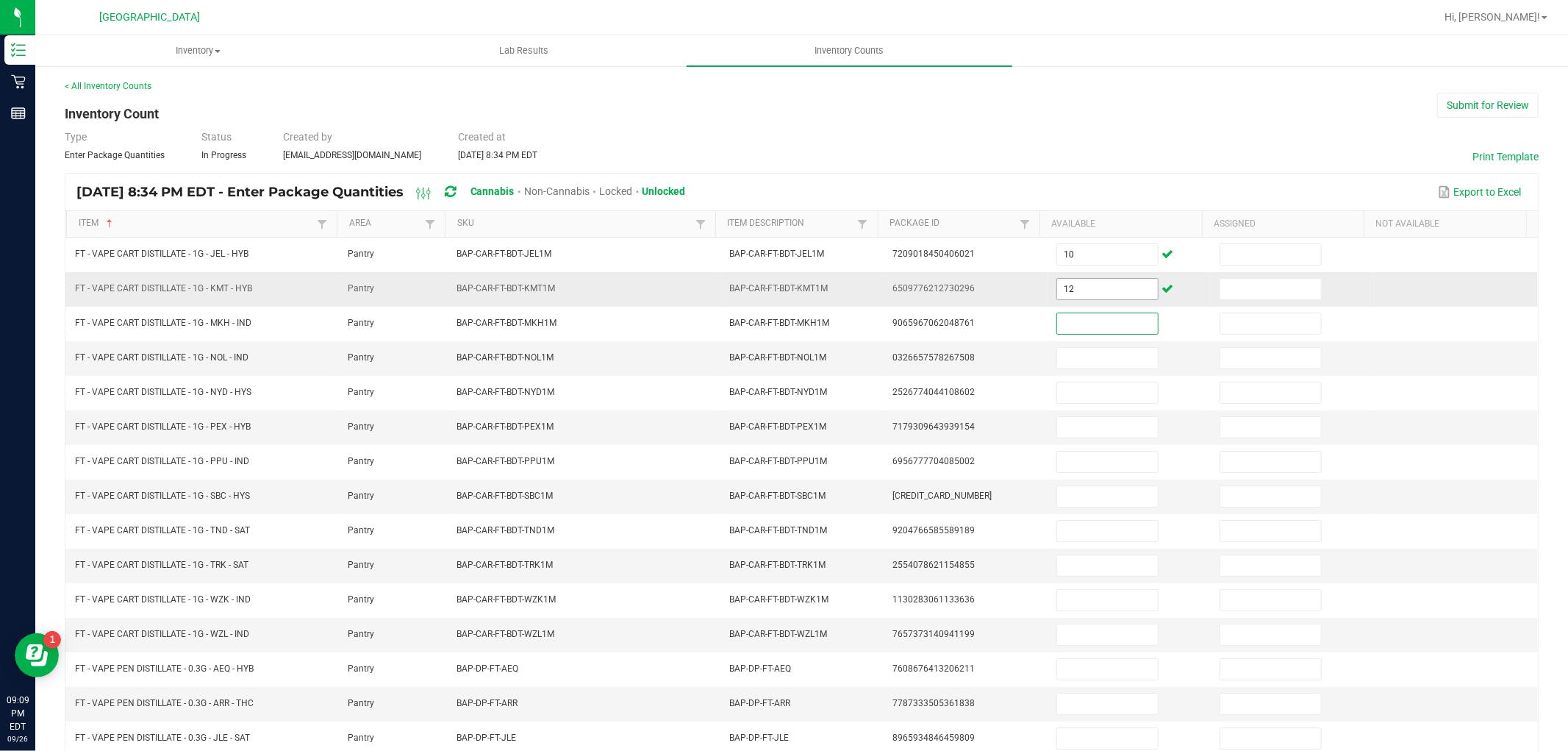
click at [1100, 286] on input "12" at bounding box center [1107, 289] width 101 height 20
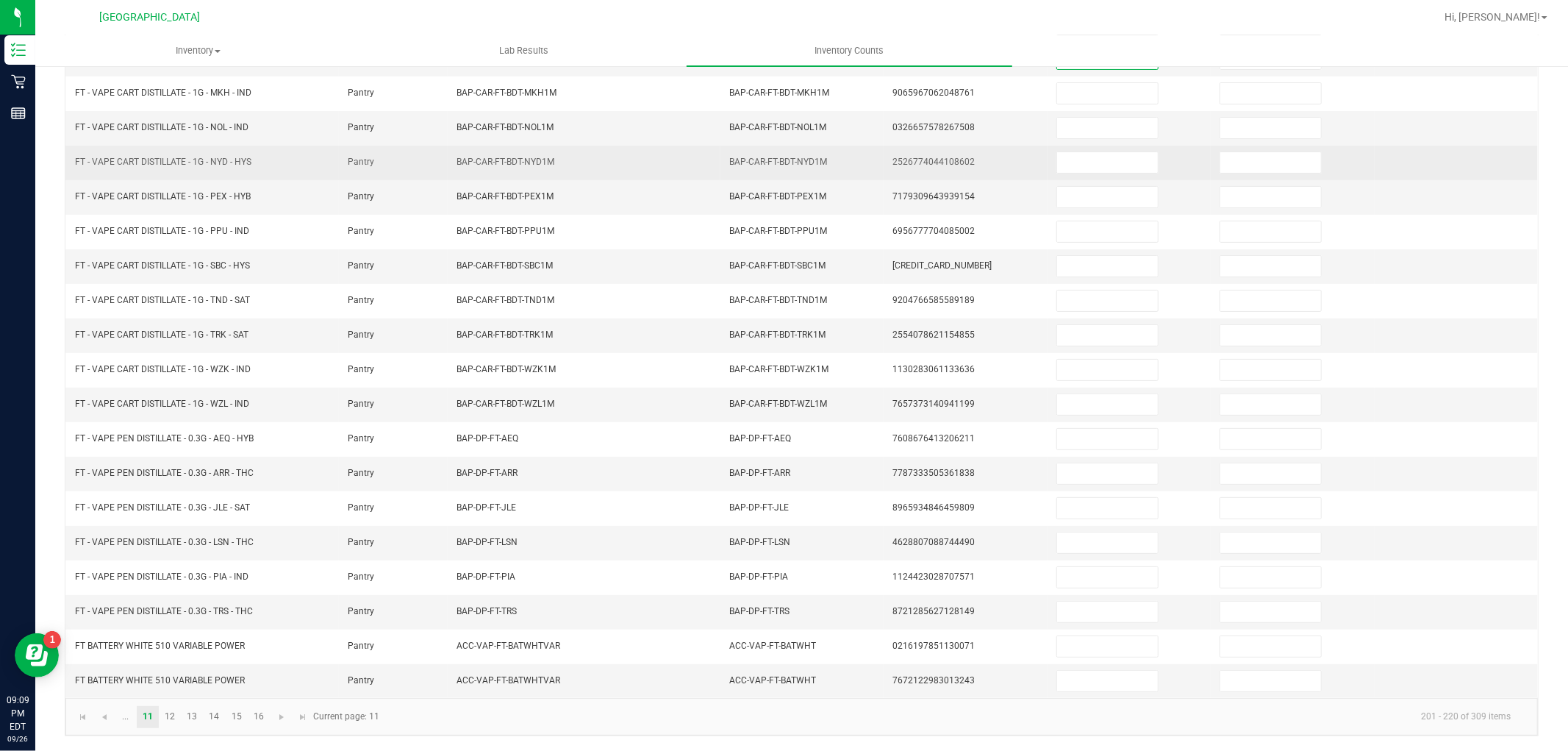
scroll to position [153, 0]
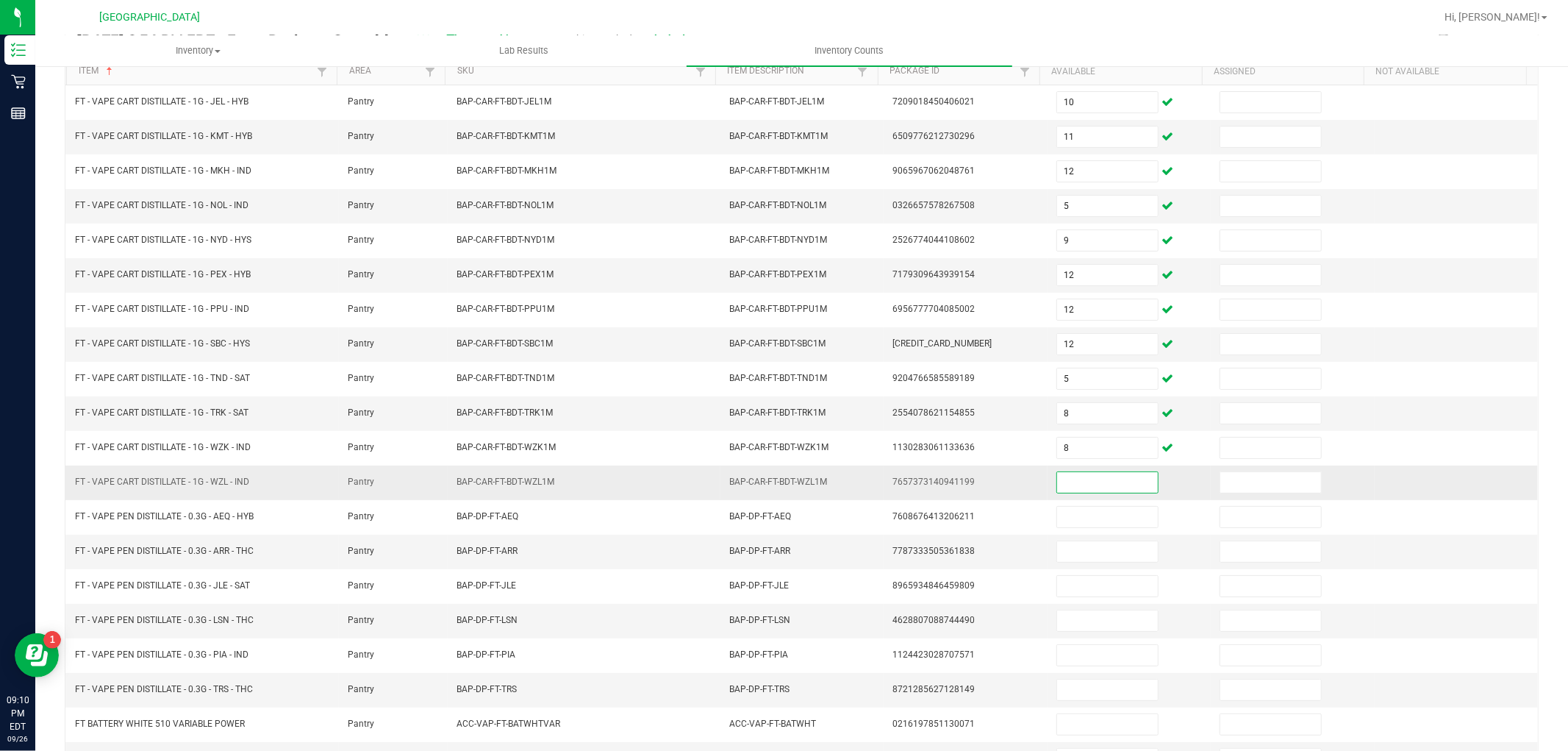
click at [1110, 483] on input at bounding box center [1107, 482] width 101 height 20
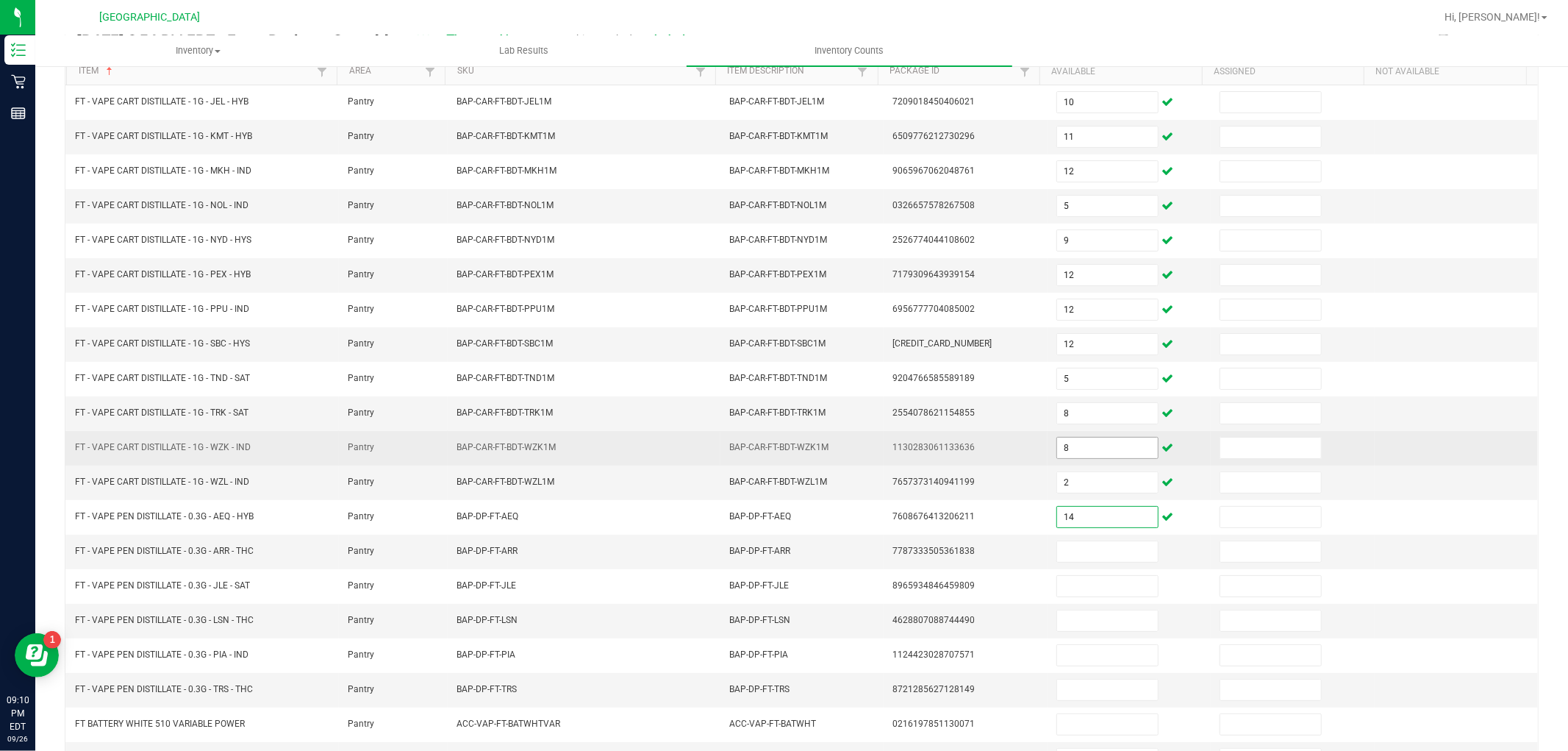
click at [1063, 447] on input "8" at bounding box center [1107, 448] width 101 height 20
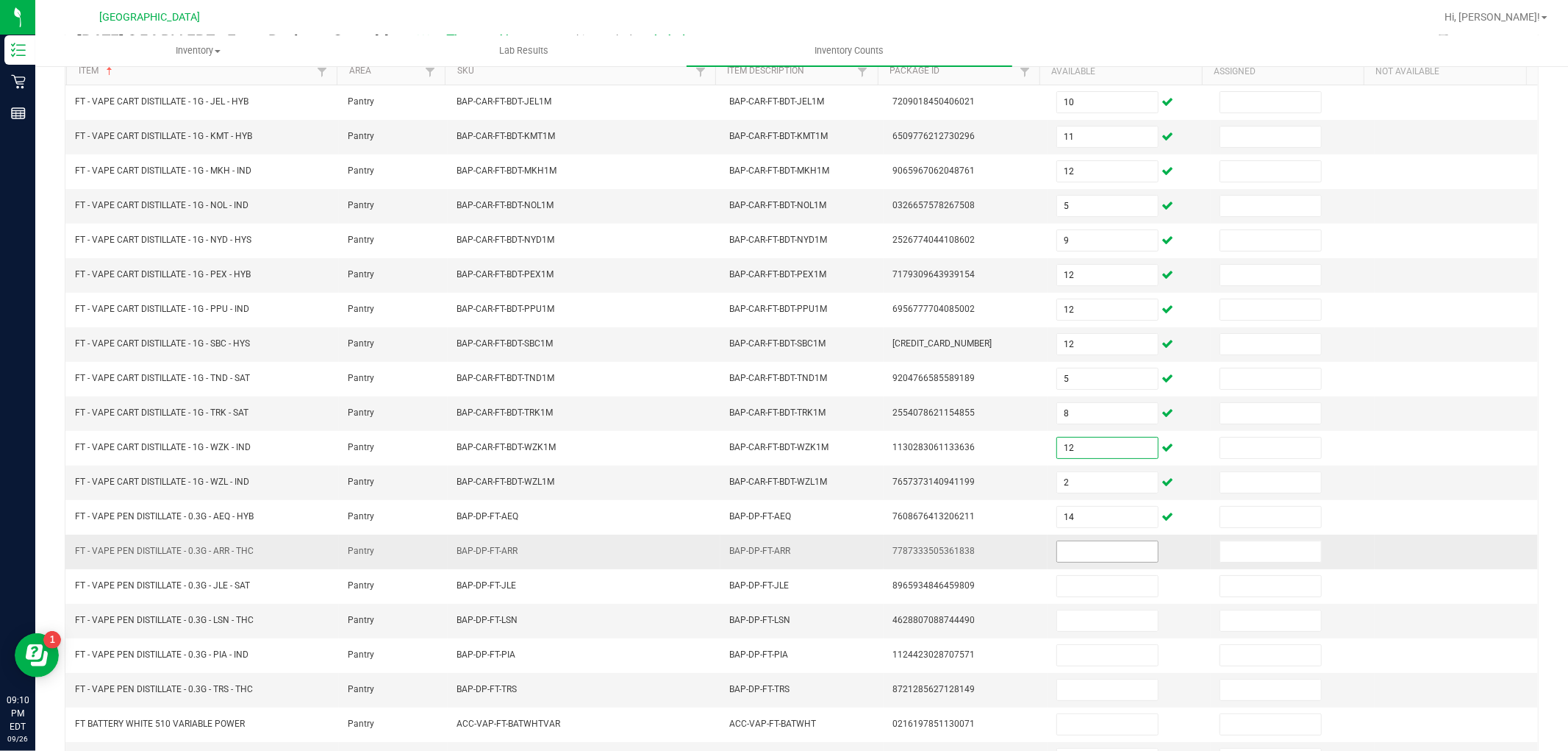
click at [1111, 560] on input at bounding box center [1107, 552] width 101 height 20
click at [1092, 480] on input "2" at bounding box center [1107, 482] width 101 height 20
click at [1088, 562] on input at bounding box center [1107, 552] width 101 height 20
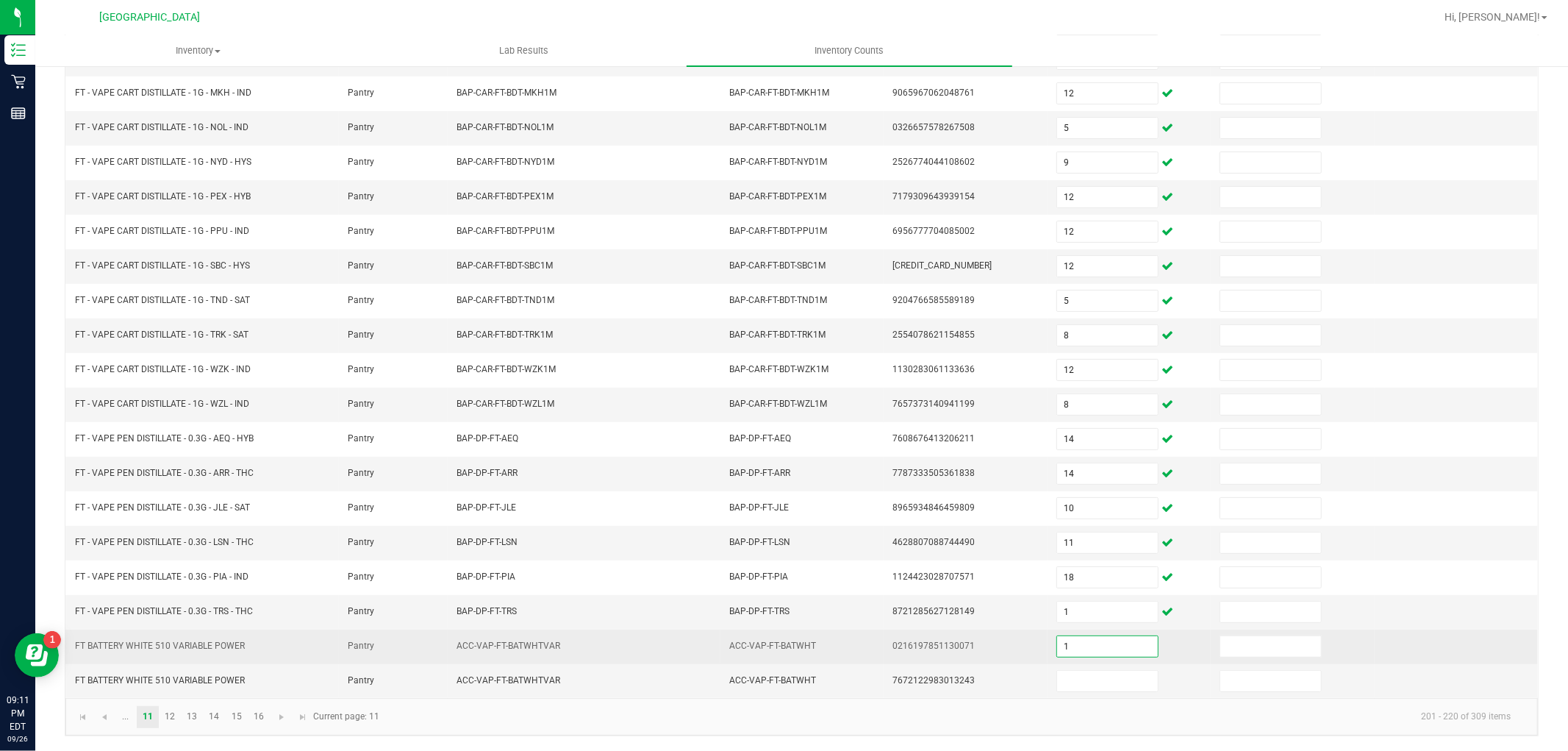
scroll to position [234, 0]
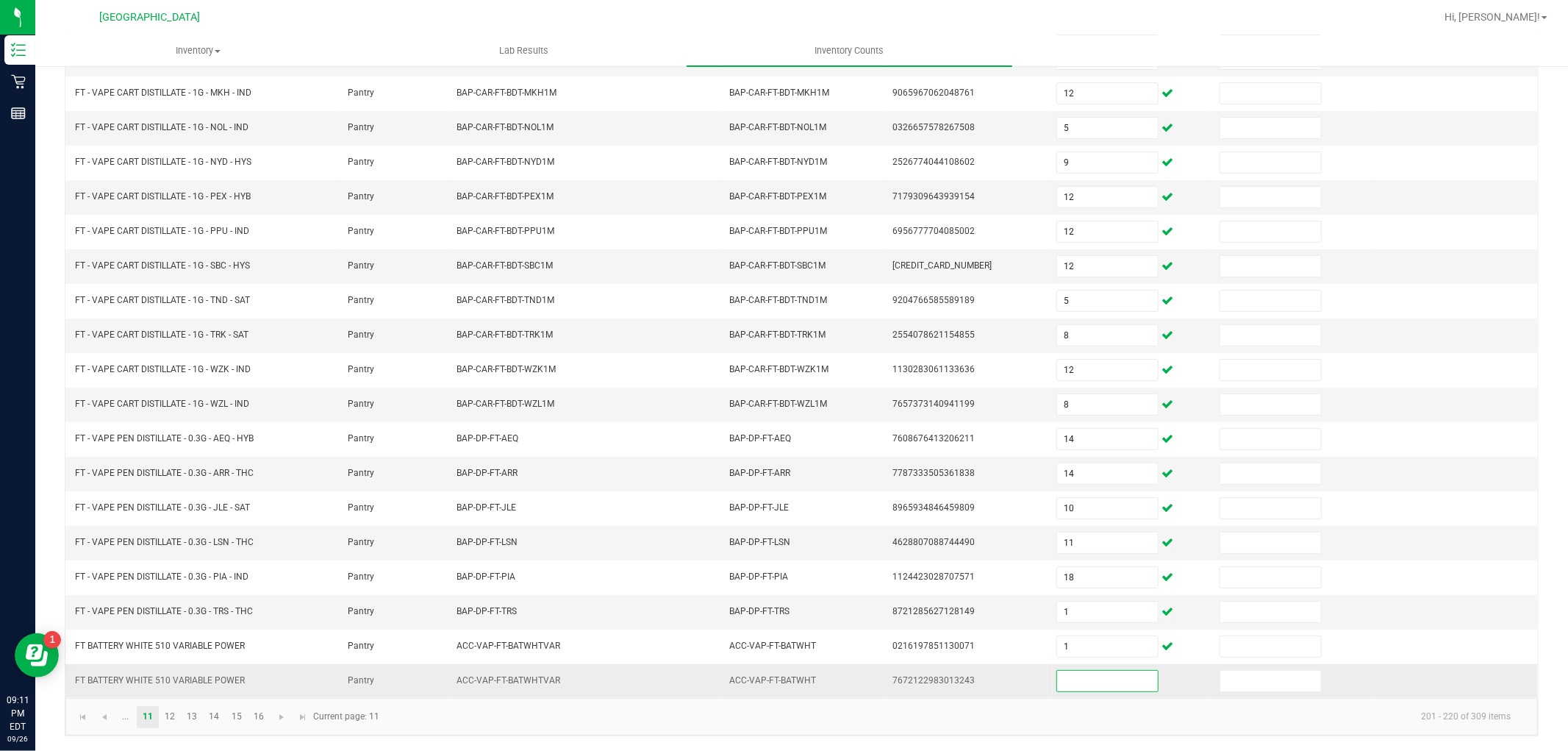
click at [1081, 679] on input at bounding box center [1107, 681] width 101 height 20
click at [171, 719] on link "12" at bounding box center [170, 717] width 21 height 22
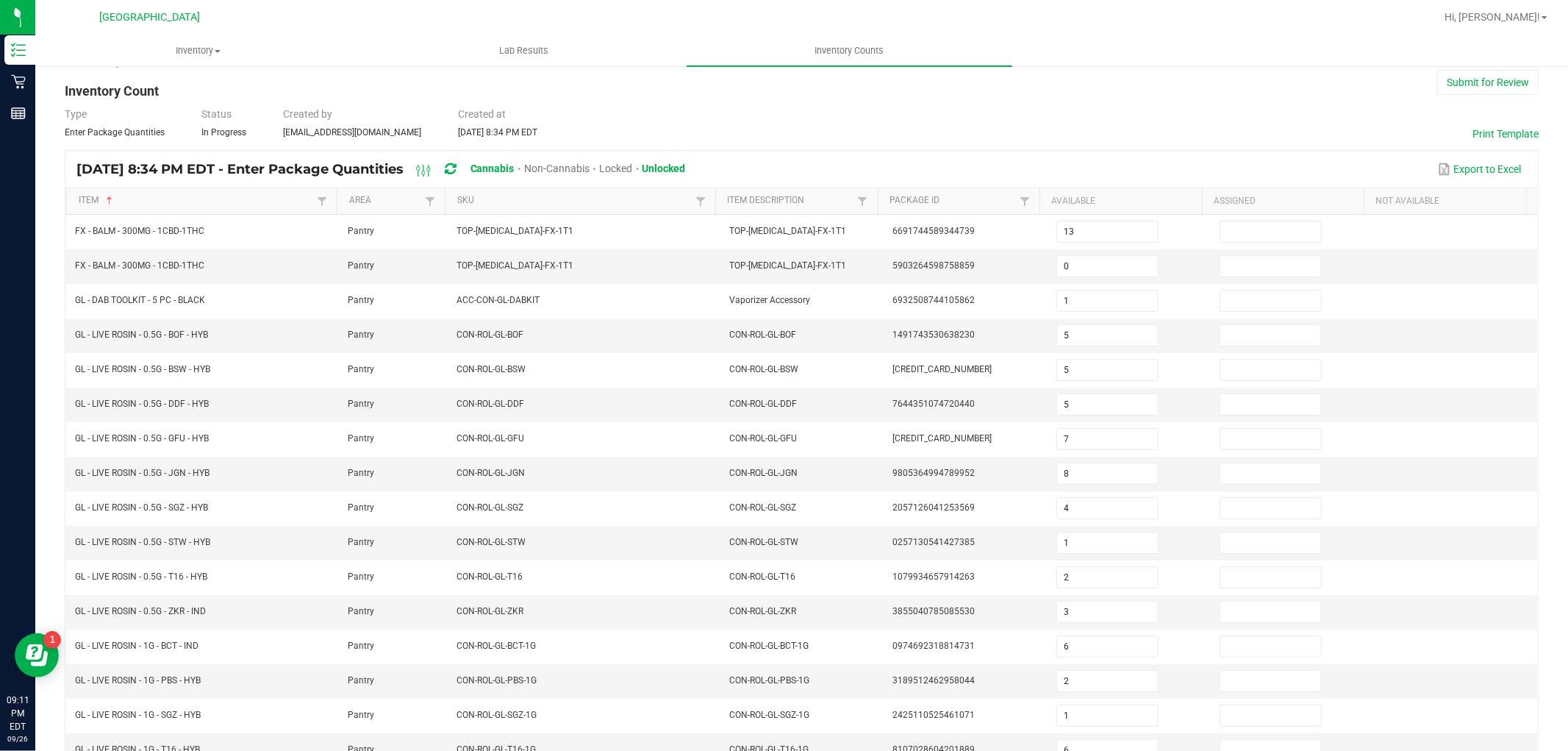
scroll to position [0, 0]
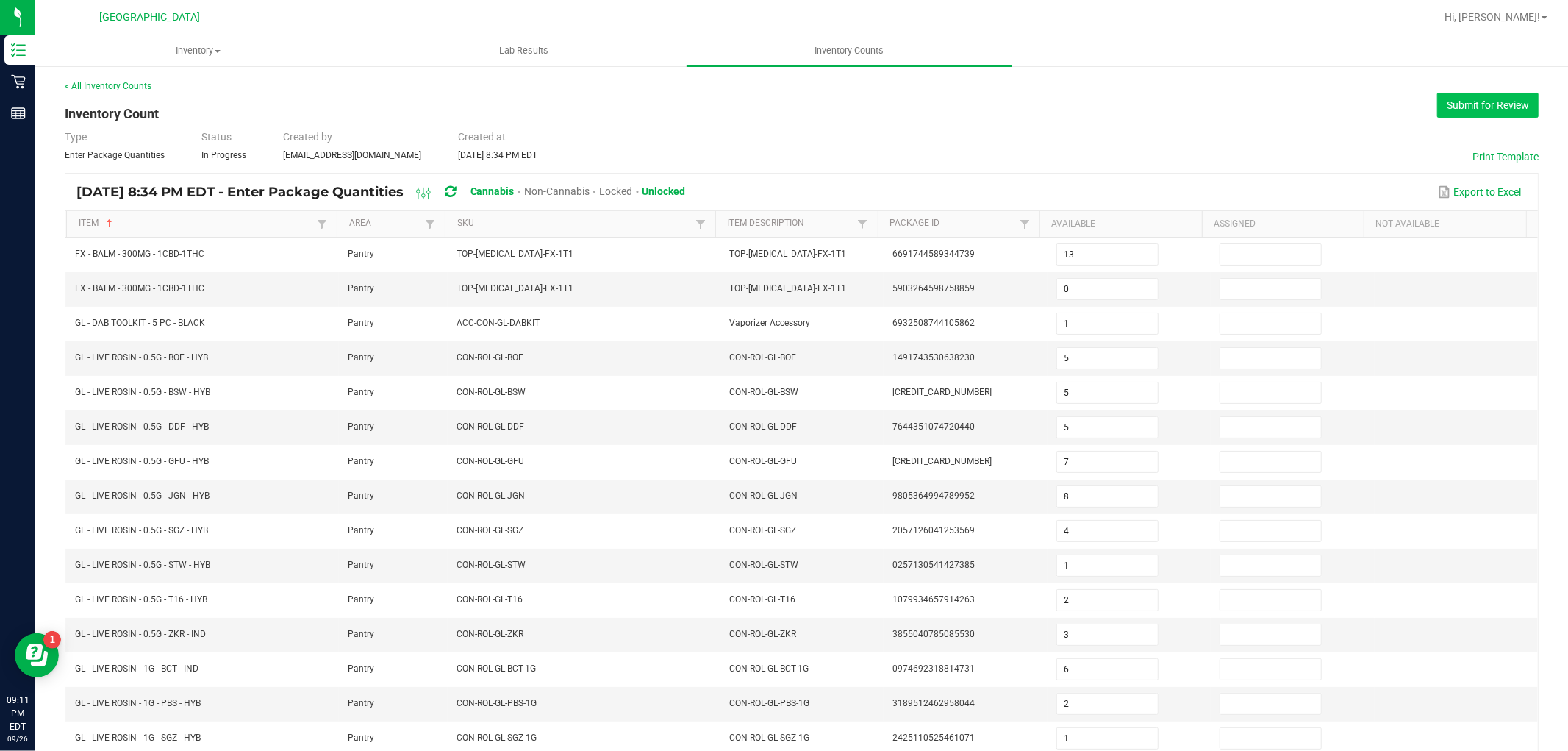
click at [1495, 110] on button "Submit for Review" at bounding box center [1487, 105] width 101 height 25
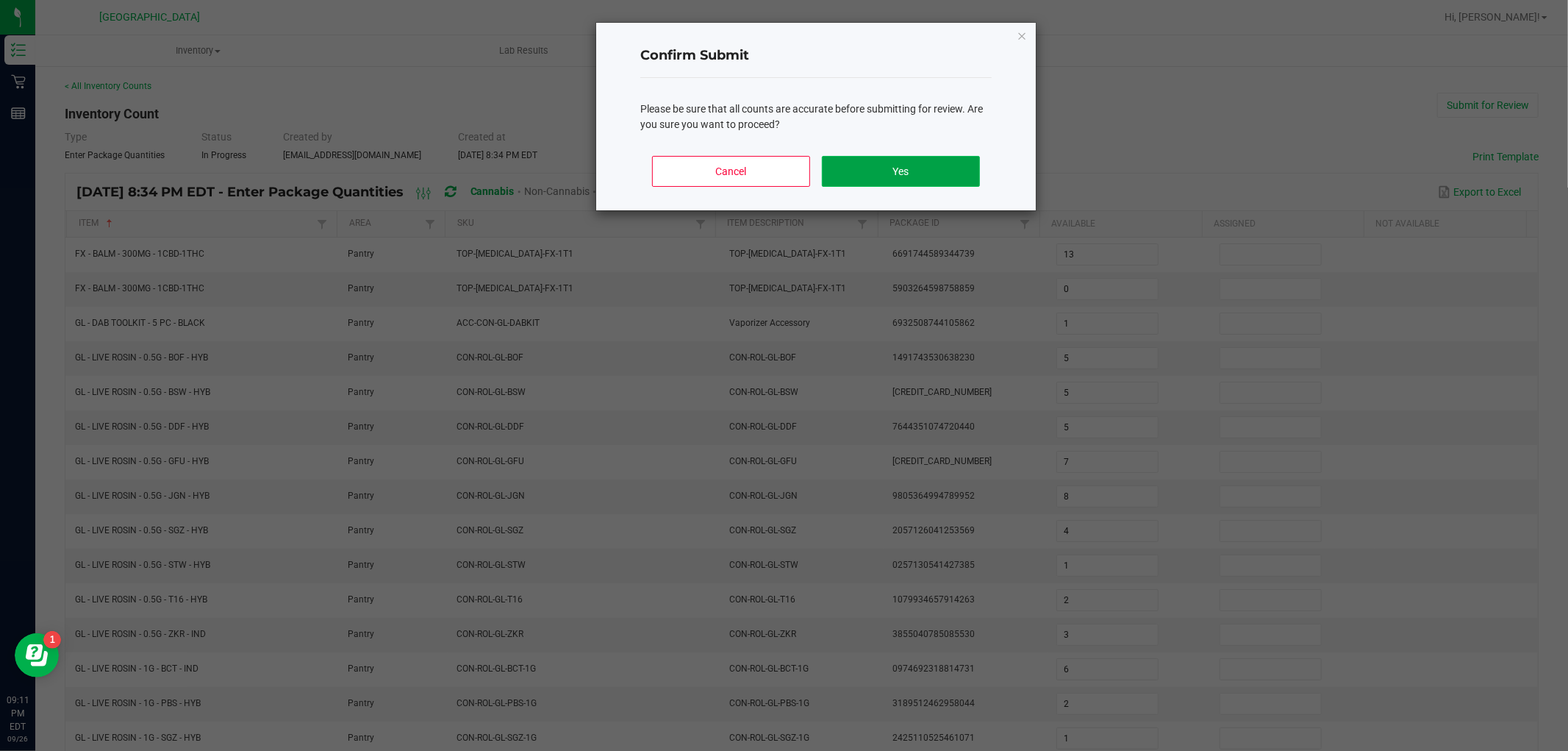
click at [943, 158] on button "Yes" at bounding box center [900, 171] width 158 height 31
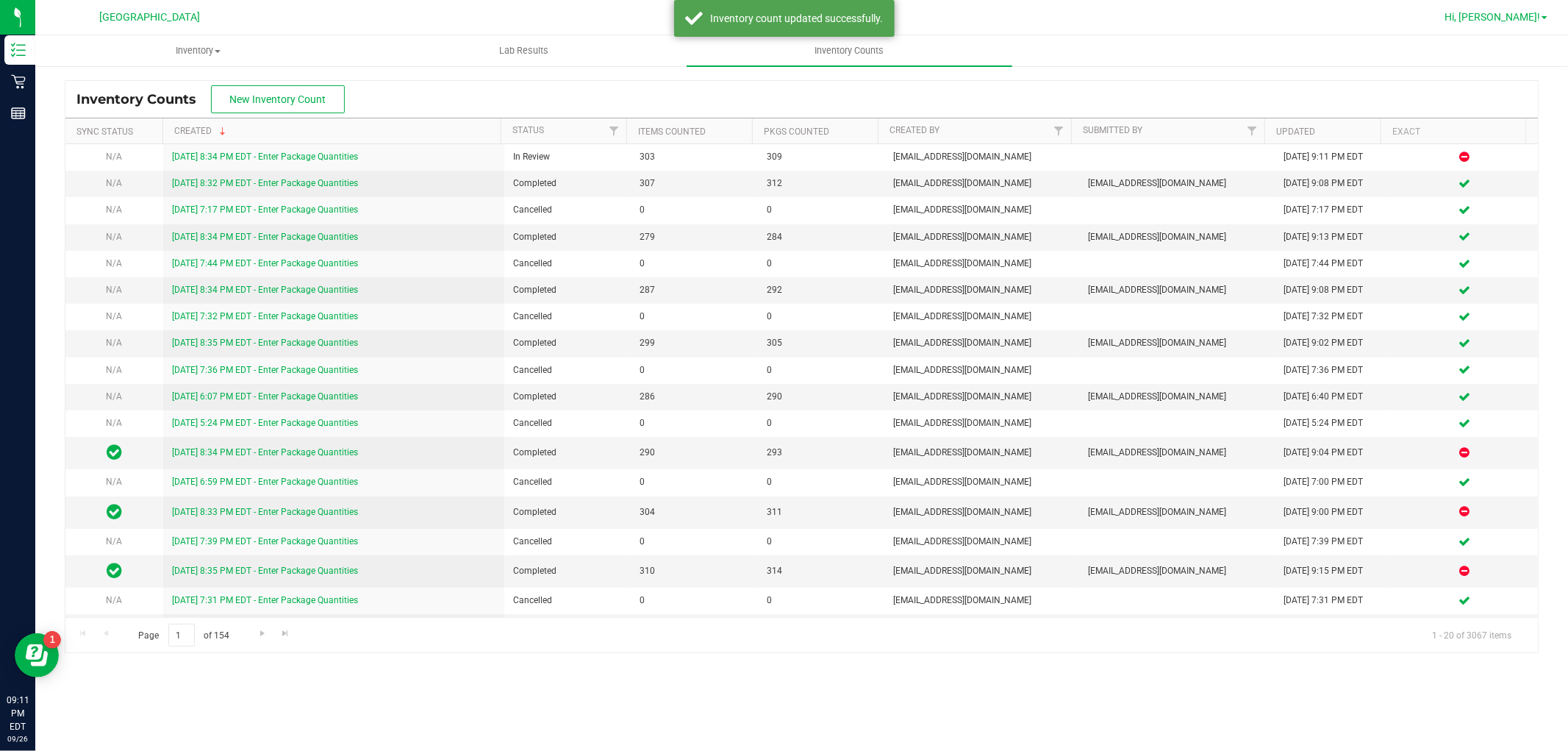
click at [1516, 24] on link "Hi, [PERSON_NAME]!" at bounding box center [1496, 17] width 115 height 15
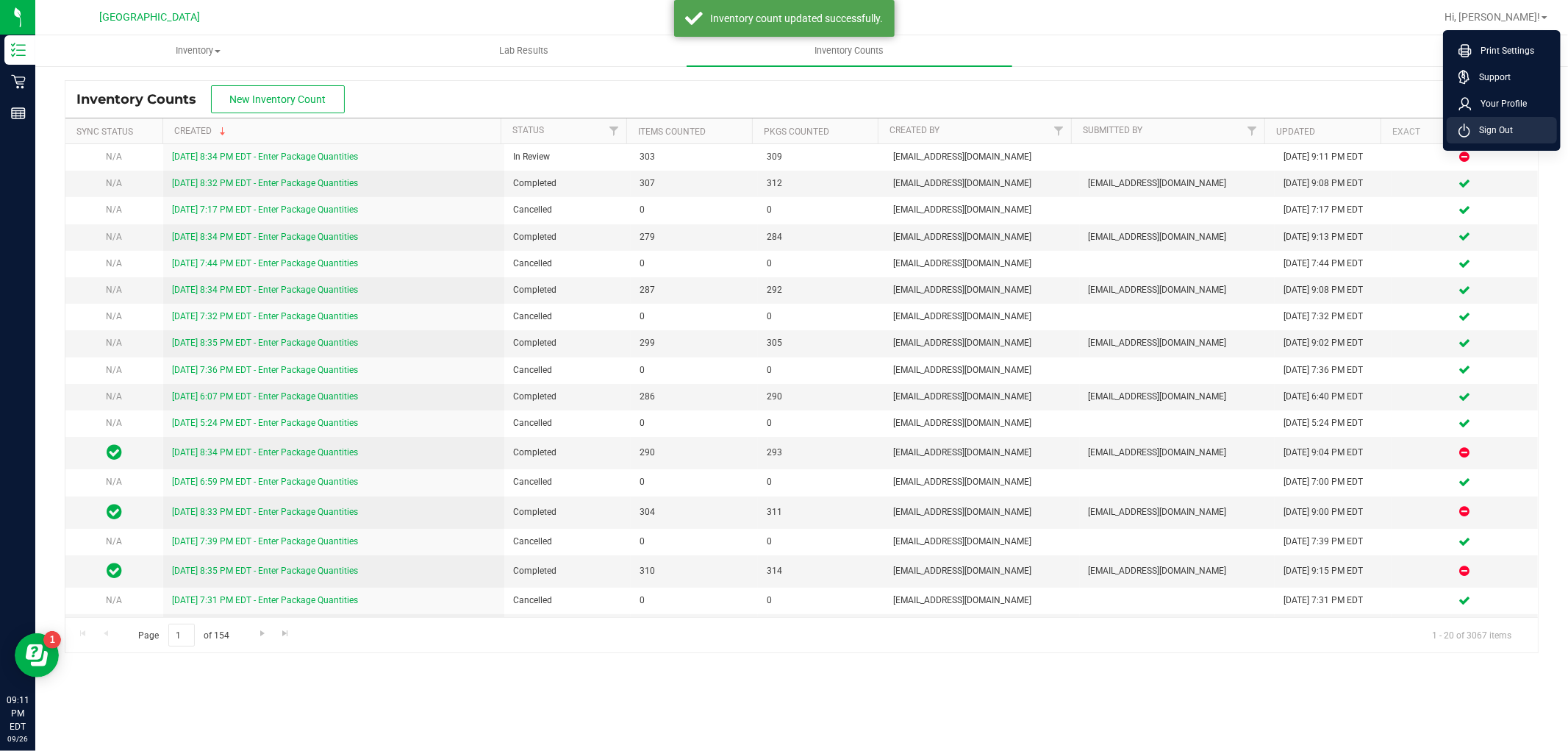
click at [1487, 123] on span "Sign Out" at bounding box center [1491, 130] width 43 height 14
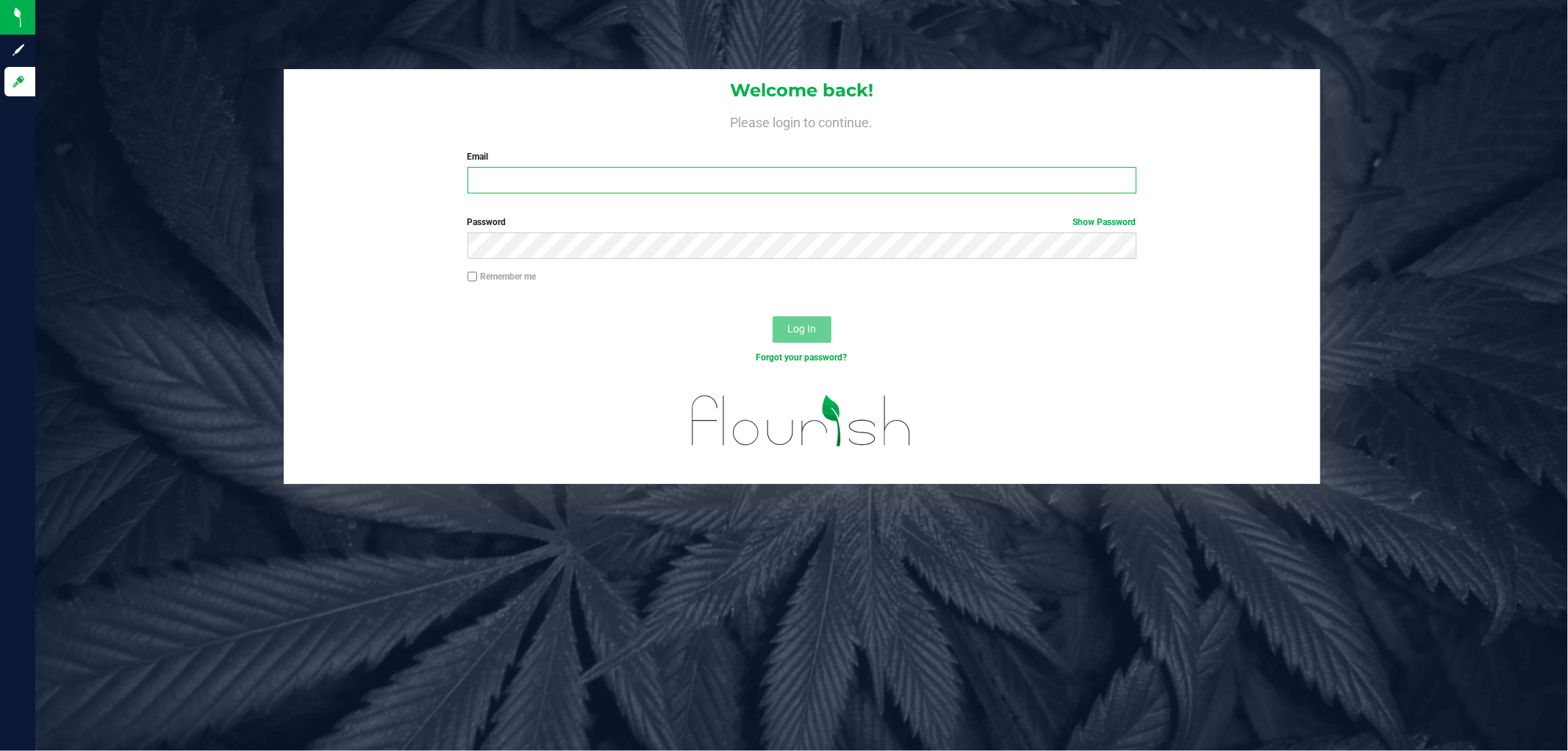
click at [591, 190] on input "Email" at bounding box center [802, 180] width 669 height 26
click at [773, 316] on button "Log In" at bounding box center [802, 329] width 59 height 26
